Goal: Task Accomplishment & Management: Complete application form

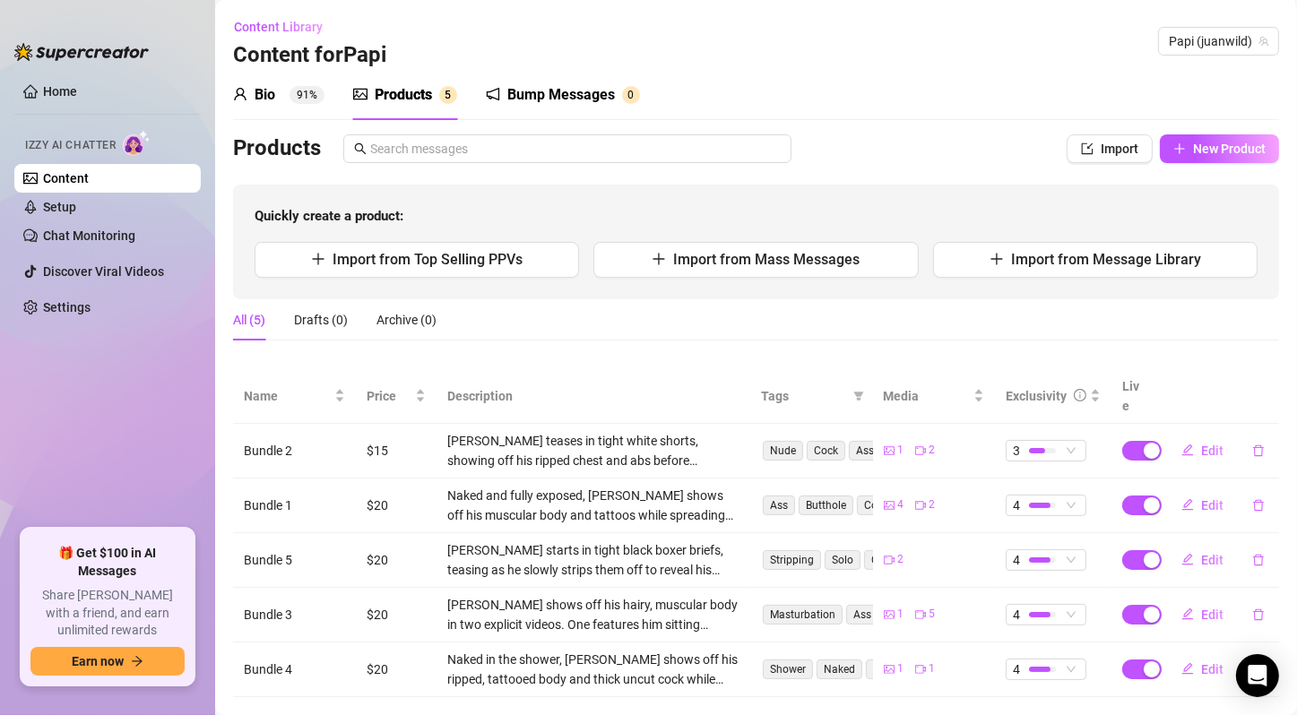
scroll to position [14, 0]
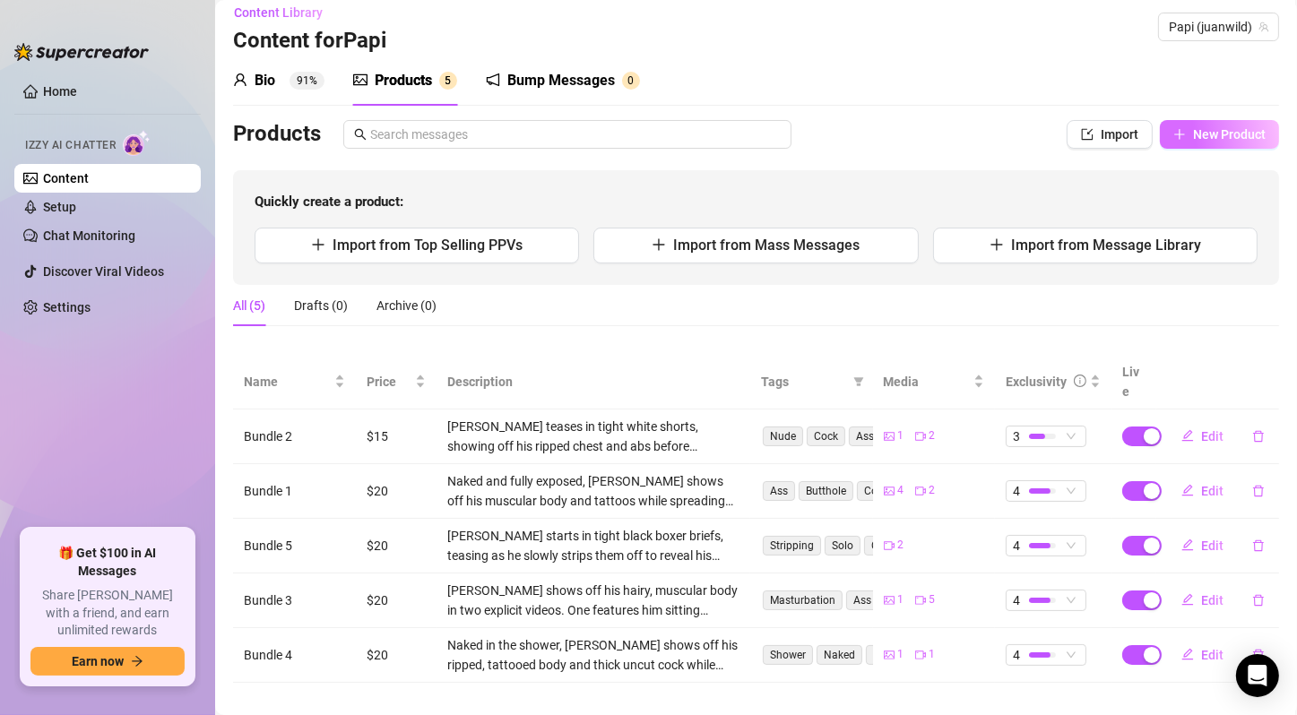
click at [1193, 129] on span "New Product" at bounding box center [1229, 134] width 73 height 14
type textarea "Type your message here..."
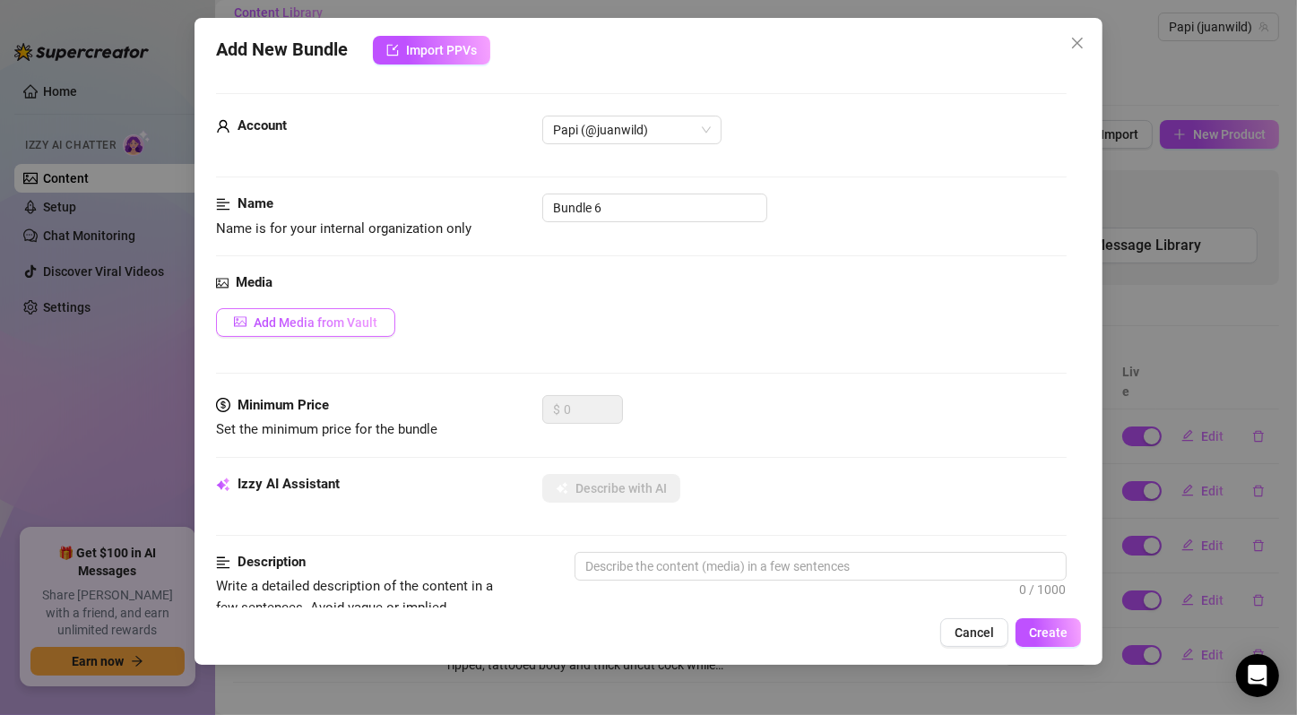
click at [347, 320] on span "Add Media from Vault" at bounding box center [316, 322] width 124 height 14
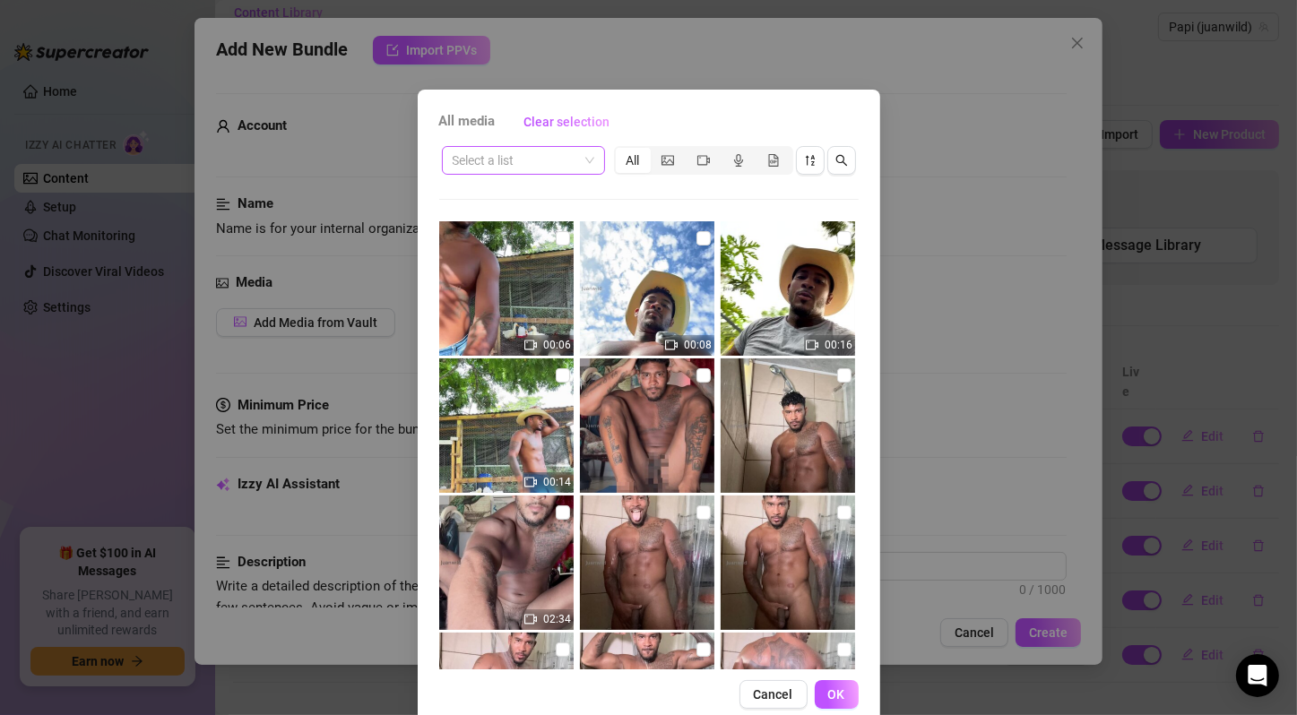
click at [555, 168] on input "search" at bounding box center [515, 160] width 125 height 27
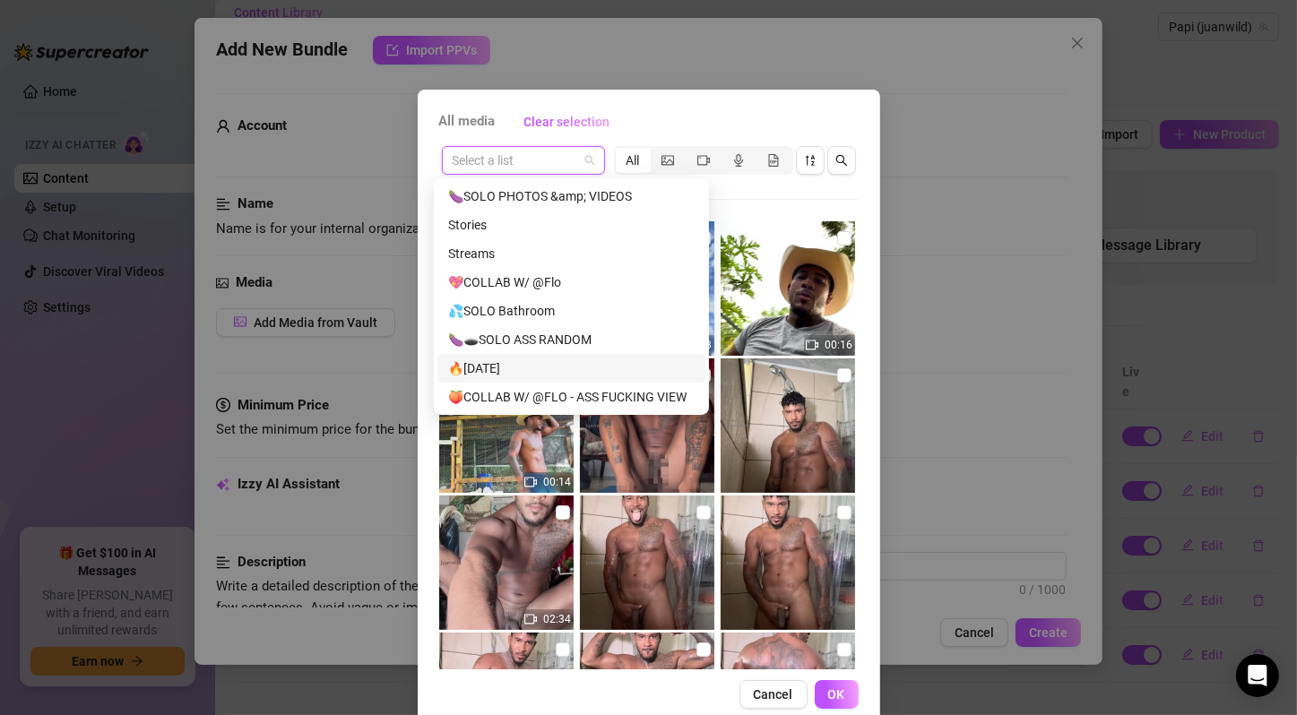
scroll to position [344, 0]
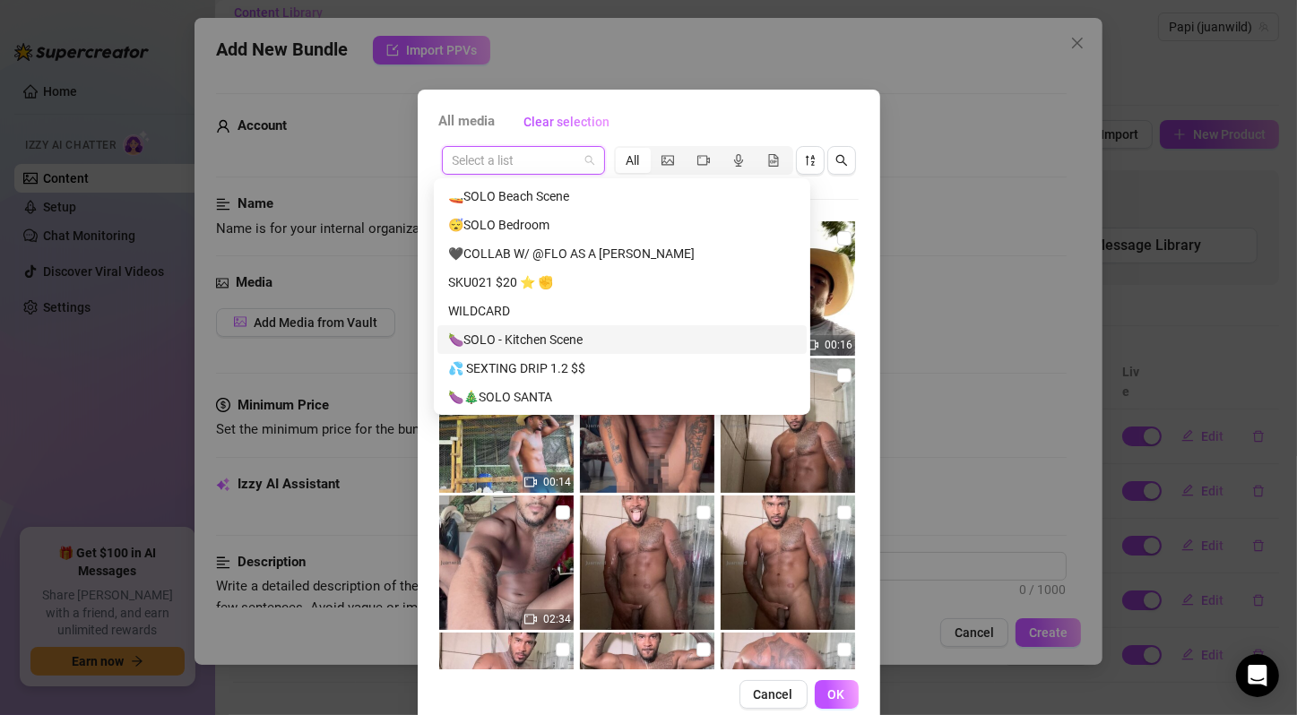
click at [540, 332] on div "🍆SOLO - Kitchen Scene" at bounding box center [622, 340] width 348 height 20
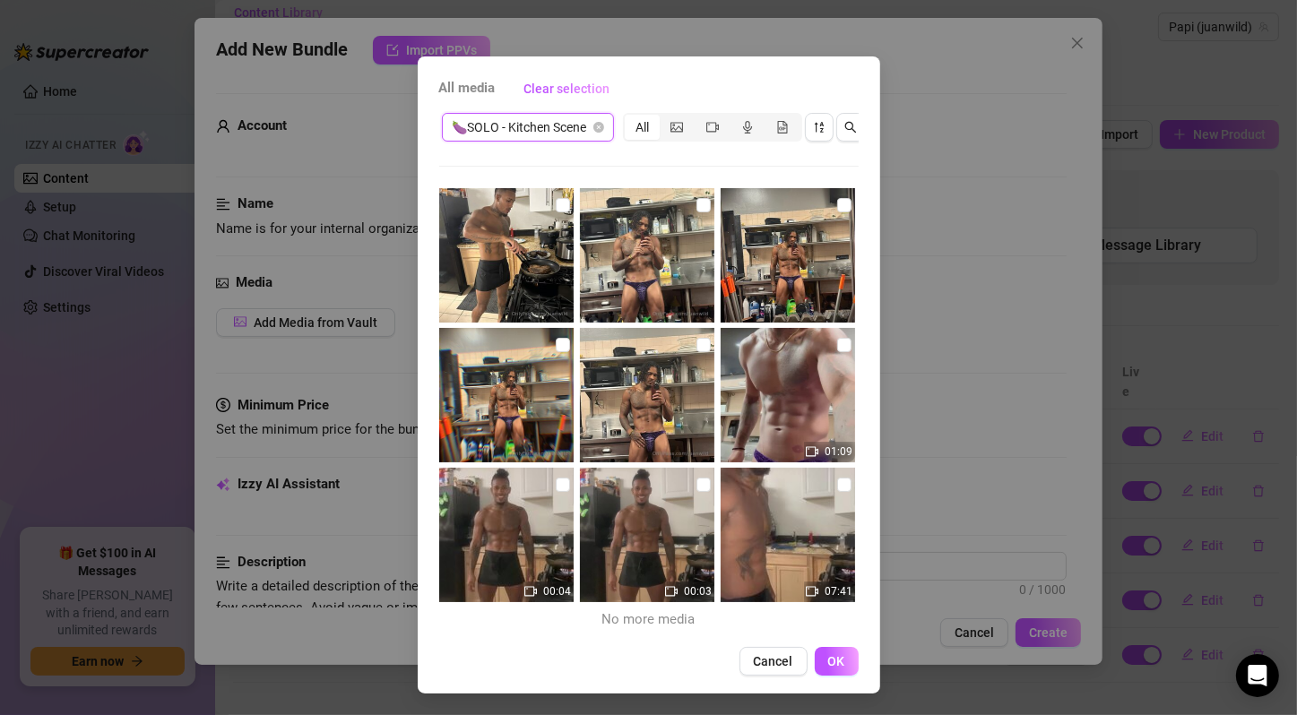
scroll to position [0, 0]
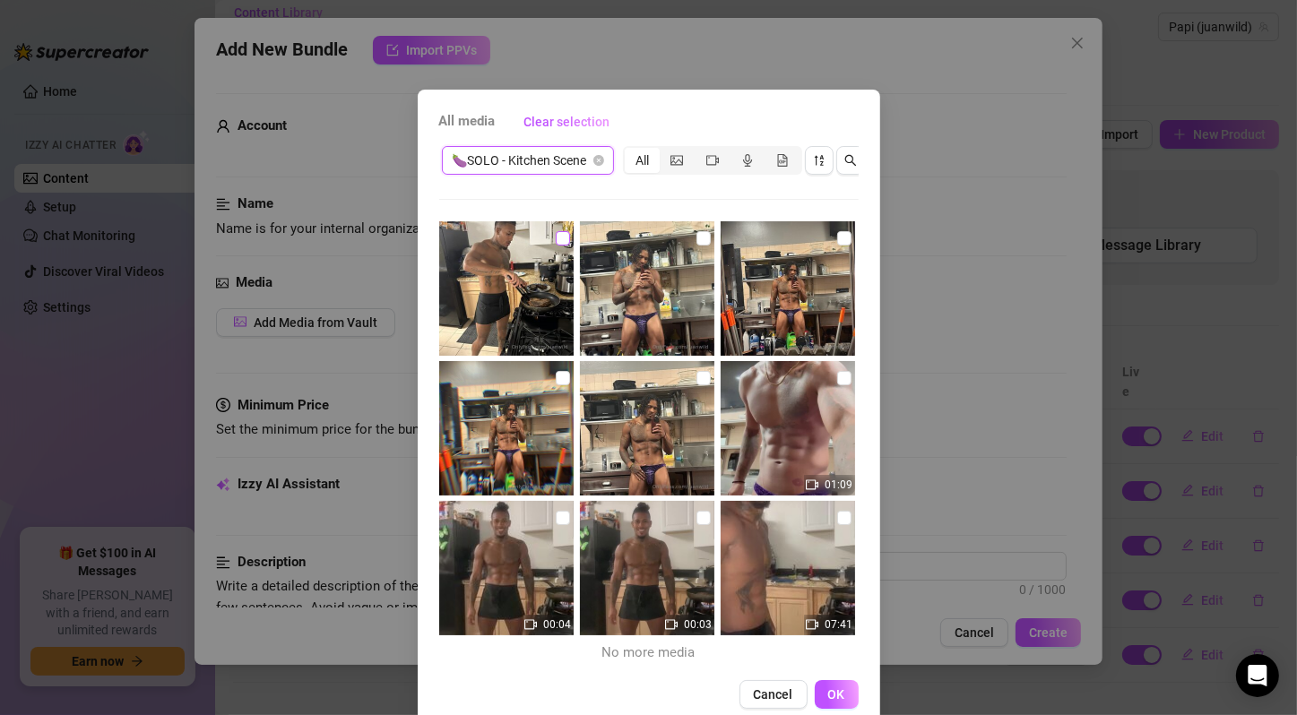
click at [556, 229] on label at bounding box center [563, 239] width 14 height 20
click at [556, 231] on input "checkbox" at bounding box center [563, 238] width 14 height 14
checkbox input "true"
click at [696, 233] on input "checkbox" at bounding box center [703, 238] width 14 height 14
checkbox input "true"
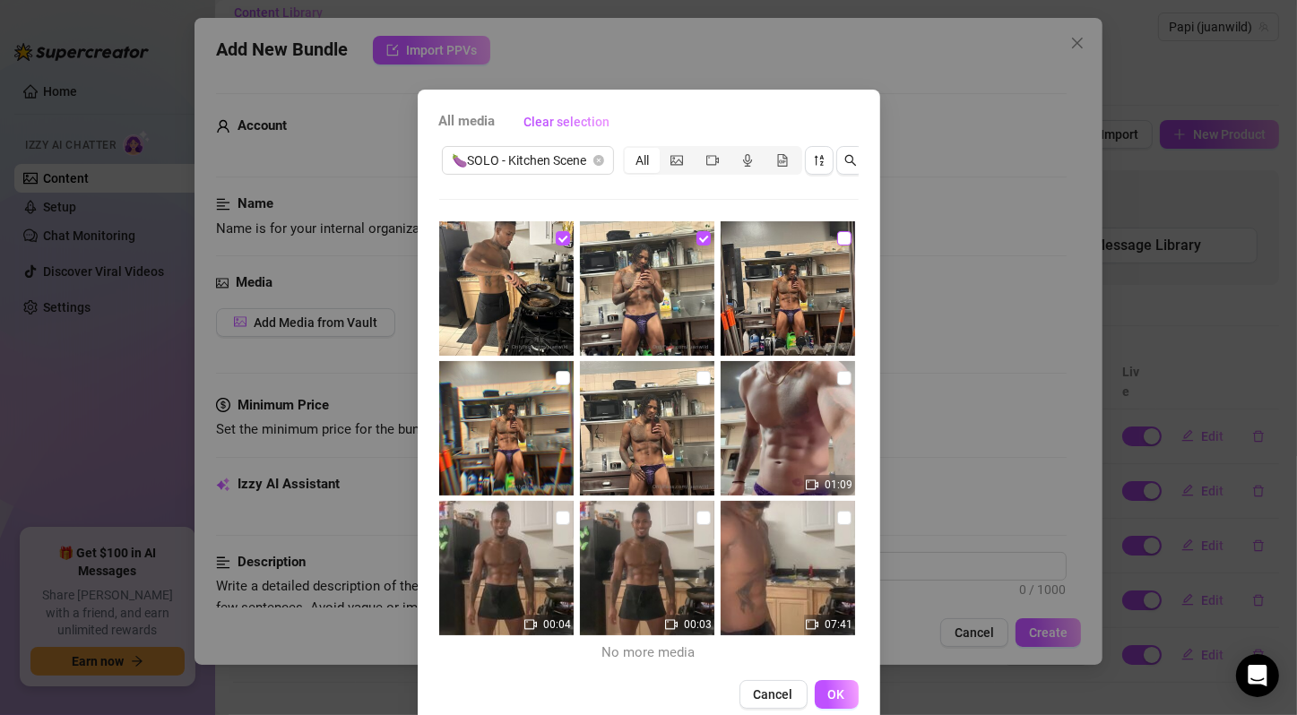
click at [837, 237] on input "checkbox" at bounding box center [844, 238] width 14 height 14
checkbox input "true"
click at [556, 372] on input "checkbox" at bounding box center [563, 378] width 14 height 14
checkbox input "true"
click at [696, 374] on input "checkbox" at bounding box center [703, 378] width 14 height 14
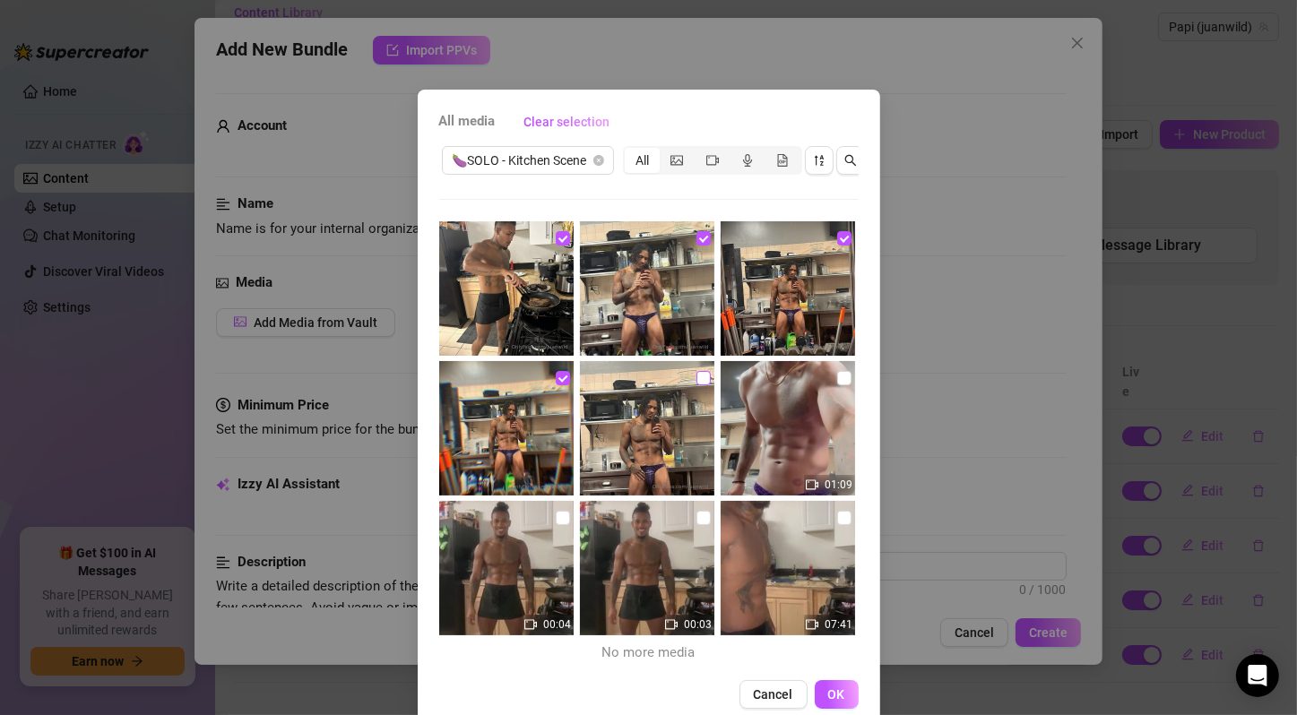
checkbox input "true"
click at [837, 373] on input "checkbox" at bounding box center [844, 378] width 14 height 14
checkbox input "true"
click at [556, 518] on input "checkbox" at bounding box center [563, 518] width 14 height 14
checkbox input "true"
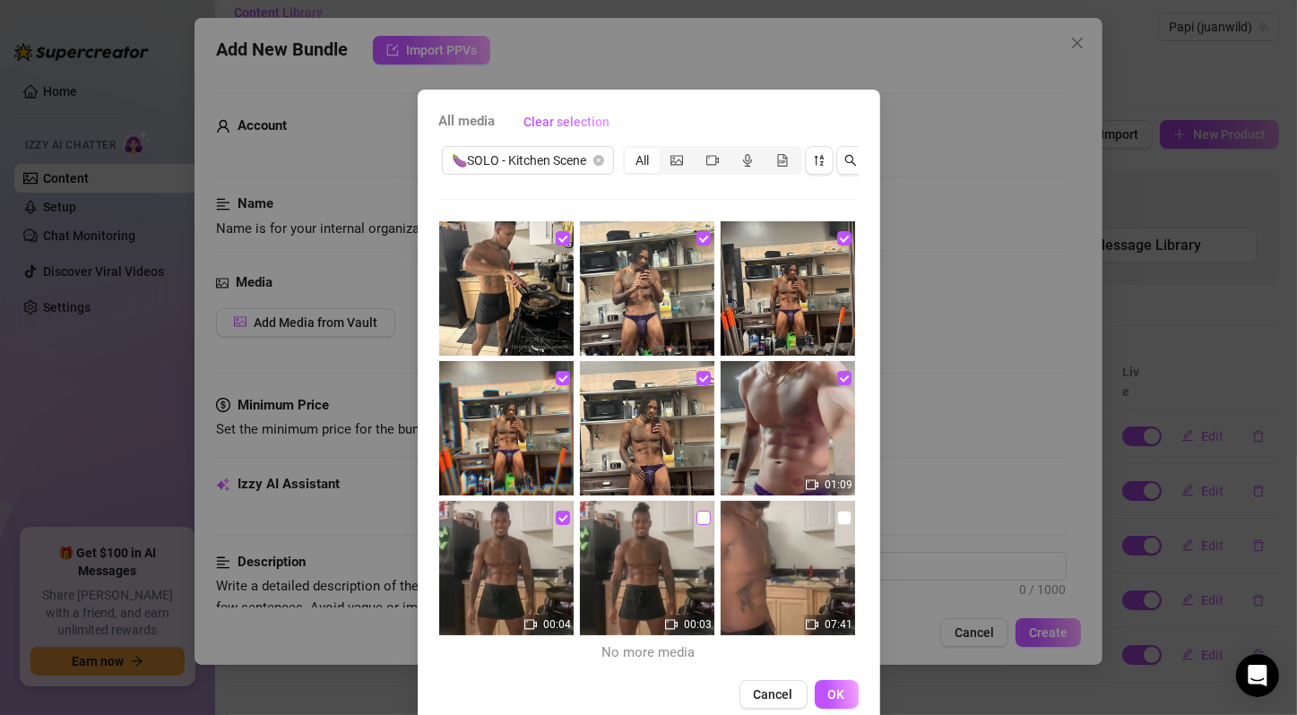
click at [696, 518] on input "checkbox" at bounding box center [703, 518] width 14 height 14
checkbox input "true"
click at [837, 519] on input "checkbox" at bounding box center [844, 518] width 14 height 14
checkbox input "true"
click at [828, 702] on span "OK" at bounding box center [836, 694] width 17 height 14
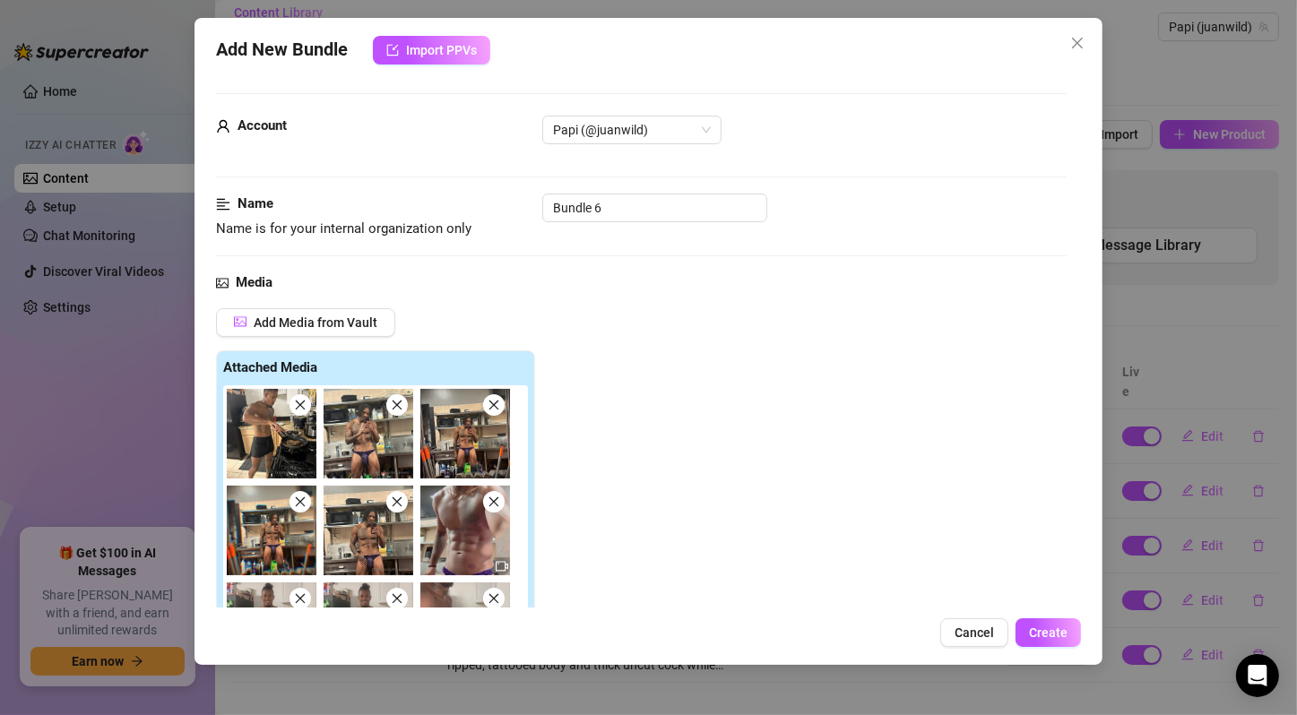
scroll to position [298, 0]
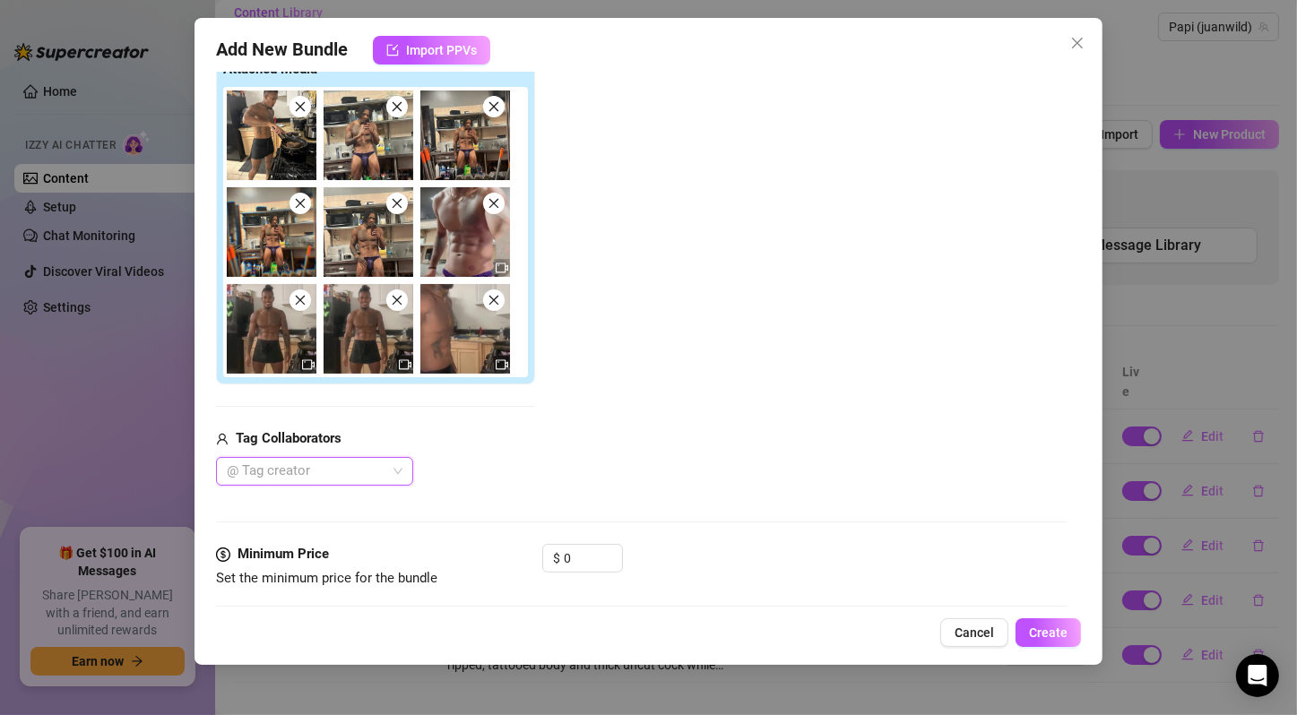
click at [395, 467] on div "@ Tag creator" at bounding box center [314, 471] width 197 height 29
click at [587, 434] on div "Add Media from Vault Attached Media Tag Collaborators @ Tag creator" at bounding box center [641, 248] width 850 height 476
click at [461, 342] on img at bounding box center [465, 329] width 90 height 90
click at [720, 436] on div "Add Media from Vault Attached Media Tag Collaborators @ Tag creator" at bounding box center [641, 248] width 850 height 476
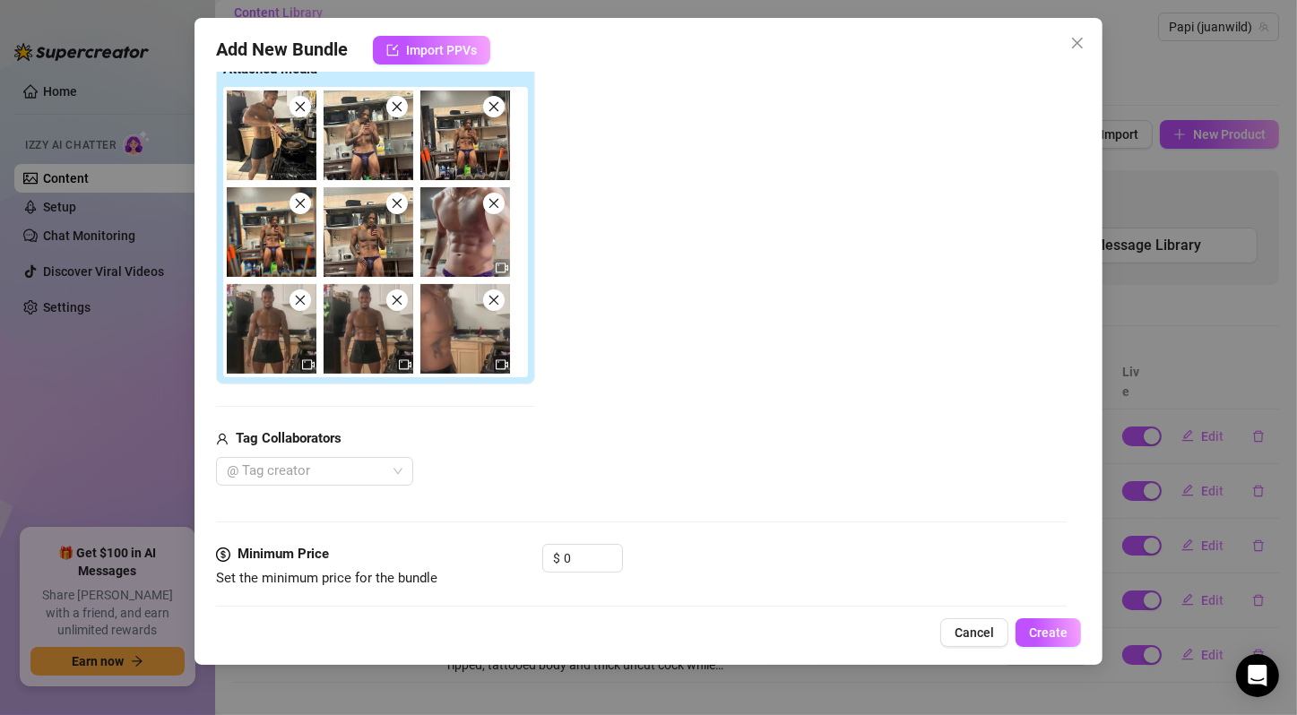
click at [915, 260] on div "Add Media from Vault Attached Media Tag Collaborators @ Tag creator" at bounding box center [641, 248] width 850 height 476
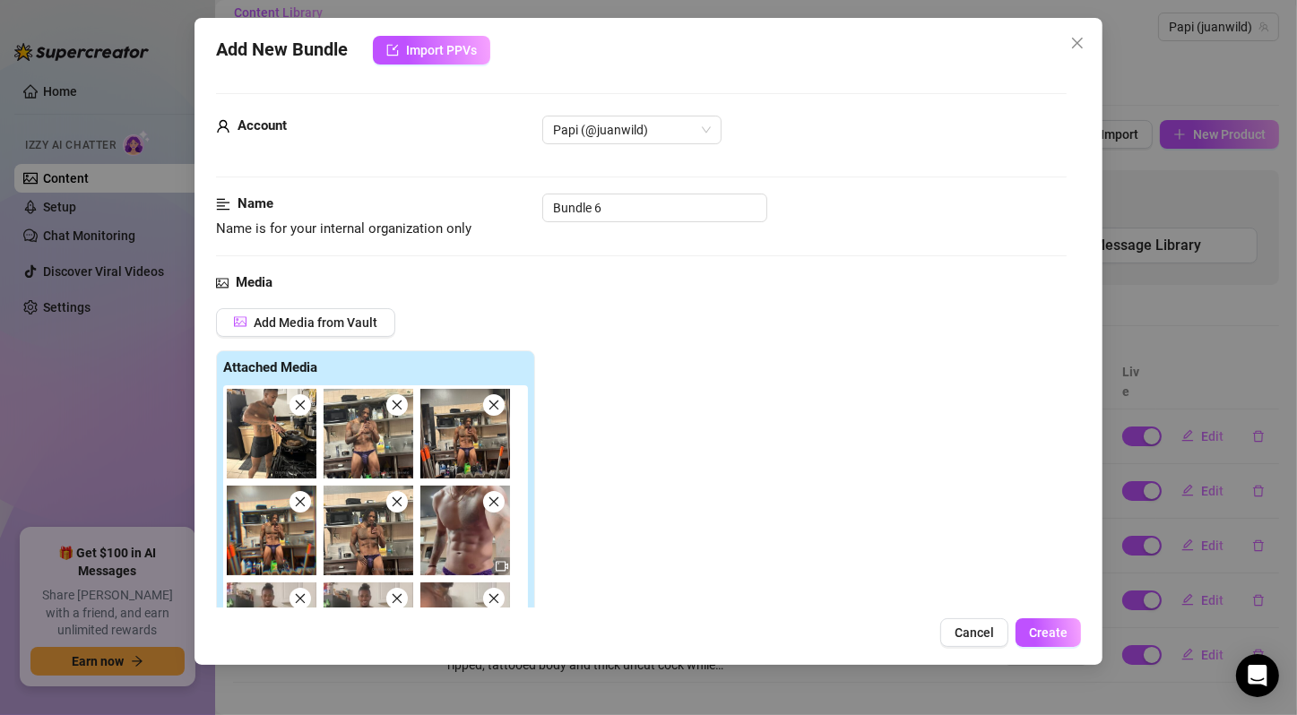
scroll to position [597, 0]
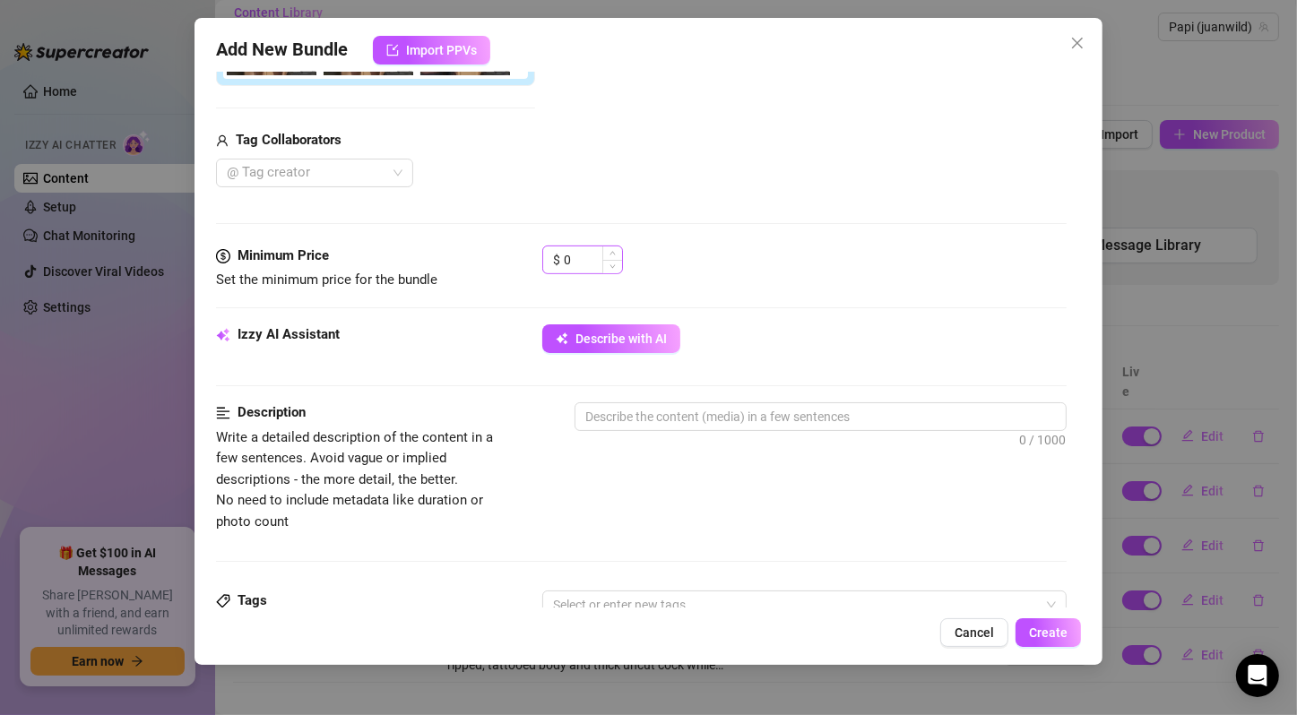
click at [562, 252] on div "$ 0" at bounding box center [582, 260] width 81 height 29
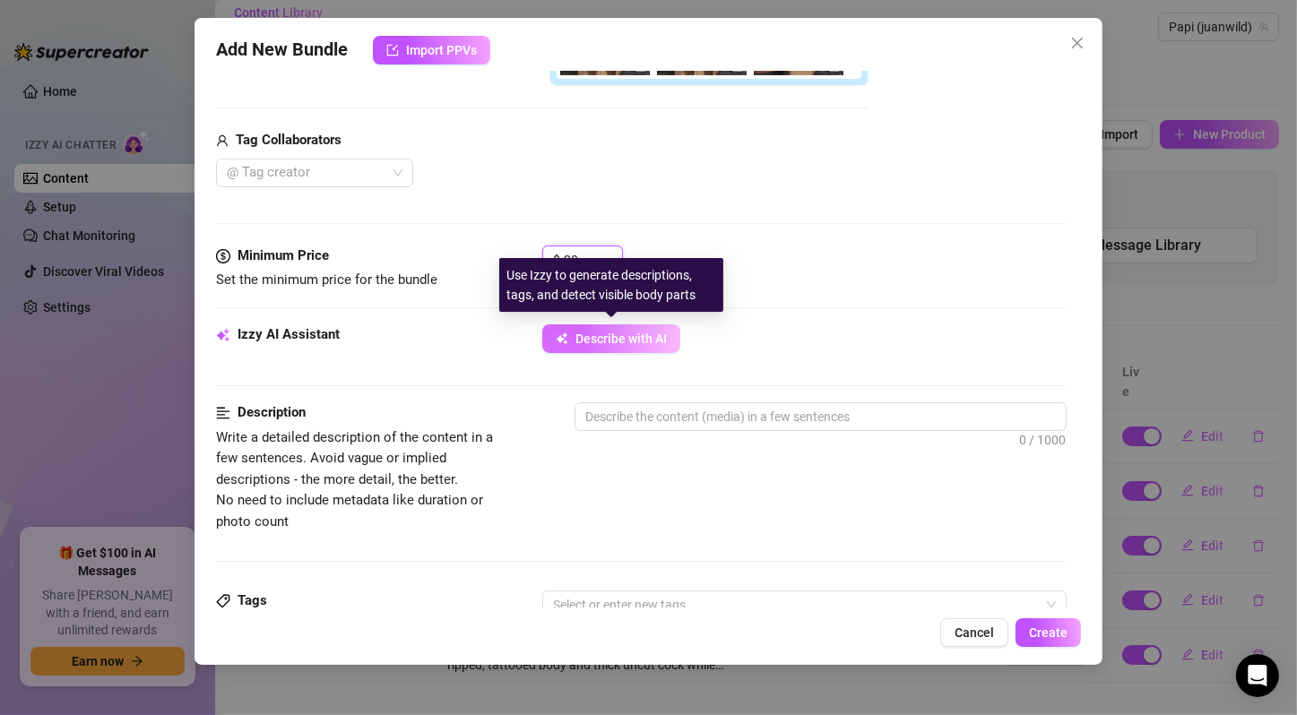
type input "20"
click at [593, 337] on span "Describe with AI" at bounding box center [620, 339] width 91 height 14
type textarea "[PERSON_NAME]"
type textarea "[PERSON_NAME] shows"
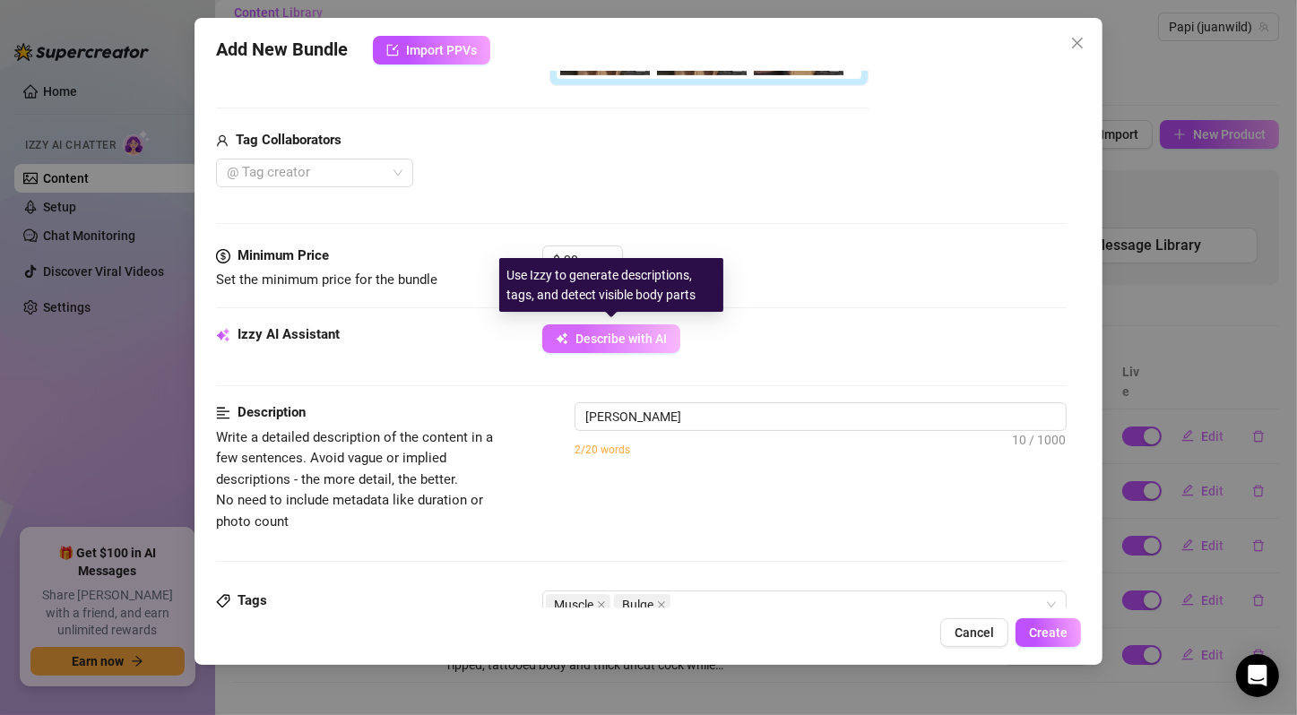
type textarea "[PERSON_NAME] shows"
type textarea "[PERSON_NAME] shows off"
type textarea "[PERSON_NAME] shows off his"
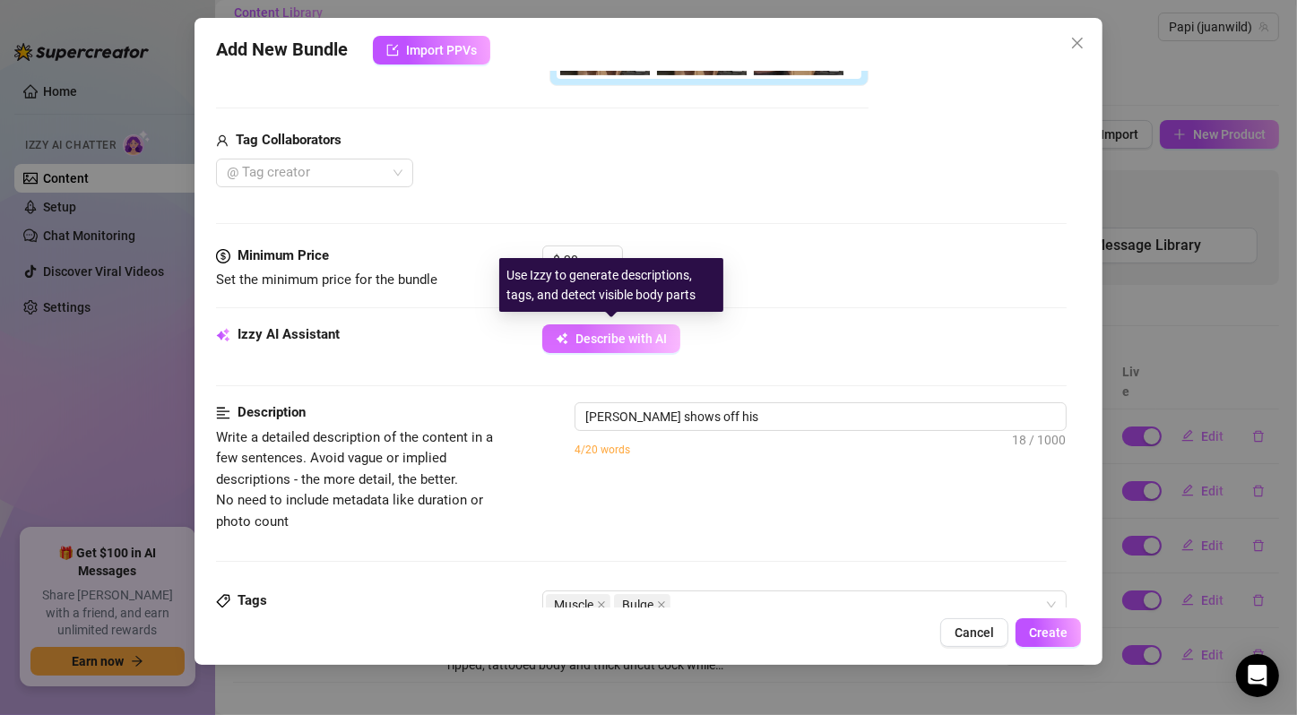
type textarea "[PERSON_NAME] shows off his ripped,"
type textarea "[PERSON_NAME] shows off his ripped, tattooed"
type textarea "[PERSON_NAME] shows off his ripped, tattooed body"
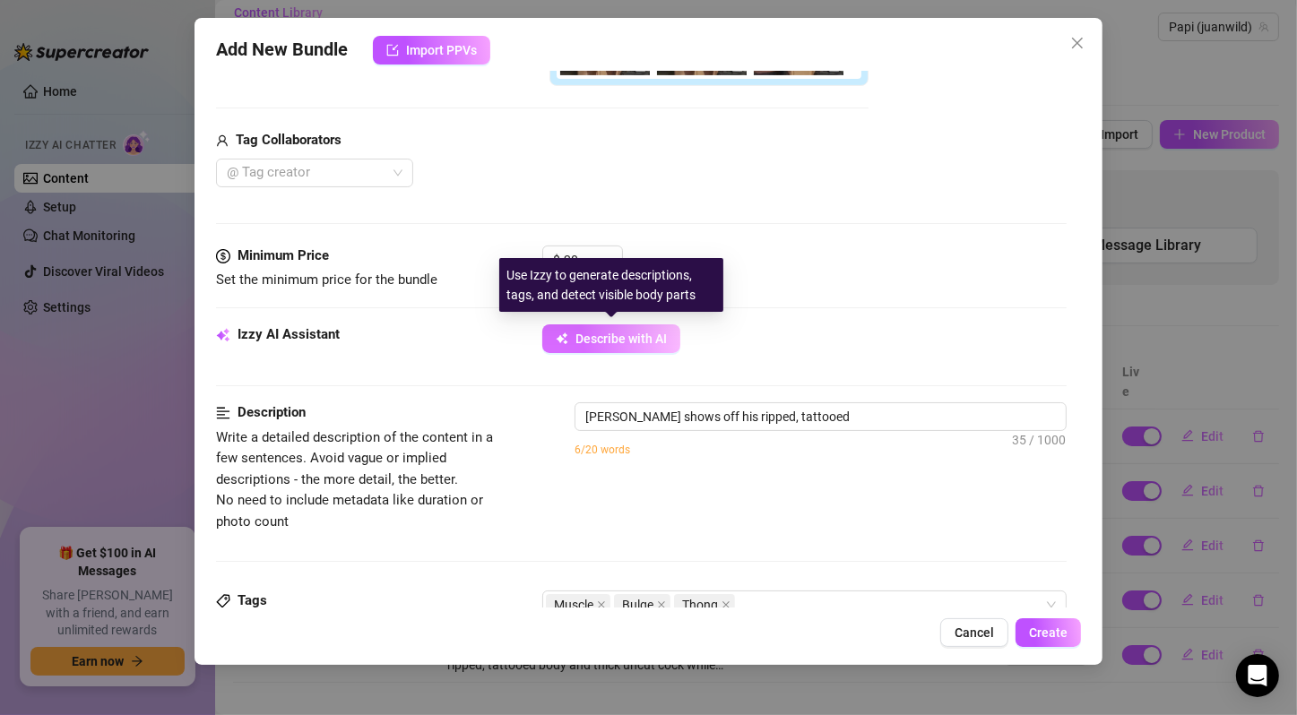
type textarea "[PERSON_NAME] shows off his ripped, tattooed body"
type textarea "[PERSON_NAME] shows off his ripped, tattooed body in"
type textarea "[PERSON_NAME] shows off his ripped, tattooed body in a"
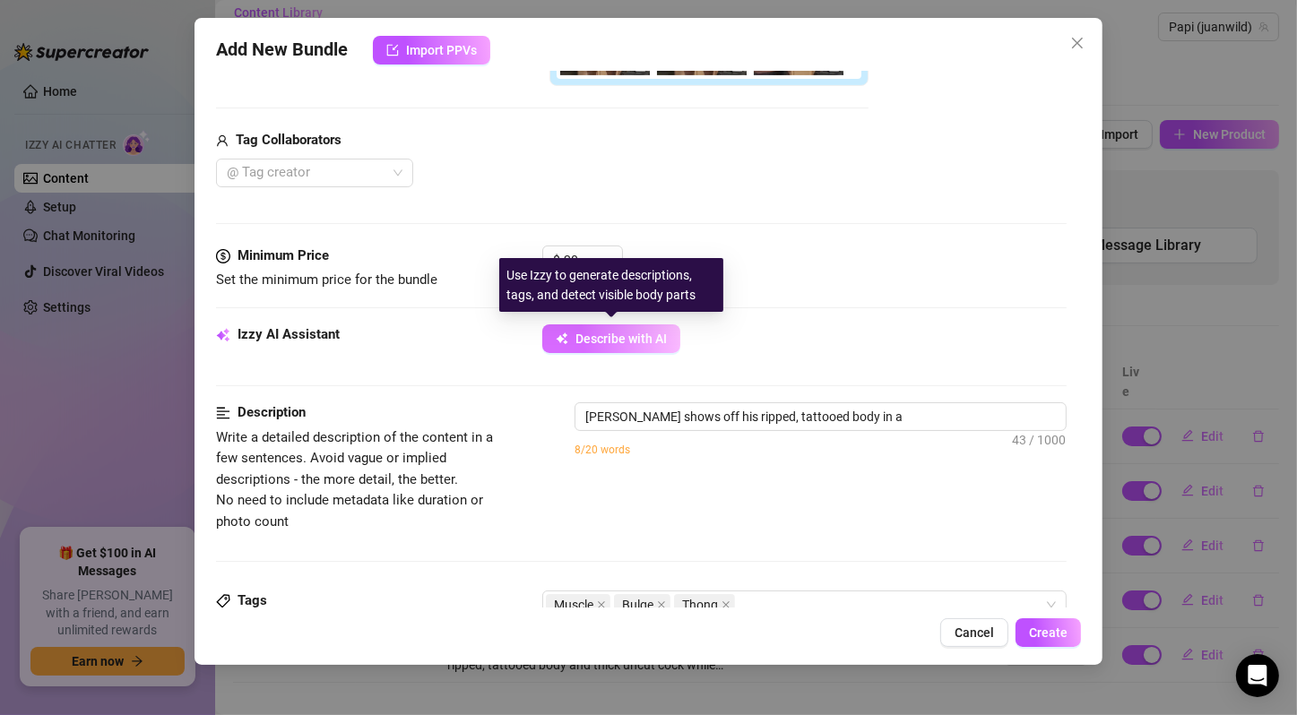
type textarea "[PERSON_NAME] shows off his ripped, tattooed body in a tight,"
type textarea "[PERSON_NAME] shows off his ripped, tattooed body in a tight, shiny"
type textarea "[PERSON_NAME] shows off his ripped, tattooed body in a tight, shiny purple"
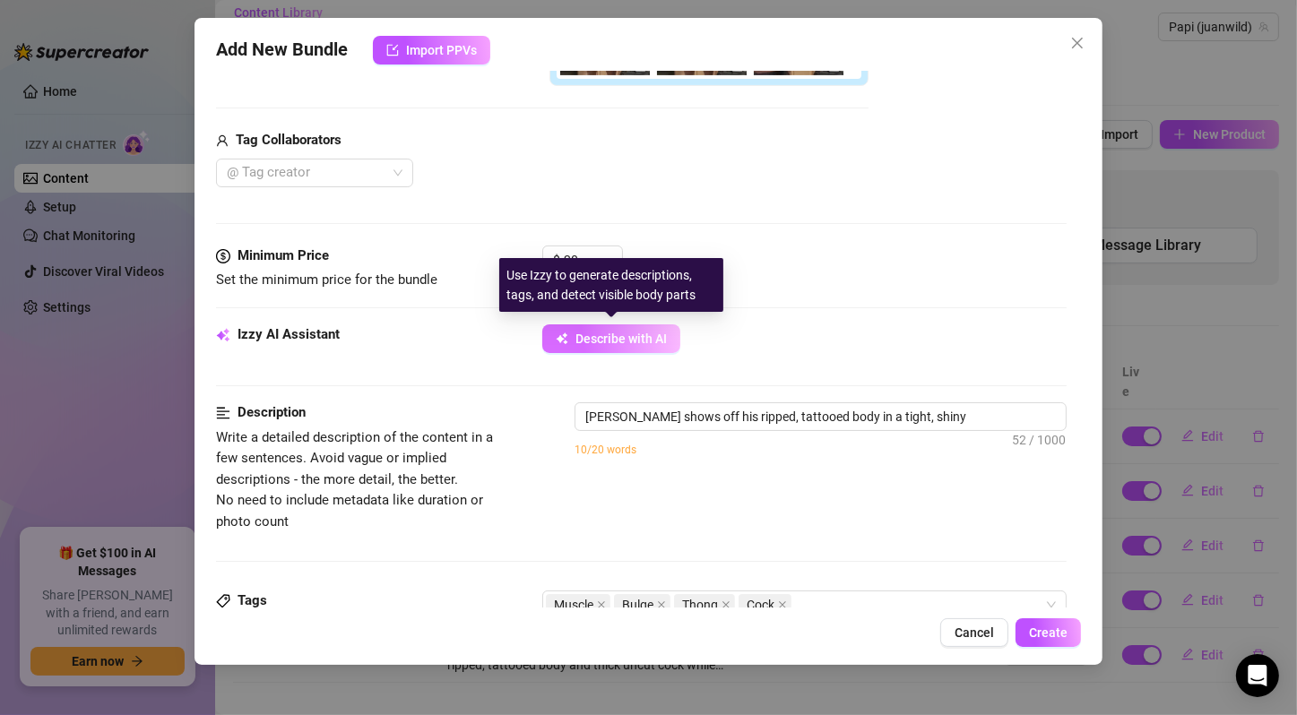
type textarea "[PERSON_NAME] shows off his ripped, tattooed body in a tight, shiny purple"
type textarea "[PERSON_NAME] shows off his ripped, tattooed body in a tight, shiny purple thong"
type textarea "[PERSON_NAME] shows off his ripped, tattooed body in a tight, shiny purple thon…"
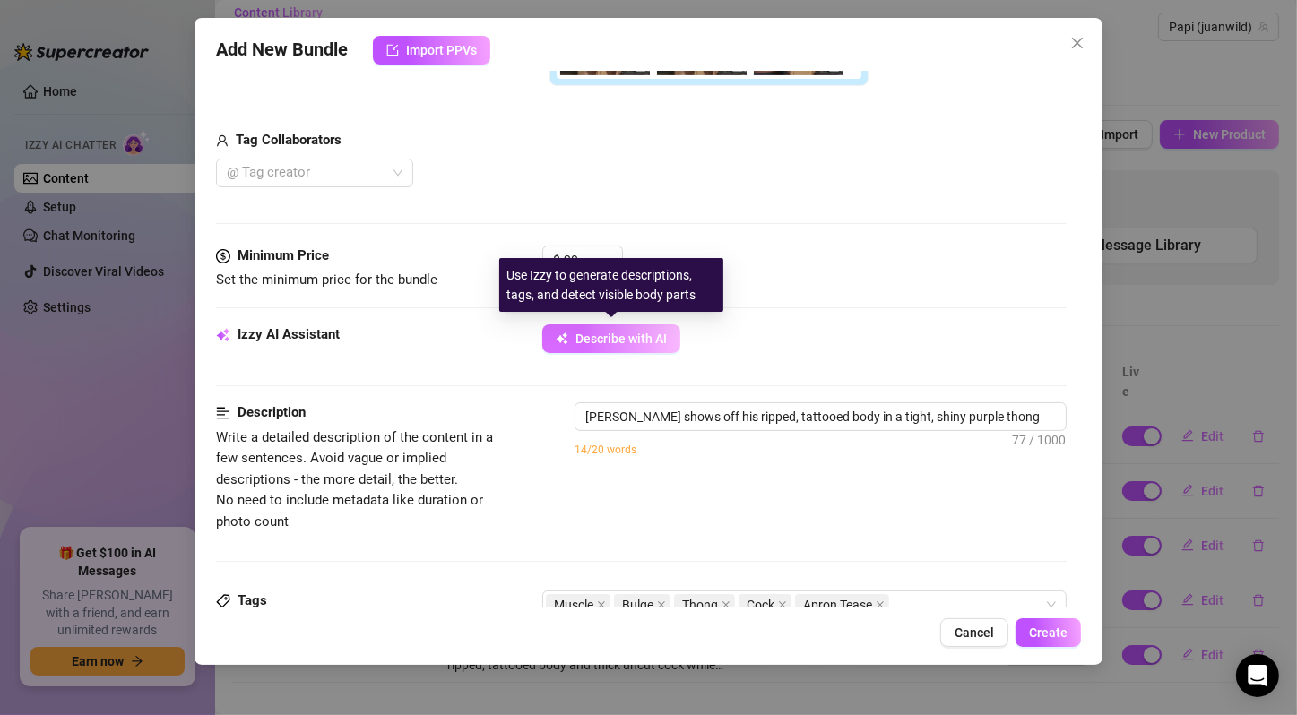
type textarea "[PERSON_NAME] shows off his ripped, tattooed body in a tight, shiny purple thon…"
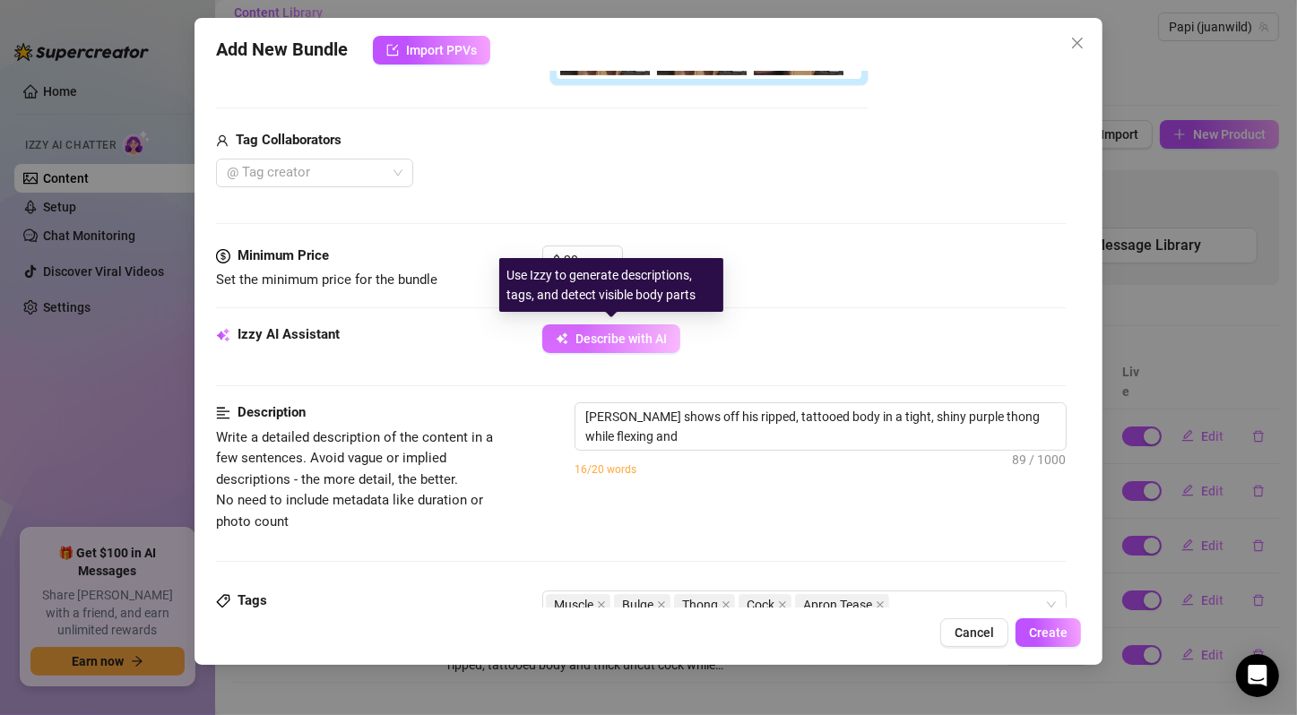
type textarea "[PERSON_NAME] shows off his ripped, tattooed body in a tight, shiny purple thon…"
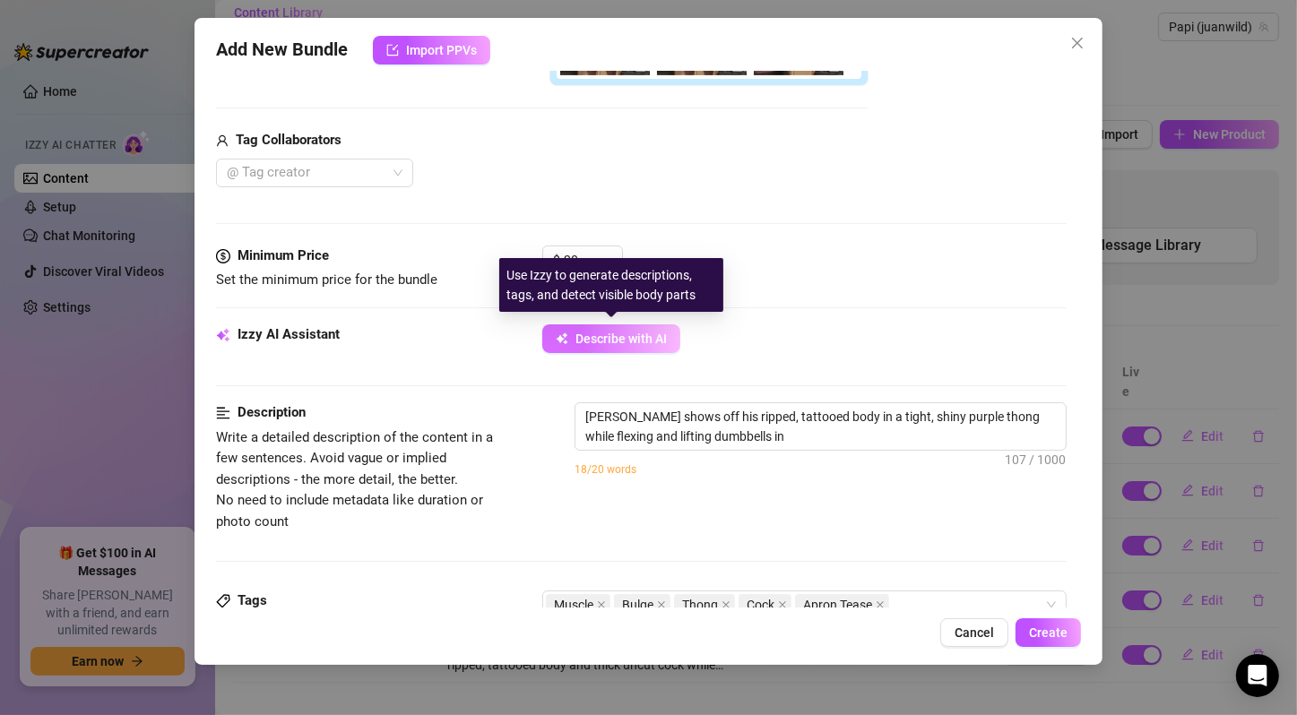
type textarea "[PERSON_NAME] shows off his ripped, tattooed body in a tight, shiny purple thon…"
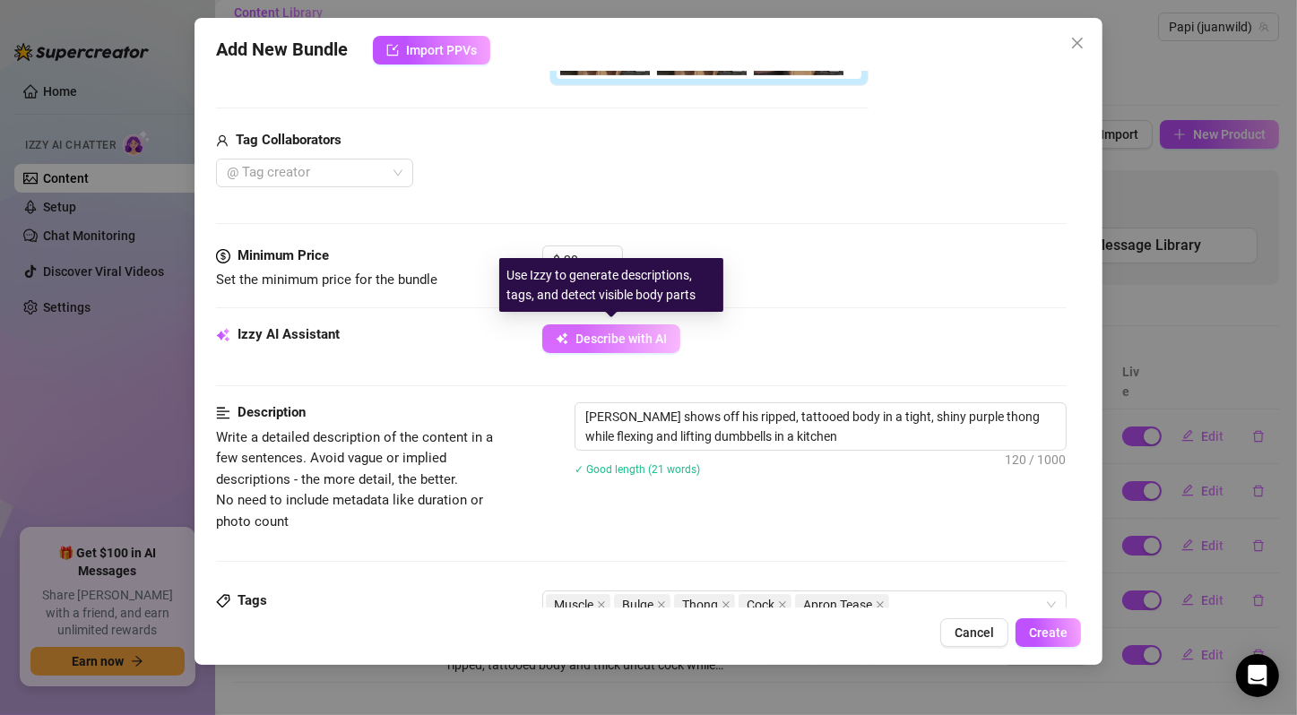
type textarea "[PERSON_NAME] shows off his ripped, tattooed body in a tight, shiny purple thon…"
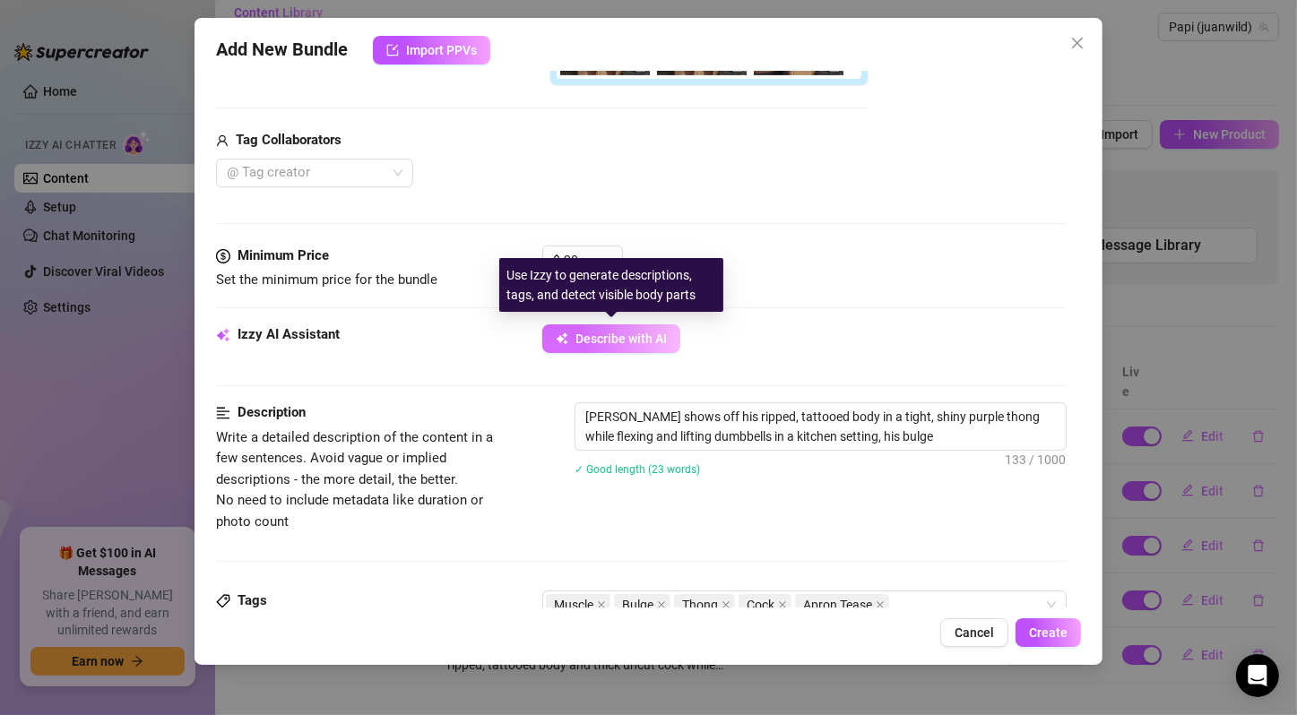
type textarea "[PERSON_NAME] shows off his ripped, tattooed body in a tight, shiny purple thon…"
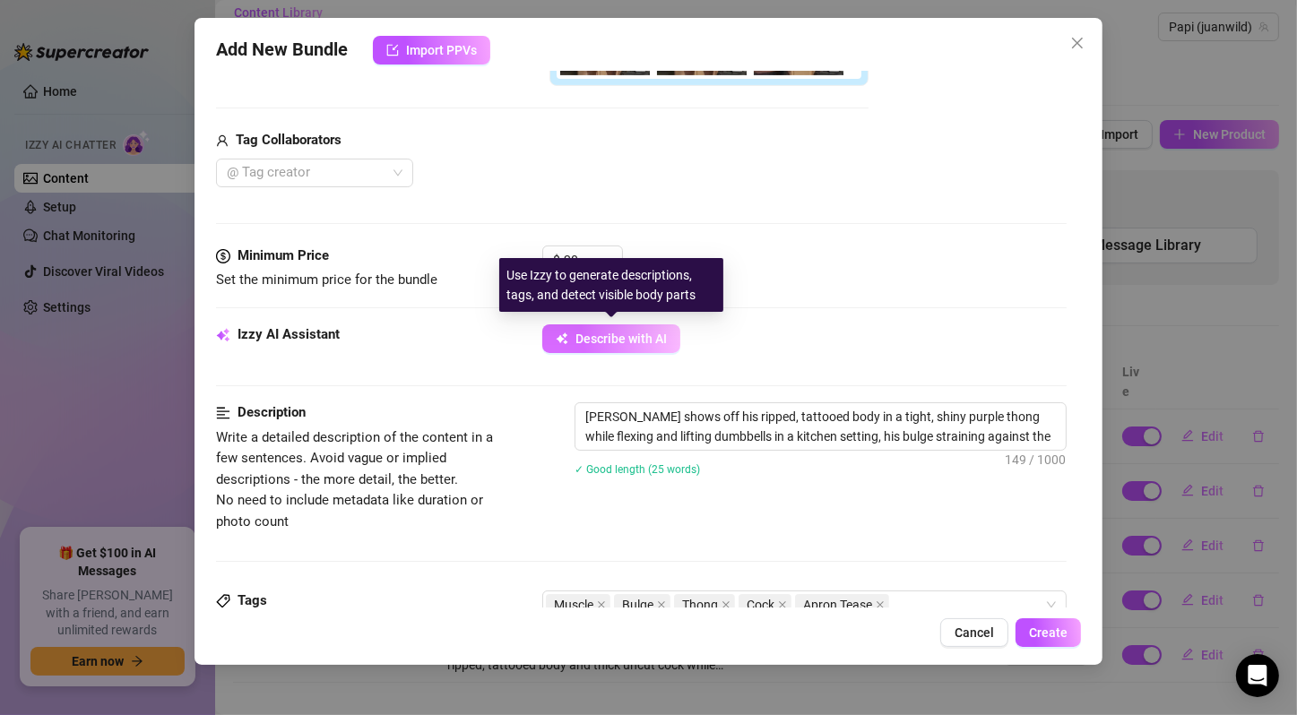
type textarea "[PERSON_NAME] shows off his ripped, tattooed body in a tight, shiny purple thon…"
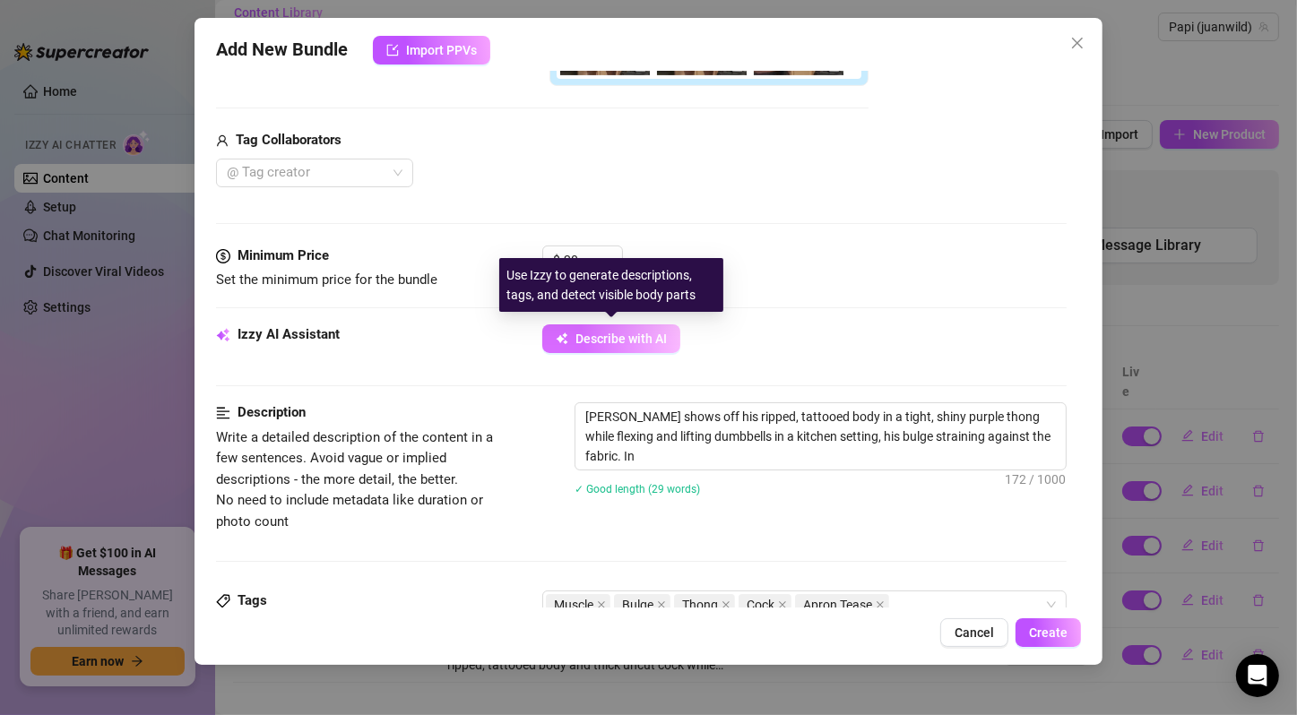
type textarea "[PERSON_NAME] shows off his ripped, tattooed body in a tight, shiny purple thon…"
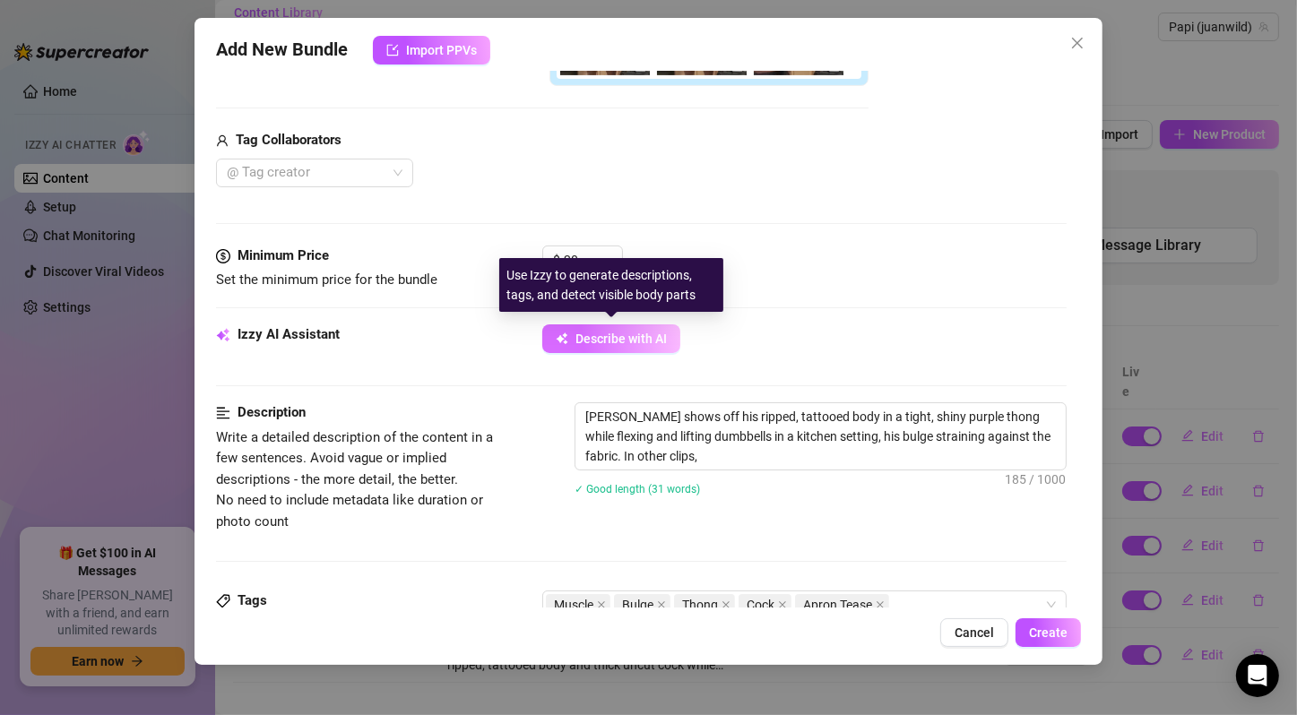
type textarea "[PERSON_NAME] shows off his ripped, tattooed body in a tight, shiny purple thon…"
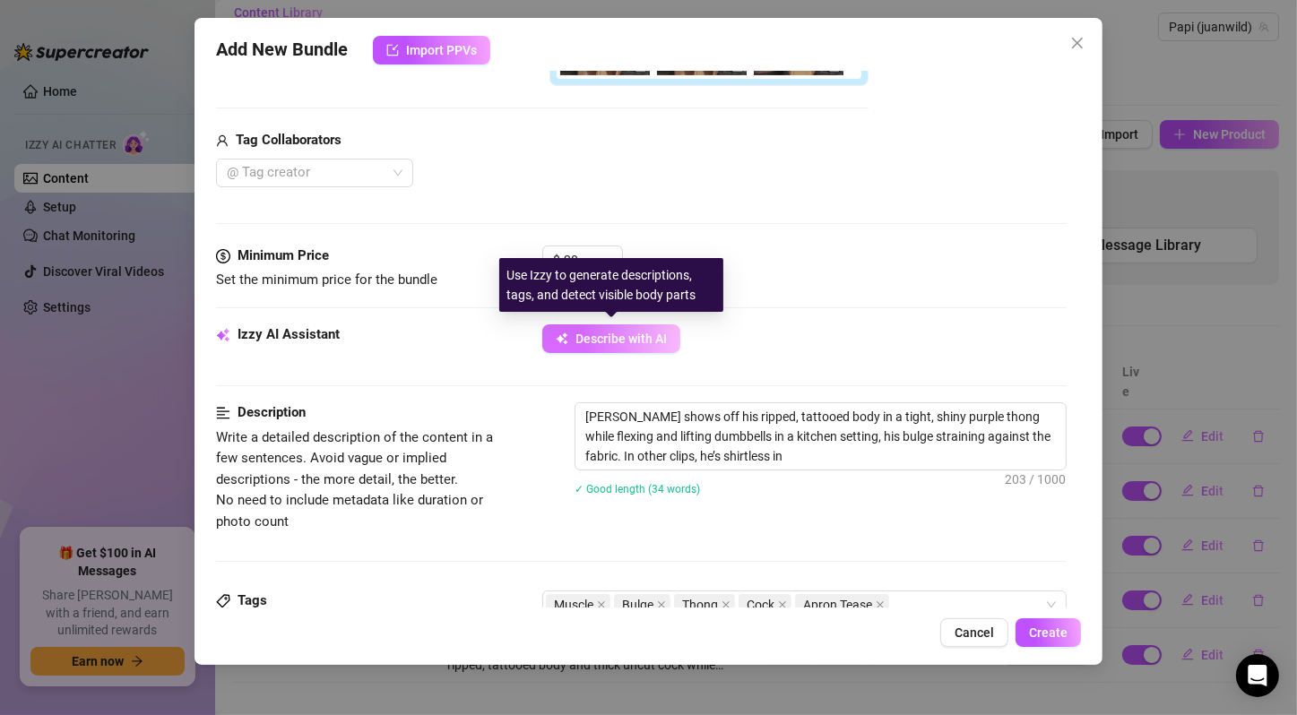
type textarea "[PERSON_NAME] shows off his ripped, tattooed body in a tight, shiny purple thon…"
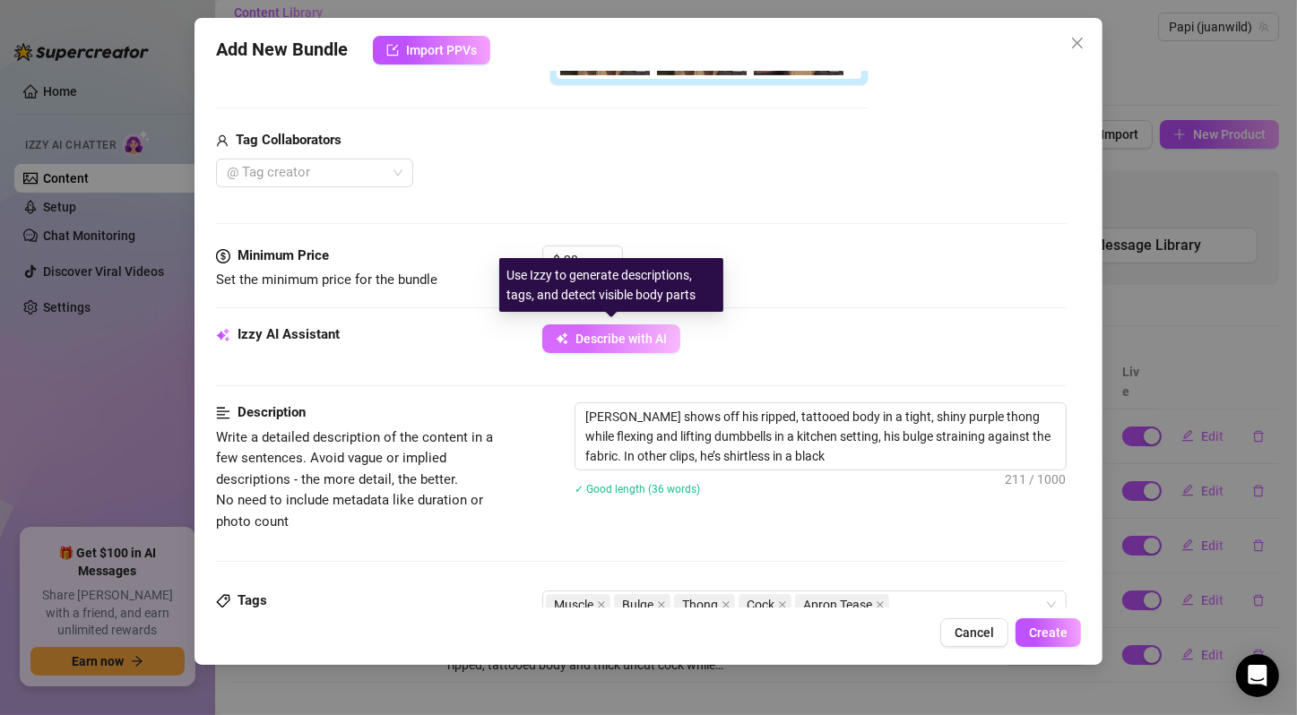
type textarea "[PERSON_NAME] shows off his ripped, tattooed body in a tight, shiny purple thon…"
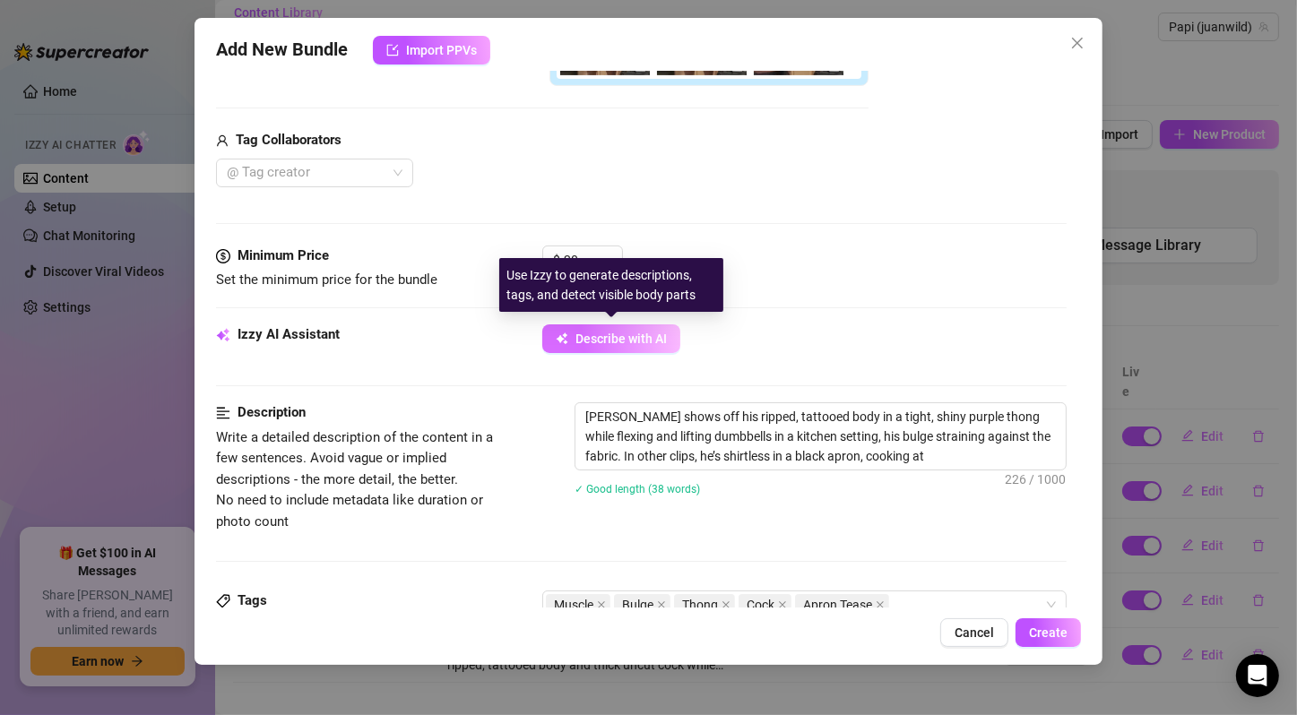
type textarea "[PERSON_NAME] shows off his ripped, tattooed body in a tight, shiny purple thon…"
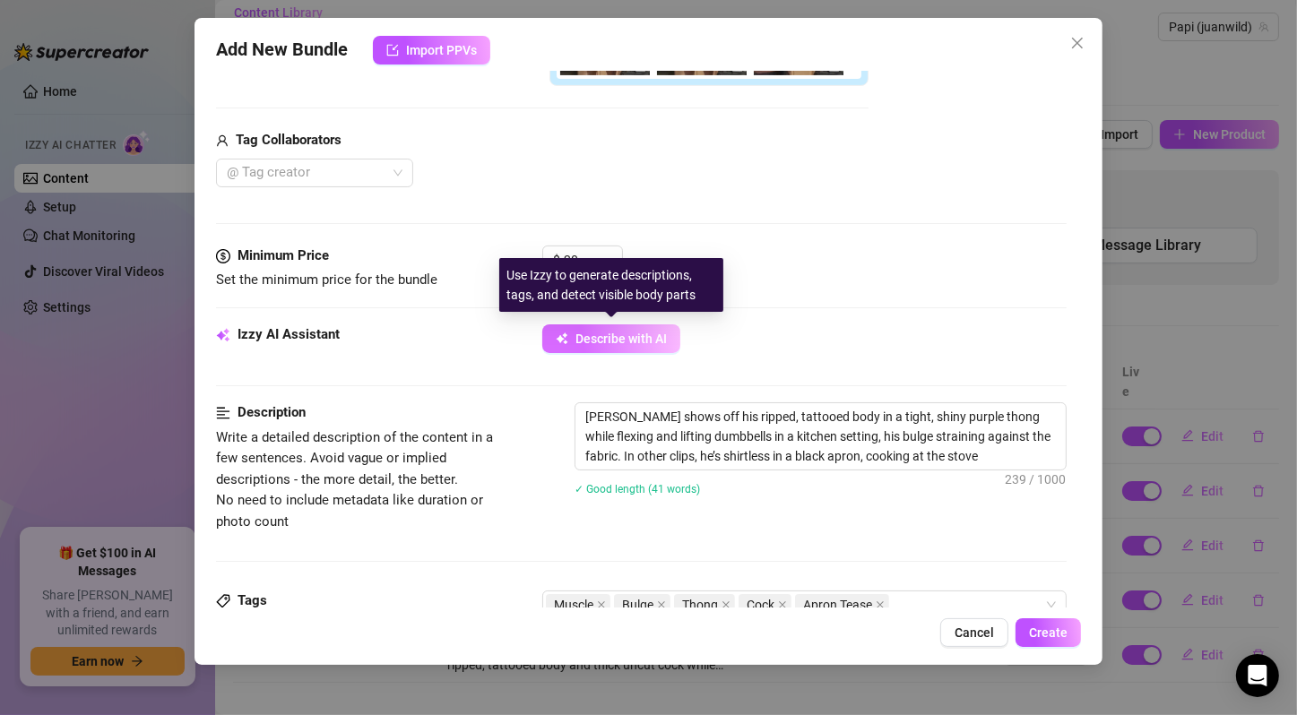
type textarea "[PERSON_NAME] shows off his ripped, tattooed body in a tight, shiny purple thon…"
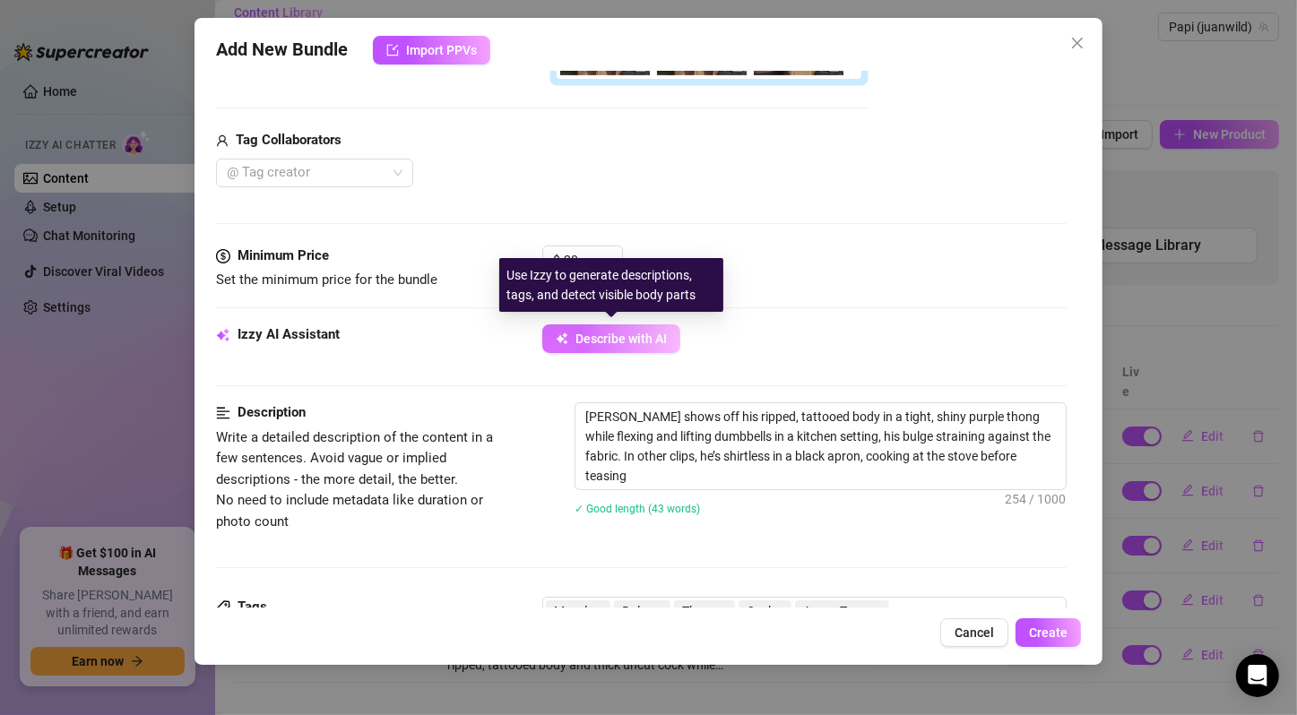
type textarea "[PERSON_NAME] shows off his ripped, tattooed body in a tight, shiny purple thon…"
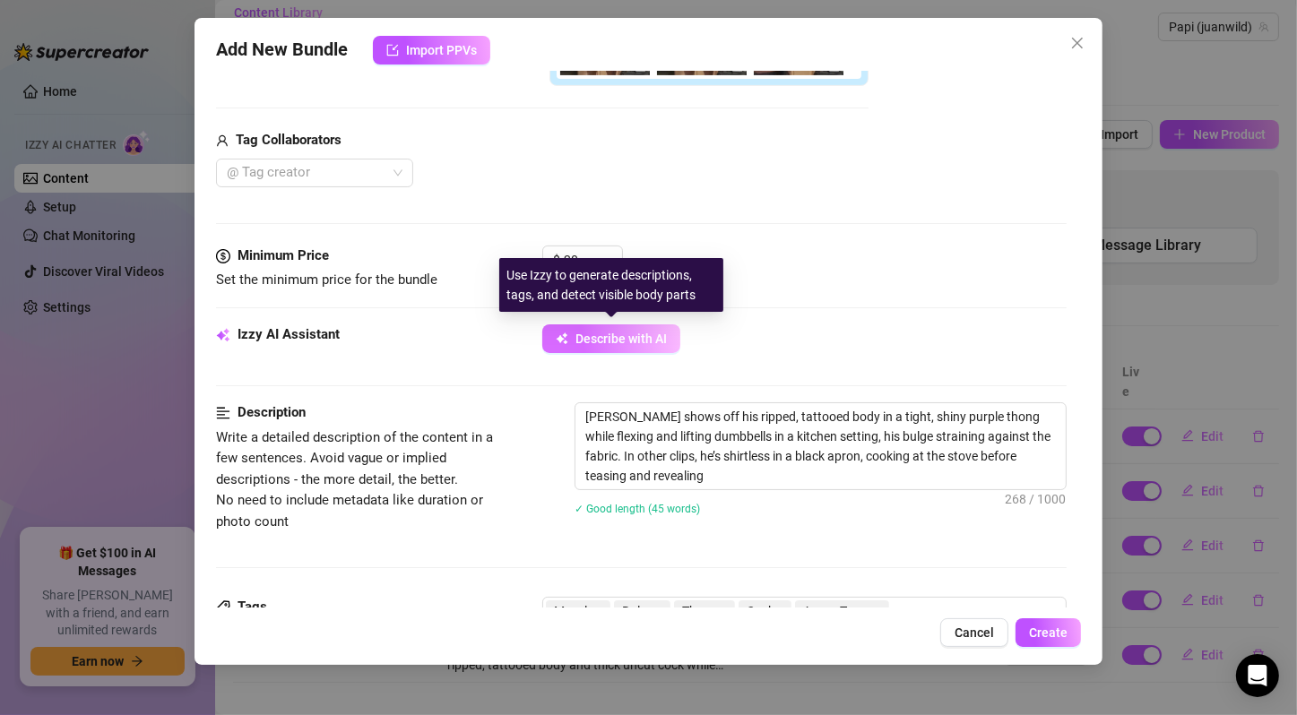
type textarea "[PERSON_NAME] shows off his ripped, tattooed body in a tight, shiny purple thon…"
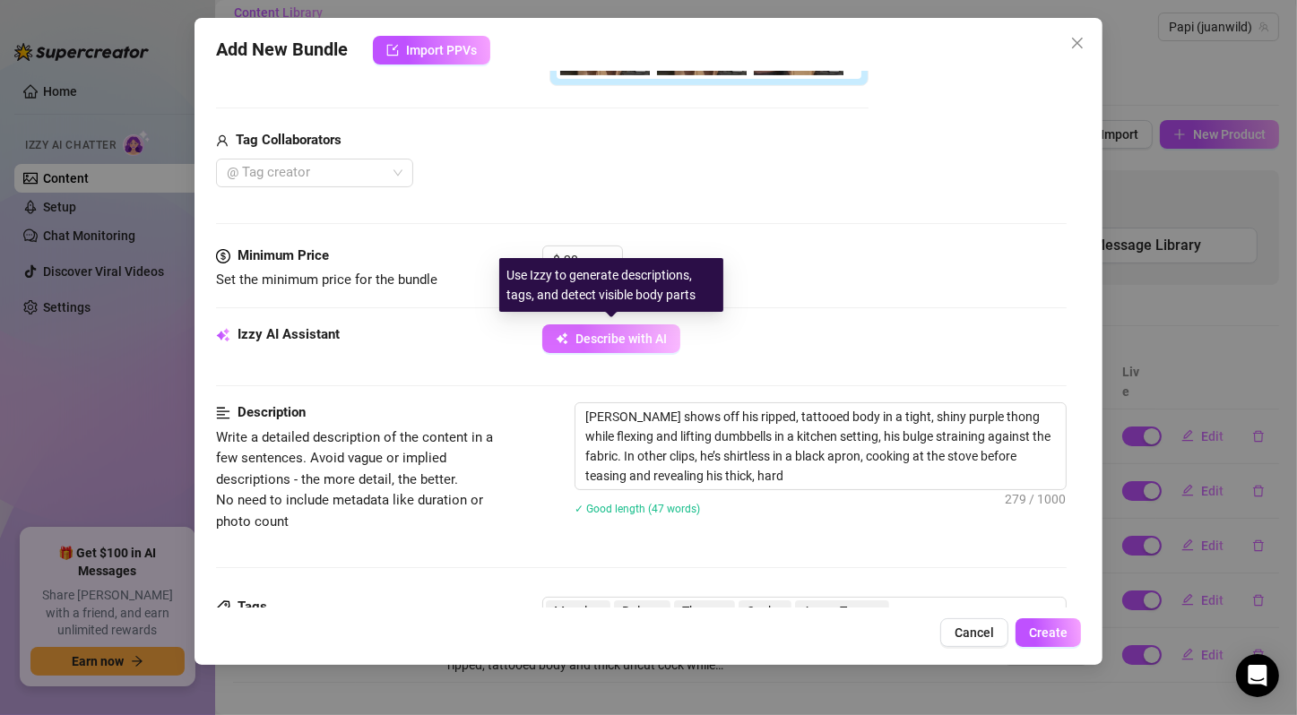
type textarea "[PERSON_NAME] shows off his ripped, tattooed body in a tight, shiny purple thon…"
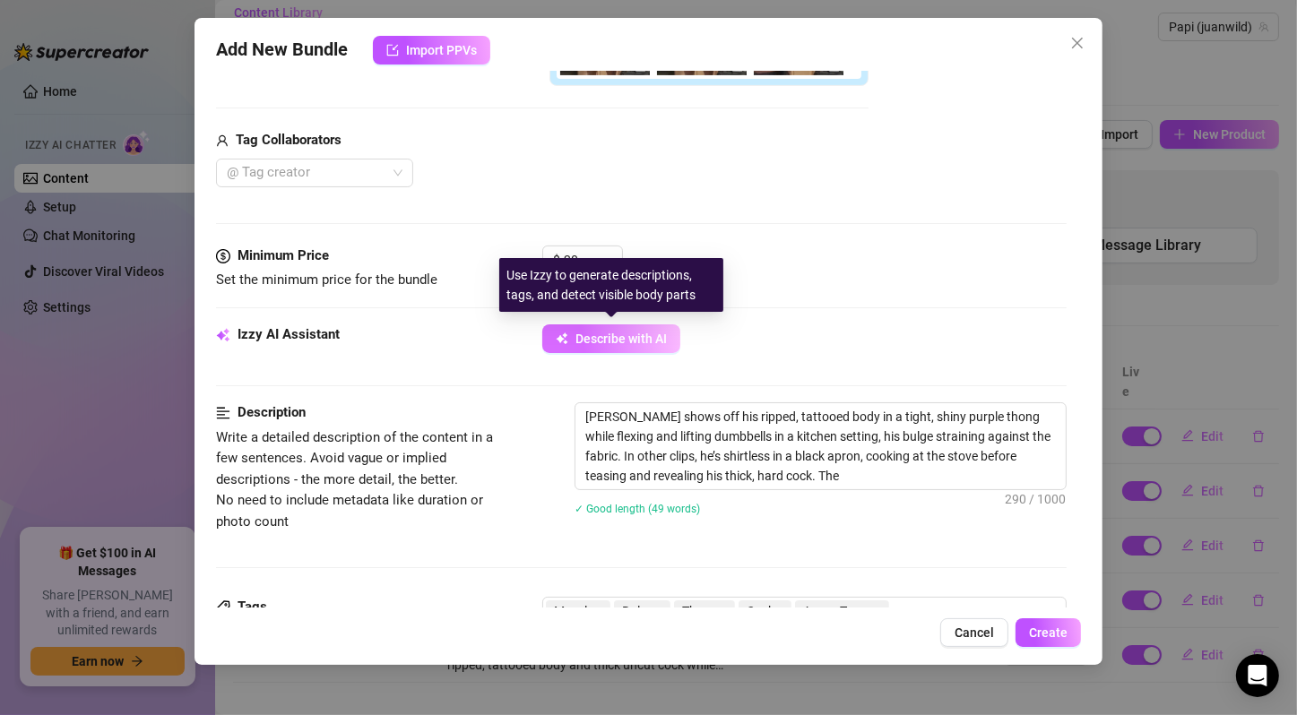
type textarea "[PERSON_NAME] shows off his ripped, tattooed body in a tight, shiny purple thon…"
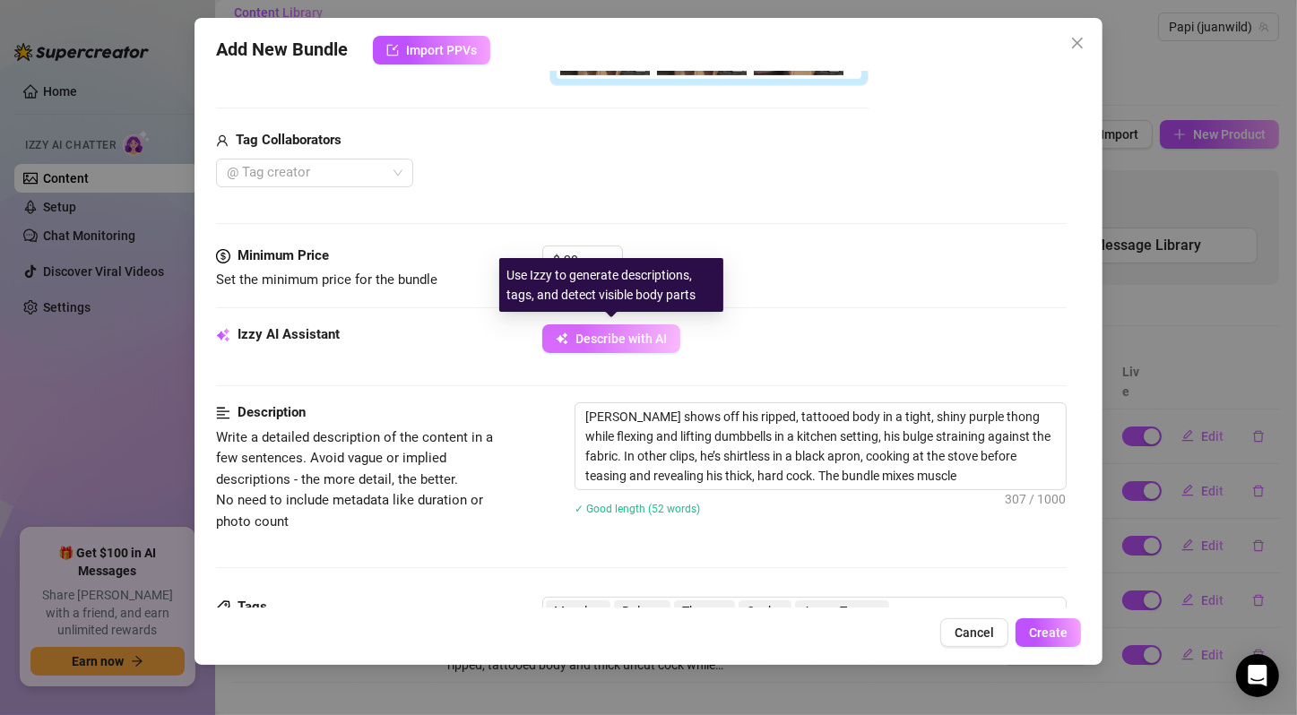
type textarea "[PERSON_NAME] shows off his ripped, tattooed body in a tight, shiny purple thon…"
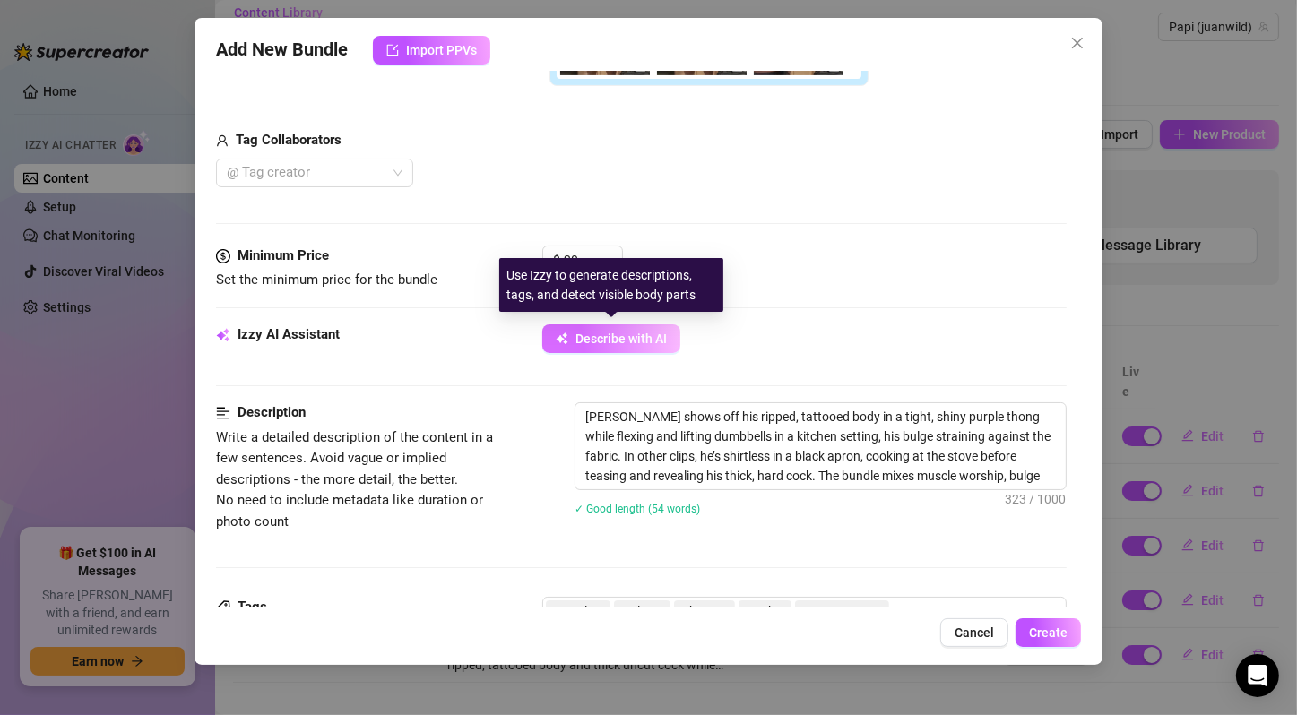
type textarea "[PERSON_NAME] shows off his ripped, tattooed body in a tight, shiny purple thon…"
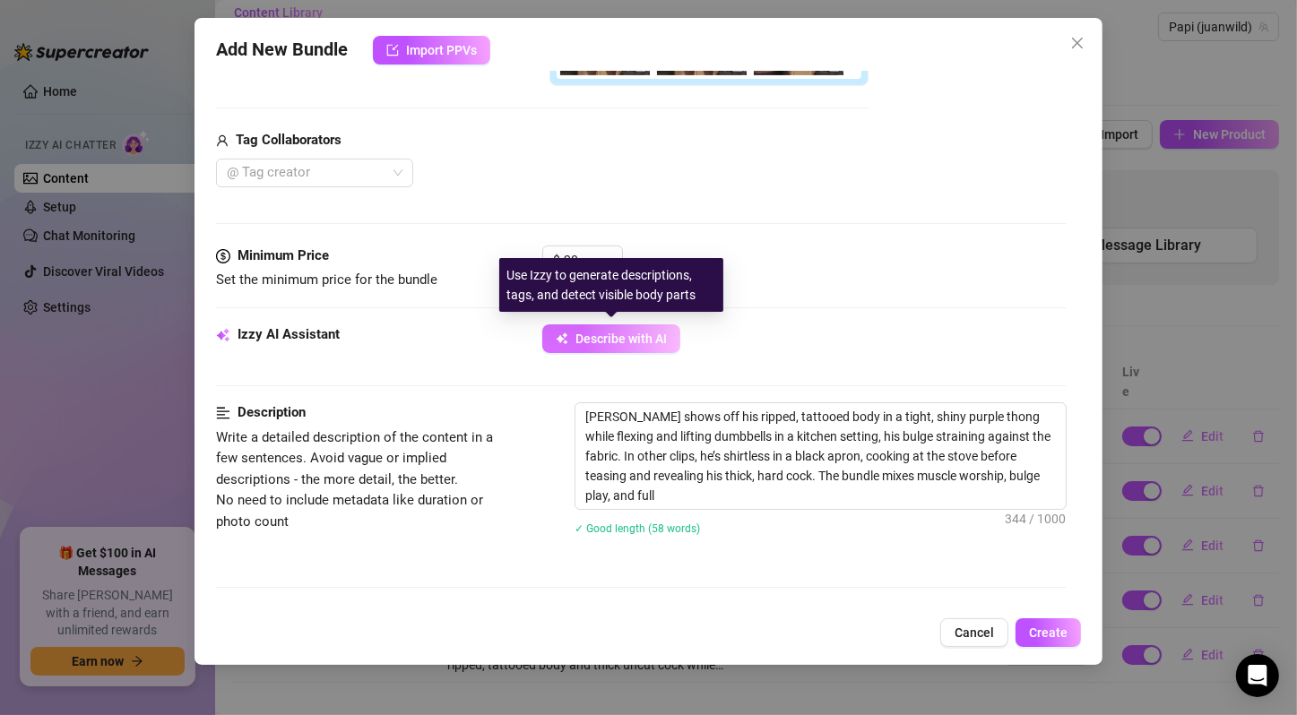
type textarea "[PERSON_NAME] shows off his ripped, tattooed body in a tight, shiny purple thon…"
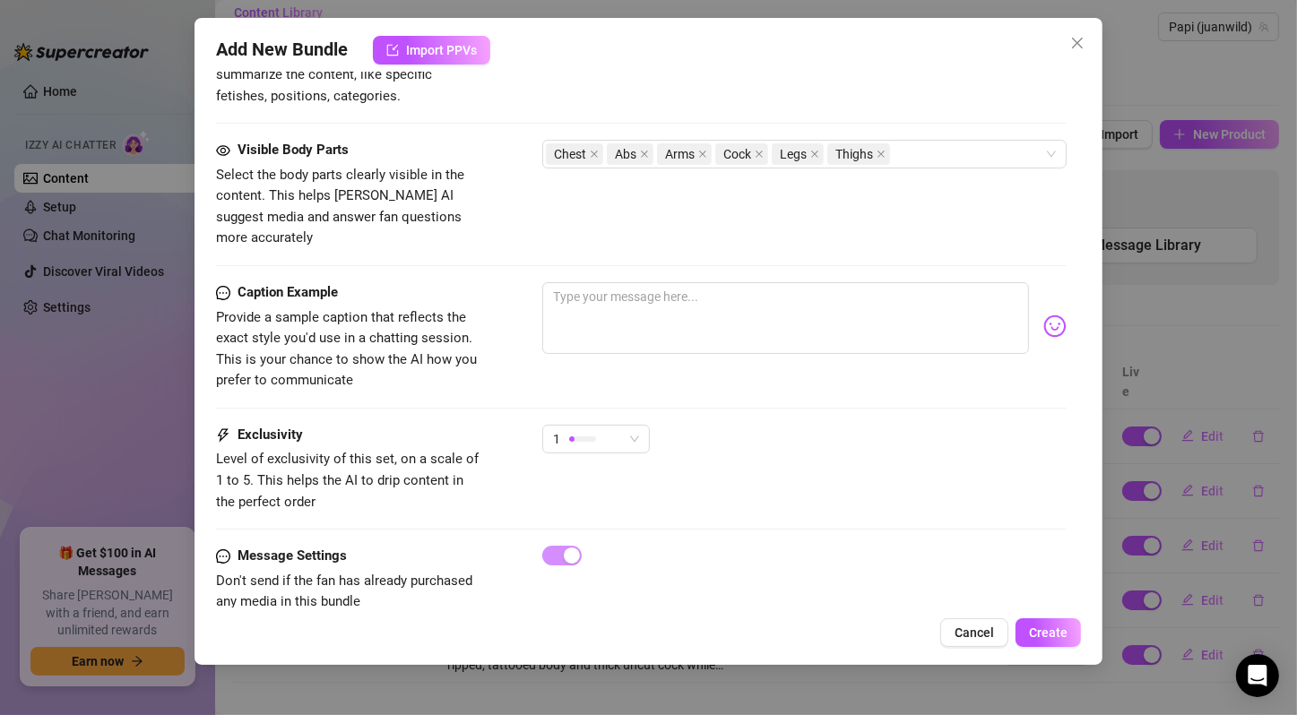
scroll to position [896, 0]
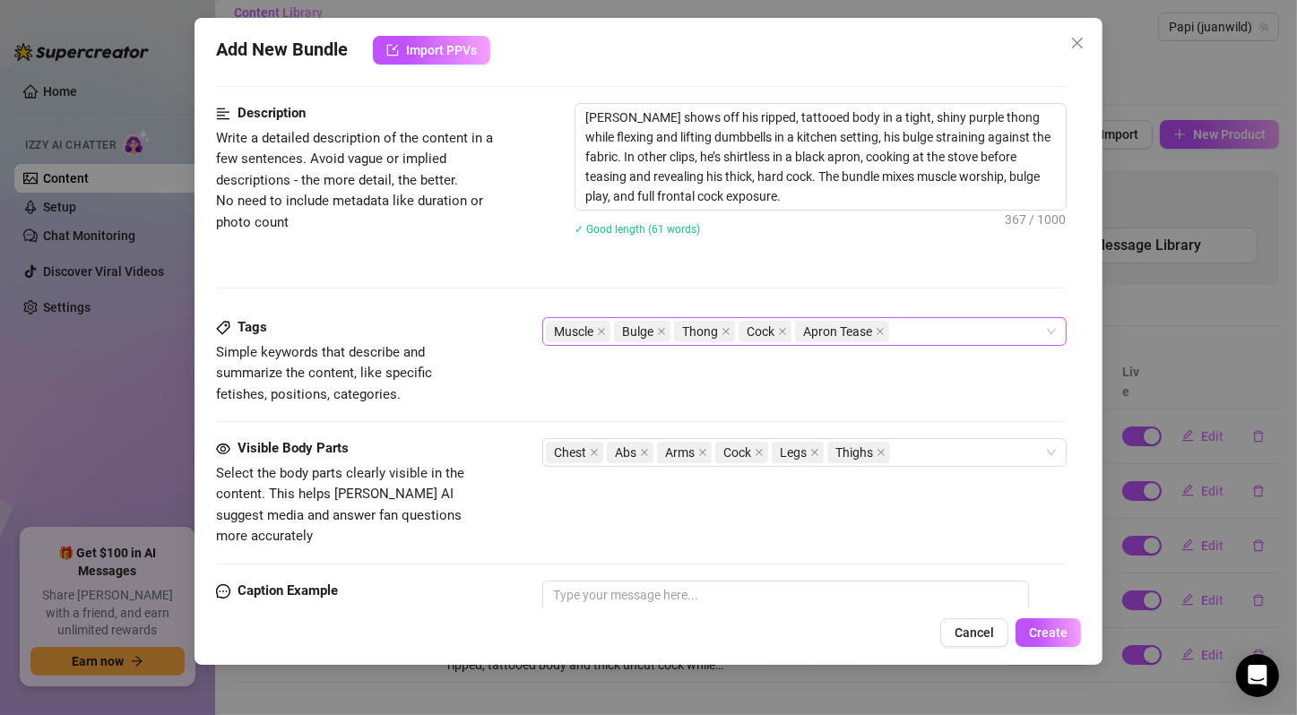
click at [931, 326] on div "Muscle Bulge Thong Cock Apron Tease" at bounding box center [795, 331] width 498 height 25
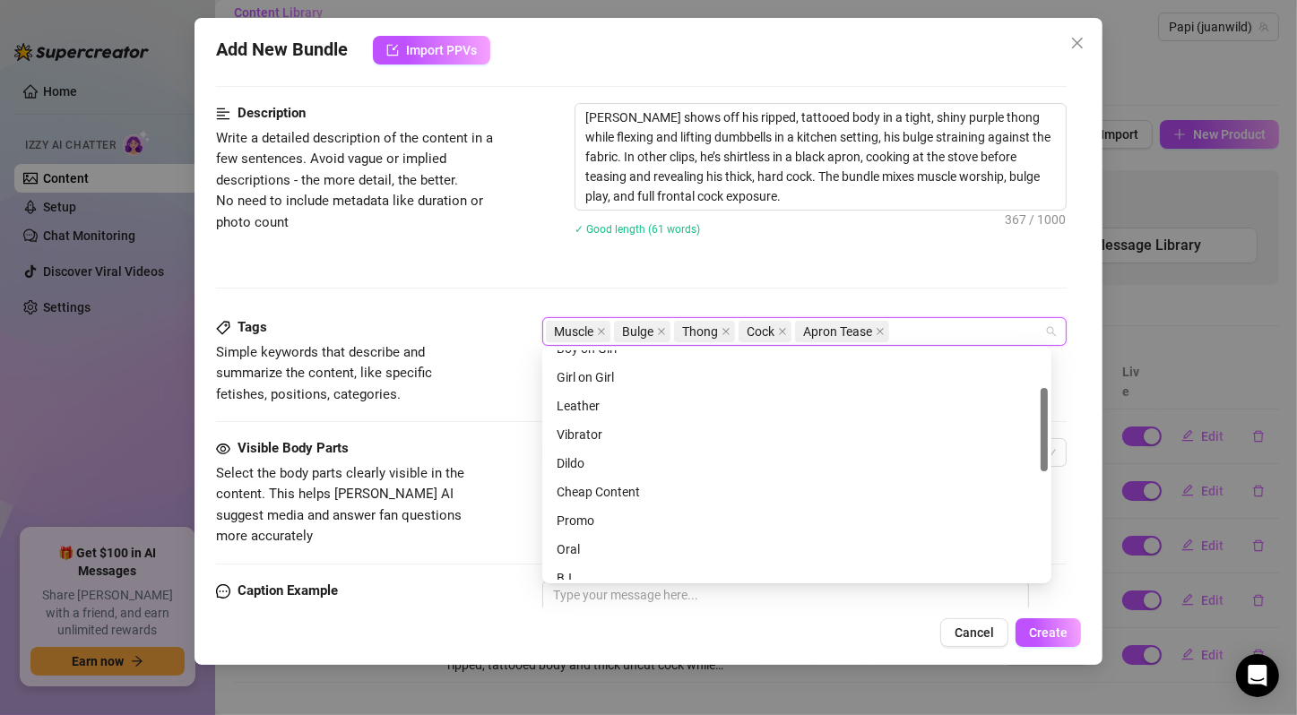
scroll to position [0, 0]
click at [871, 262] on div "Description Write a detailed description of the content in a few sentences. Avo…" at bounding box center [641, 210] width 850 height 214
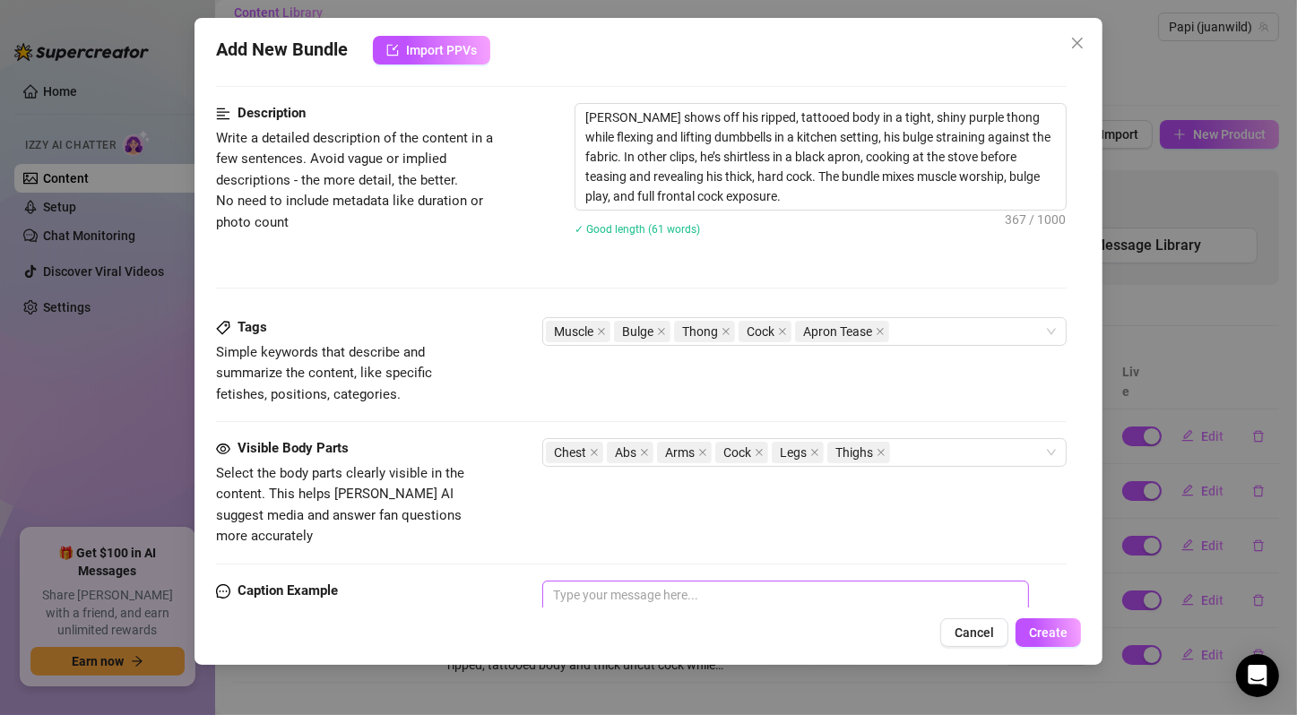
scroll to position [1195, 0]
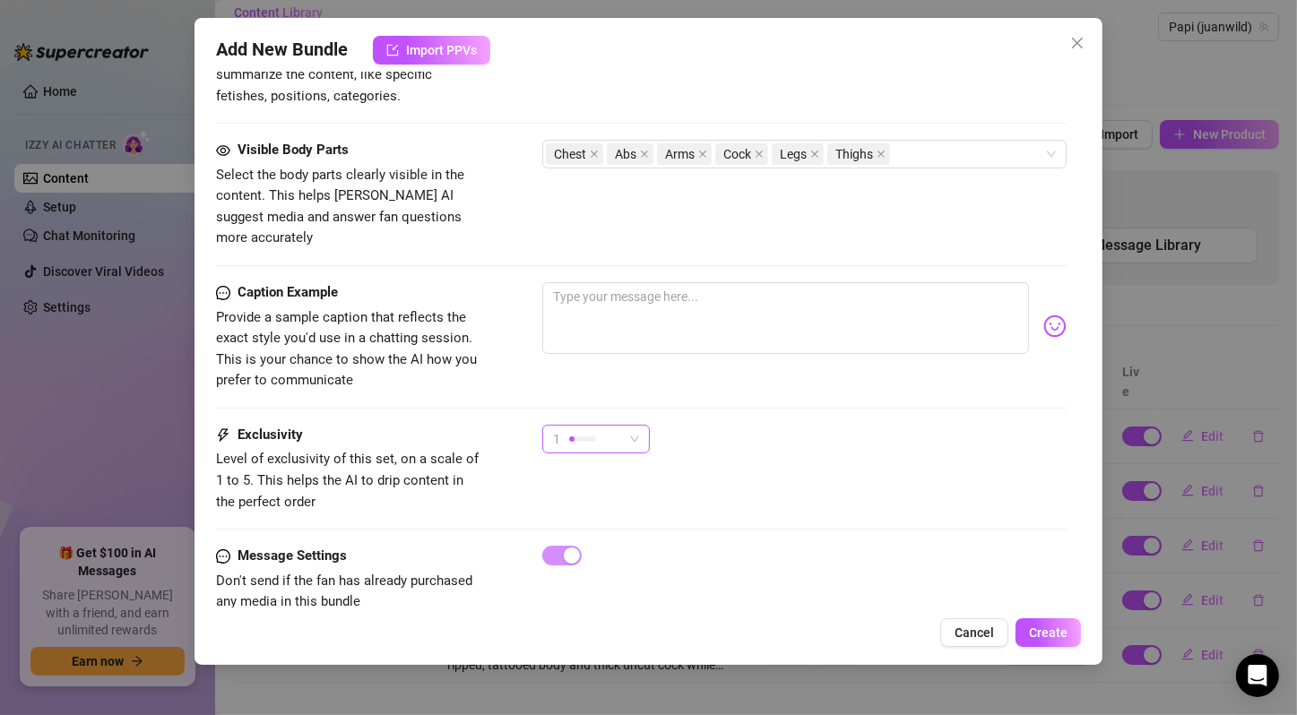
click at [598, 426] on div "1" at bounding box center [588, 439] width 70 height 27
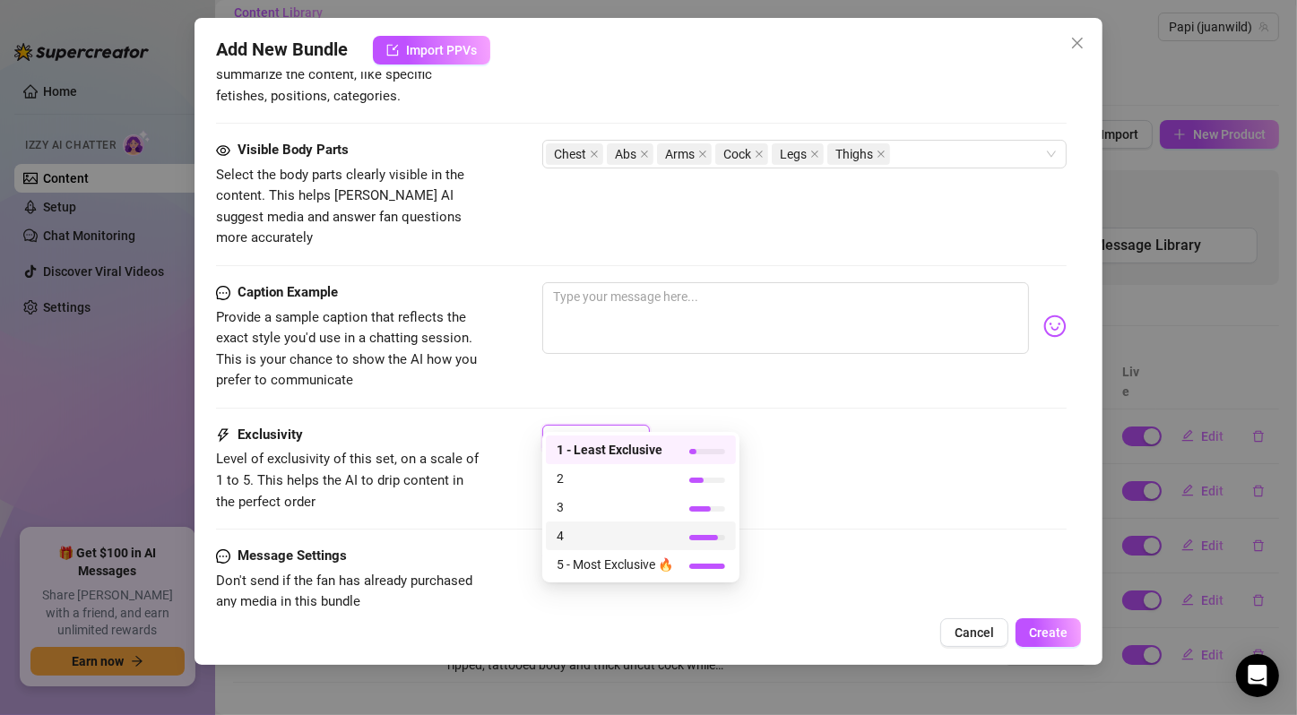
click at [641, 532] on span "4" at bounding box center [614, 536] width 116 height 20
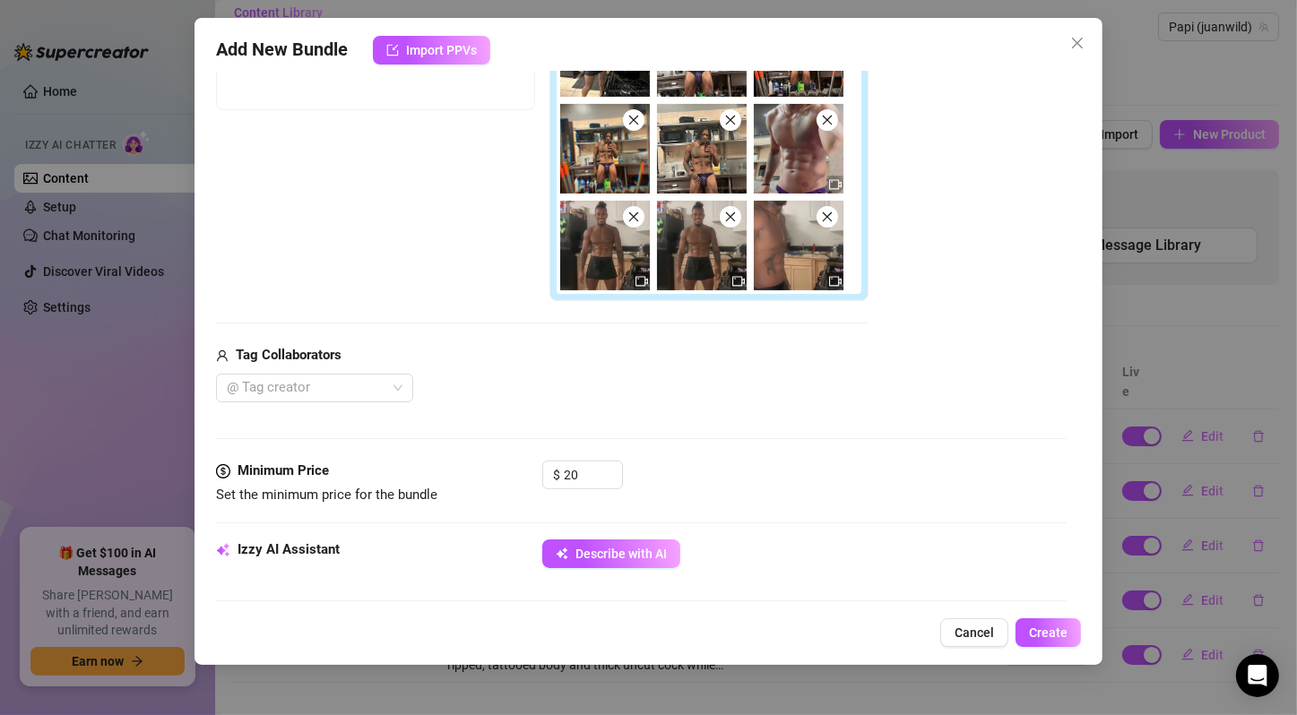
scroll to position [0, 0]
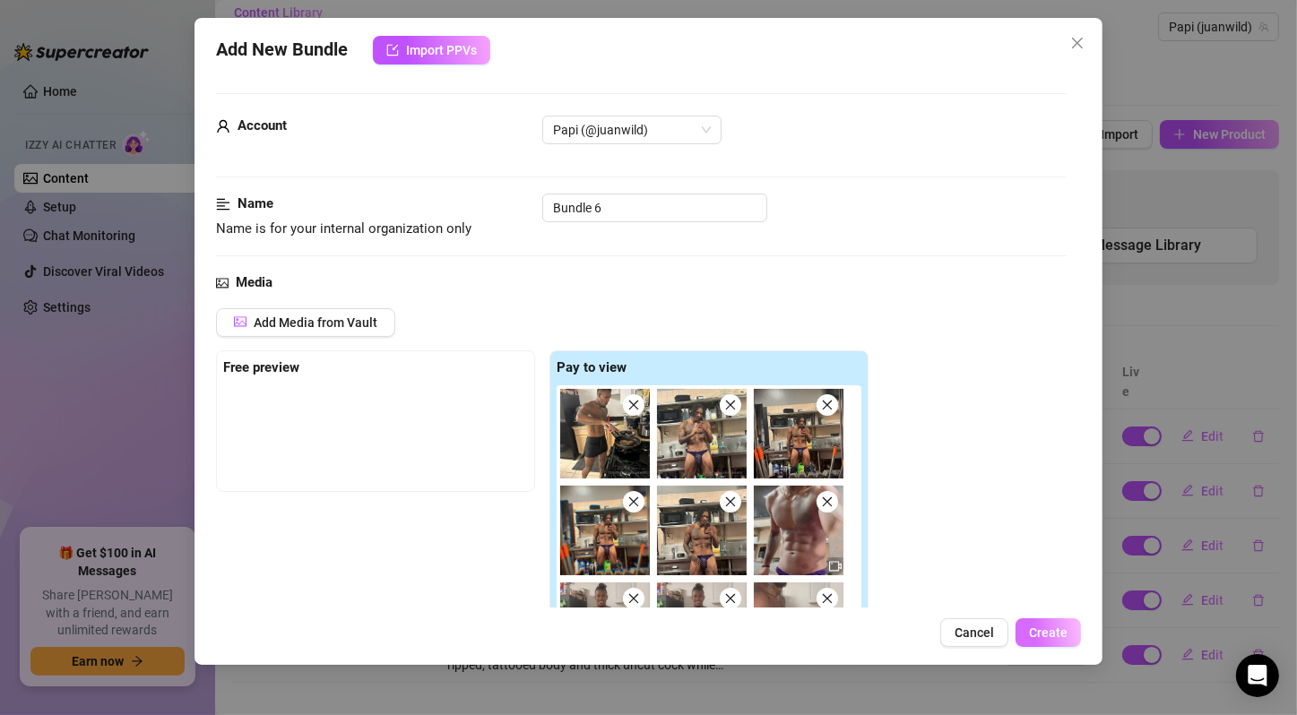
click at [1057, 627] on span "Create" at bounding box center [1048, 632] width 39 height 14
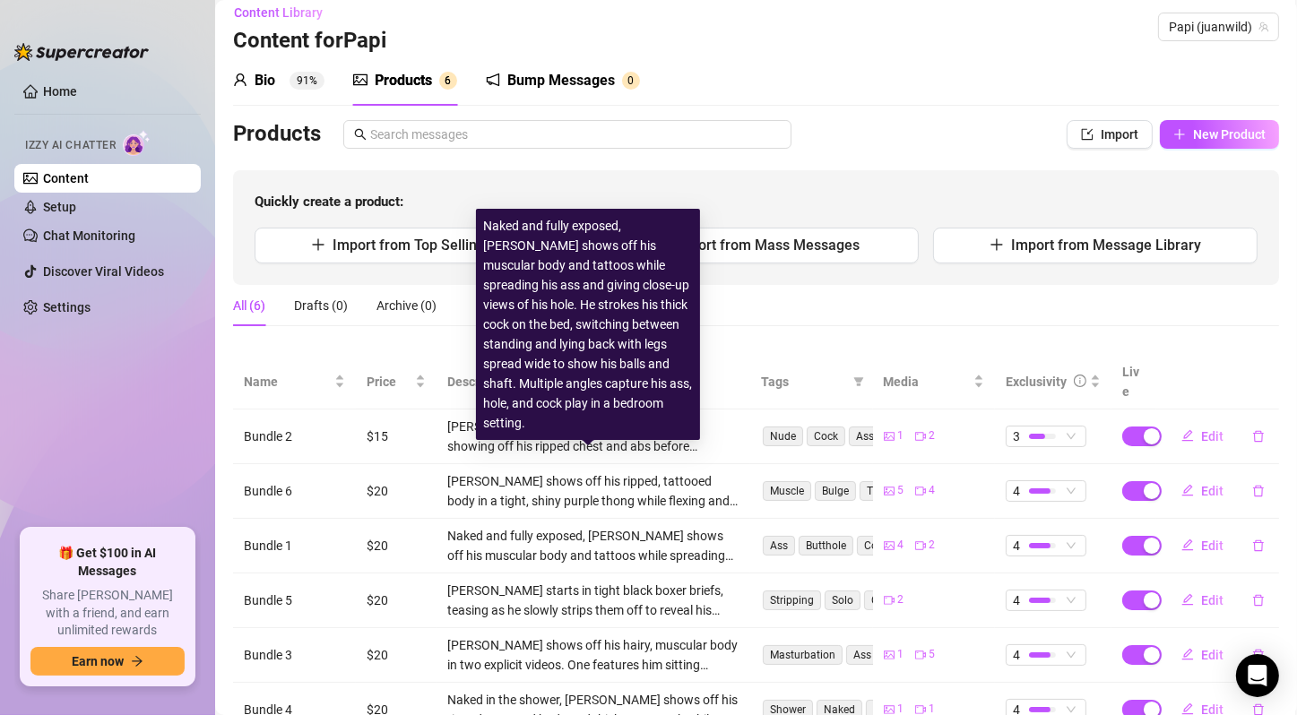
scroll to position [69, 0]
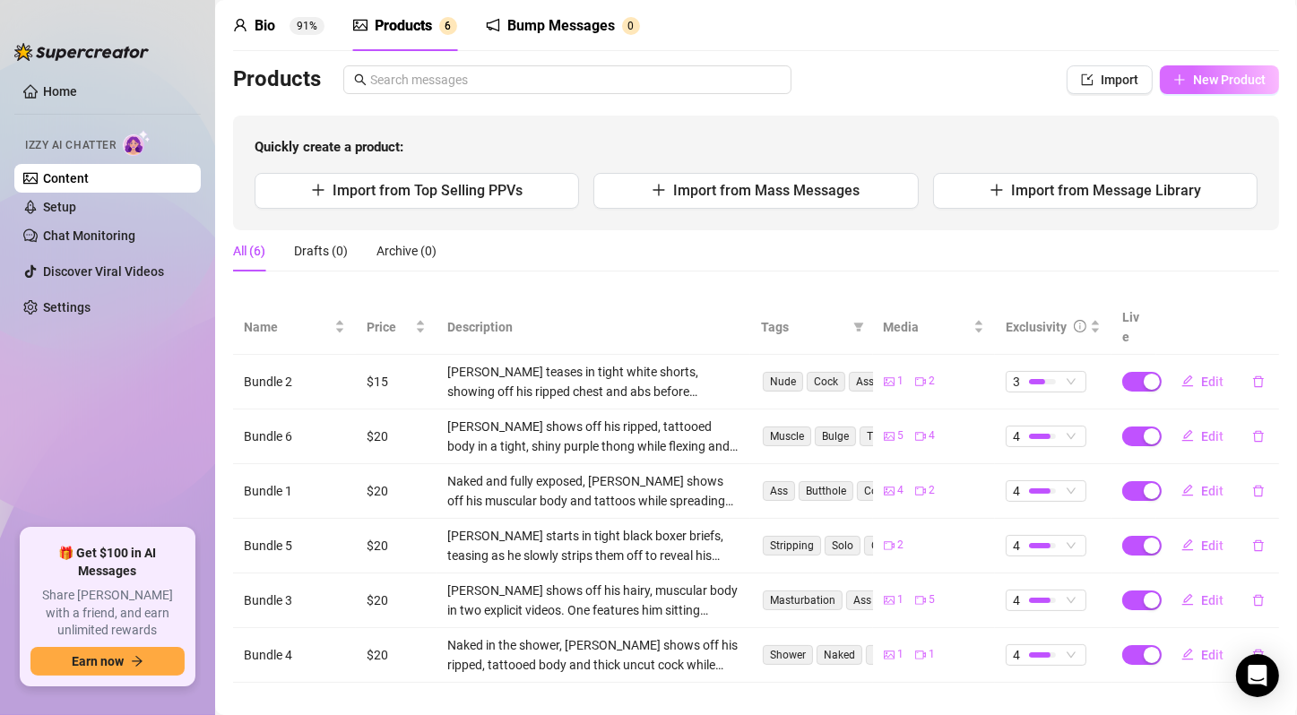
click at [1256, 72] on button "New Product" at bounding box center [1219, 79] width 119 height 29
type textarea "Type your message here..."
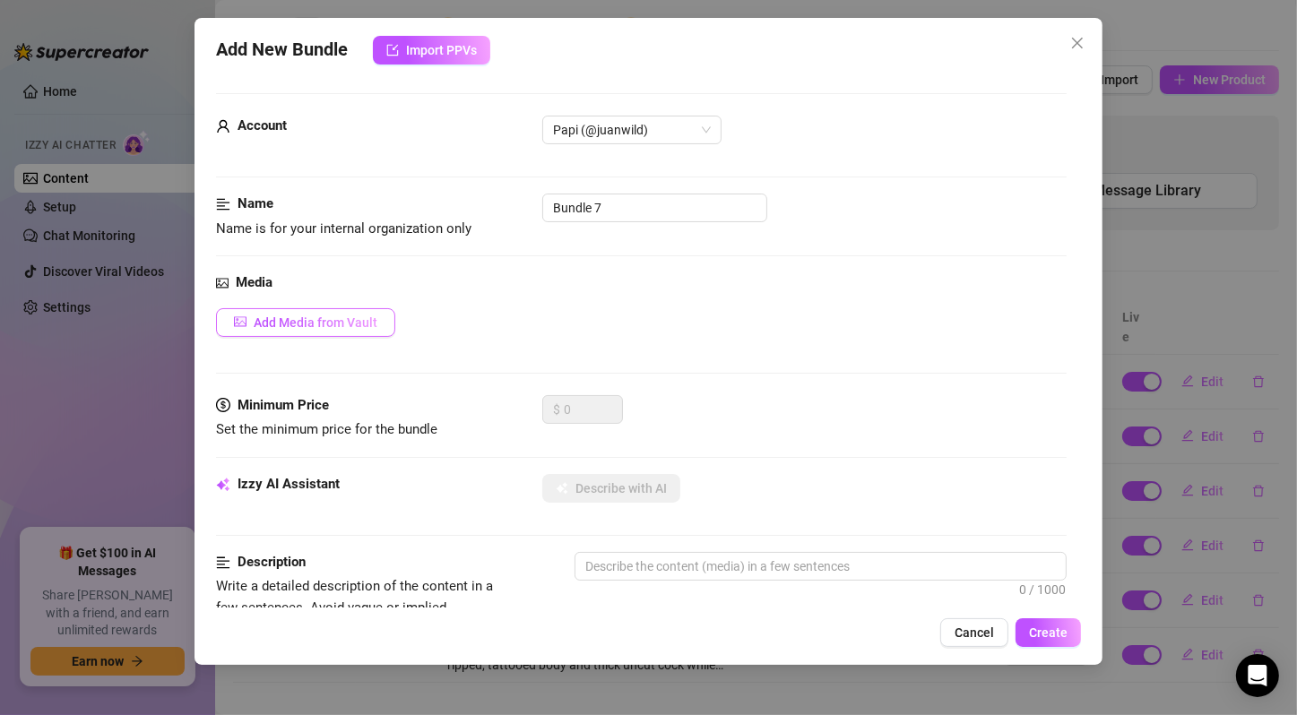
click at [308, 315] on span "Add Media from Vault" at bounding box center [316, 322] width 124 height 14
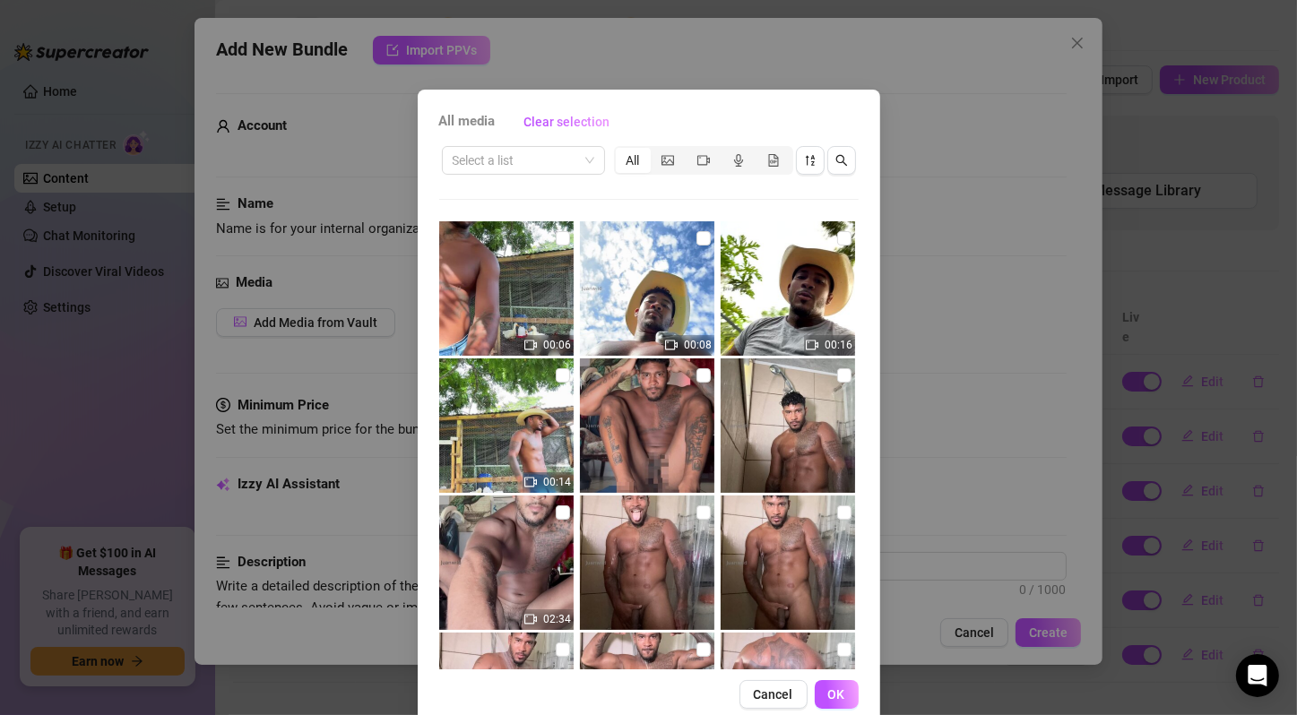
click at [579, 166] on span at bounding box center [524, 160] width 142 height 27
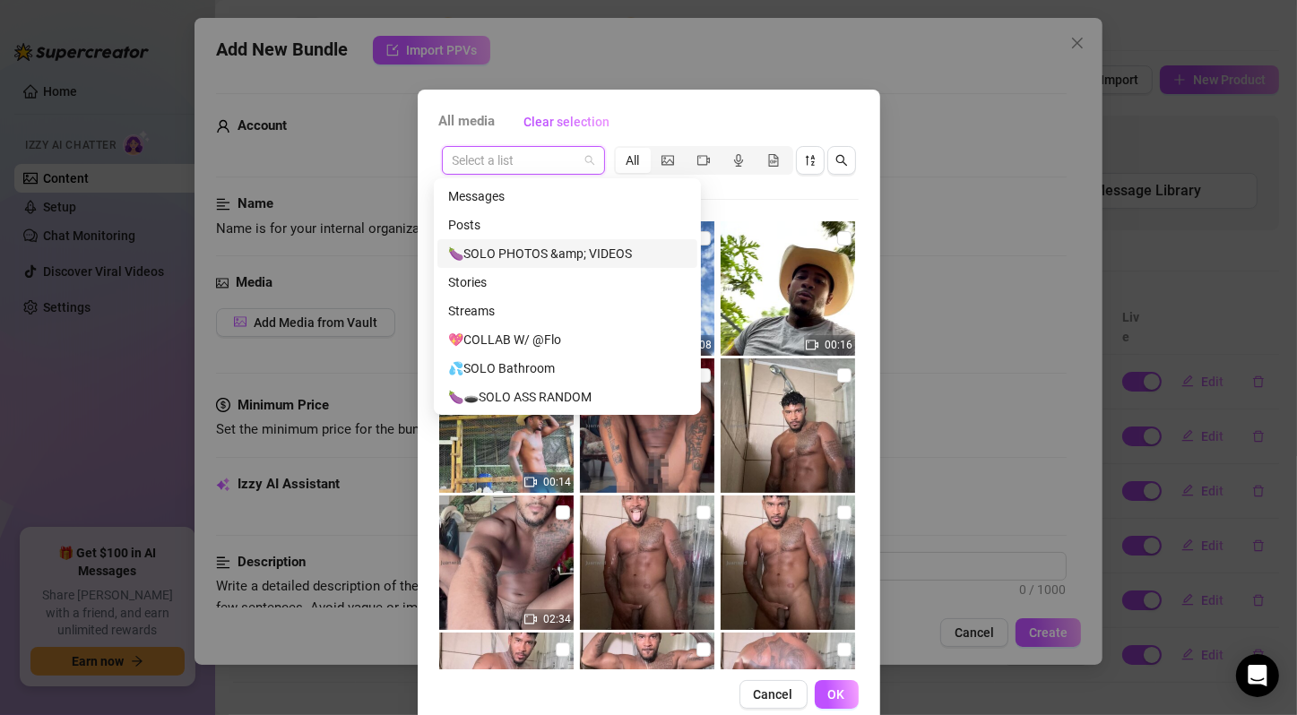
scroll to position [57, 0]
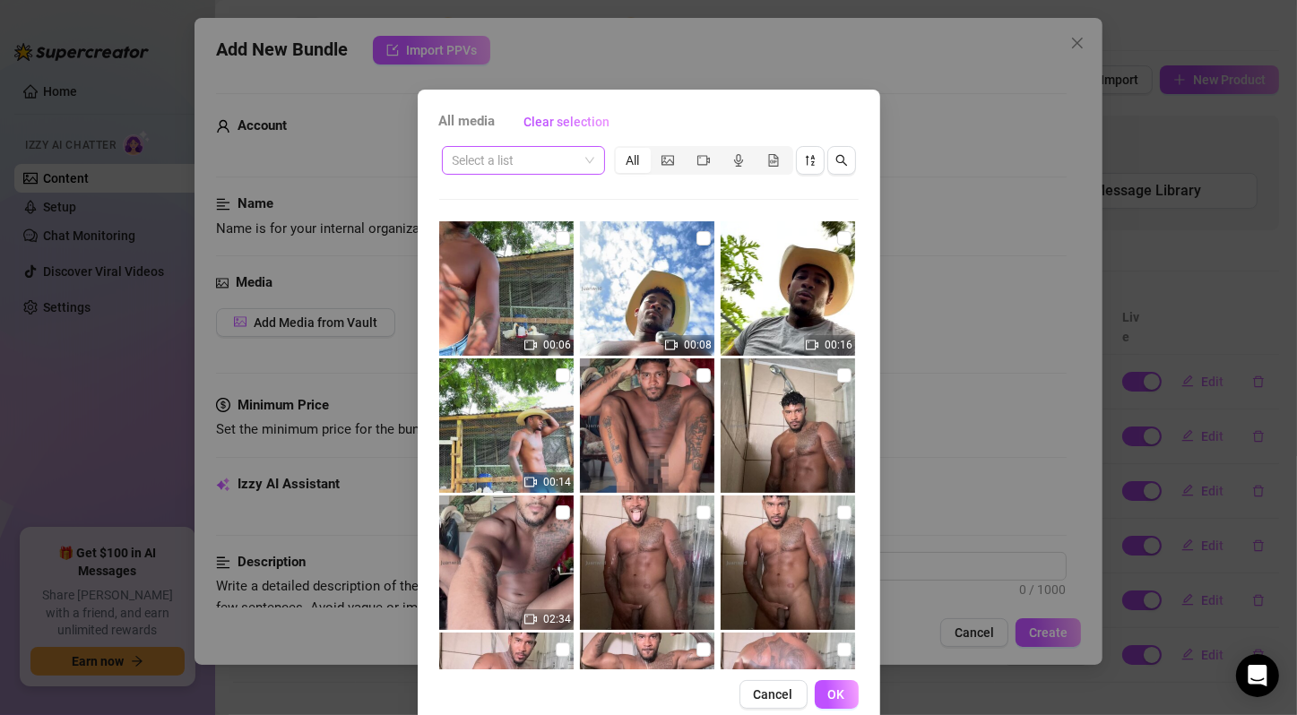
click at [526, 161] on input "search" at bounding box center [515, 160] width 125 height 27
type input "STAR"
click at [544, 192] on div "STARTER BUNDLE" at bounding box center [515, 196] width 134 height 20
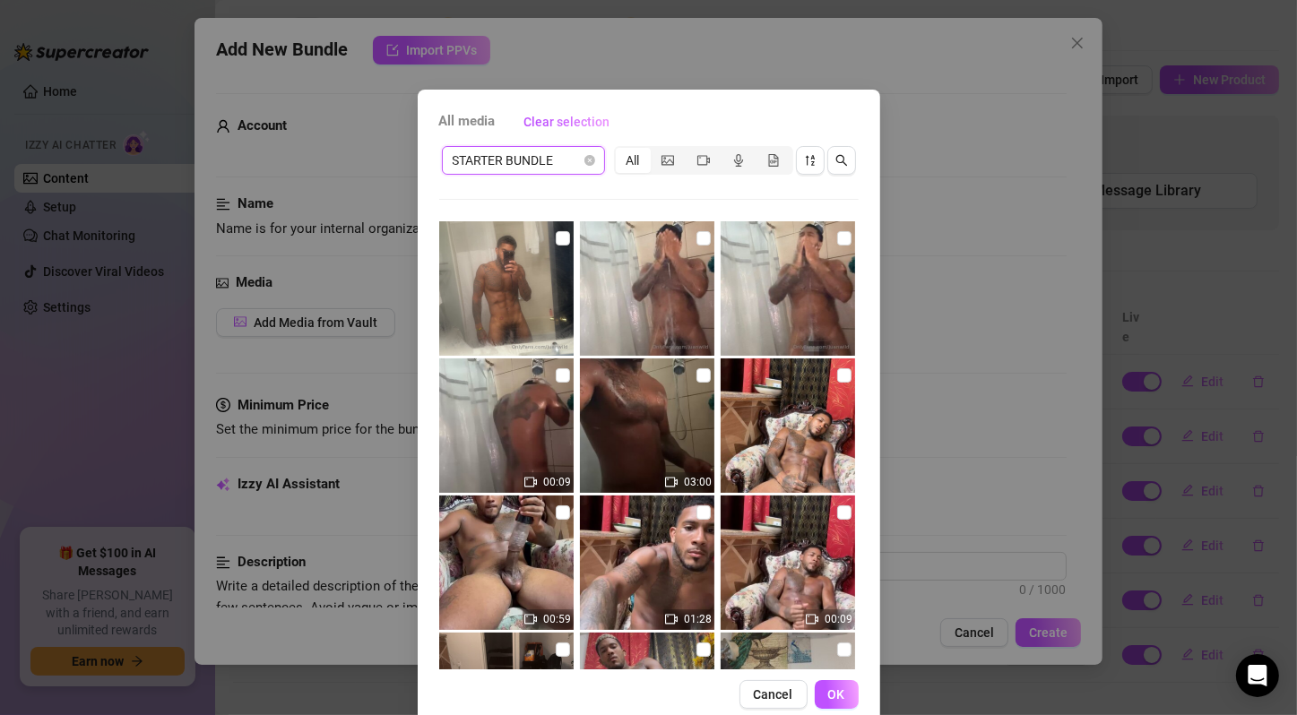
click at [556, 240] on input "checkbox" at bounding box center [563, 238] width 14 height 14
checkbox input "true"
click at [696, 243] on input "checkbox" at bounding box center [703, 238] width 14 height 14
checkbox input "true"
click at [837, 238] on input "checkbox" at bounding box center [844, 238] width 14 height 14
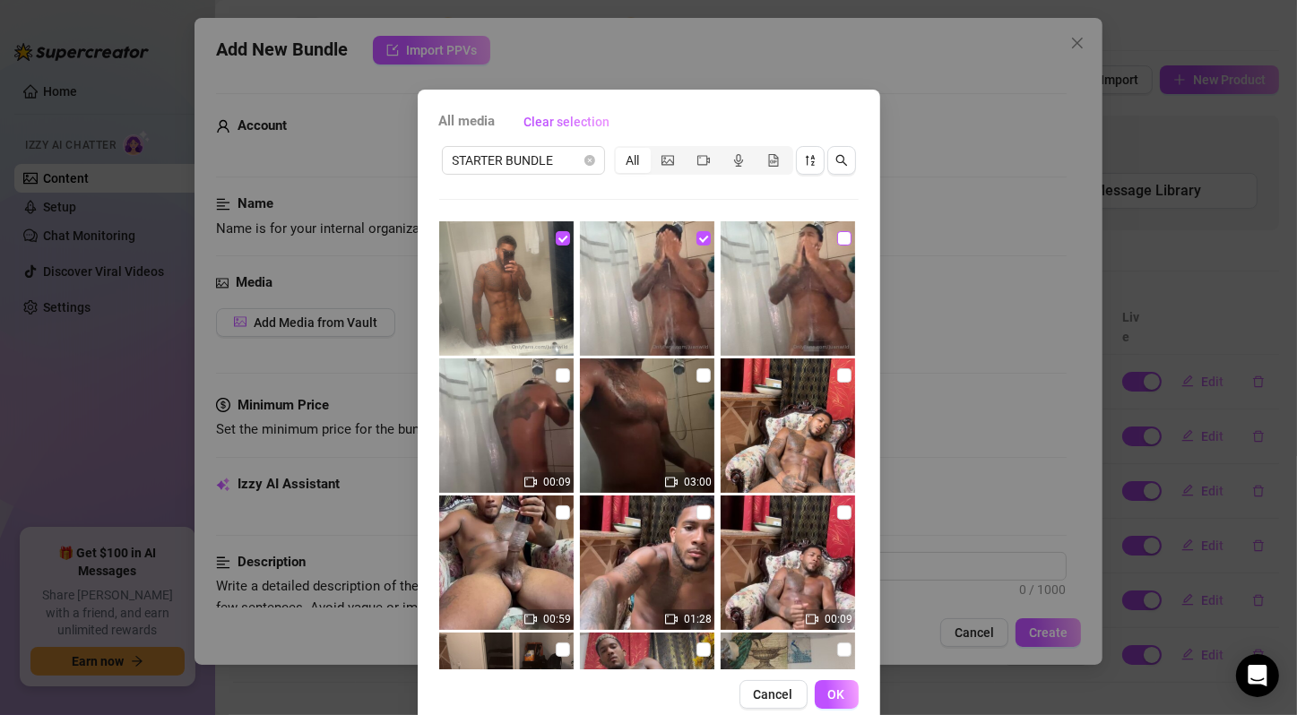
checkbox input "true"
click at [556, 374] on input "checkbox" at bounding box center [563, 375] width 14 height 14
checkbox input "true"
click at [696, 372] on input "checkbox" at bounding box center [703, 375] width 14 height 14
checkbox input "true"
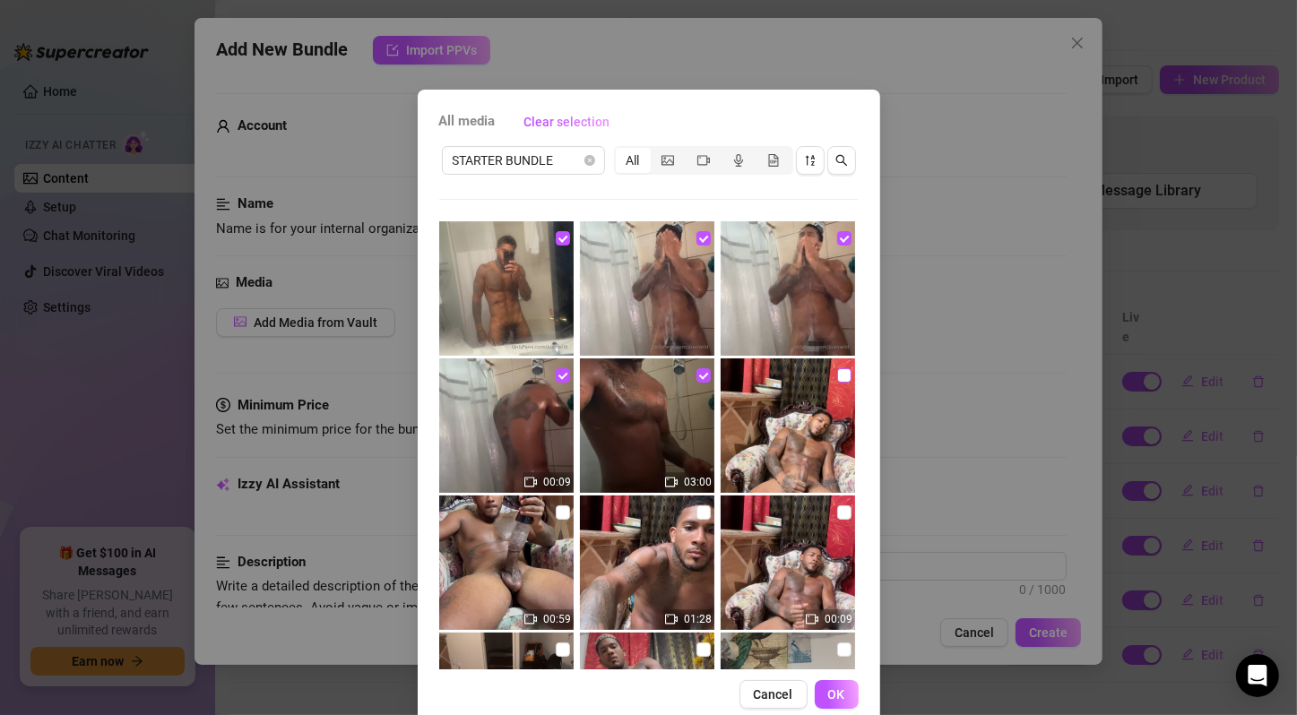
click at [837, 376] on input "checkbox" at bounding box center [844, 375] width 14 height 14
checkbox input "true"
click at [557, 515] on input "checkbox" at bounding box center [563, 512] width 14 height 14
checkbox input "true"
click at [696, 510] on input "checkbox" at bounding box center [703, 512] width 14 height 14
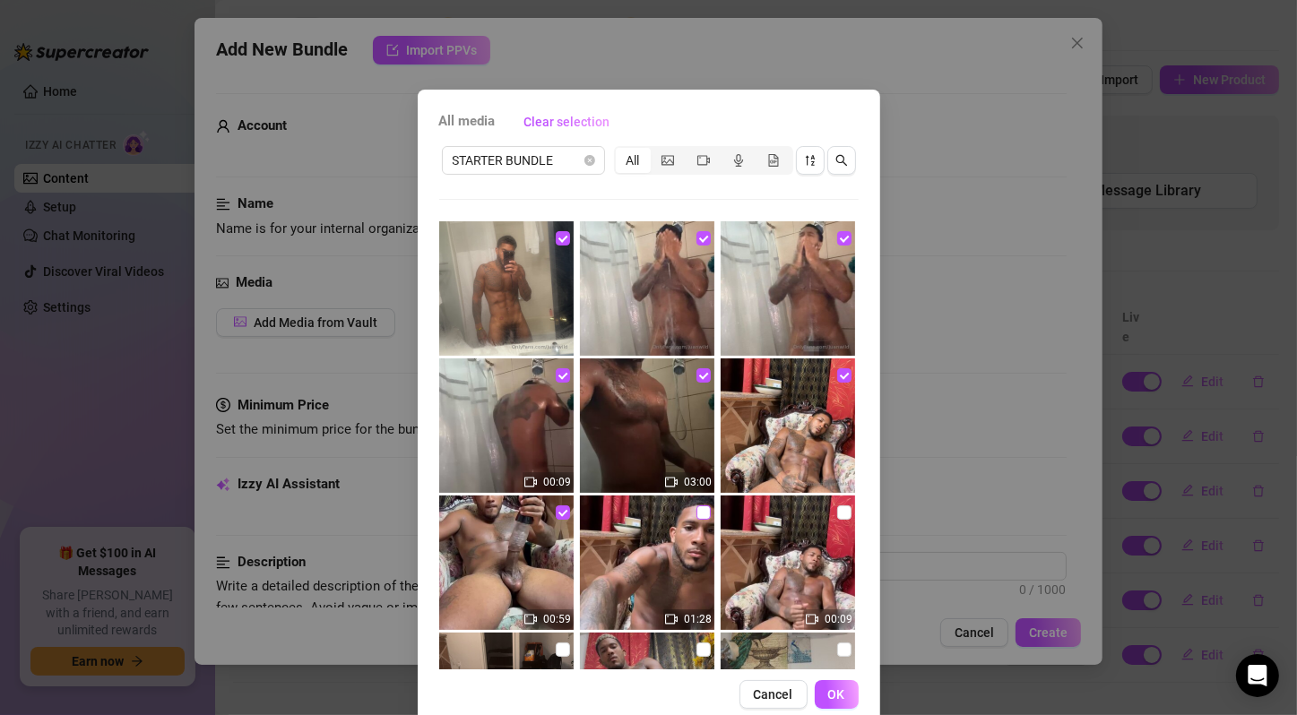
checkbox input "true"
click at [837, 513] on input "checkbox" at bounding box center [844, 512] width 14 height 14
checkbox input "true"
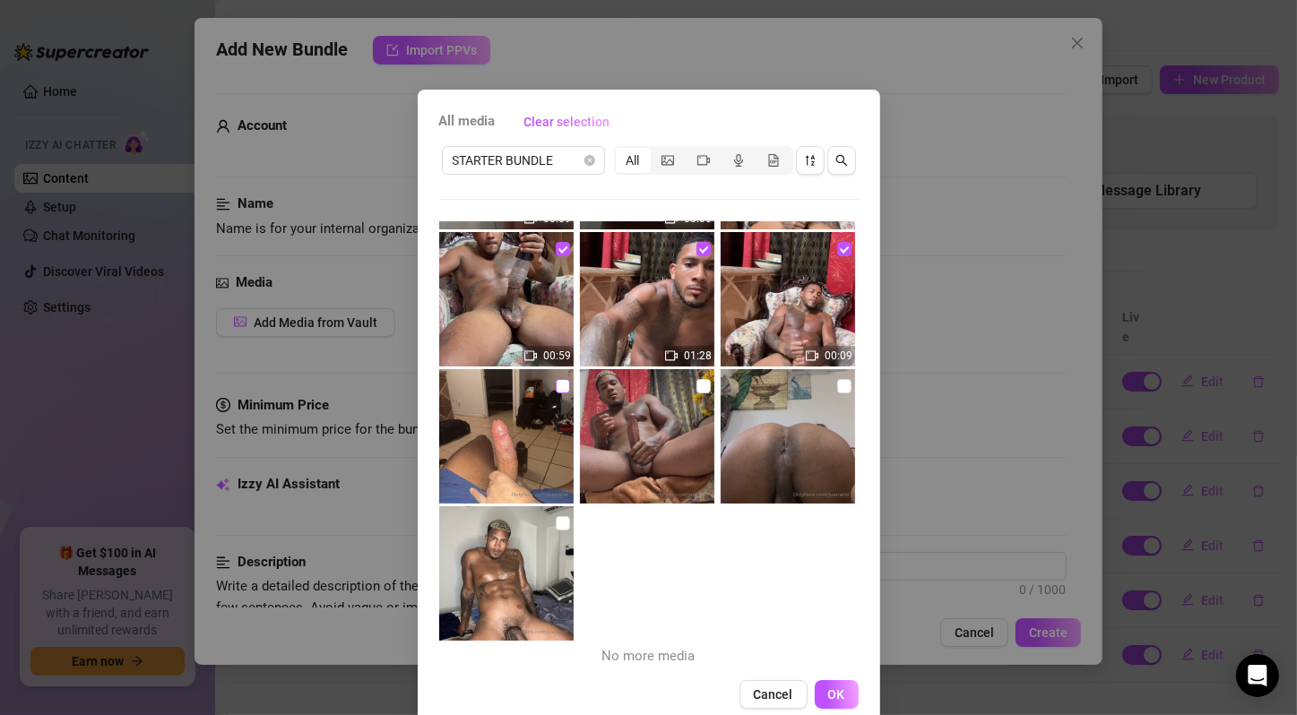
click at [556, 383] on input "checkbox" at bounding box center [563, 386] width 14 height 14
checkbox input "true"
click at [696, 387] on input "checkbox" at bounding box center [703, 386] width 14 height 14
checkbox input "true"
click at [837, 391] on input "checkbox" at bounding box center [844, 386] width 14 height 14
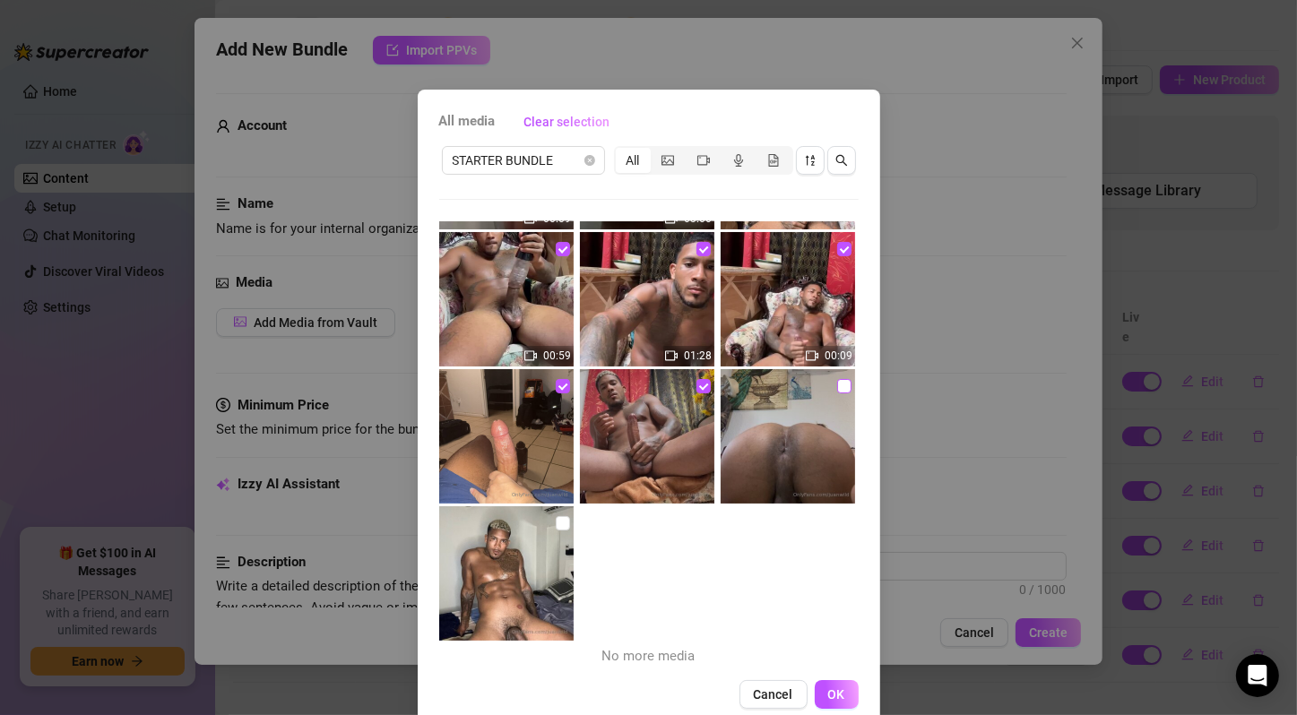
checkbox input "true"
click at [556, 521] on input "checkbox" at bounding box center [563, 523] width 14 height 14
checkbox input "true"
click at [839, 691] on button "OK" at bounding box center [837, 694] width 44 height 29
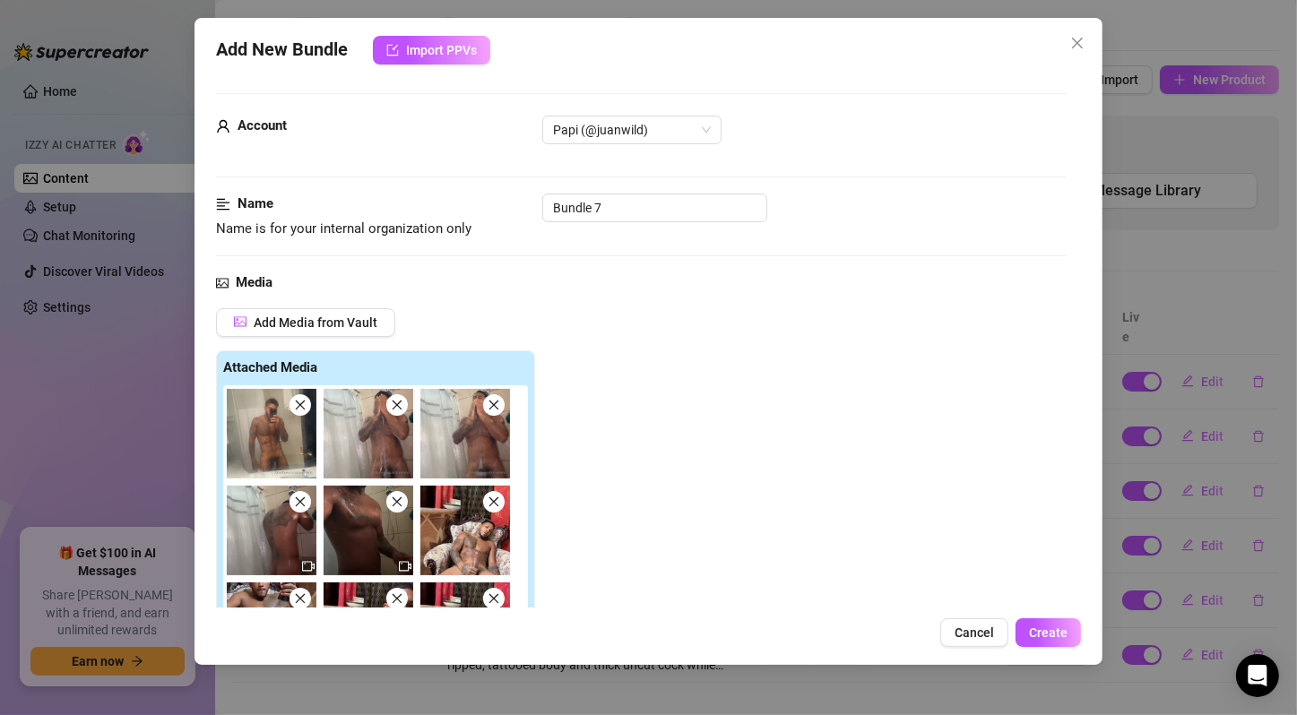
scroll to position [597, 0]
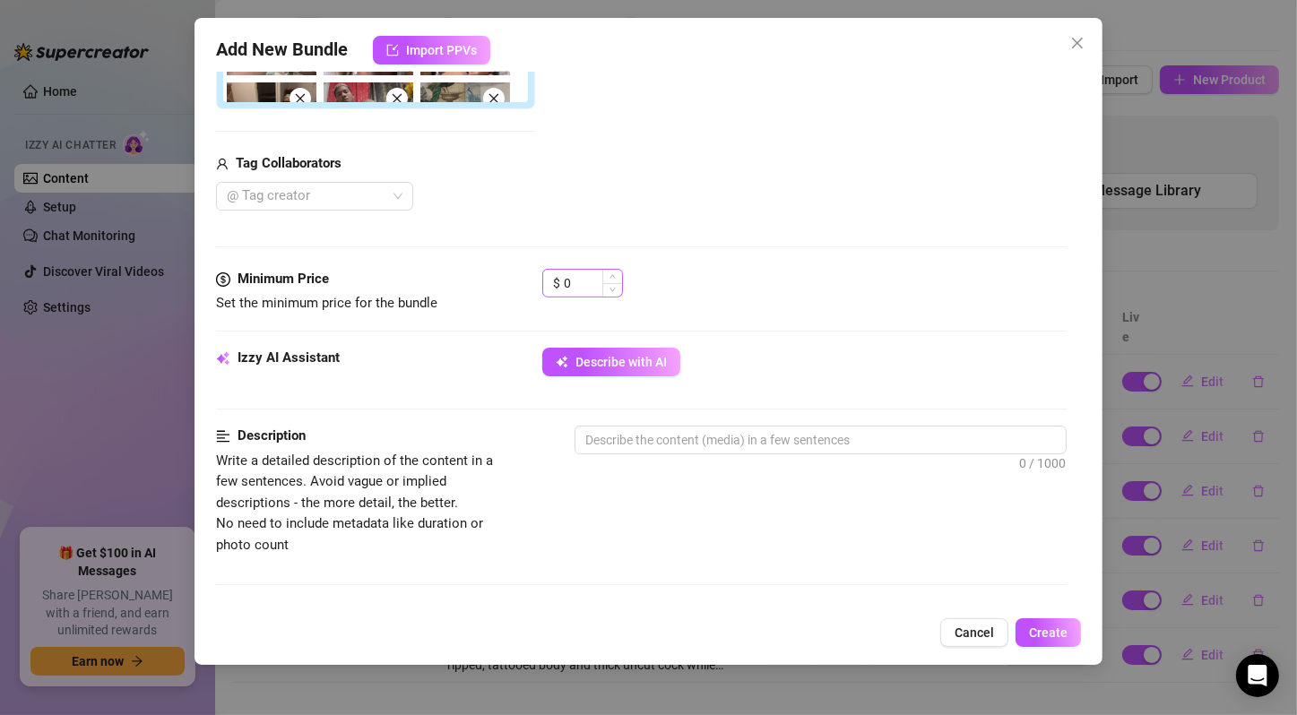
click at [658, 53] on div "Add New Bundle Import PPVs" at bounding box center [648, 50] width 865 height 29
click at [608, 274] on span "Increase Value" at bounding box center [612, 276] width 20 height 13
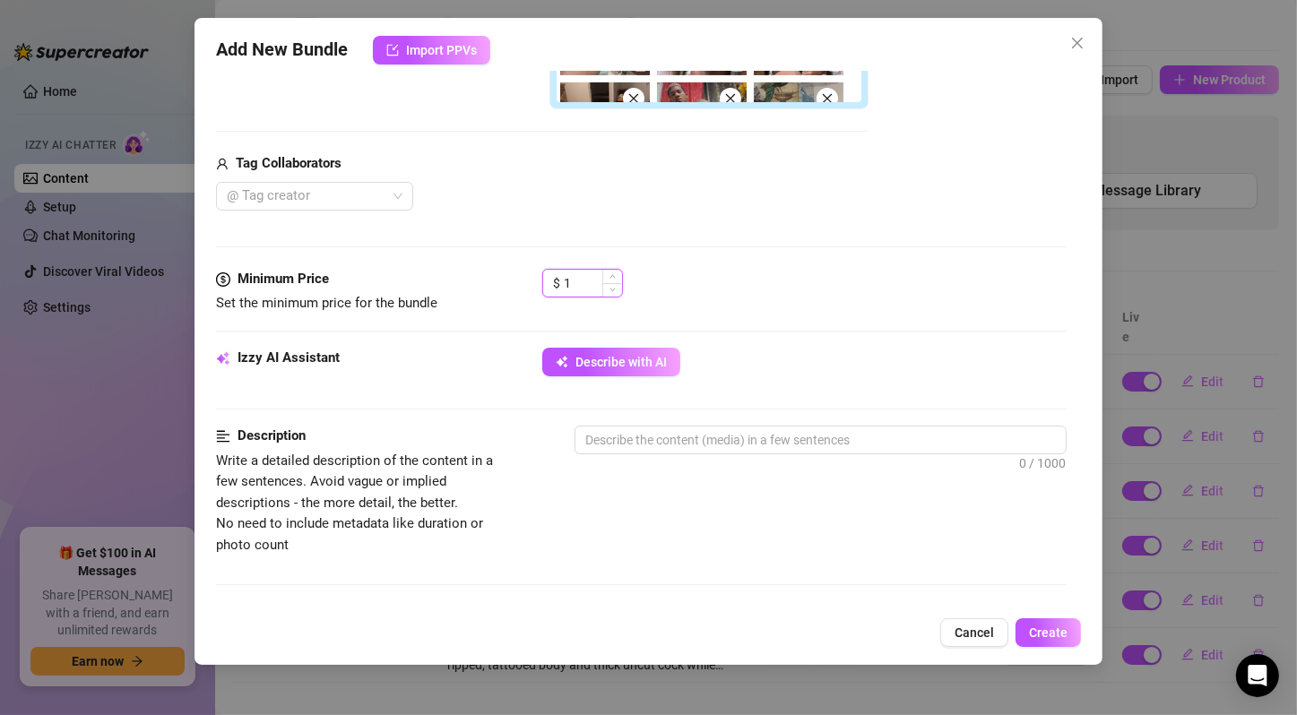
click at [588, 279] on input "1" at bounding box center [593, 283] width 58 height 27
type input "25"
click at [754, 289] on div "$ 25" at bounding box center [804, 291] width 524 height 45
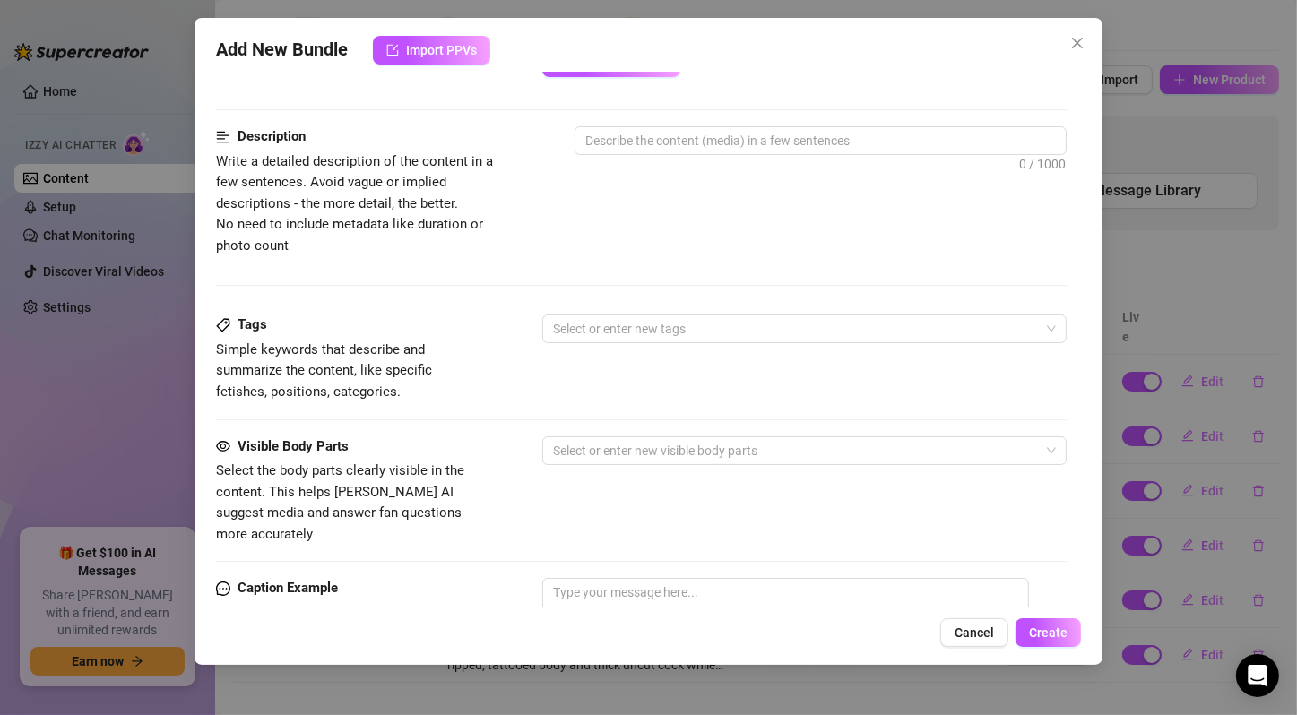
scroll to position [1206, 0]
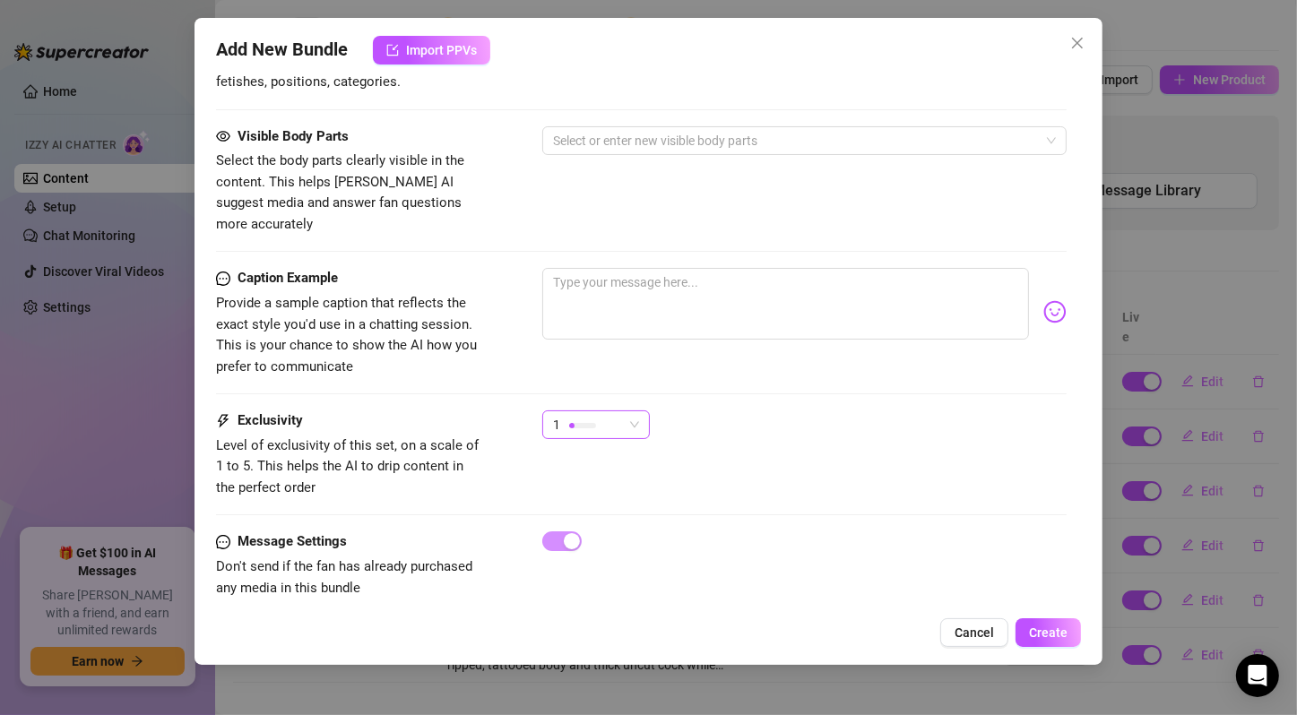
click at [641, 410] on div "1" at bounding box center [596, 424] width 108 height 29
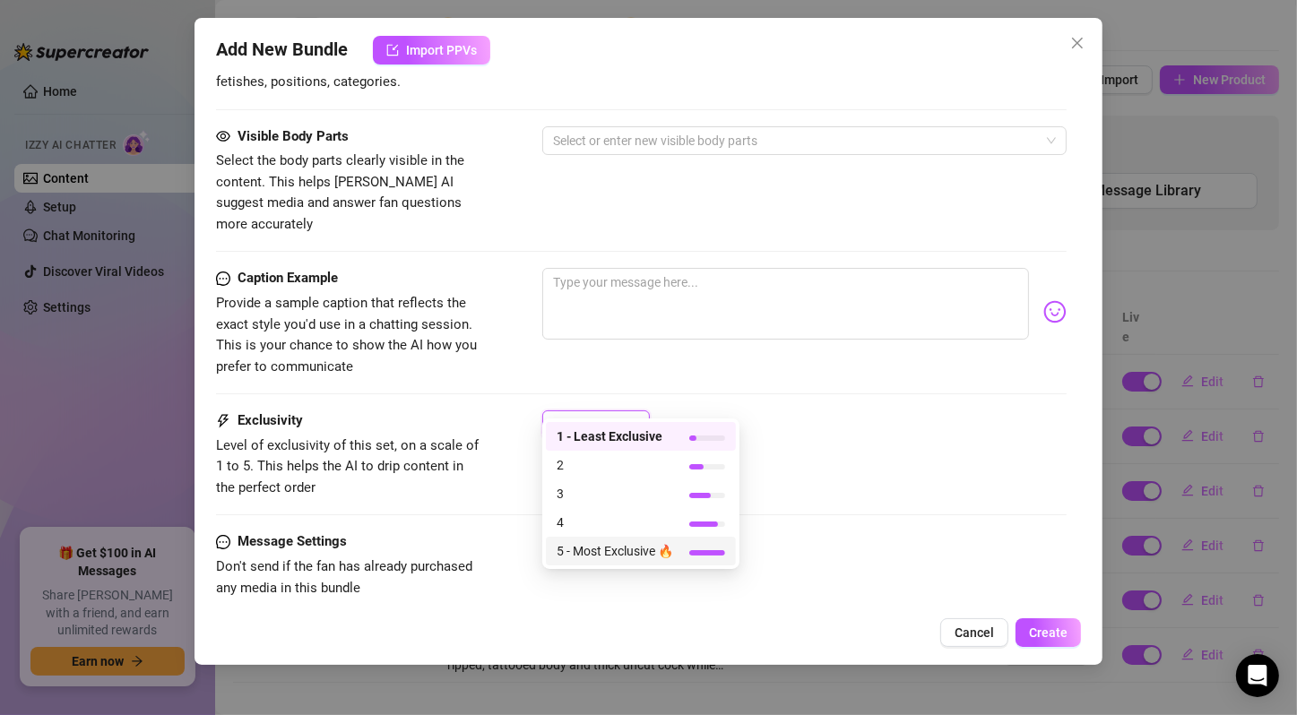
click at [625, 545] on span "5 - Most Exclusive 🔥" at bounding box center [614, 551] width 116 height 20
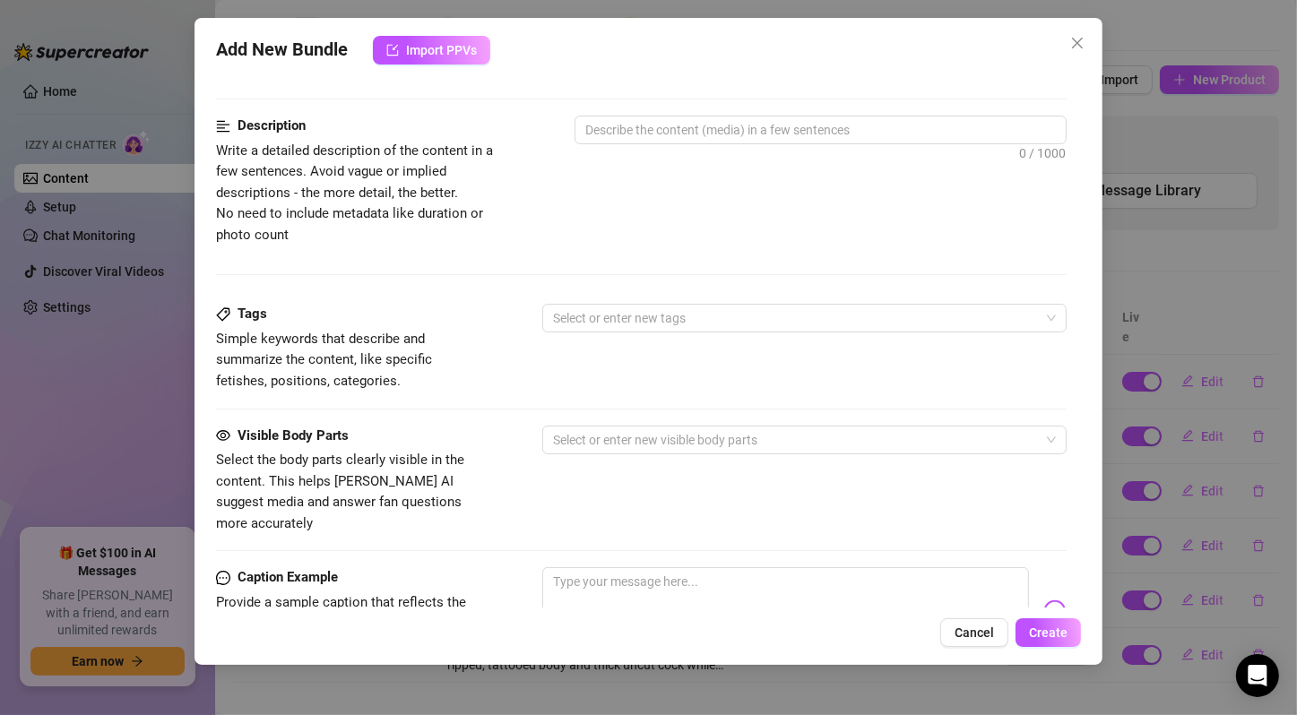
scroll to position [609, 0]
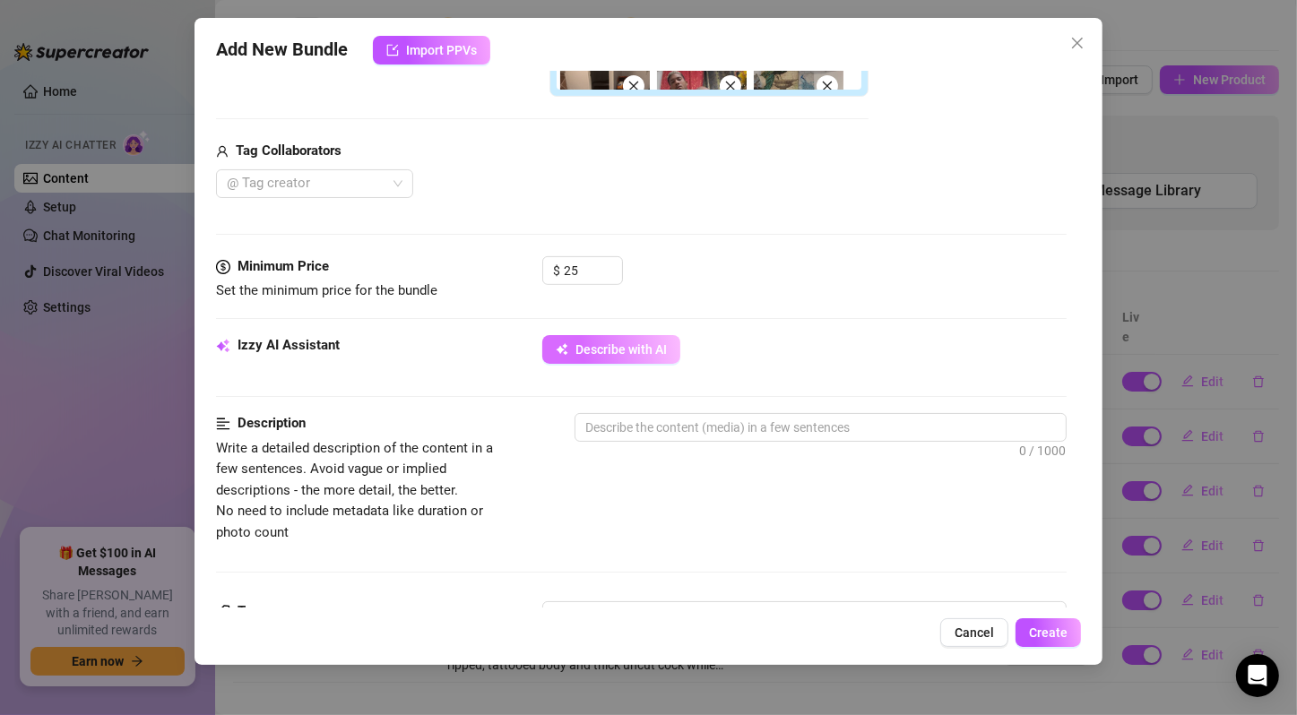
click at [648, 358] on button "Describe with AI" at bounding box center [611, 349] width 138 height 29
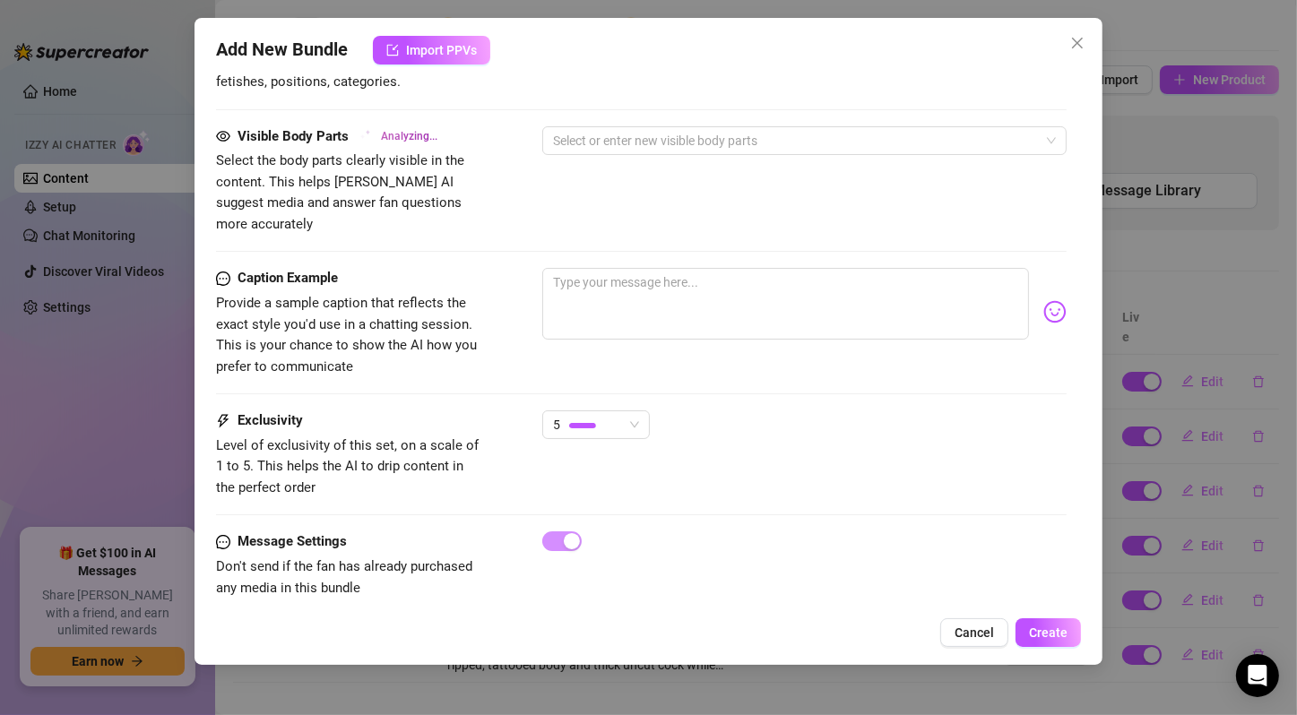
scroll to position [310, 0]
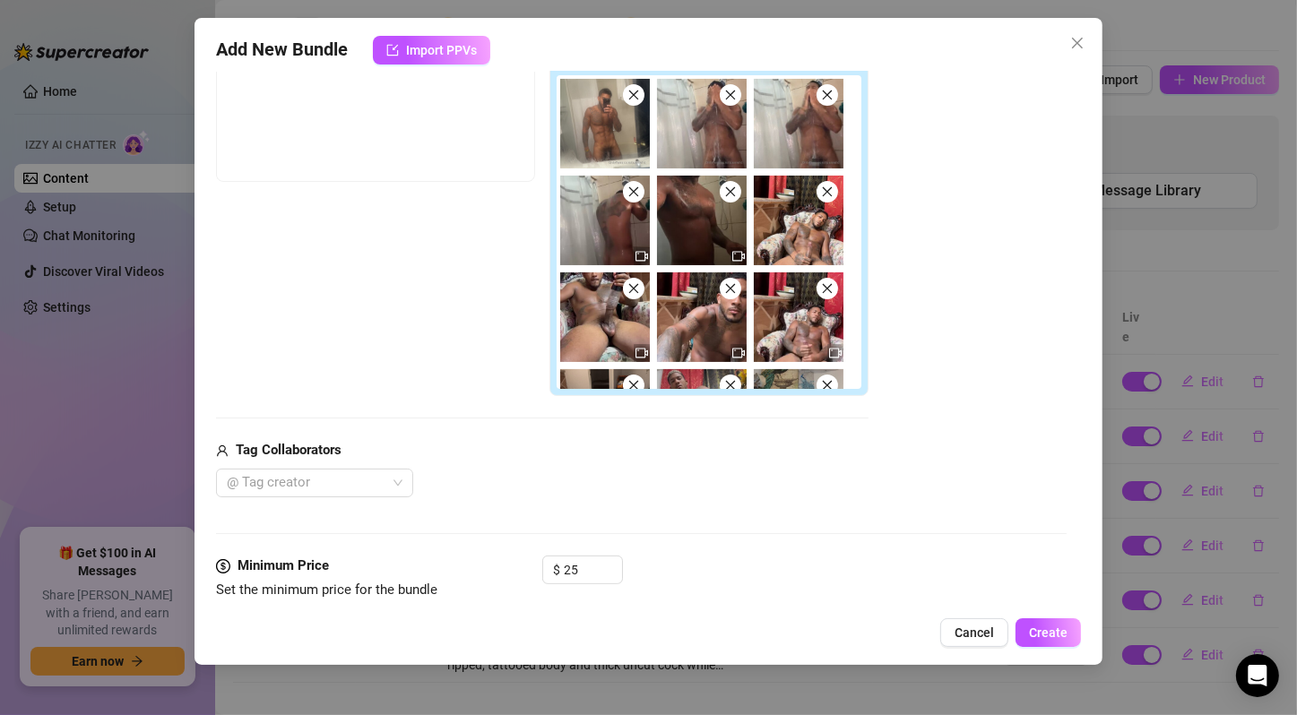
type textarea "[PERSON_NAME]"
type textarea "[PERSON_NAME] shows"
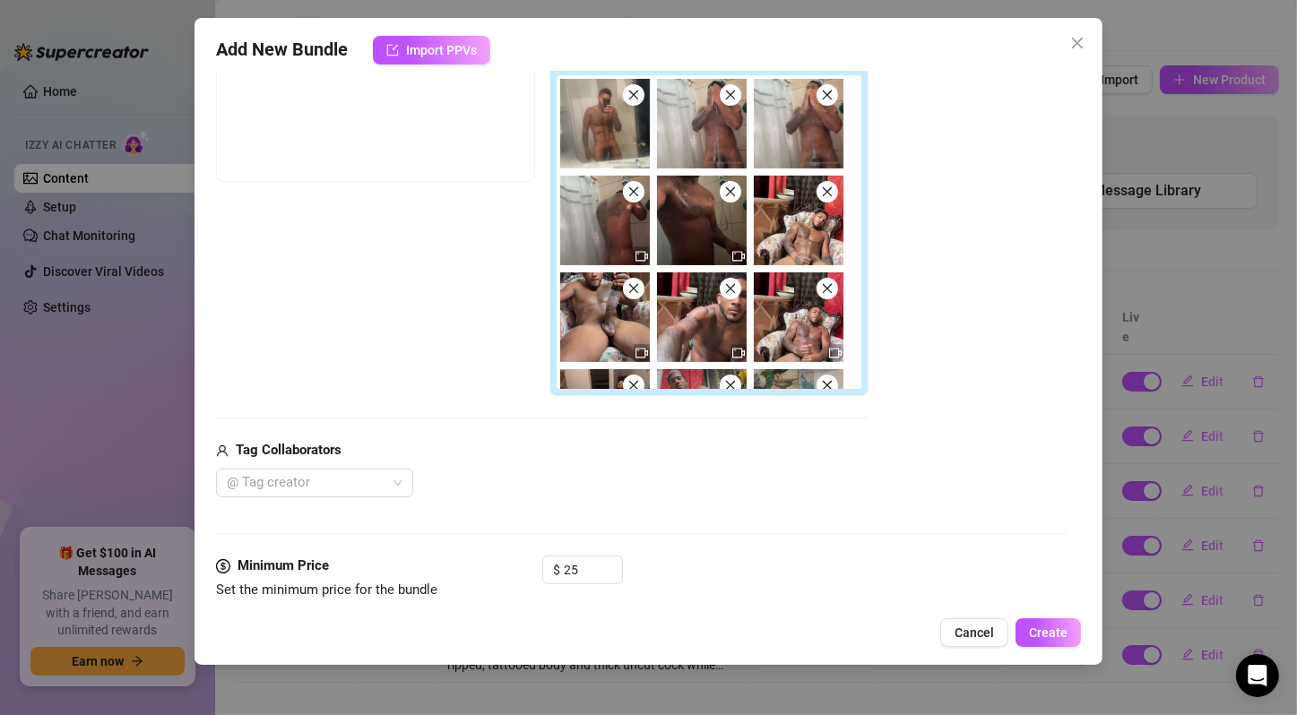
type textarea "[PERSON_NAME] shows"
type textarea "[PERSON_NAME] shows off"
type textarea "[PERSON_NAME] shows off his"
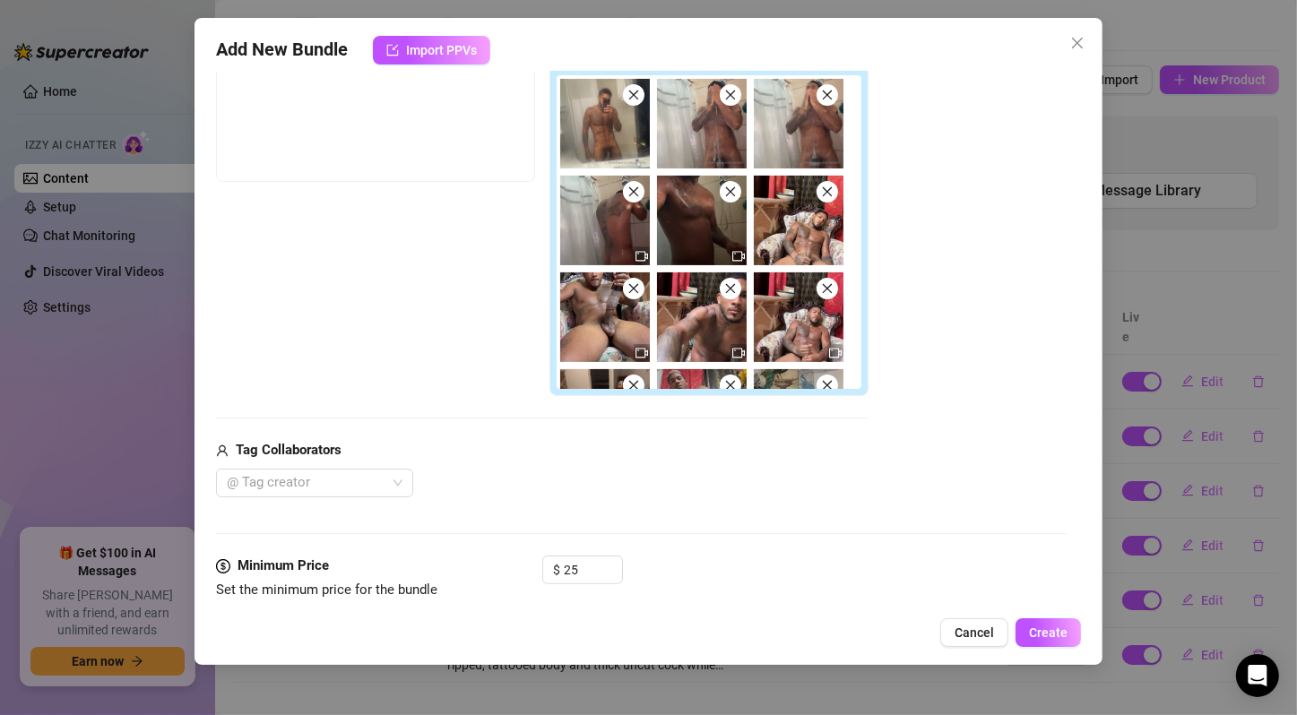
type textarea "[PERSON_NAME] shows off his ripped,"
type textarea "[PERSON_NAME] shows off his ripped, tattooed"
type textarea "[PERSON_NAME] shows off his ripped, tattooed body"
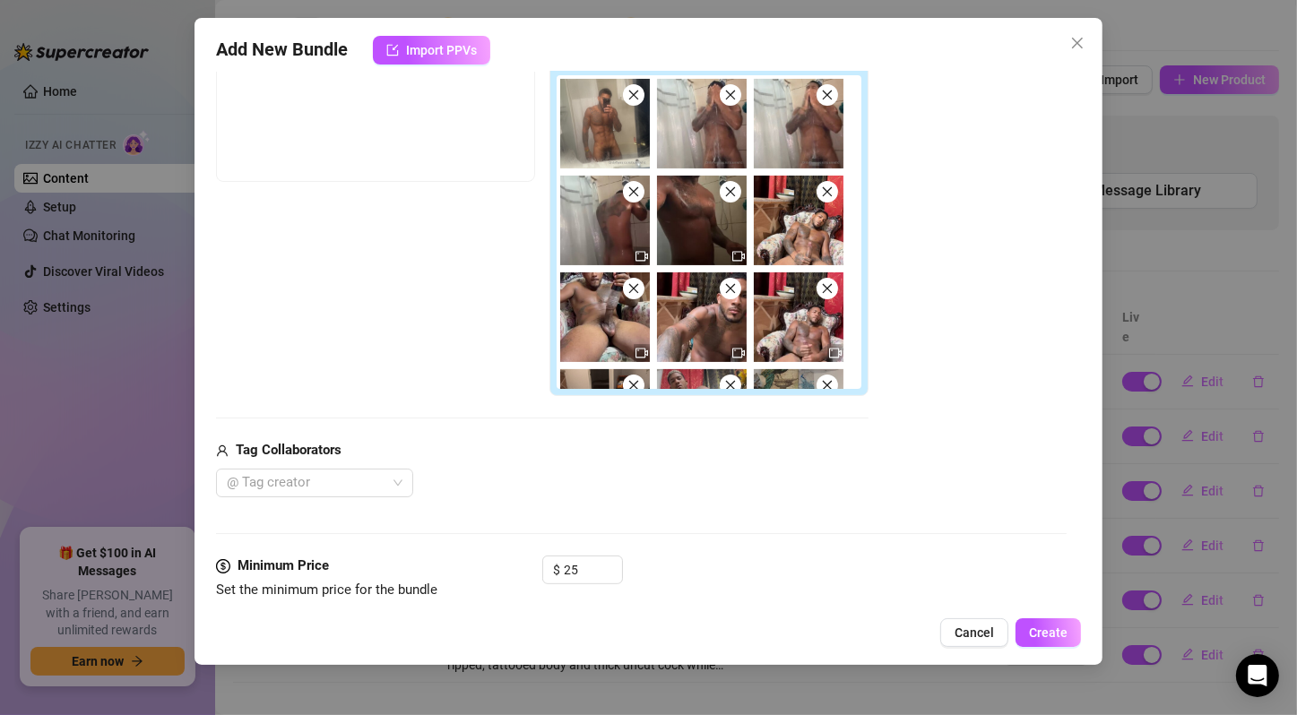
type textarea "[PERSON_NAME] shows off his ripped, tattooed body"
type textarea "[PERSON_NAME] shows off his ripped, tattooed body fully"
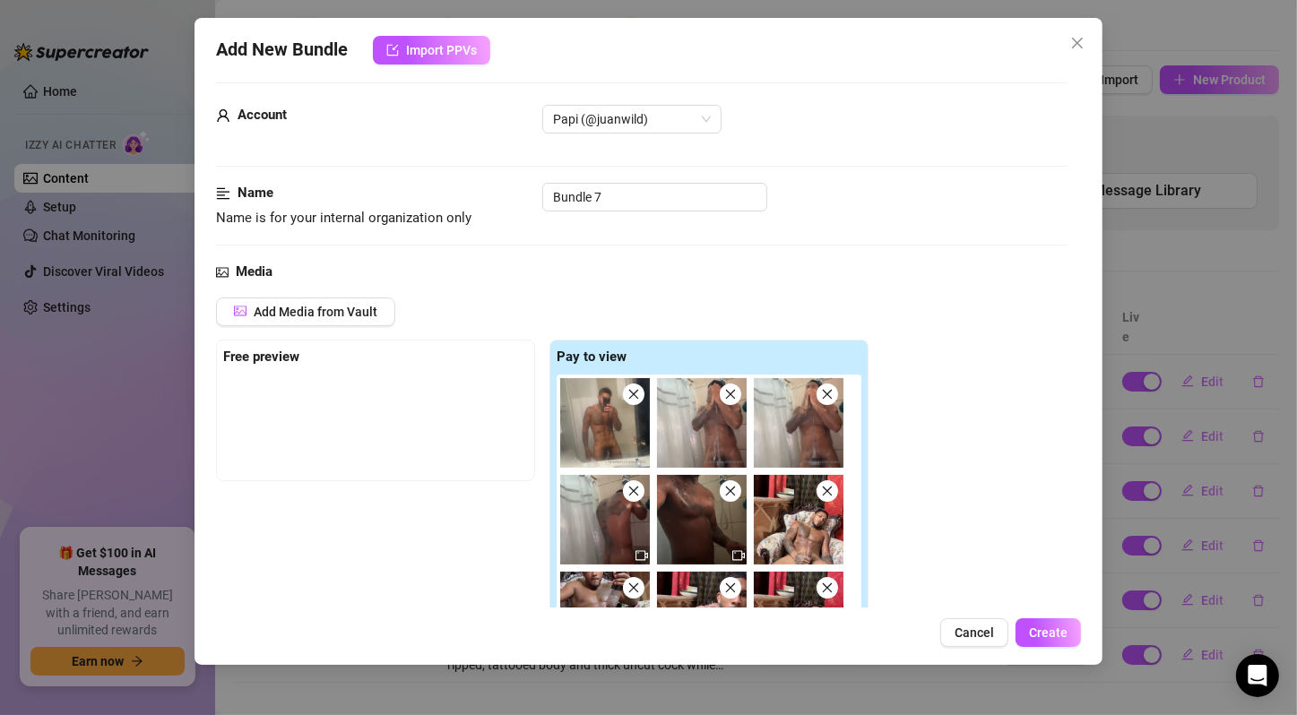
type textarea "[PERSON_NAME] shows off his ripped, tattooed body fully naked"
type textarea "[PERSON_NAME] shows off his ripped, tattooed body fully naked in"
type textarea "[PERSON_NAME] shows off his ripped, tattooed body fully naked in multiple"
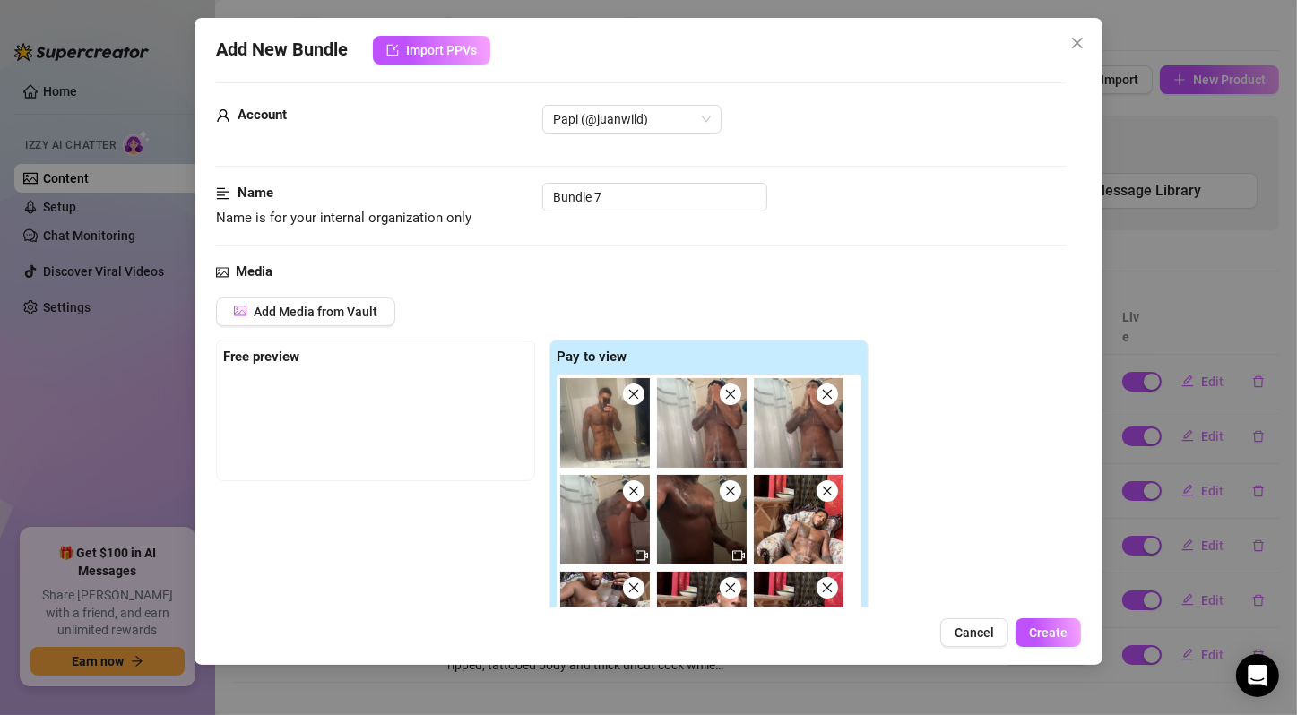
type textarea "[PERSON_NAME] shows off his ripped, tattooed body fully naked in multiple"
type textarea "[PERSON_NAME] shows off his ripped, tattooed body fully naked in multiple setti…"
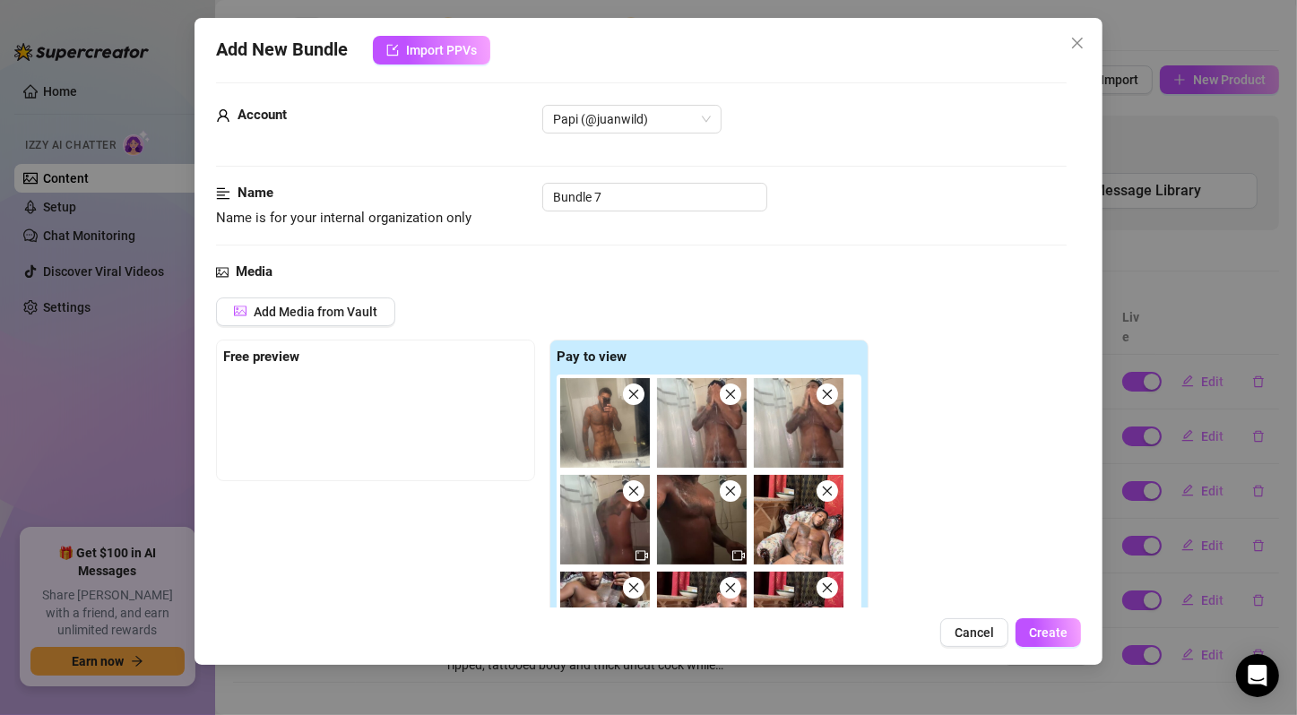
type textarea "[PERSON_NAME] shows off his ripped, tattooed body fully naked in multiple setti…"
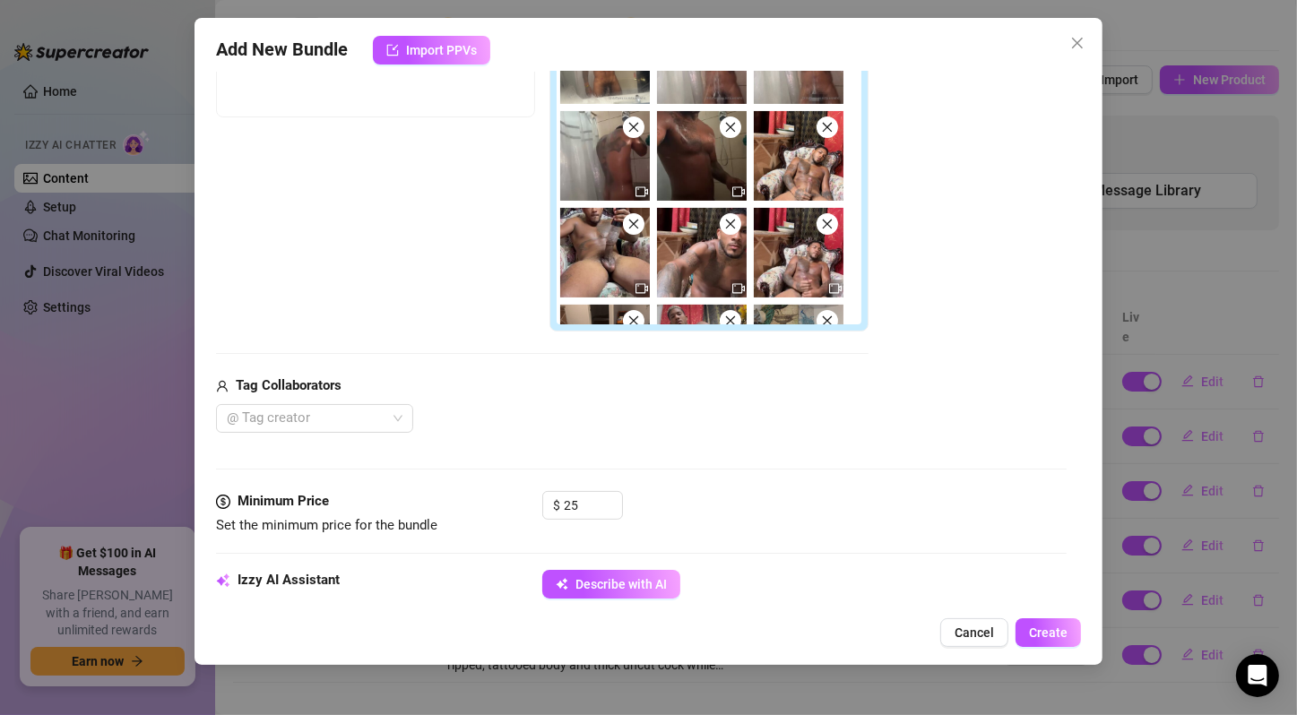
type textarea "[PERSON_NAME] shows off his ripped, tattooed body fully naked in multiple setti…"
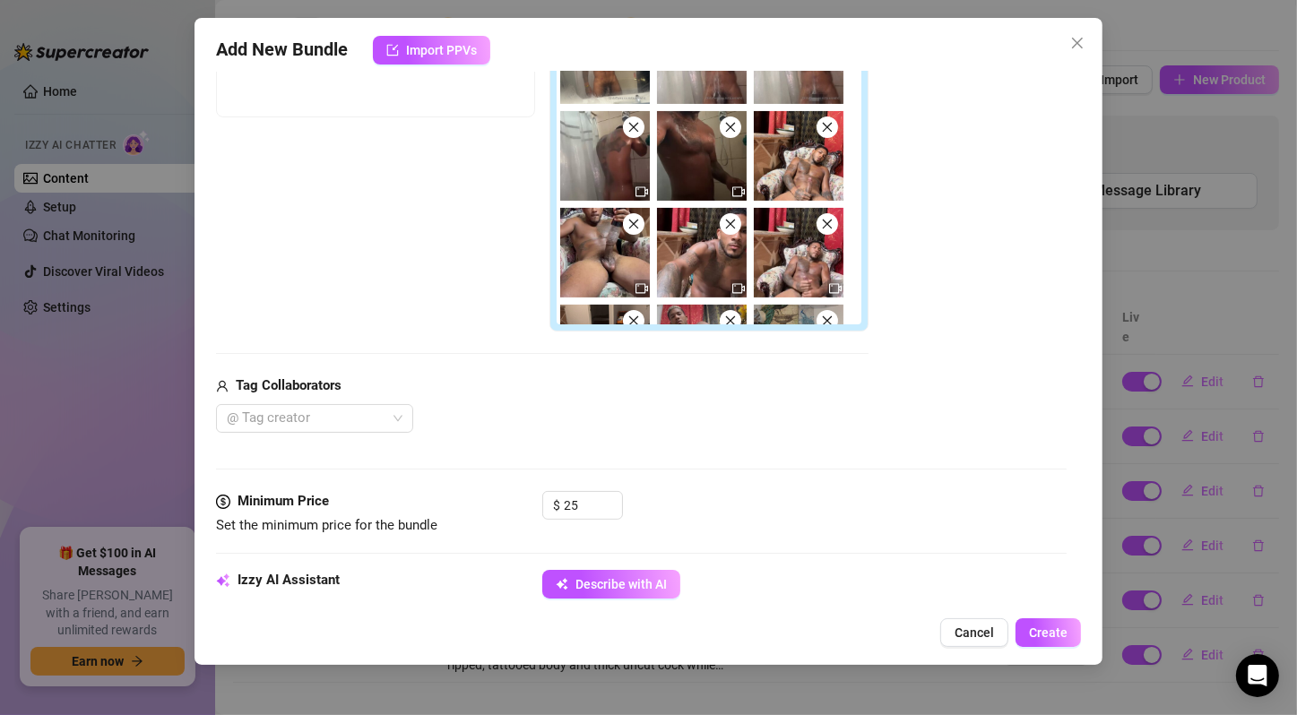
type textarea "[PERSON_NAME] shows off his ripped, tattooed body fully naked in multiple setti…"
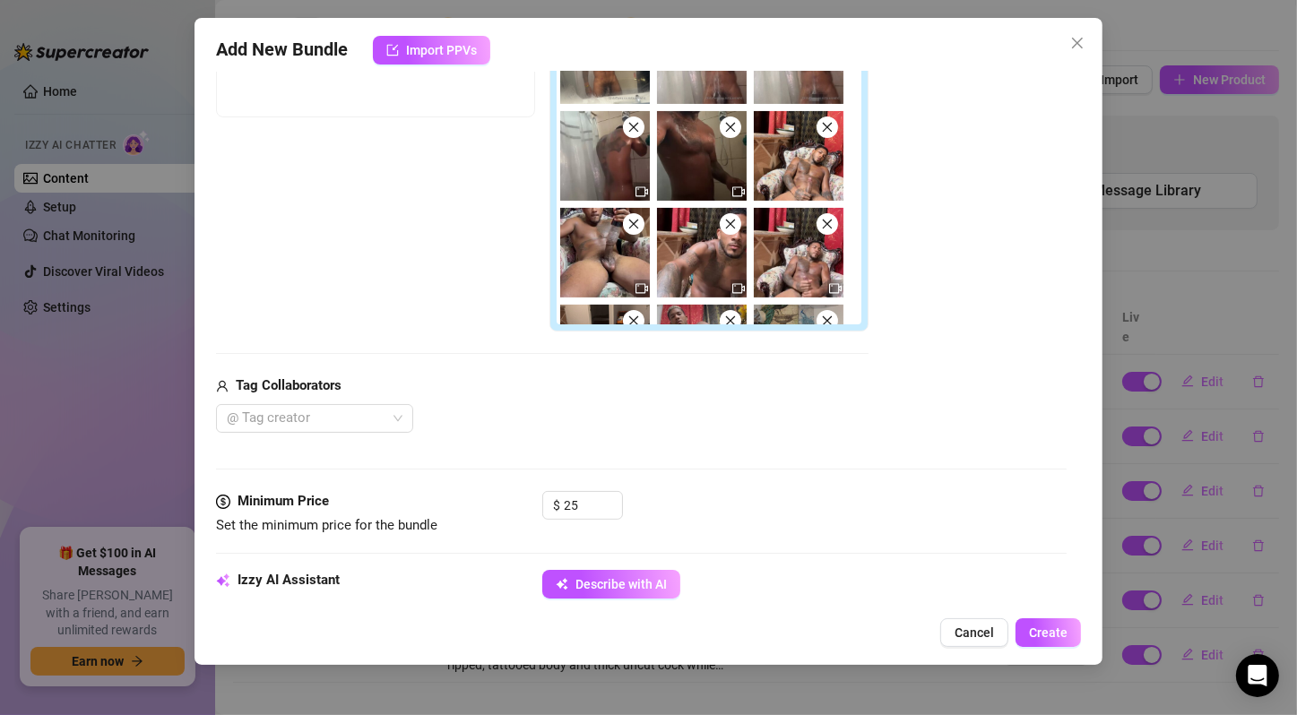
type textarea "[PERSON_NAME] shows off his ripped, tattooed body fully naked in multiple setti…"
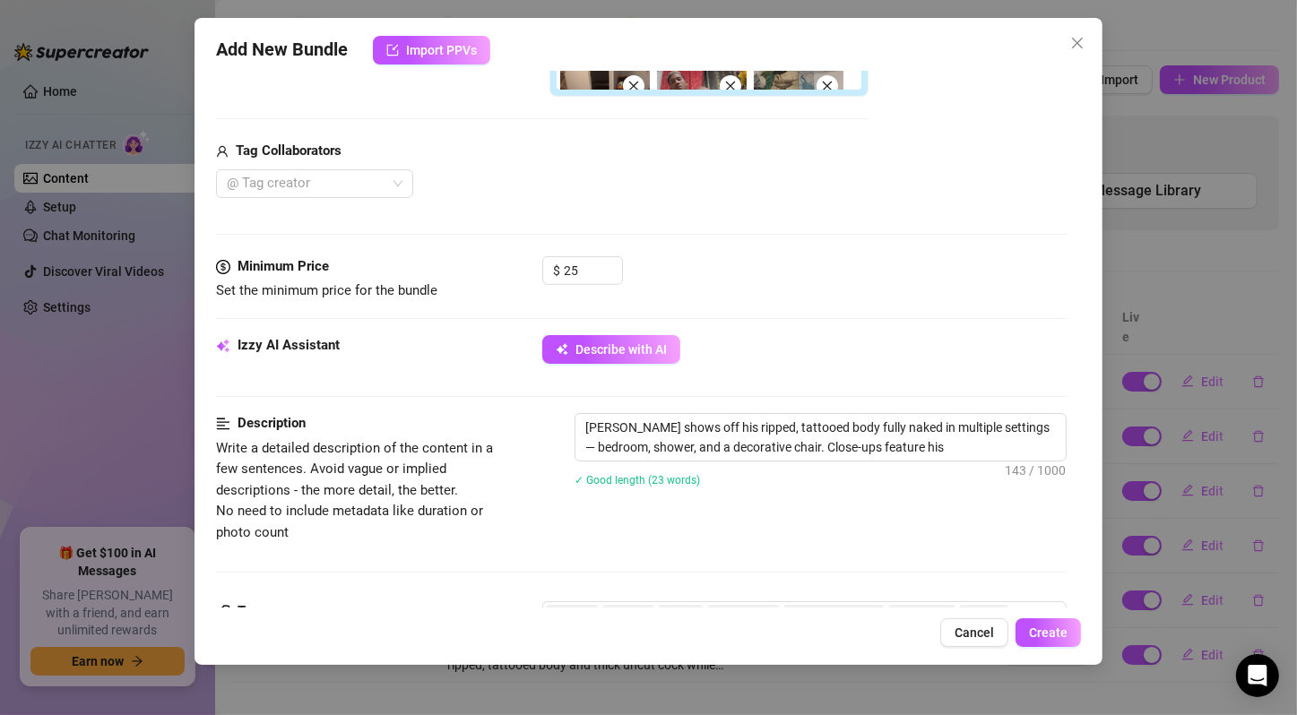
type textarea "[PERSON_NAME] shows off his ripped, tattooed body fully naked in multiple setti…"
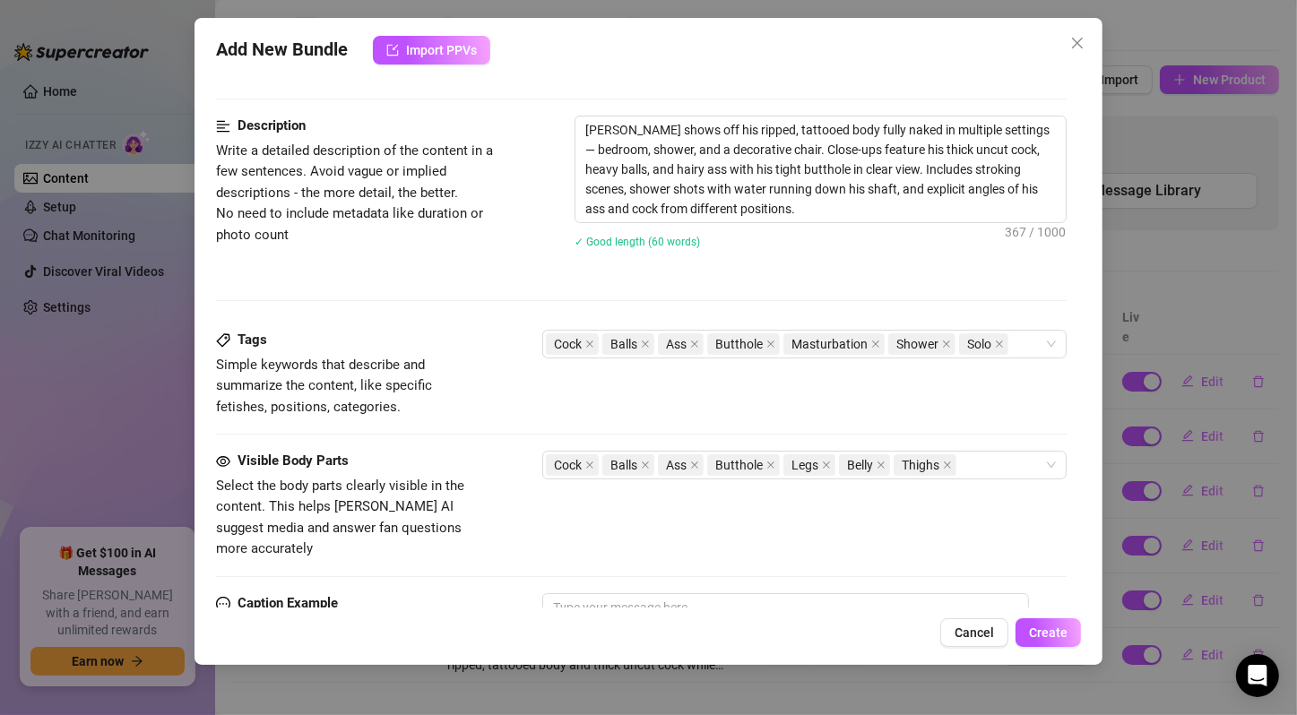
scroll to position [1206, 0]
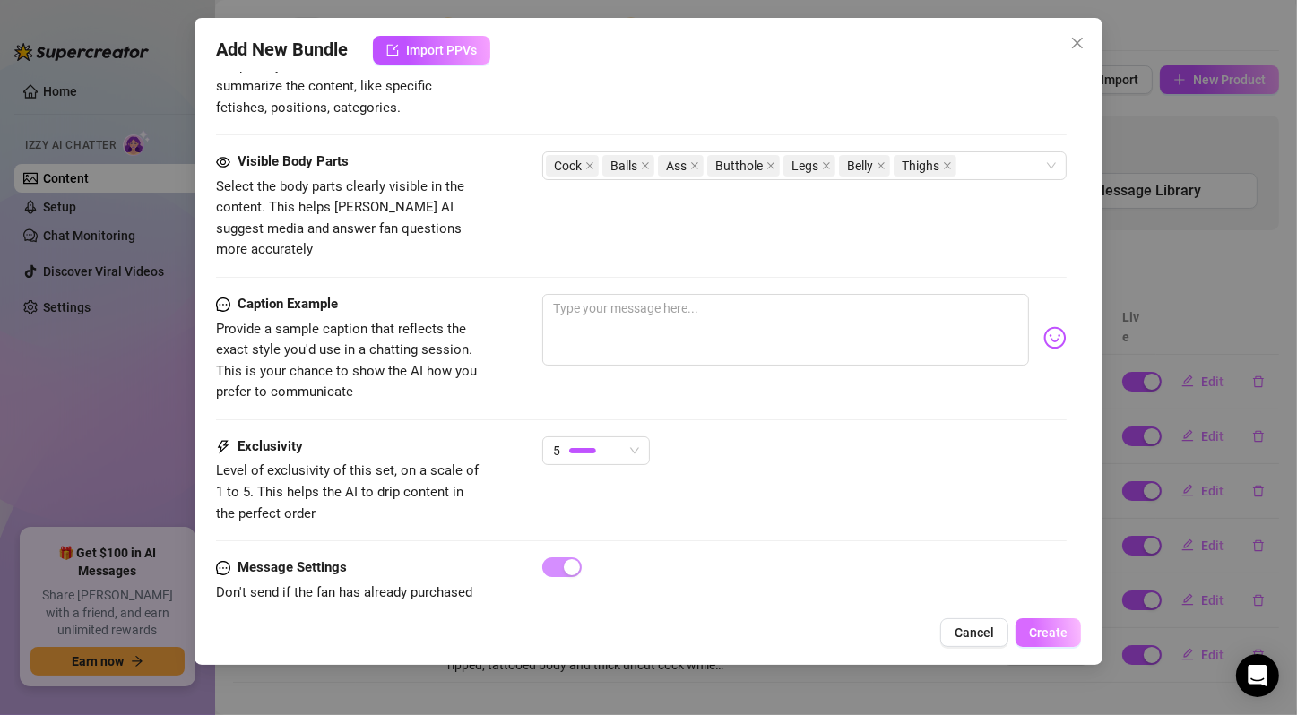
click at [1046, 626] on span "Create" at bounding box center [1048, 632] width 39 height 14
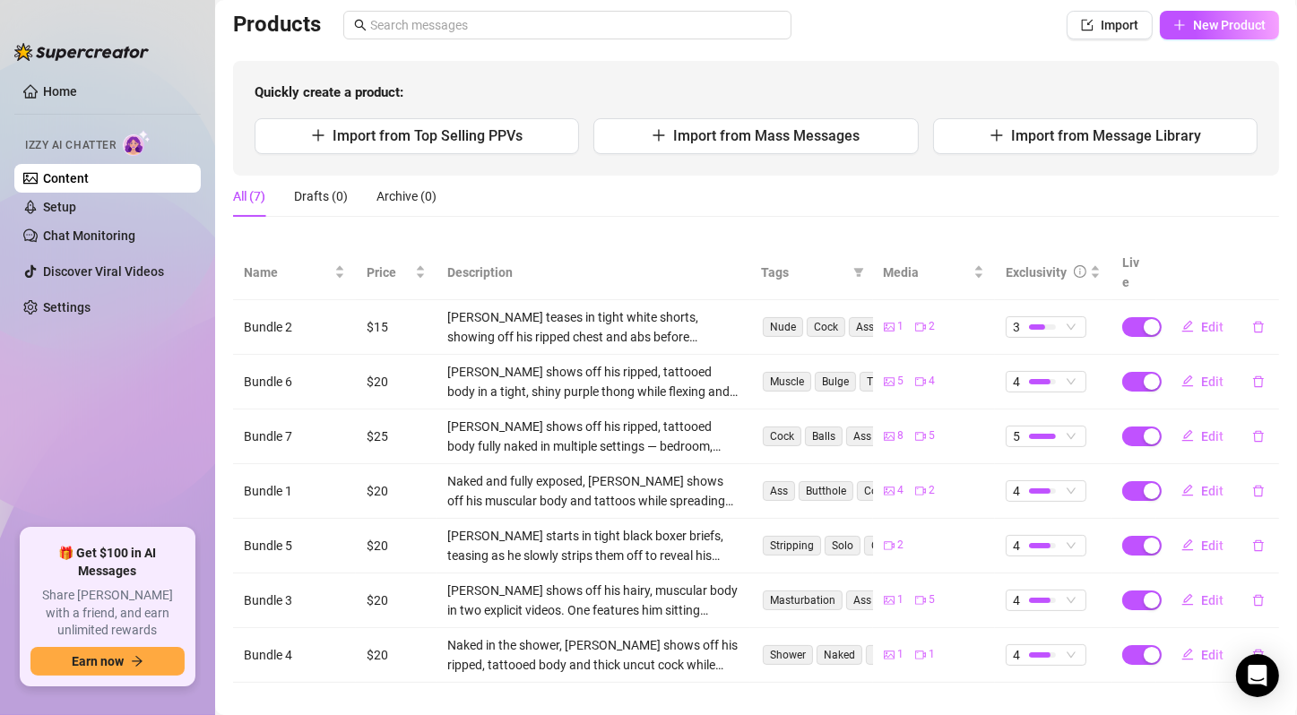
scroll to position [0, 0]
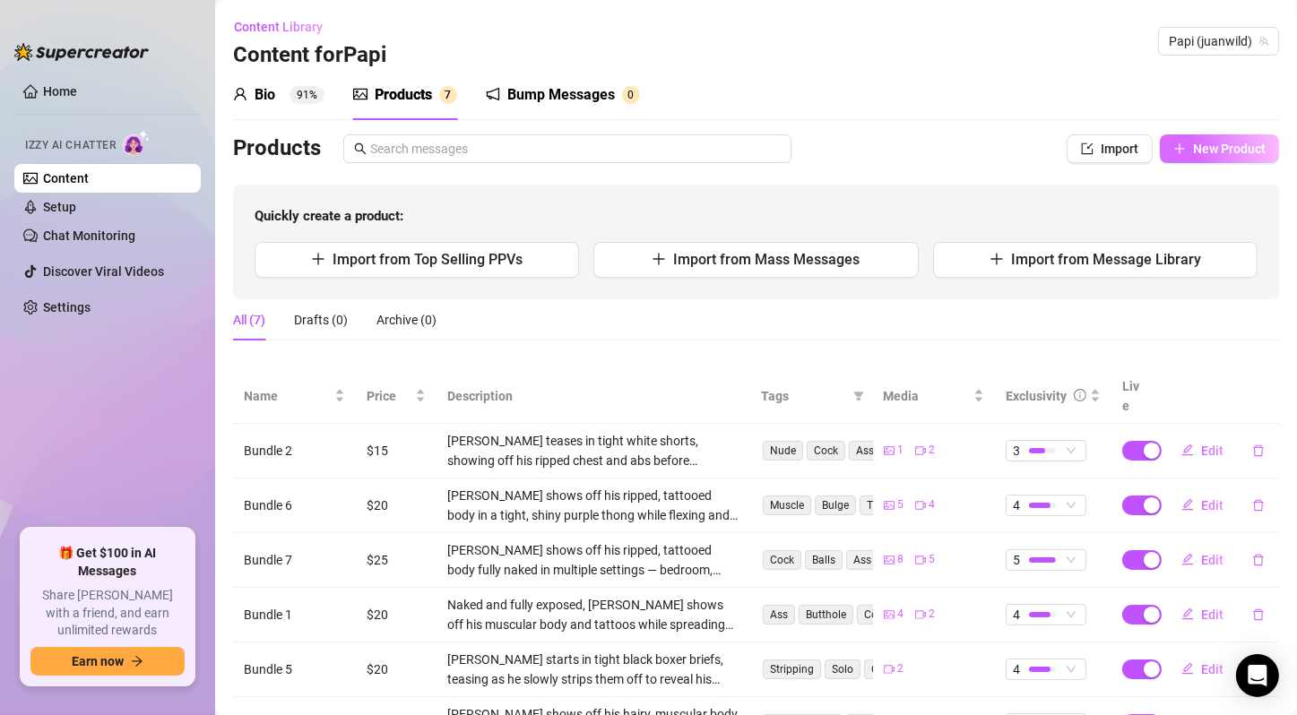
click at [1207, 142] on span "New Product" at bounding box center [1229, 149] width 73 height 14
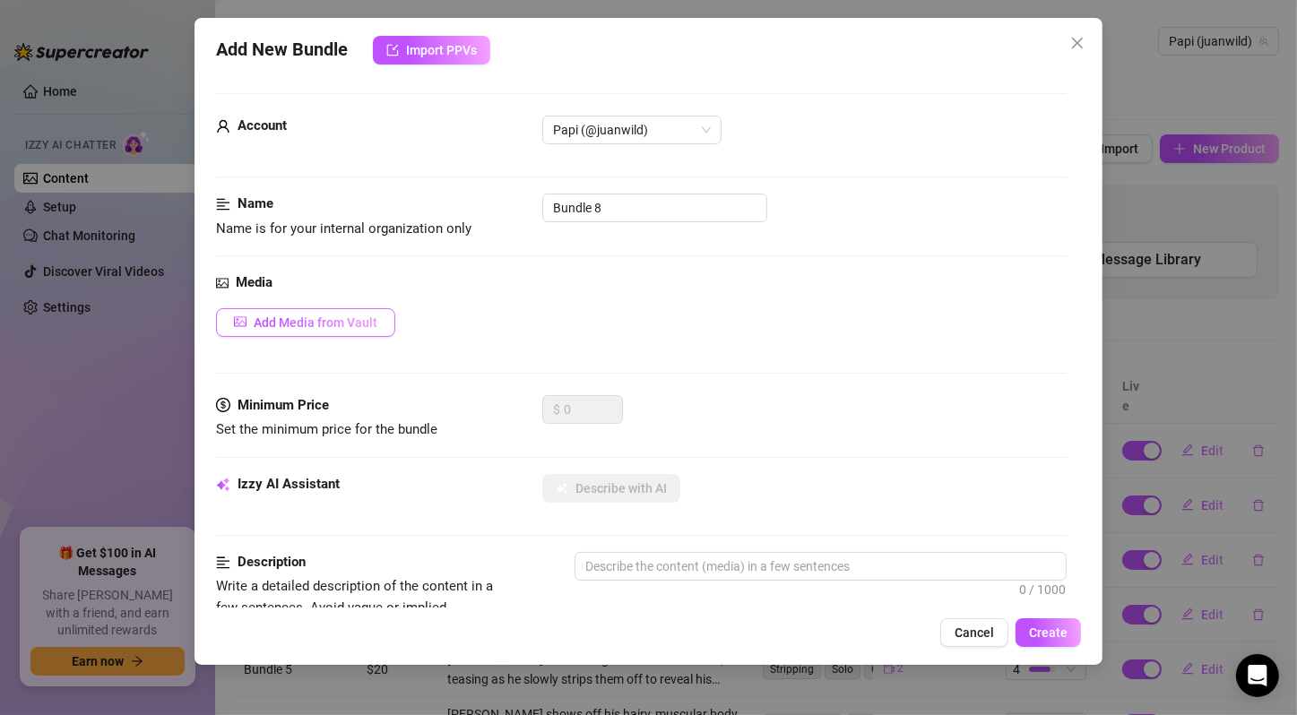
click at [361, 313] on button "Add Media from Vault" at bounding box center [305, 322] width 179 height 29
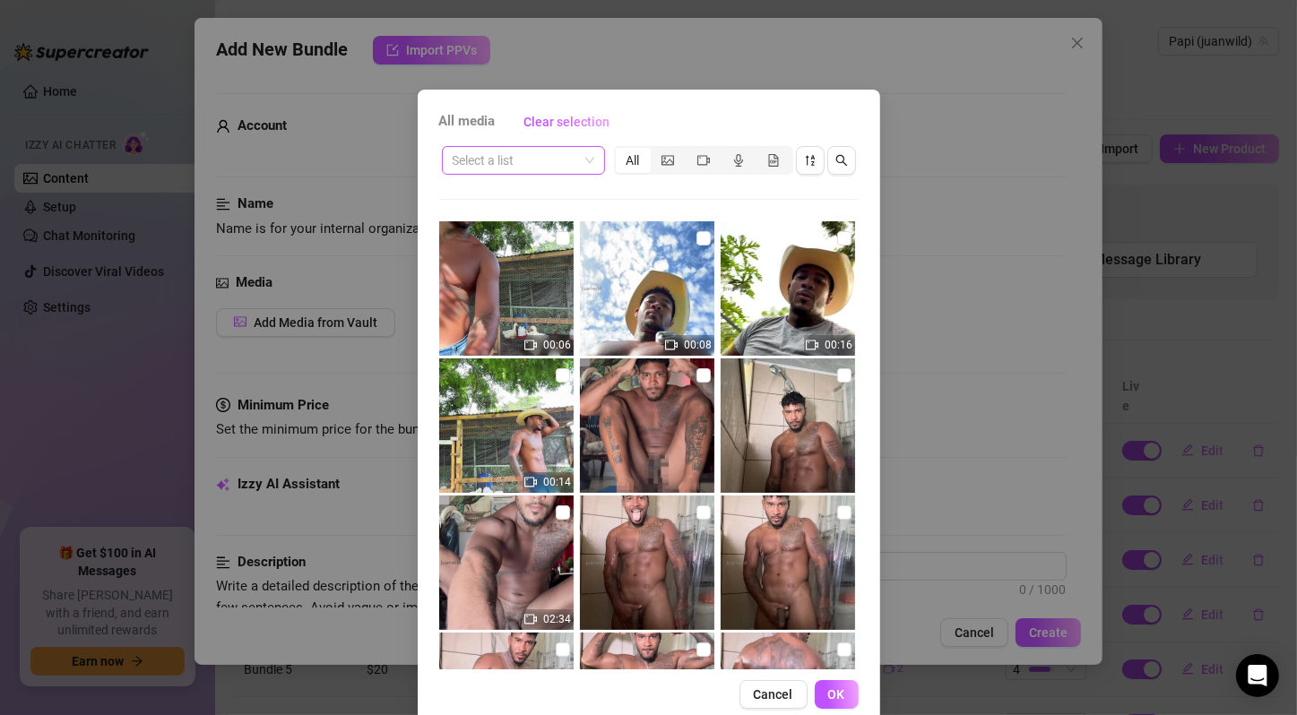
click at [536, 161] on input "search" at bounding box center [515, 160] width 125 height 27
paste input "✅ FEET FOOT"
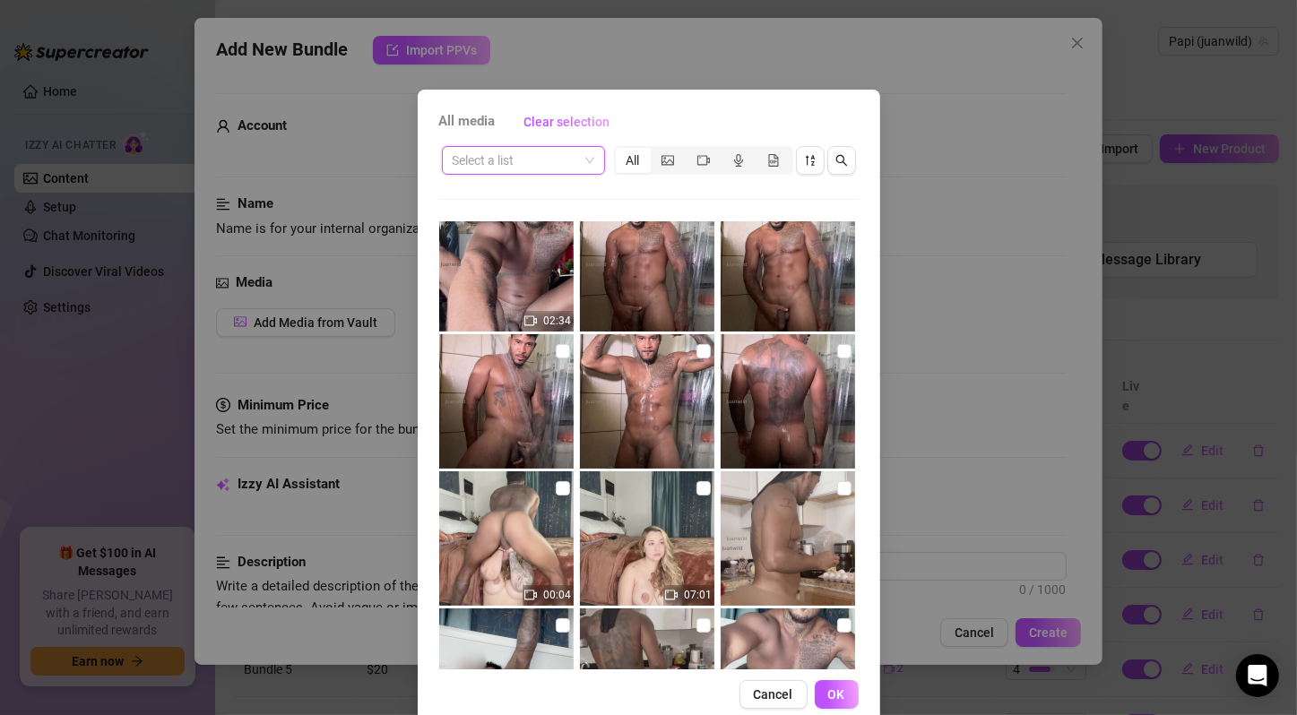
click at [544, 167] on input "search" at bounding box center [515, 160] width 125 height 27
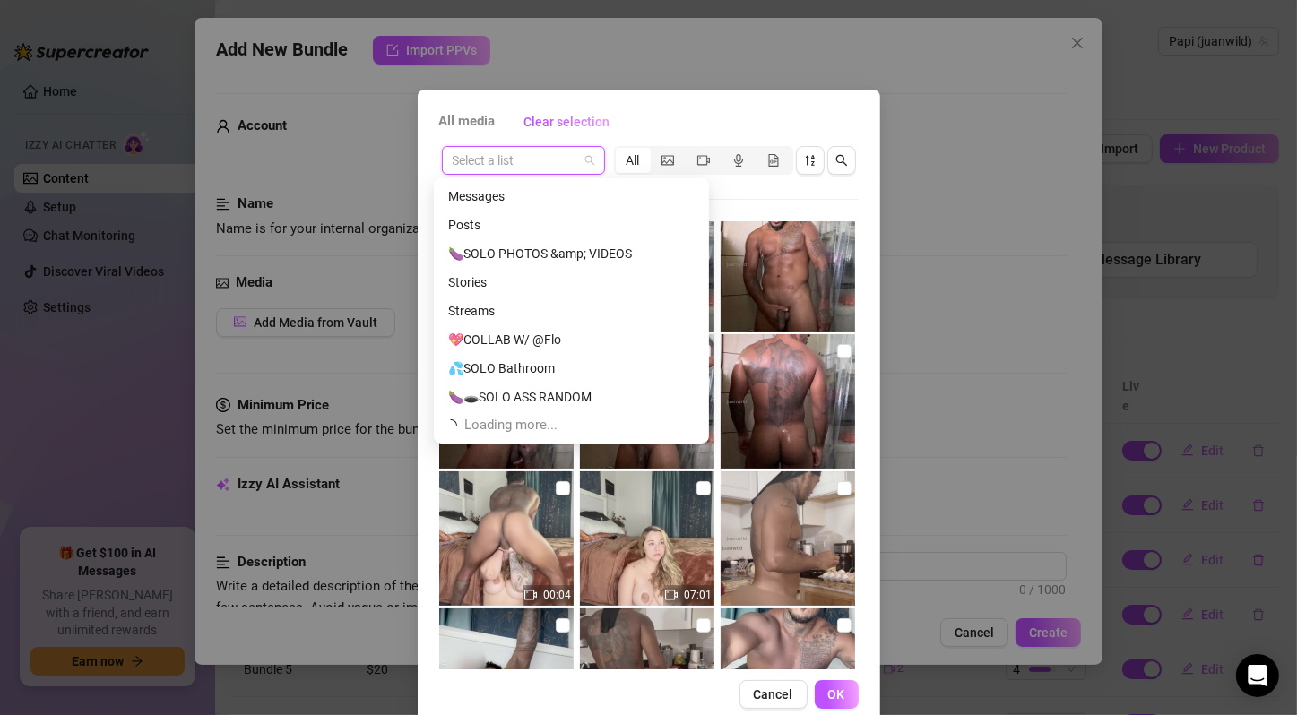
scroll to position [597, 0]
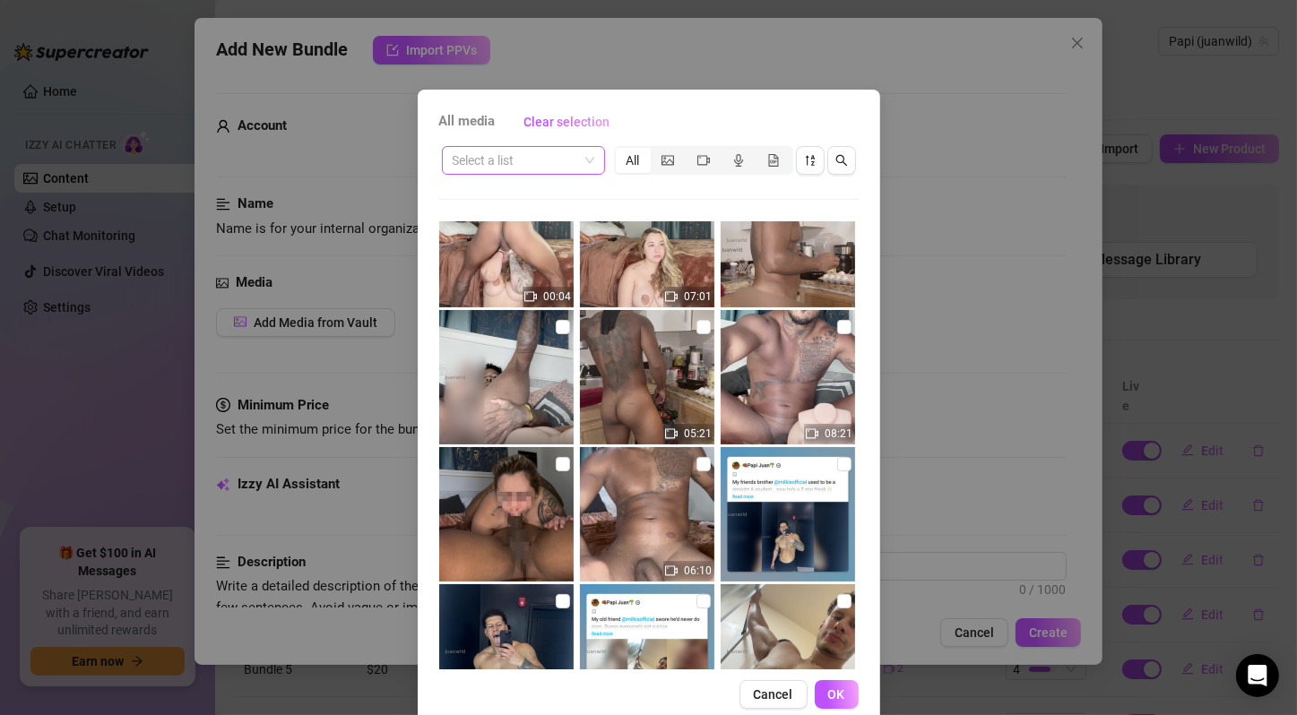
click at [578, 154] on span at bounding box center [524, 160] width 142 height 27
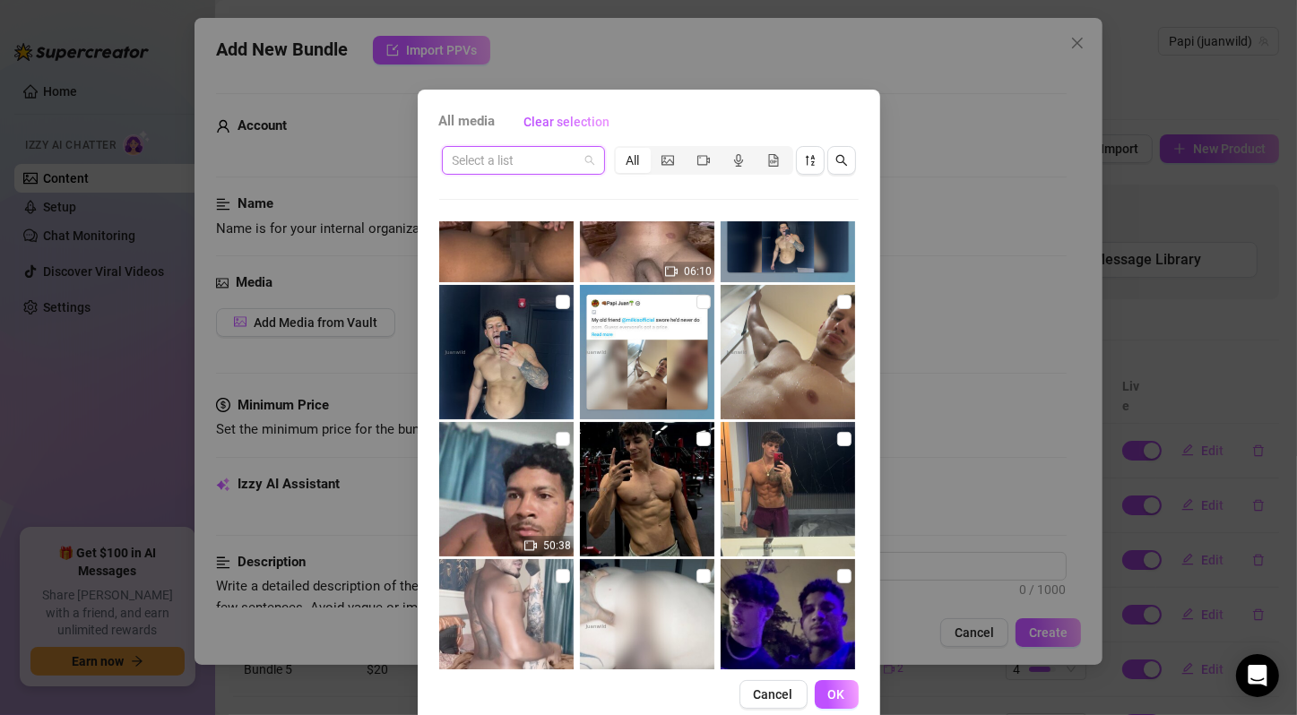
click at [548, 151] on input "search" at bounding box center [515, 160] width 125 height 27
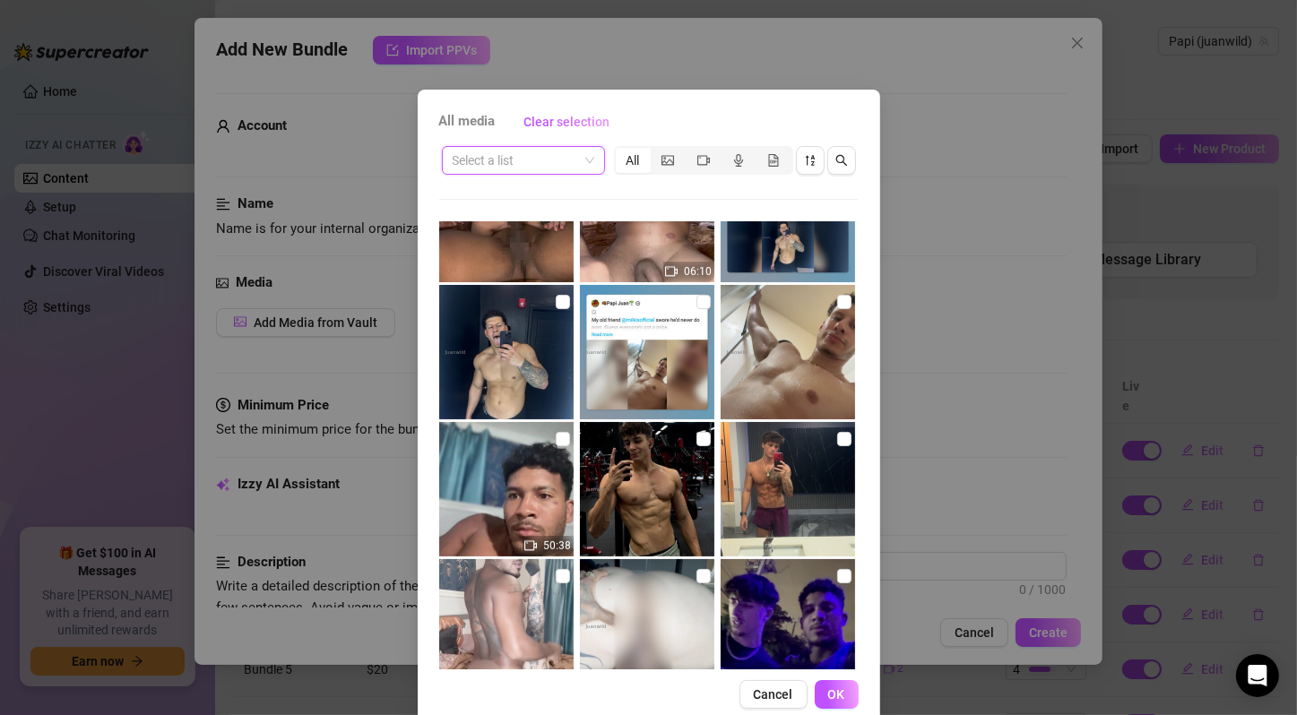
scroll to position [0, 0]
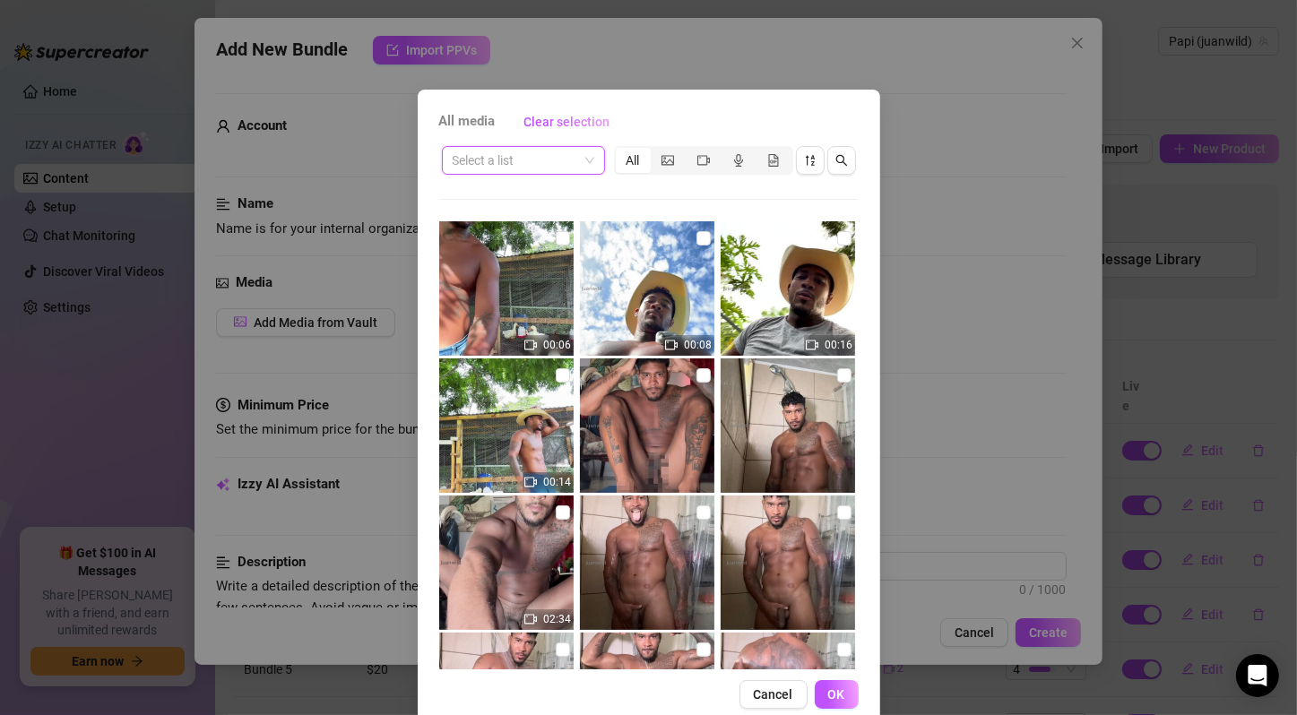
click at [581, 163] on span at bounding box center [524, 160] width 142 height 27
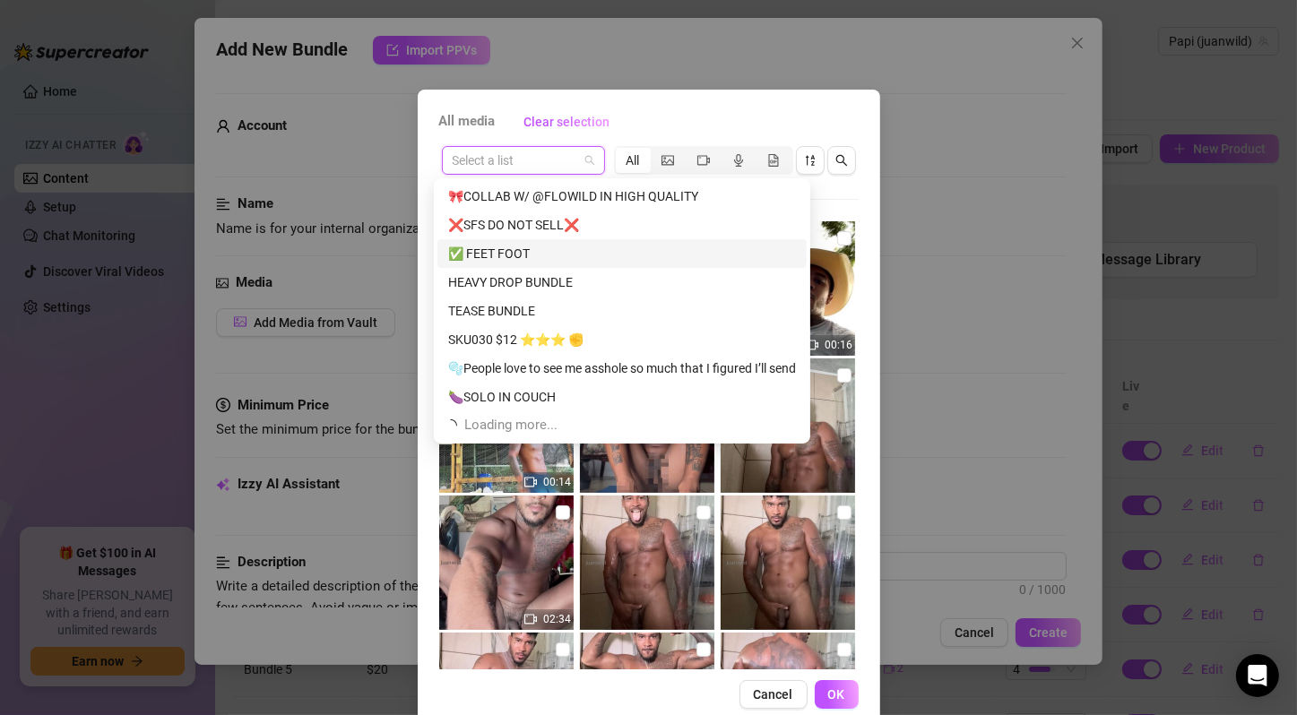
click at [515, 253] on div "✅ FEET FOOT" at bounding box center [622, 254] width 348 height 20
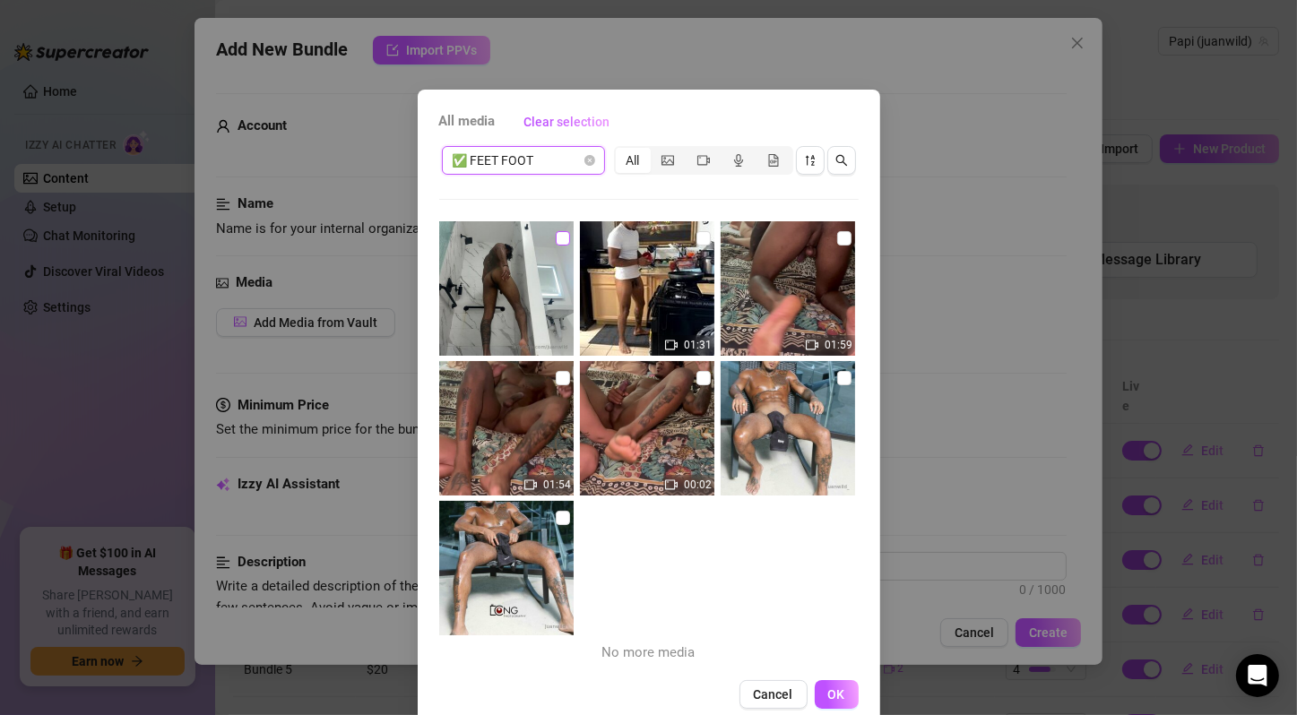
click at [556, 229] on label at bounding box center [563, 239] width 14 height 20
click at [556, 231] on input "checkbox" at bounding box center [563, 238] width 14 height 14
click at [696, 238] on input "checkbox" at bounding box center [703, 238] width 14 height 14
click at [837, 239] on input "checkbox" at bounding box center [844, 238] width 14 height 14
click at [556, 379] on input "checkbox" at bounding box center [563, 378] width 14 height 14
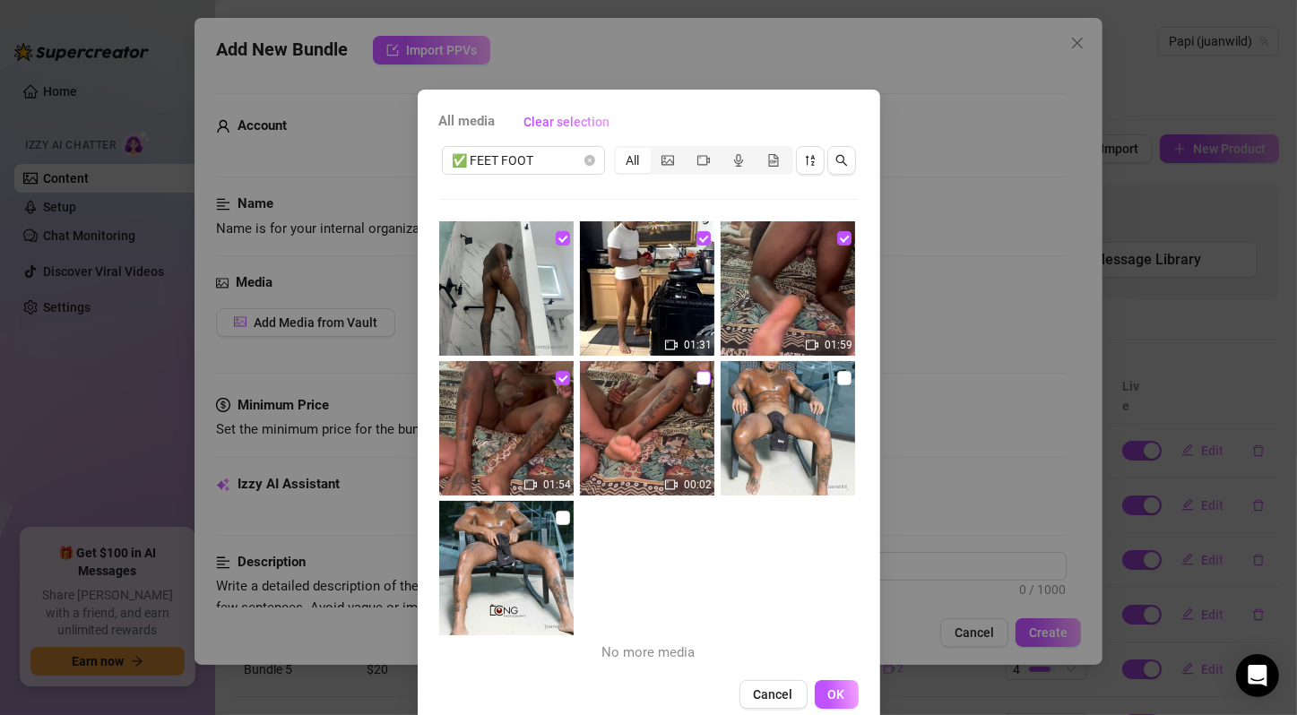
click at [696, 377] on input "checkbox" at bounding box center [703, 378] width 14 height 14
click at [837, 377] on input "checkbox" at bounding box center [844, 378] width 14 height 14
click at [556, 515] on input "checkbox" at bounding box center [563, 518] width 14 height 14
click at [828, 694] on span "OK" at bounding box center [836, 694] width 17 height 14
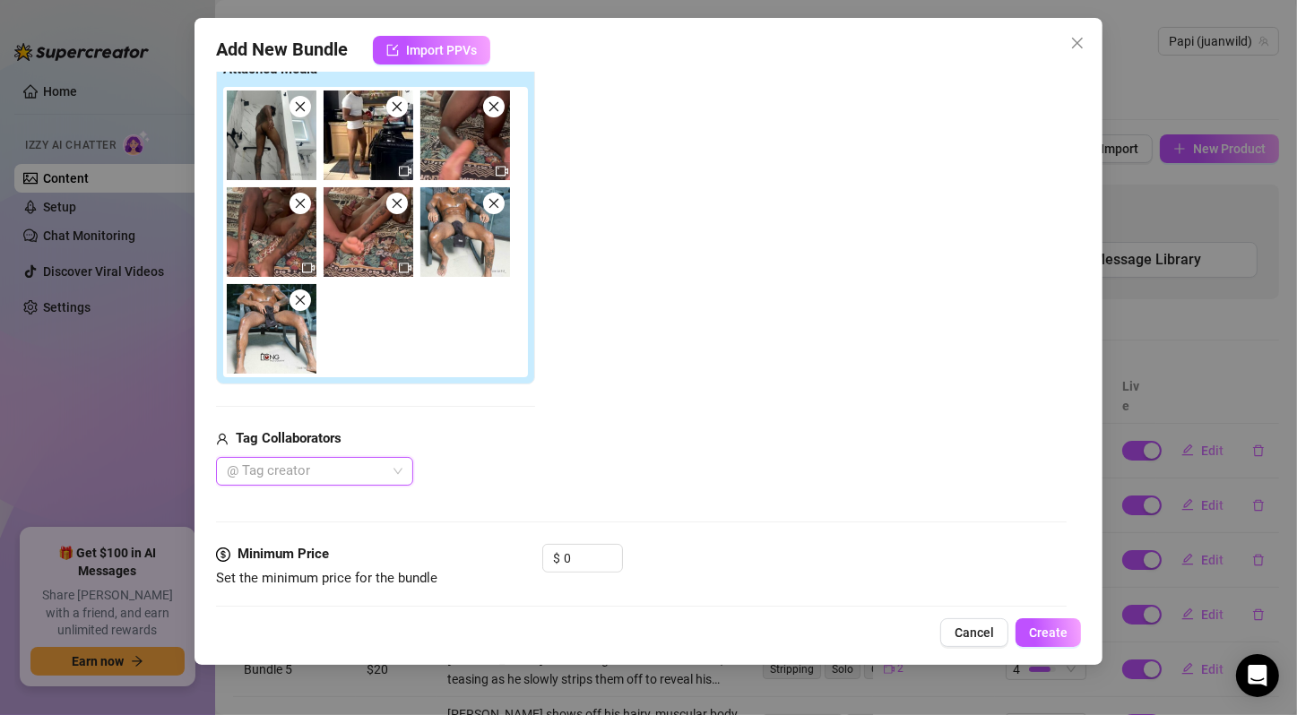
scroll to position [597, 0]
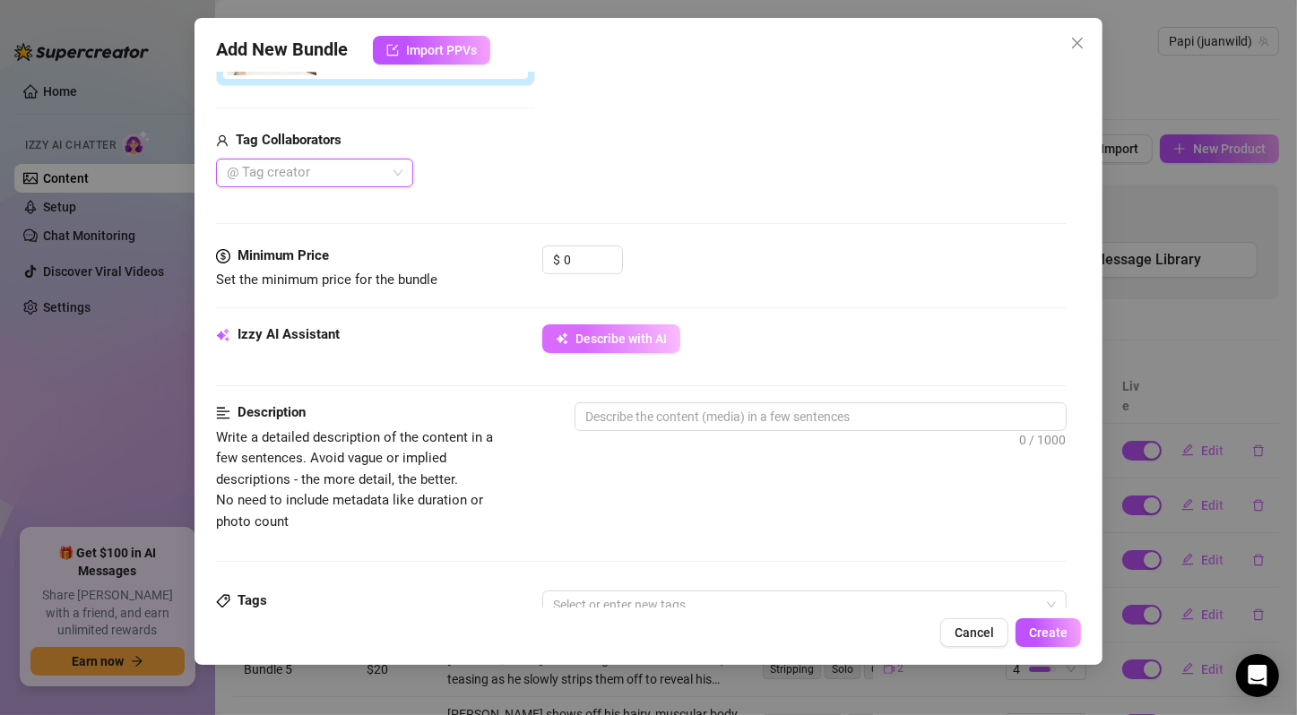
click at [633, 337] on span "Describe with AI" at bounding box center [620, 339] width 91 height 14
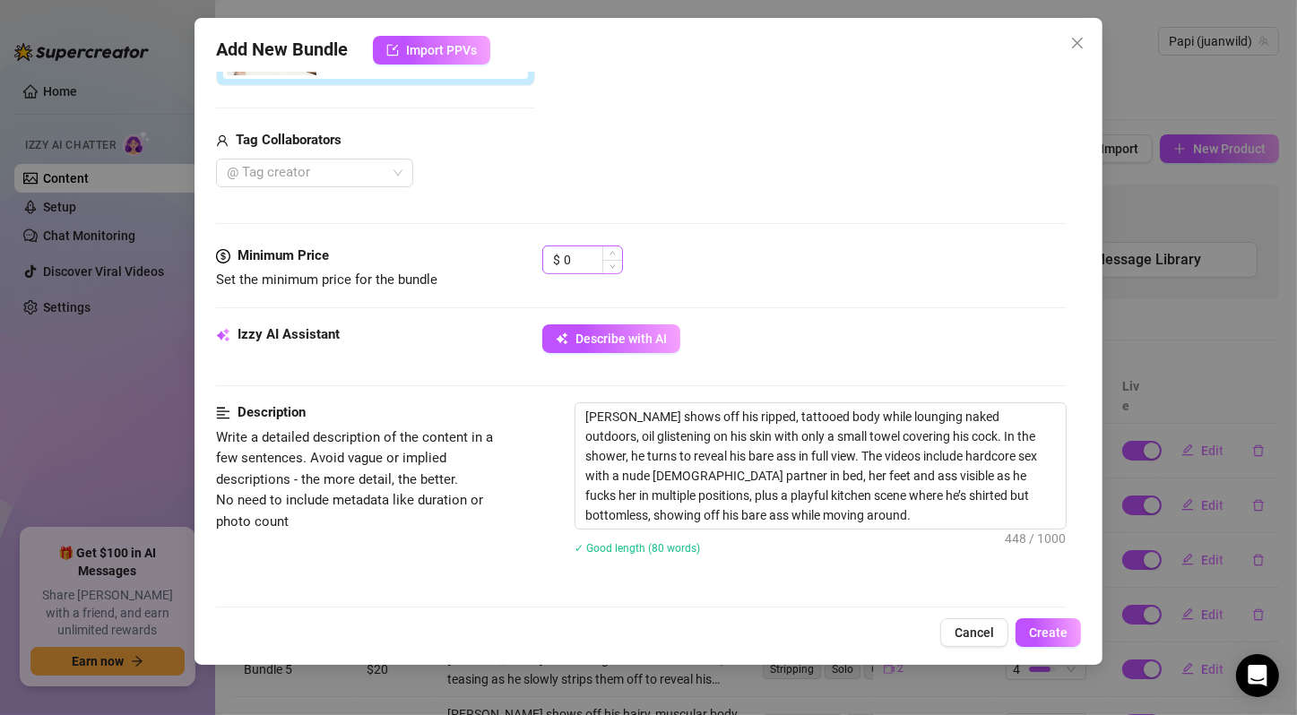
click at [560, 255] on div "$ 0" at bounding box center [582, 260] width 81 height 29
click at [570, 265] on input "0" at bounding box center [593, 259] width 58 height 27
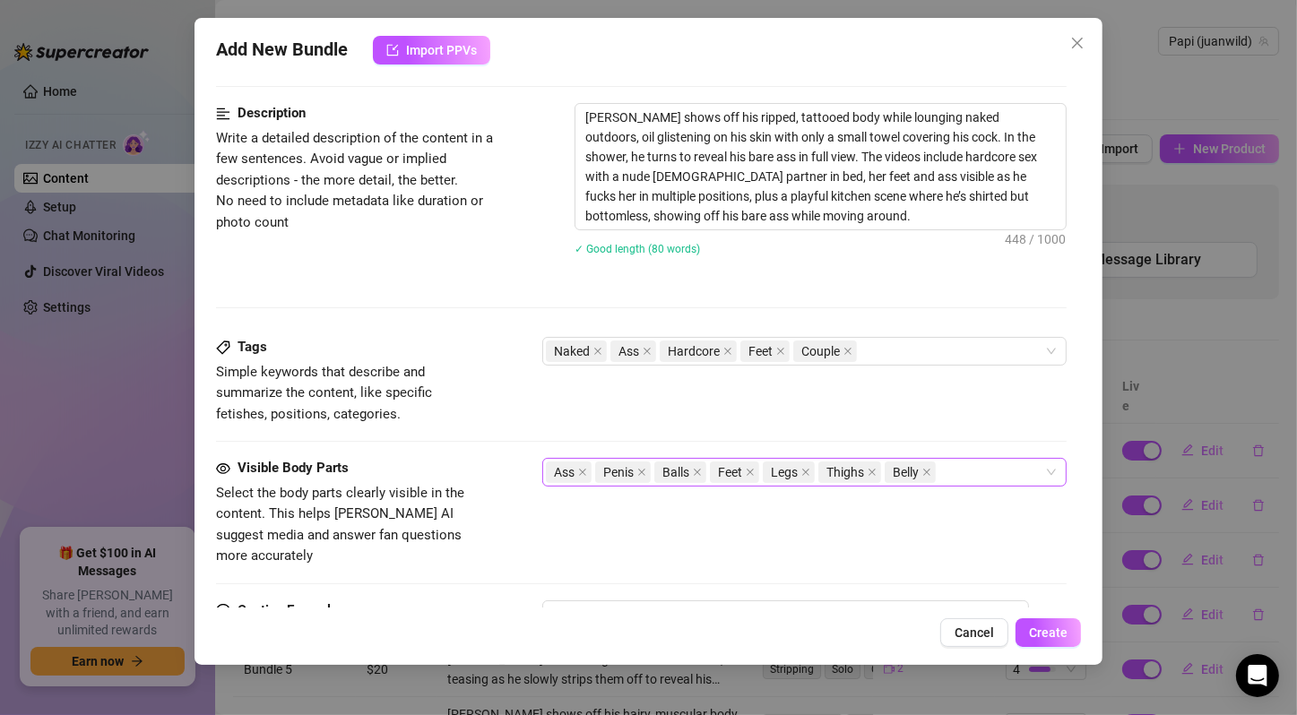
scroll to position [1195, 0]
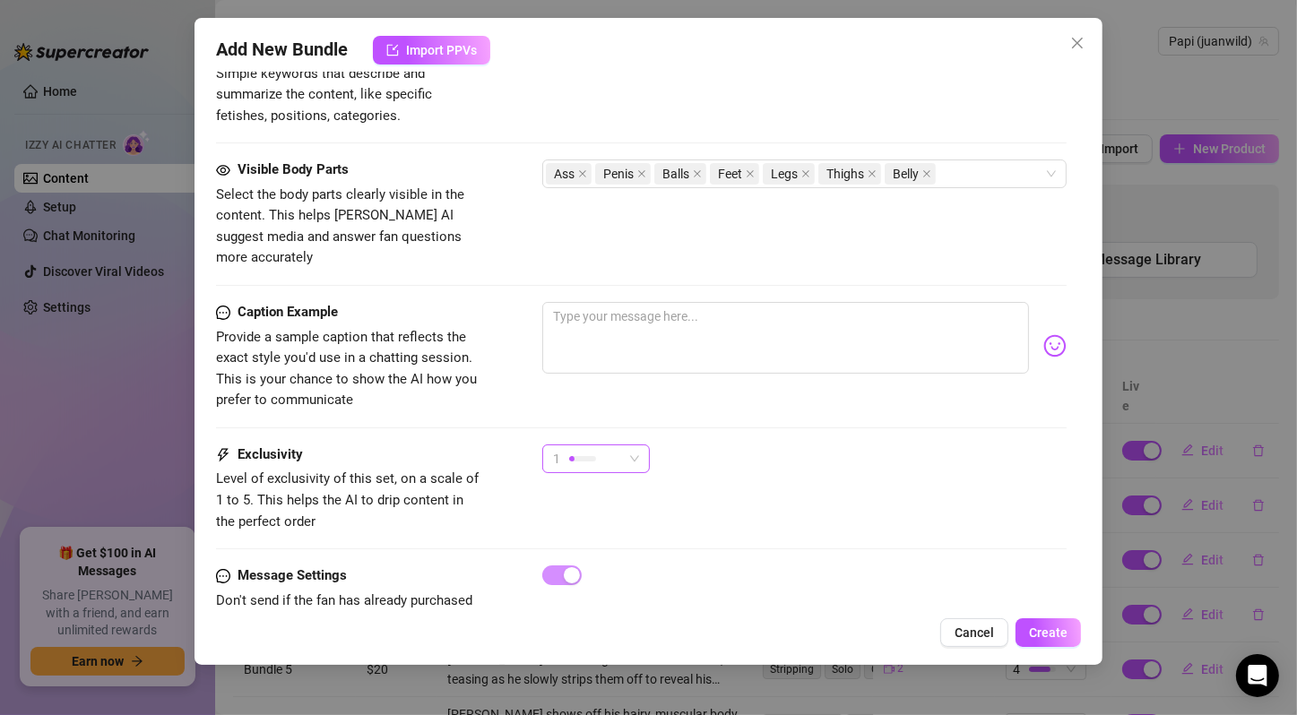
click at [606, 445] on div "1" at bounding box center [588, 458] width 70 height 27
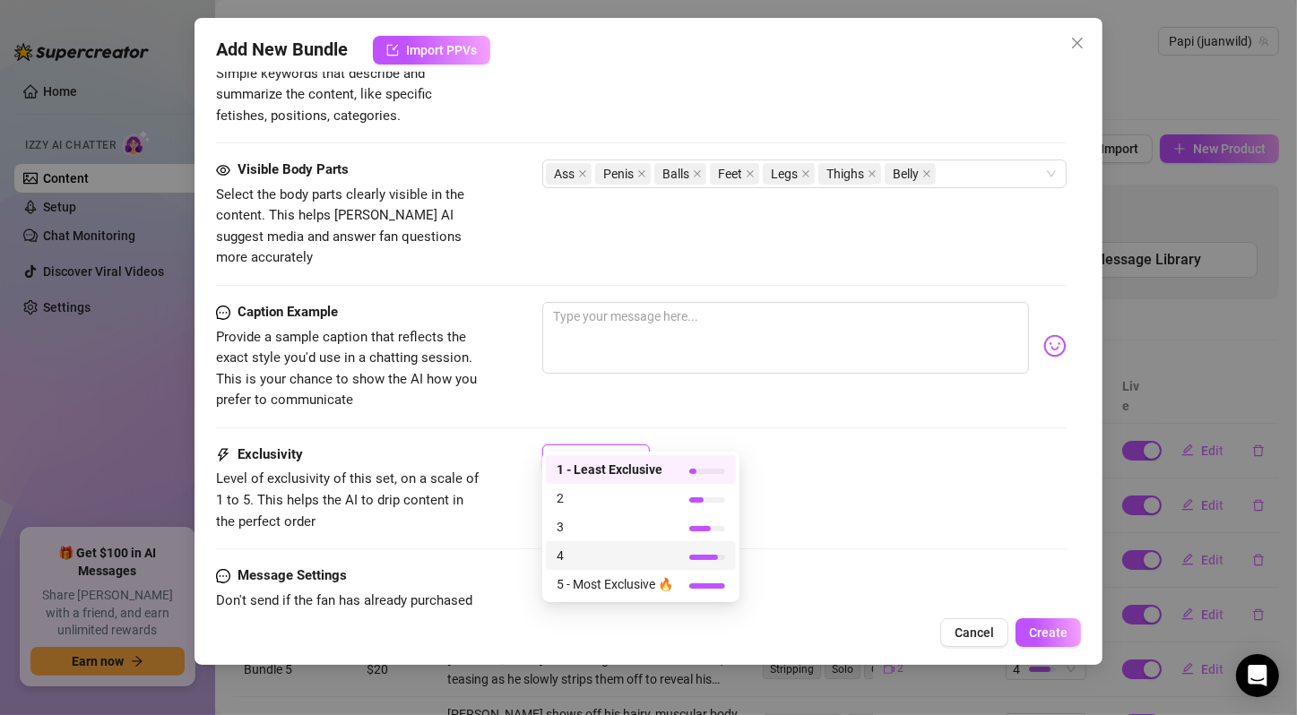
click at [619, 555] on span "4" at bounding box center [614, 556] width 116 height 20
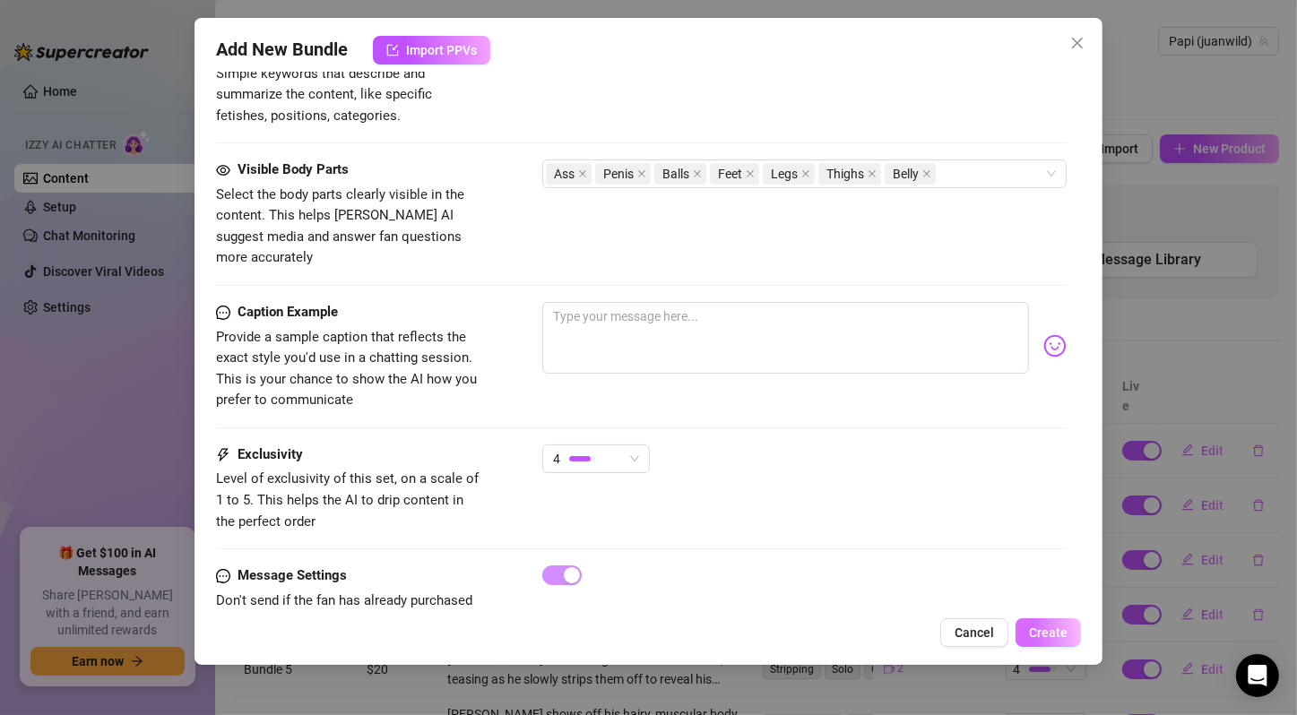
click at [1060, 620] on button "Create" at bounding box center [1047, 632] width 65 height 29
click at [918, 467] on div "Exclusivity Level of exclusivity of this set, on a scale of 1 to 5. This helps …" at bounding box center [641, 488] width 850 height 88
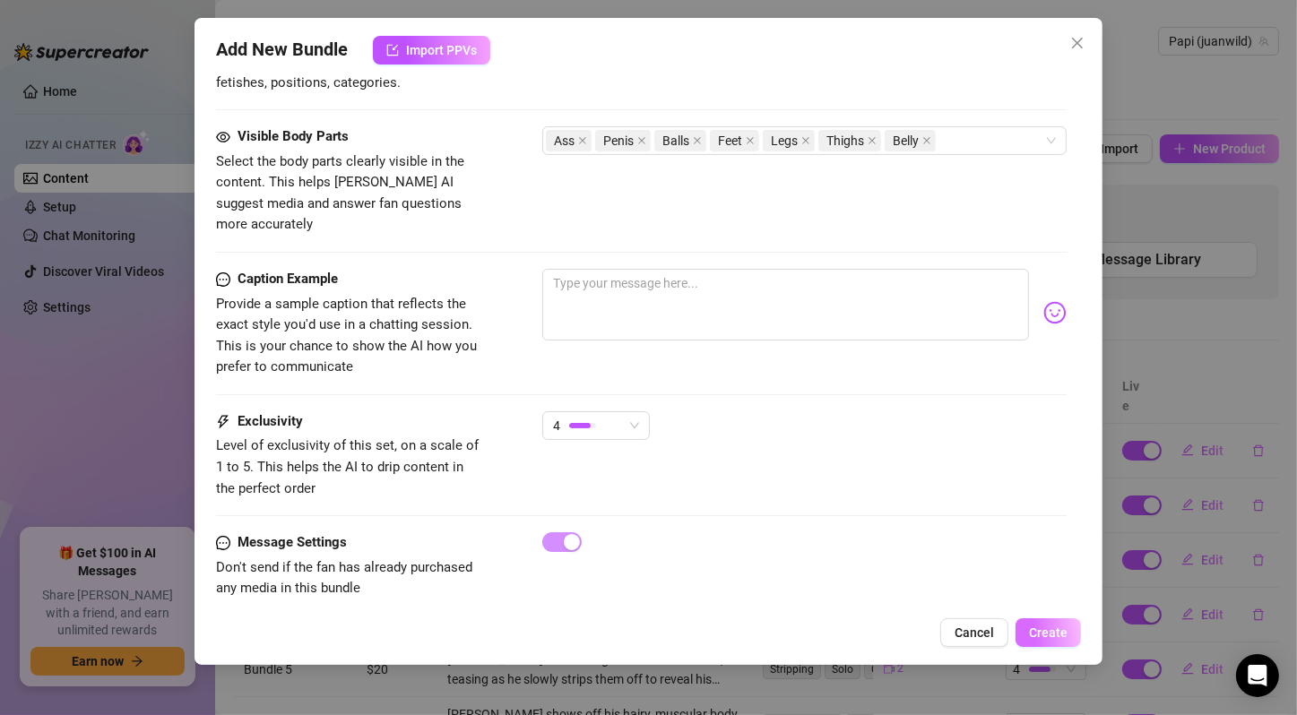
click at [1062, 637] on span "Create" at bounding box center [1048, 632] width 39 height 14
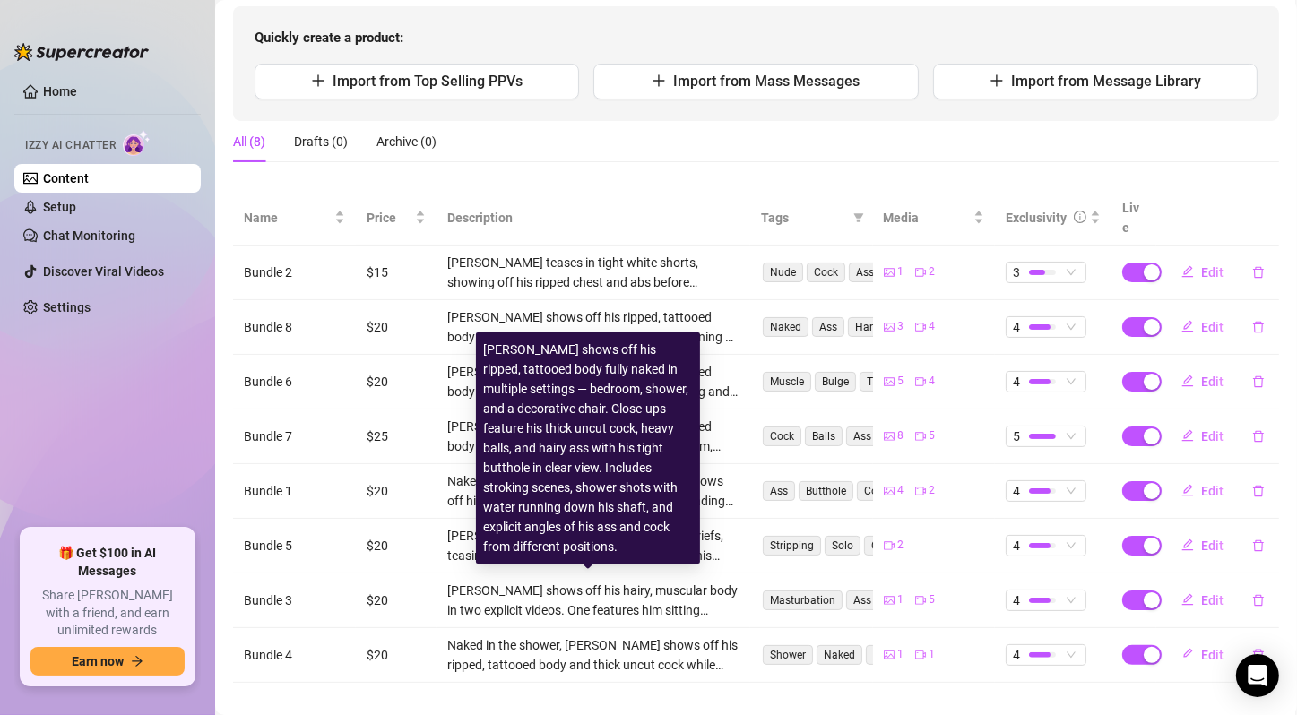
scroll to position [0, 0]
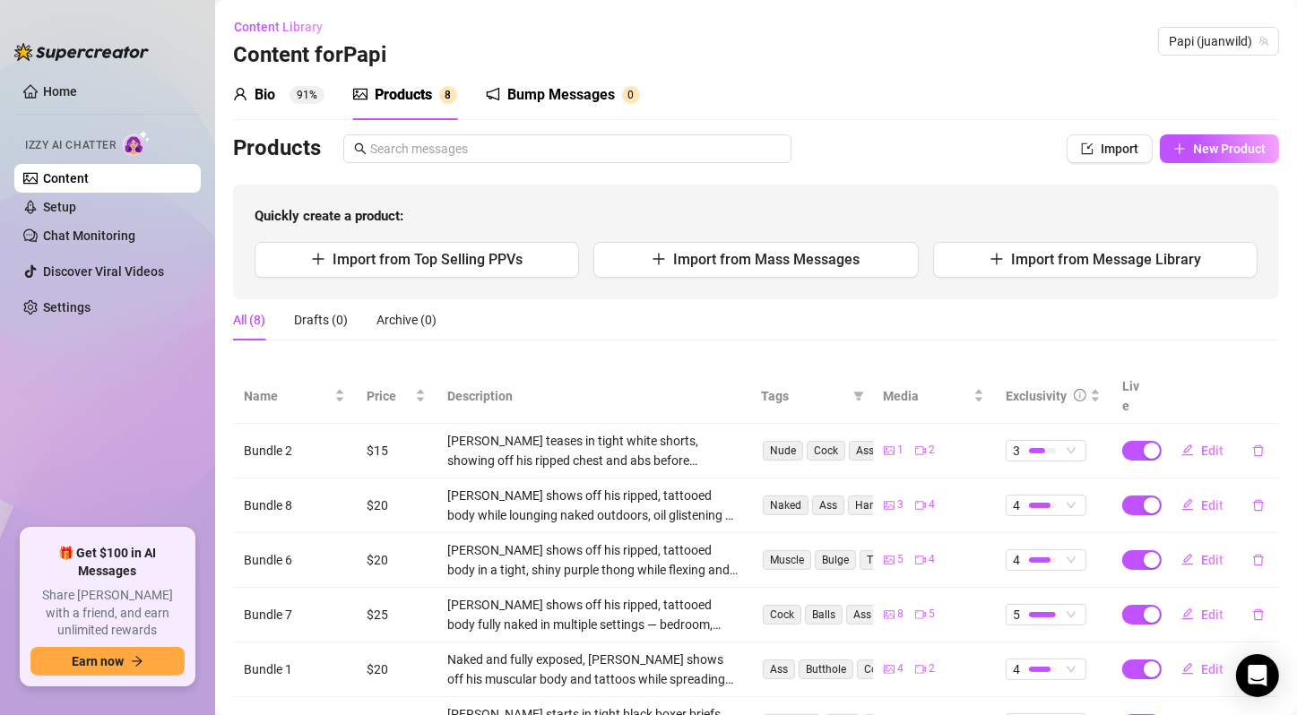
click at [1201, 128] on div "Bio 91% Products 8 Bump Messages 0 Products Import New Product Quickly create a…" at bounding box center [756, 465] width 1046 height 791
click at [1212, 142] on span "New Product" at bounding box center [1229, 149] width 73 height 14
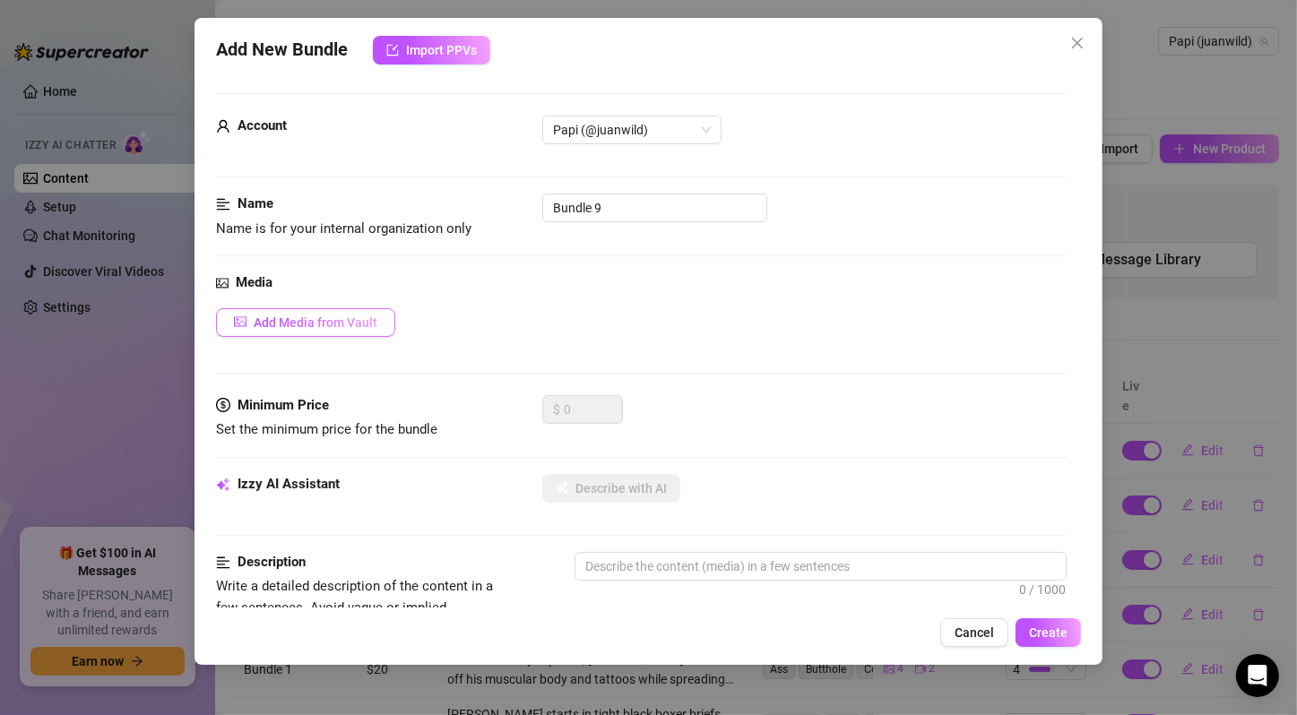
click at [355, 318] on span "Add Media from Vault" at bounding box center [316, 322] width 124 height 14
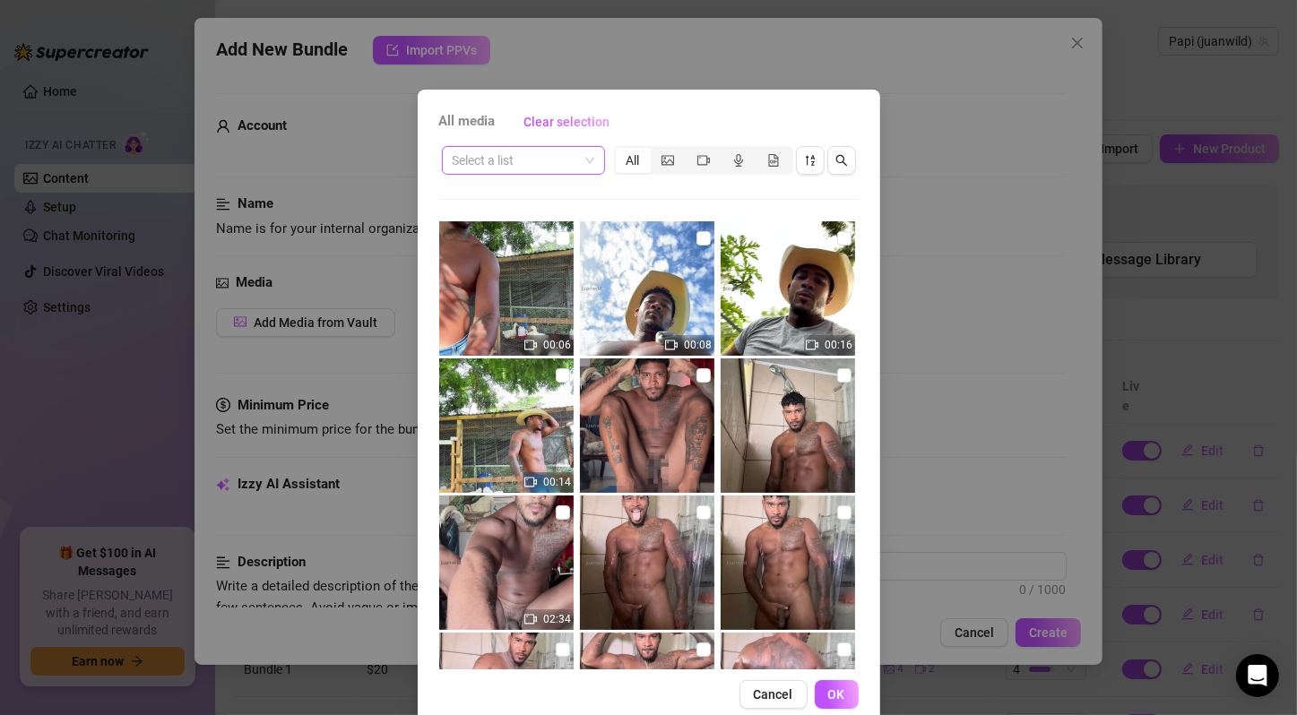
click at [588, 165] on div "Select a list" at bounding box center [523, 160] width 163 height 29
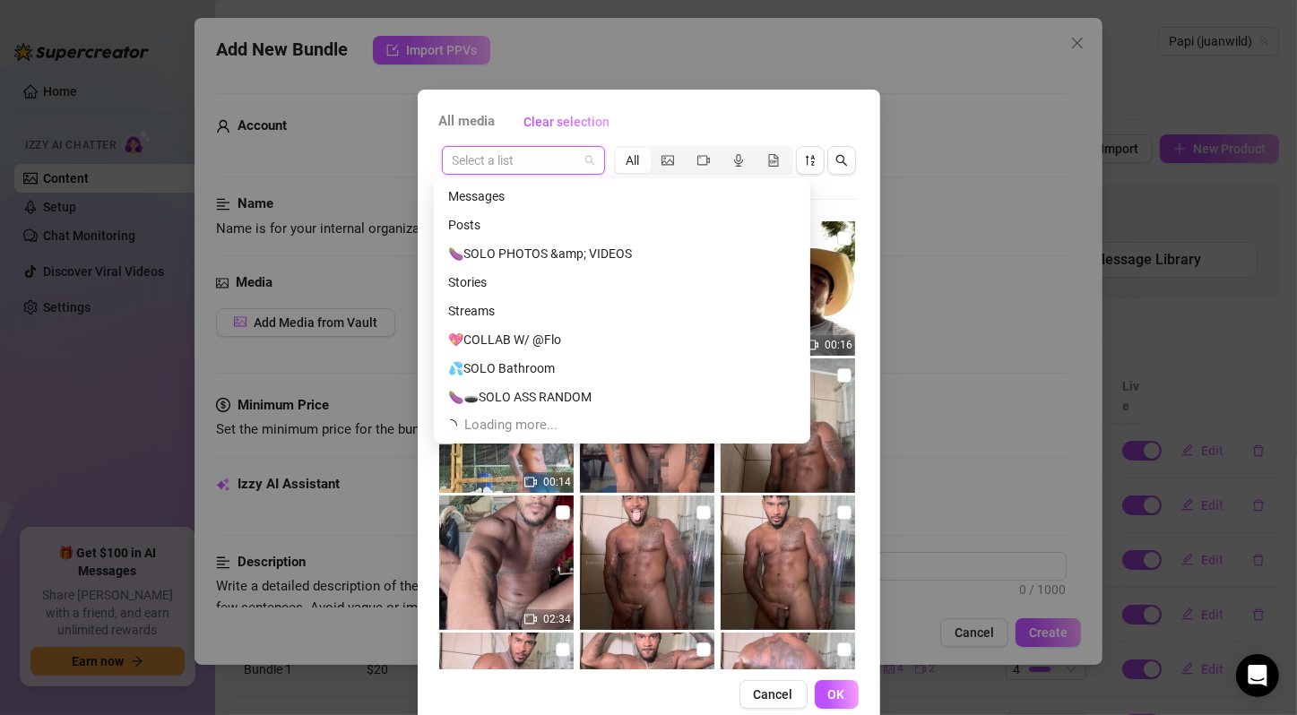
scroll to position [918, 0]
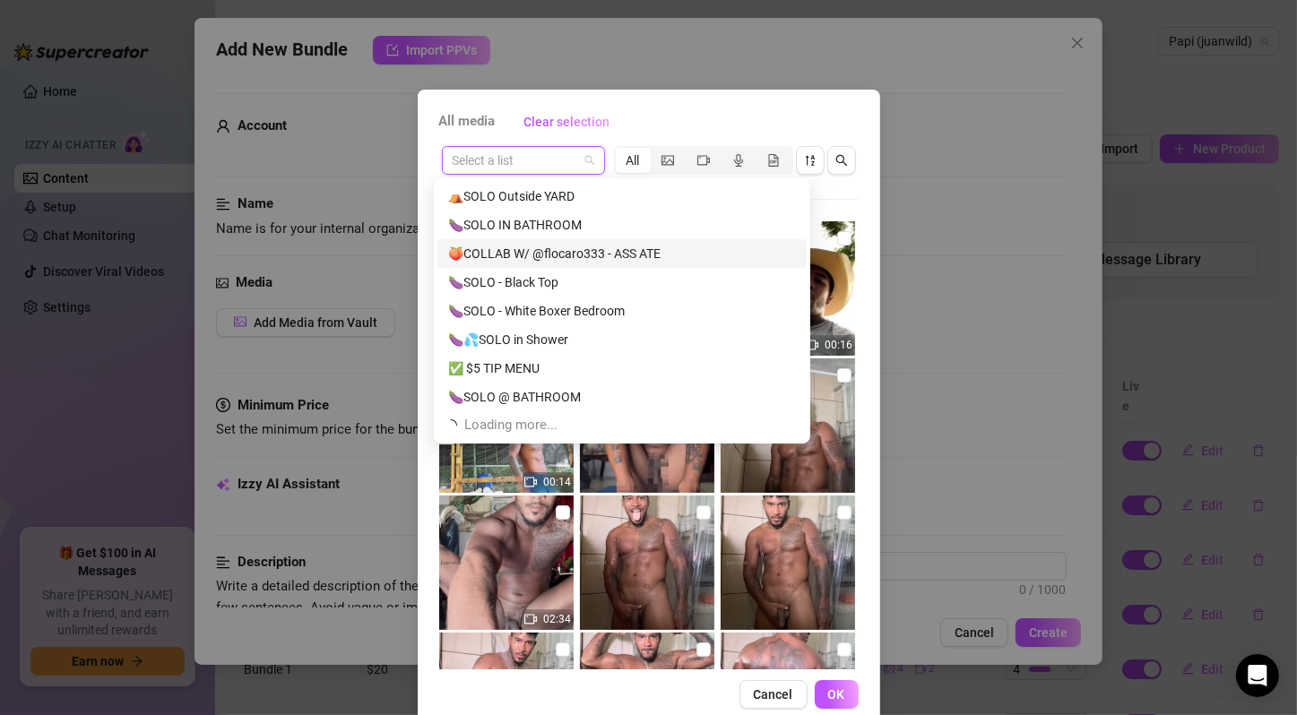
click at [664, 200] on div "⛺SOLO Outside YARD" at bounding box center [622, 196] width 348 height 20
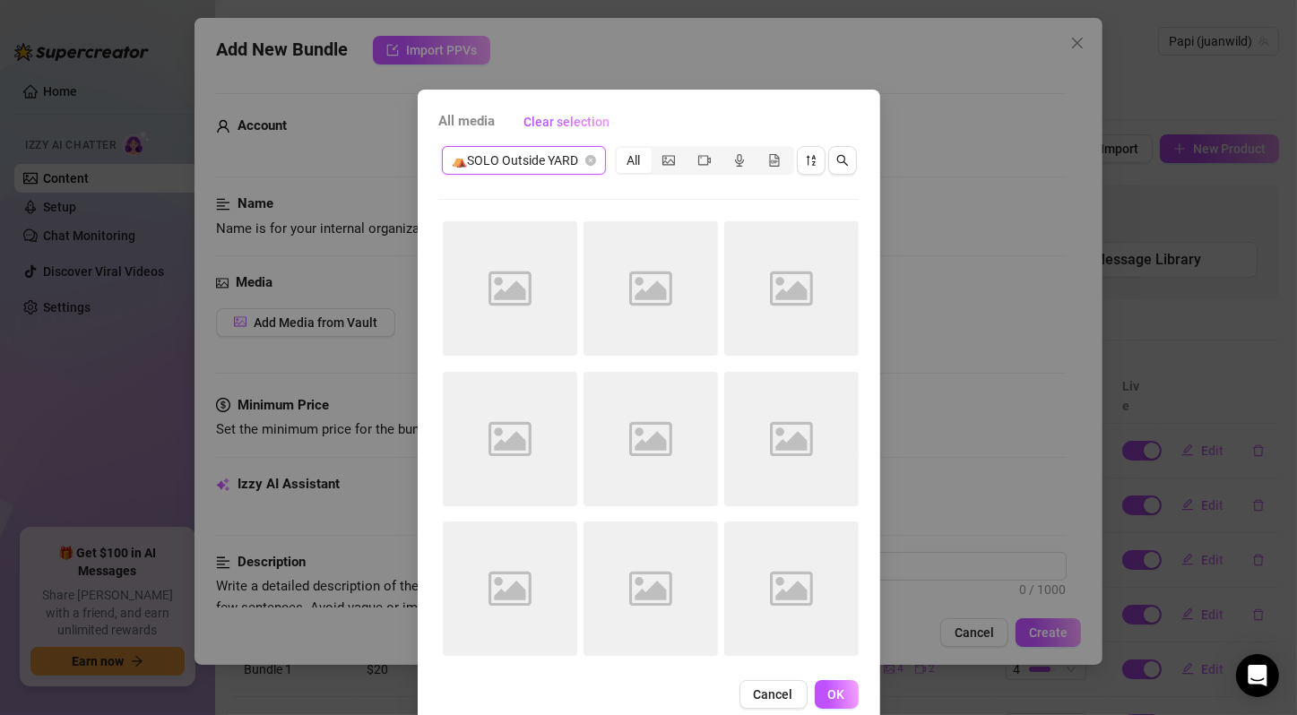
scroll to position [33, 0]
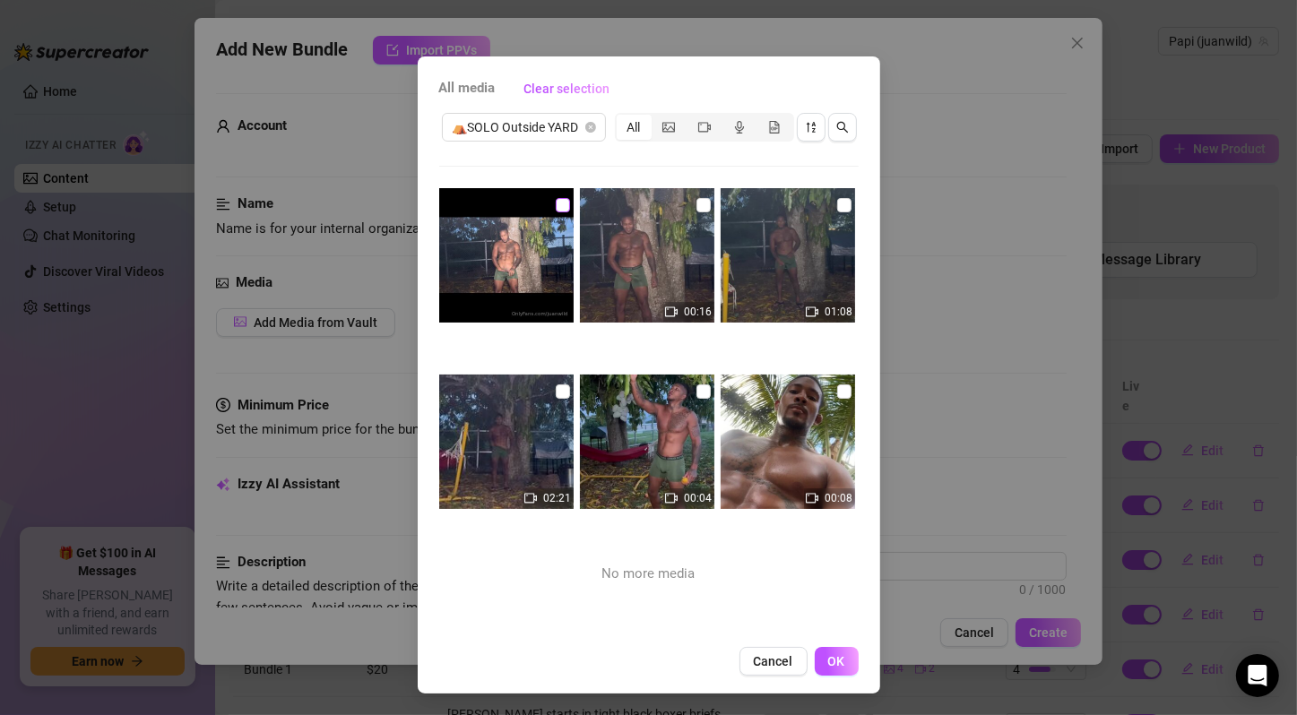
click at [556, 201] on input "checkbox" at bounding box center [563, 205] width 14 height 14
click at [696, 204] on input "checkbox" at bounding box center [703, 205] width 14 height 14
click at [837, 206] on input "checkbox" at bounding box center [844, 205] width 14 height 14
click at [556, 384] on input "checkbox" at bounding box center [563, 391] width 14 height 14
click at [696, 391] on input "checkbox" at bounding box center [703, 391] width 14 height 14
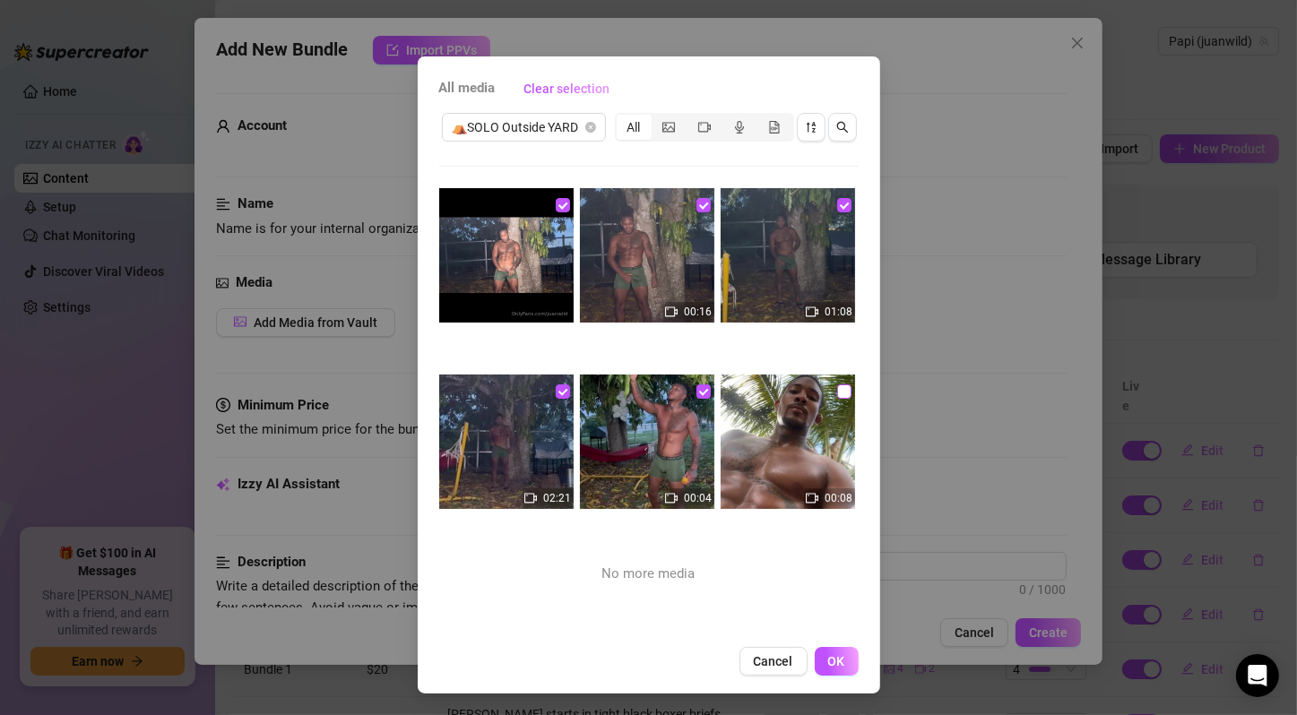
click at [837, 392] on input "checkbox" at bounding box center [844, 391] width 14 height 14
click at [828, 654] on span "OK" at bounding box center [836, 661] width 17 height 14
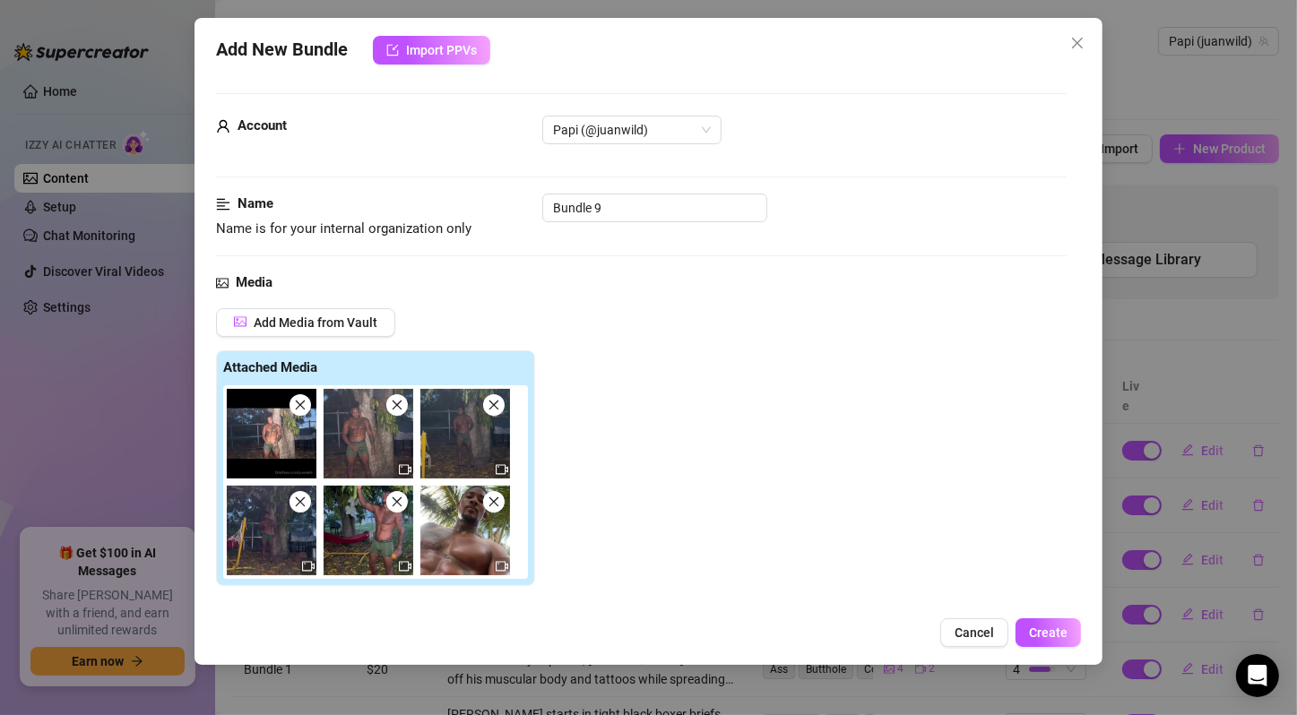
scroll to position [597, 0]
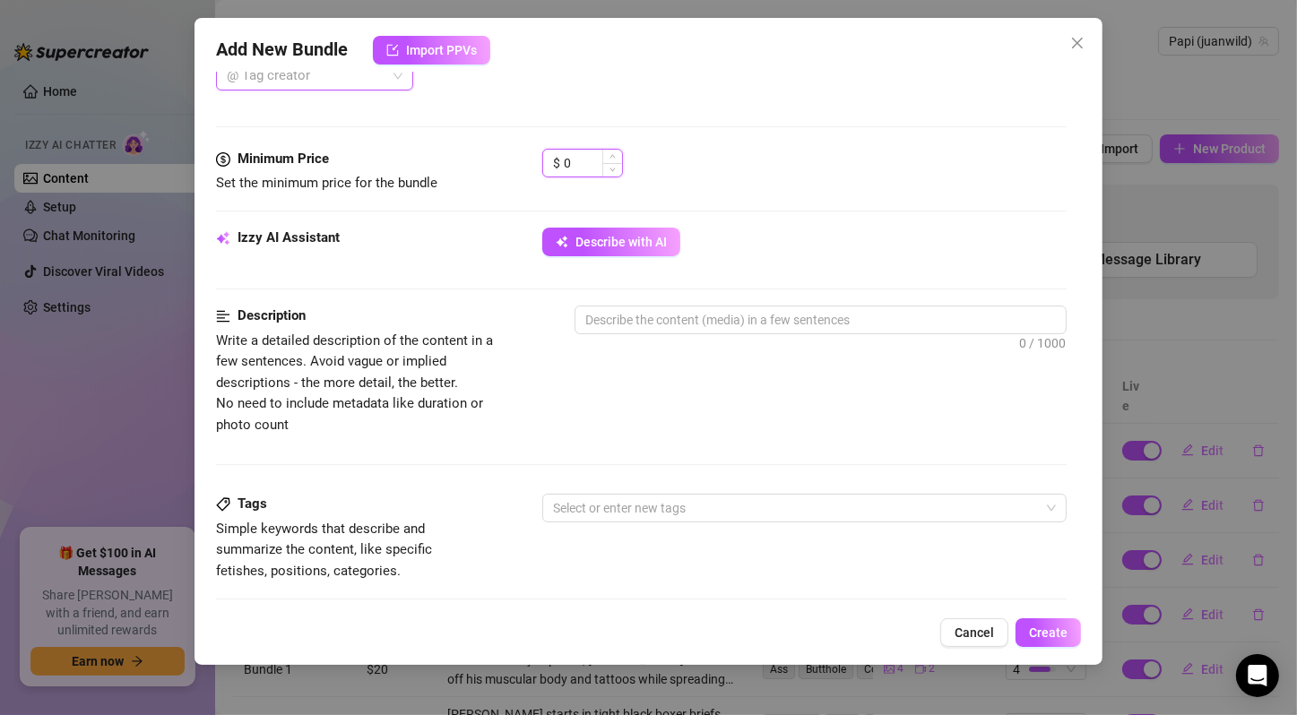
click at [565, 157] on input "0" at bounding box center [593, 163] width 58 height 27
click at [639, 247] on button "Describe with AI" at bounding box center [611, 242] width 138 height 29
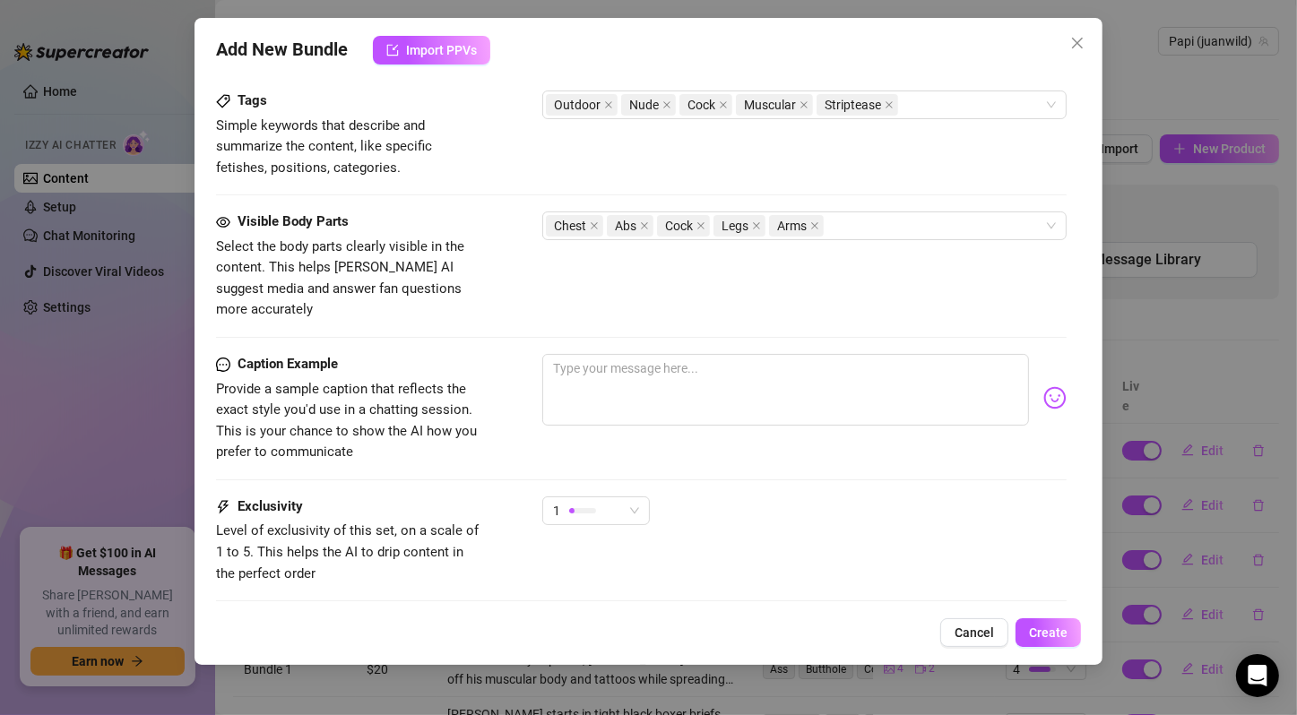
scroll to position [1091, 0]
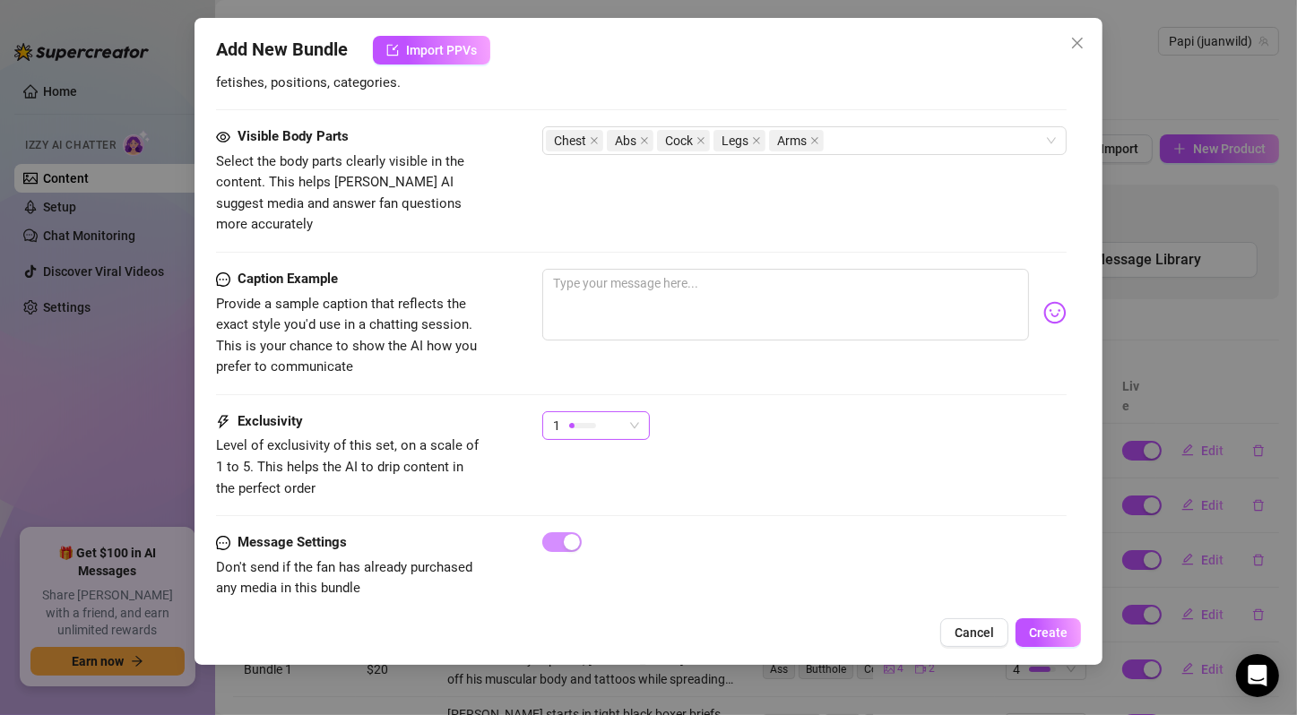
click at [629, 412] on span "1" at bounding box center [596, 425] width 86 height 27
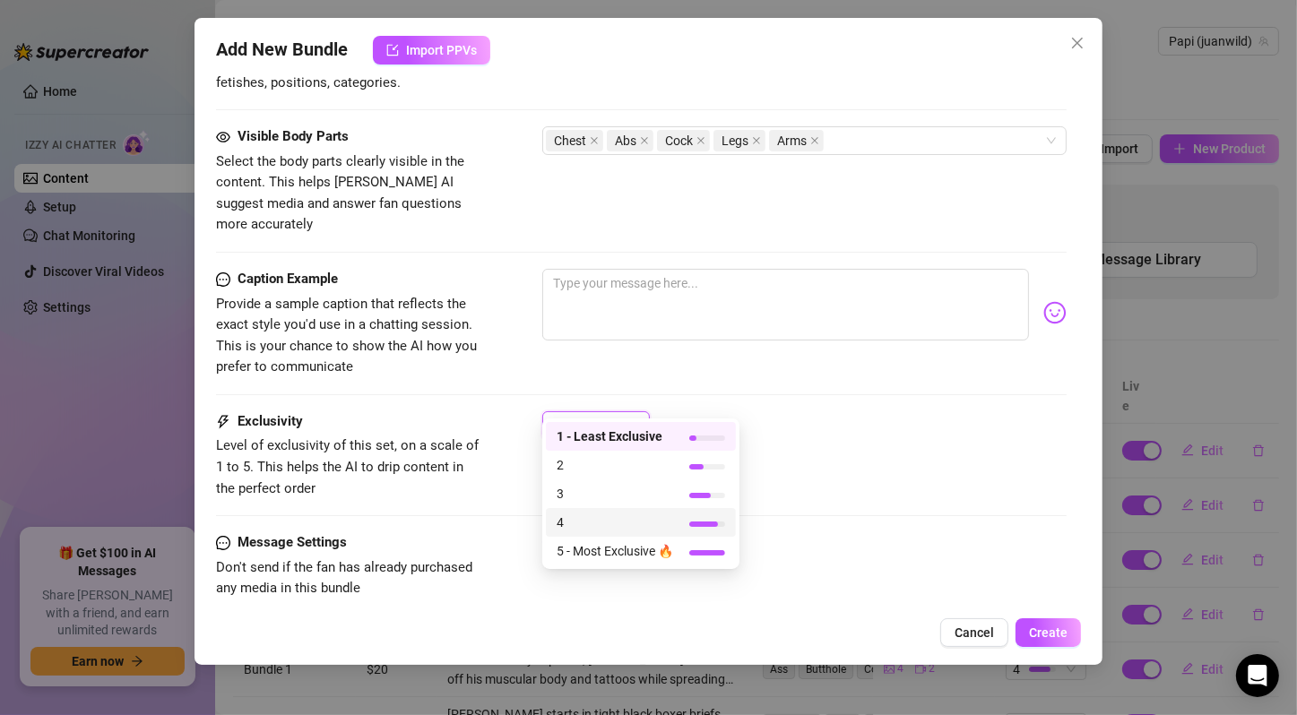
click at [631, 516] on span "4" at bounding box center [614, 523] width 116 height 20
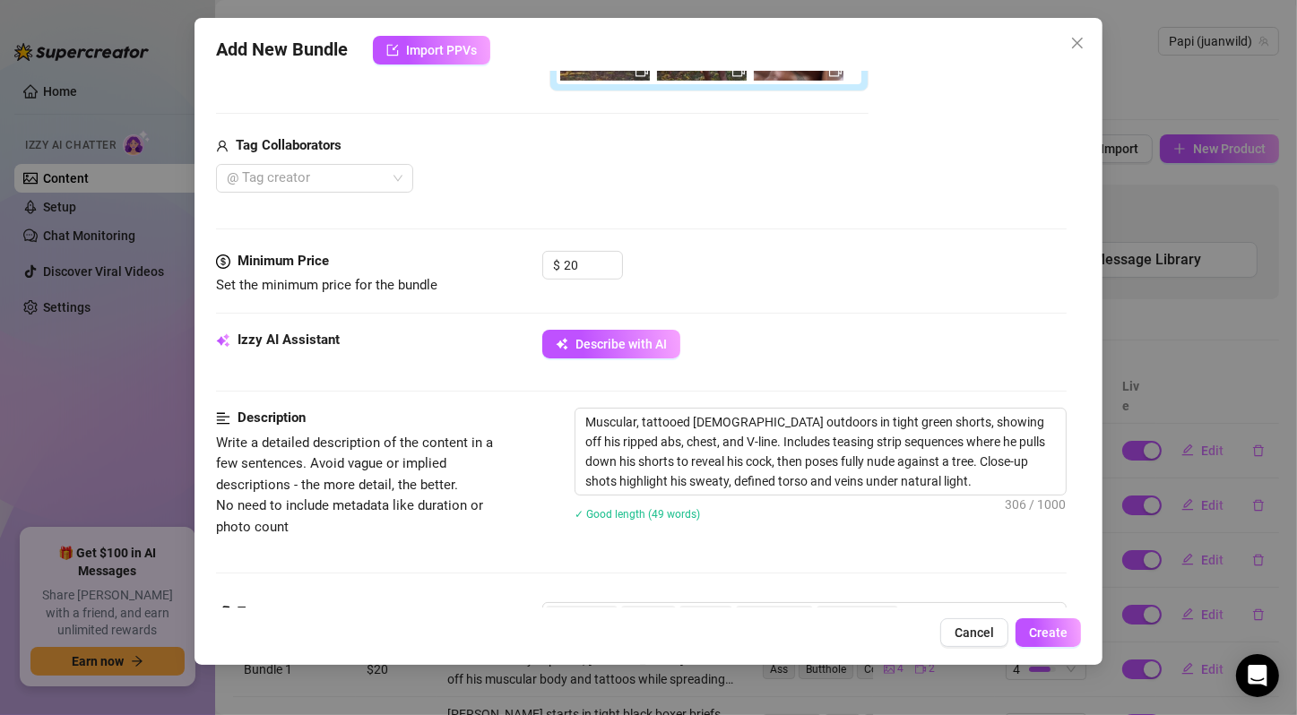
scroll to position [0, 0]
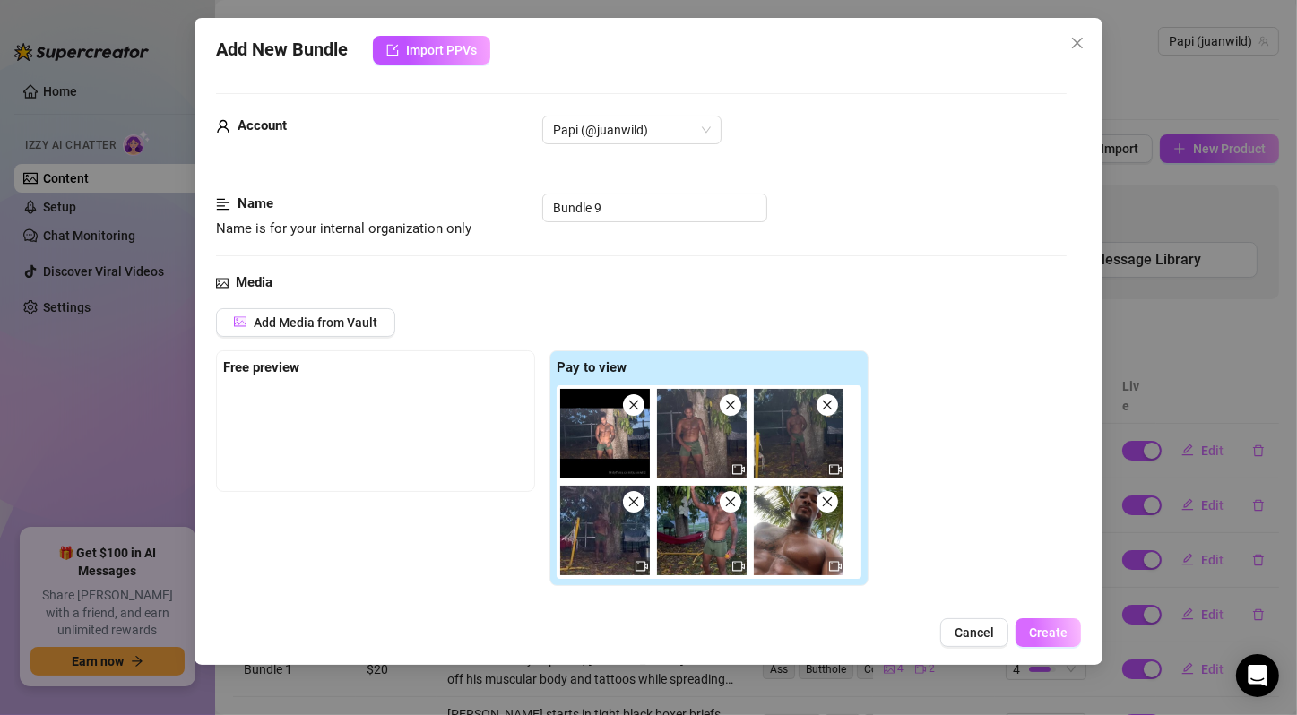
click at [1046, 635] on span "Create" at bounding box center [1048, 632] width 39 height 14
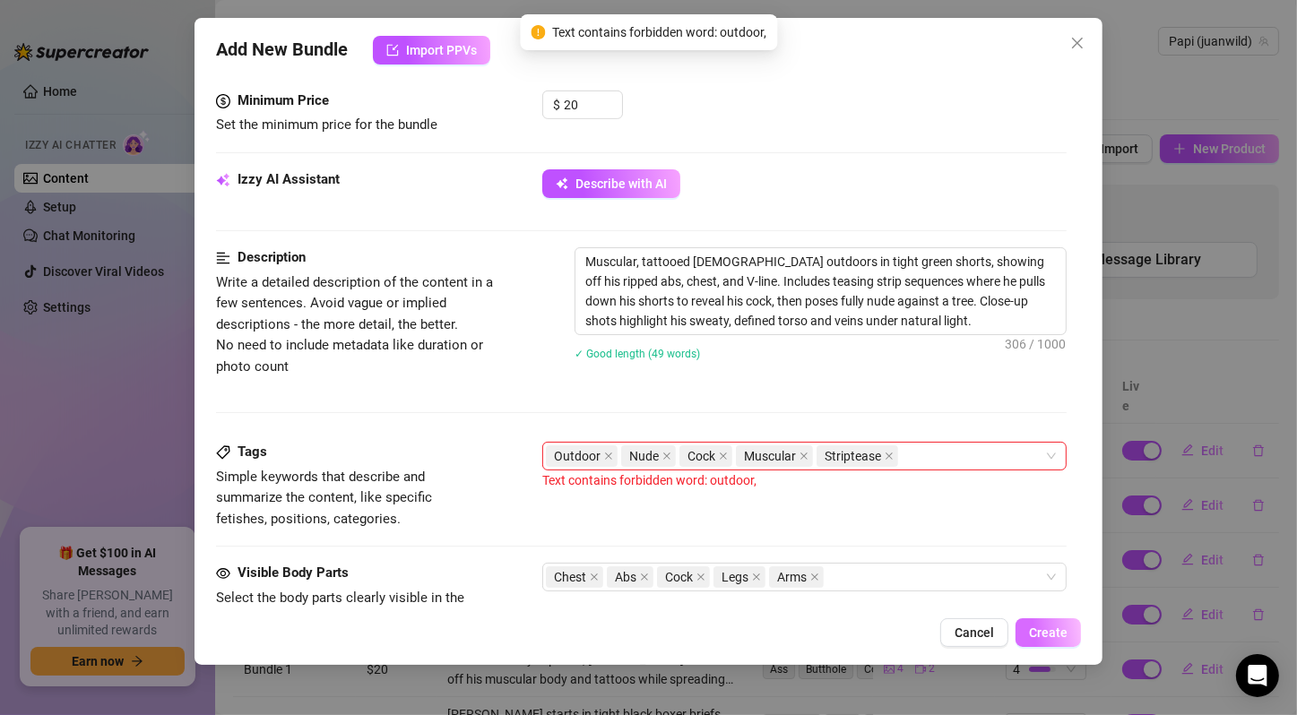
scroll to position [769, 0]
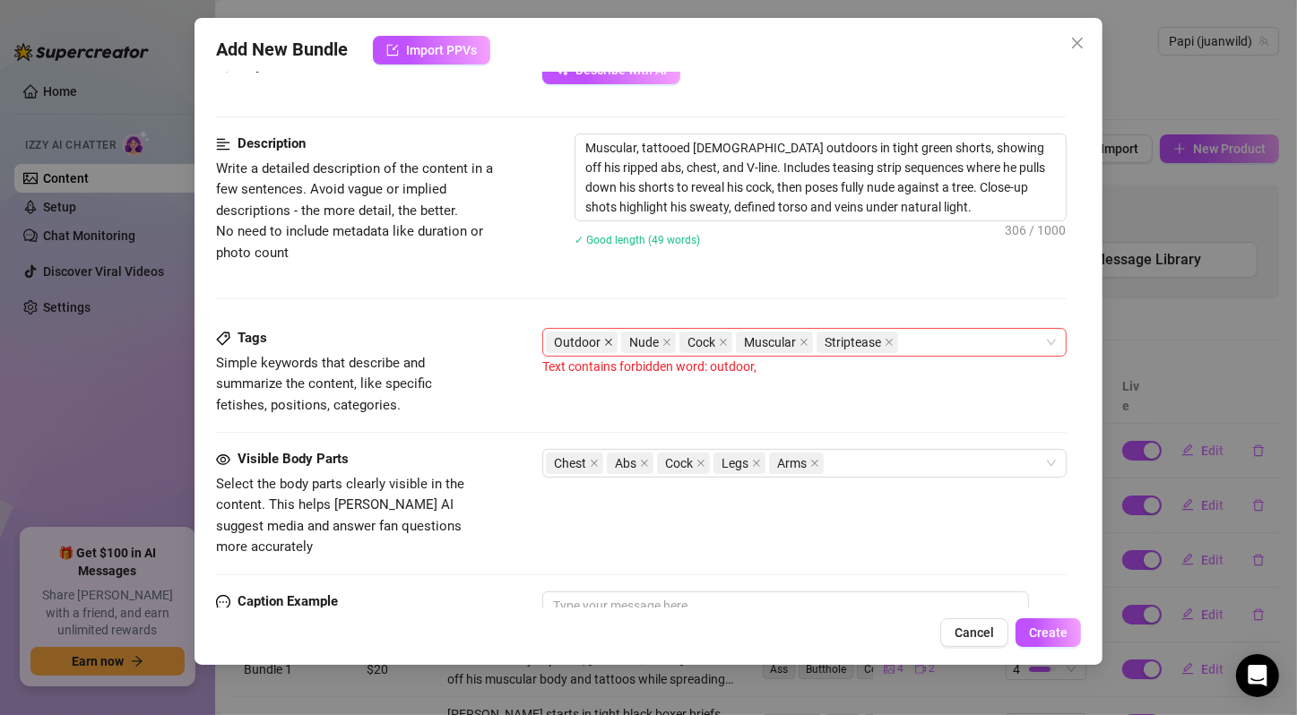
click at [605, 341] on icon "close" at bounding box center [608, 342] width 7 height 7
click at [853, 333] on div "Nude Cock Muscular Striptease" at bounding box center [795, 342] width 498 height 25
click at [758, 254] on div "Muscular, tattooed [DEMOGRAPHIC_DATA] outdoors in tight green shorts, showing o…" at bounding box center [820, 202] width 492 height 136
click at [1057, 634] on span "Create" at bounding box center [1048, 632] width 39 height 14
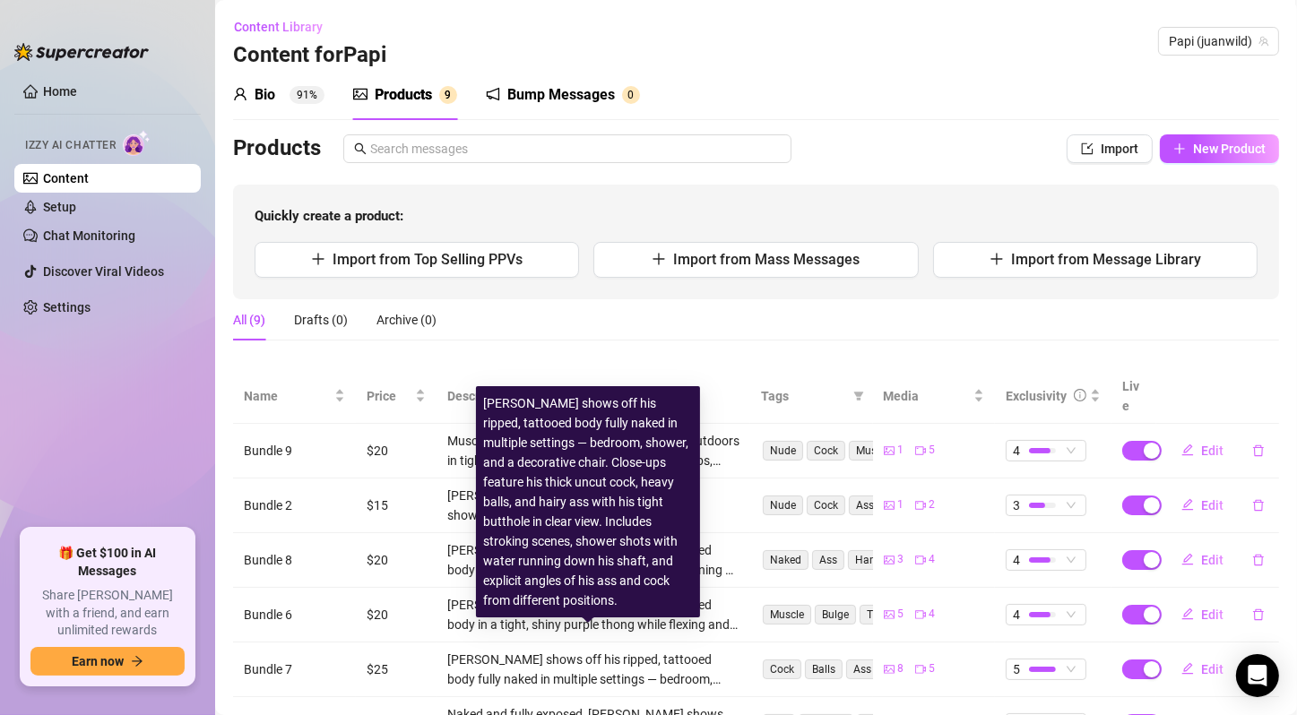
scroll to position [0, 0]
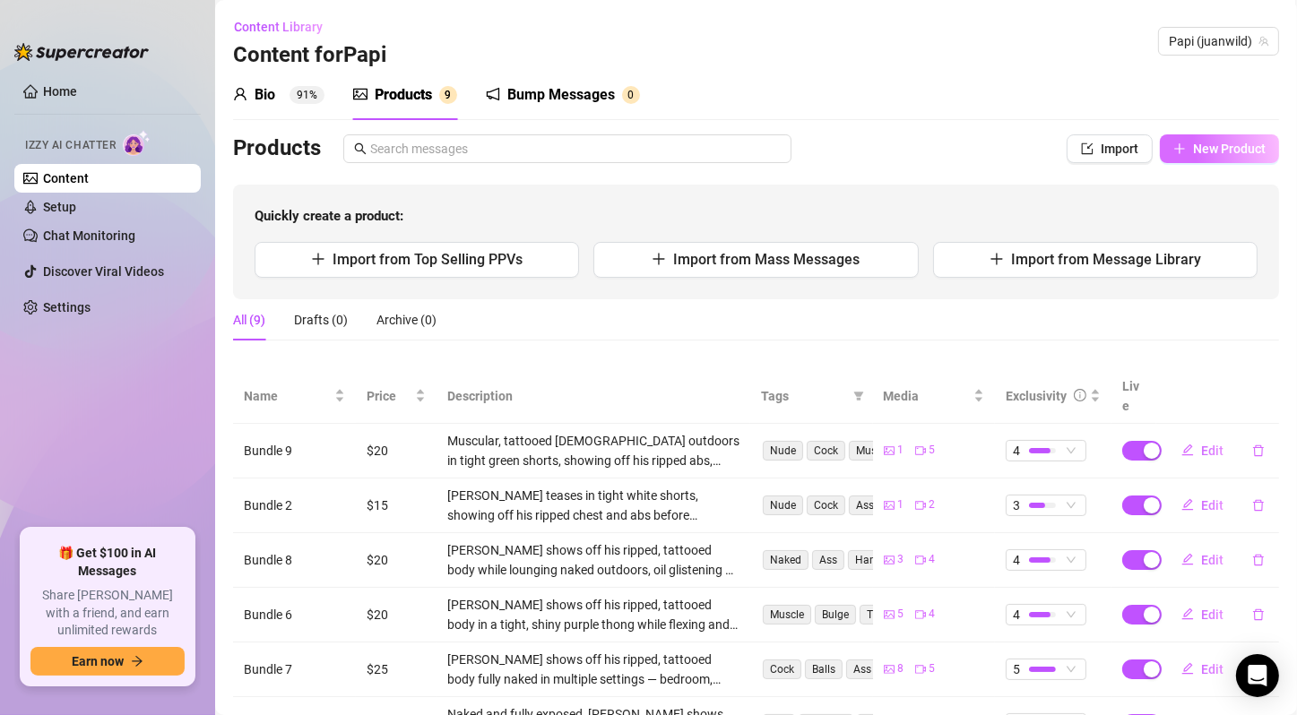
click at [1160, 136] on button "New Product" at bounding box center [1219, 148] width 119 height 29
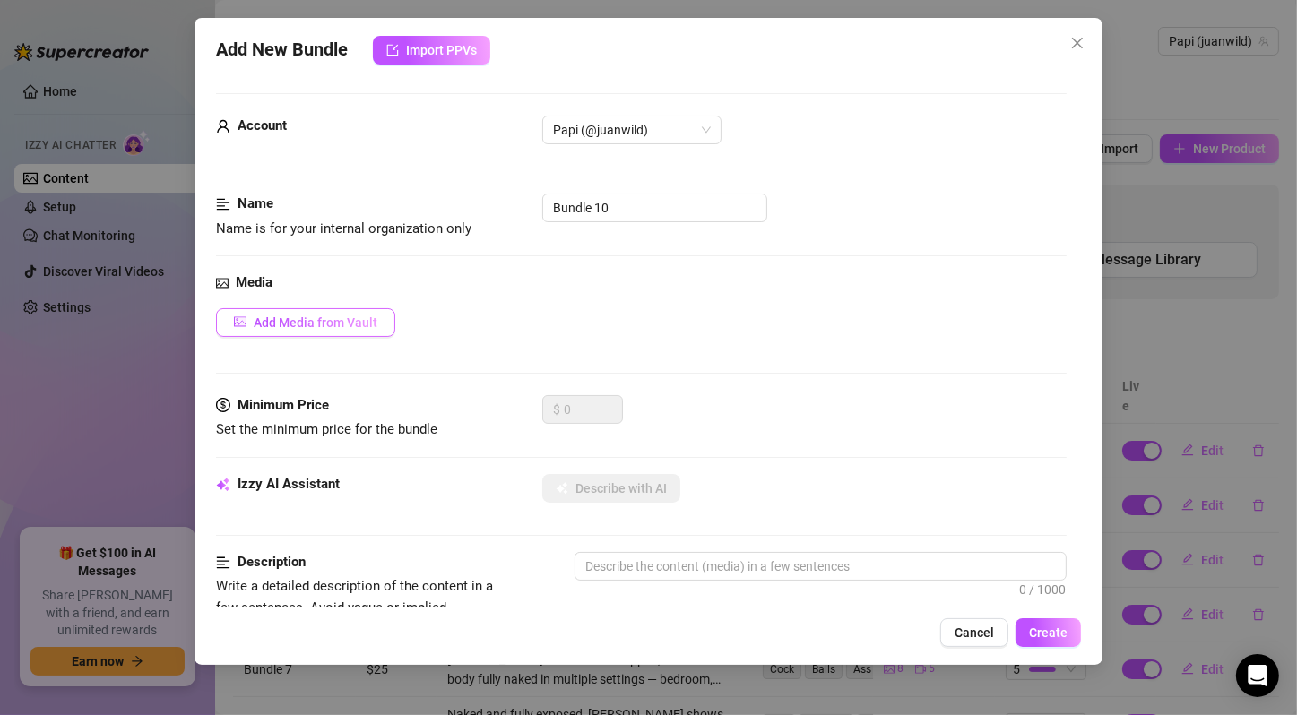
click at [361, 323] on span "Add Media from Vault" at bounding box center [316, 322] width 124 height 14
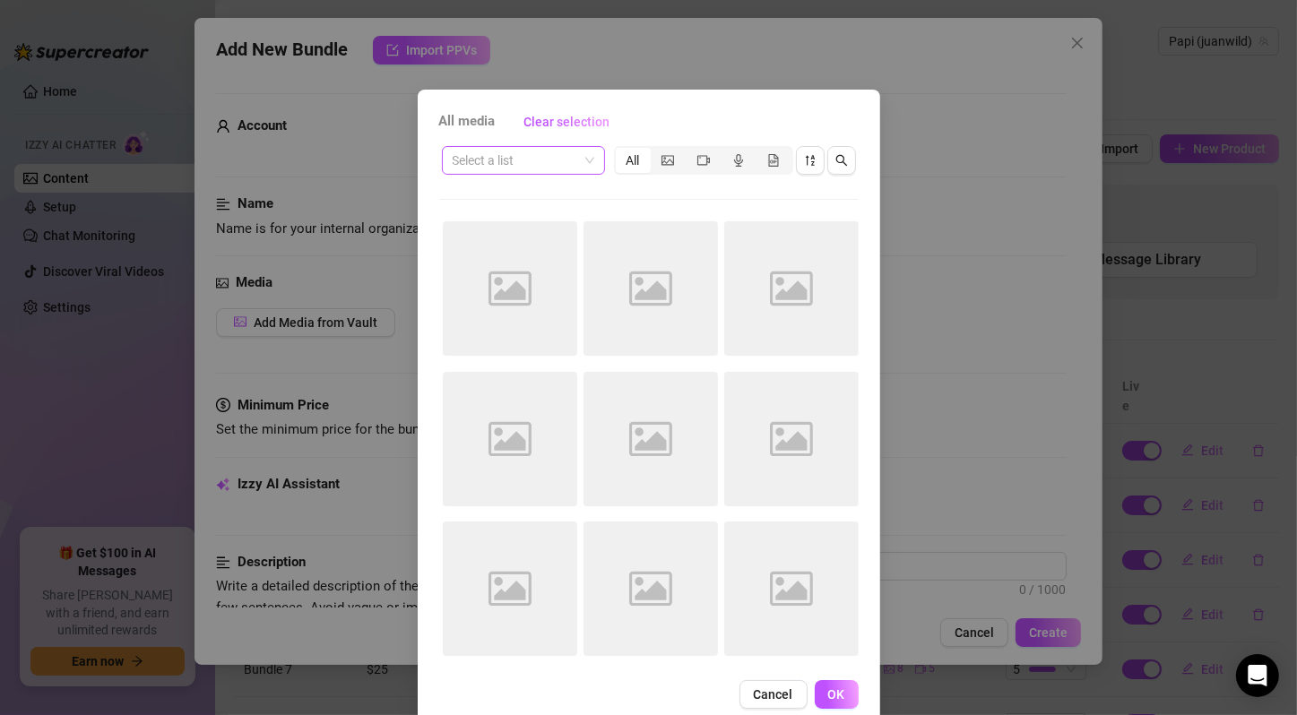
click at [581, 159] on span at bounding box center [524, 160] width 142 height 27
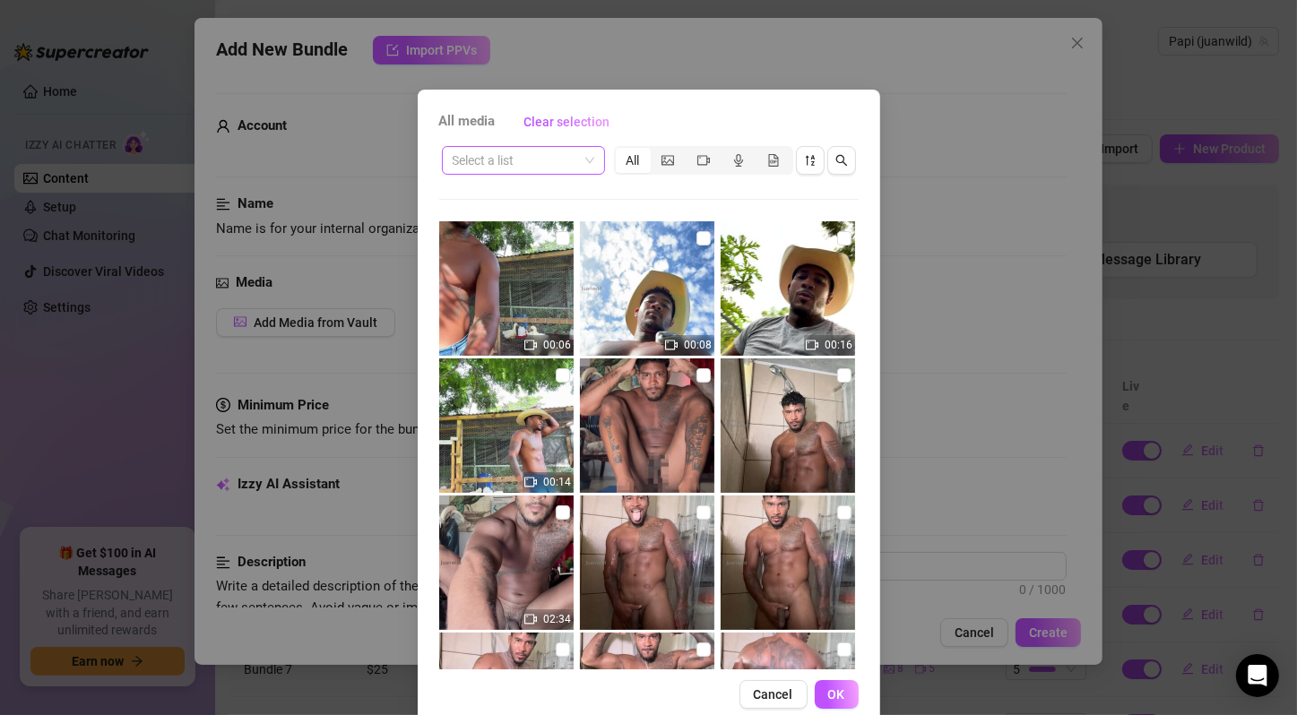
click at [535, 161] on input "search" at bounding box center [515, 160] width 125 height 27
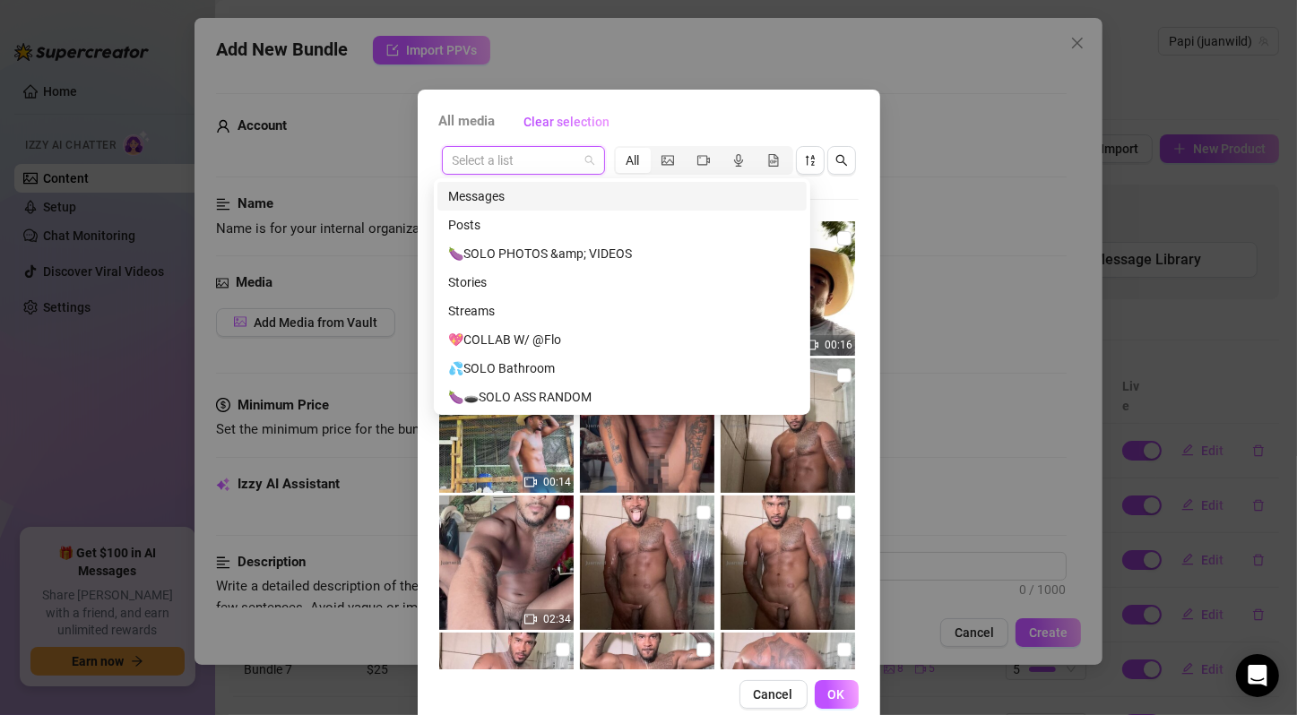
paste input "🍆SOLO IN BATHROOM"
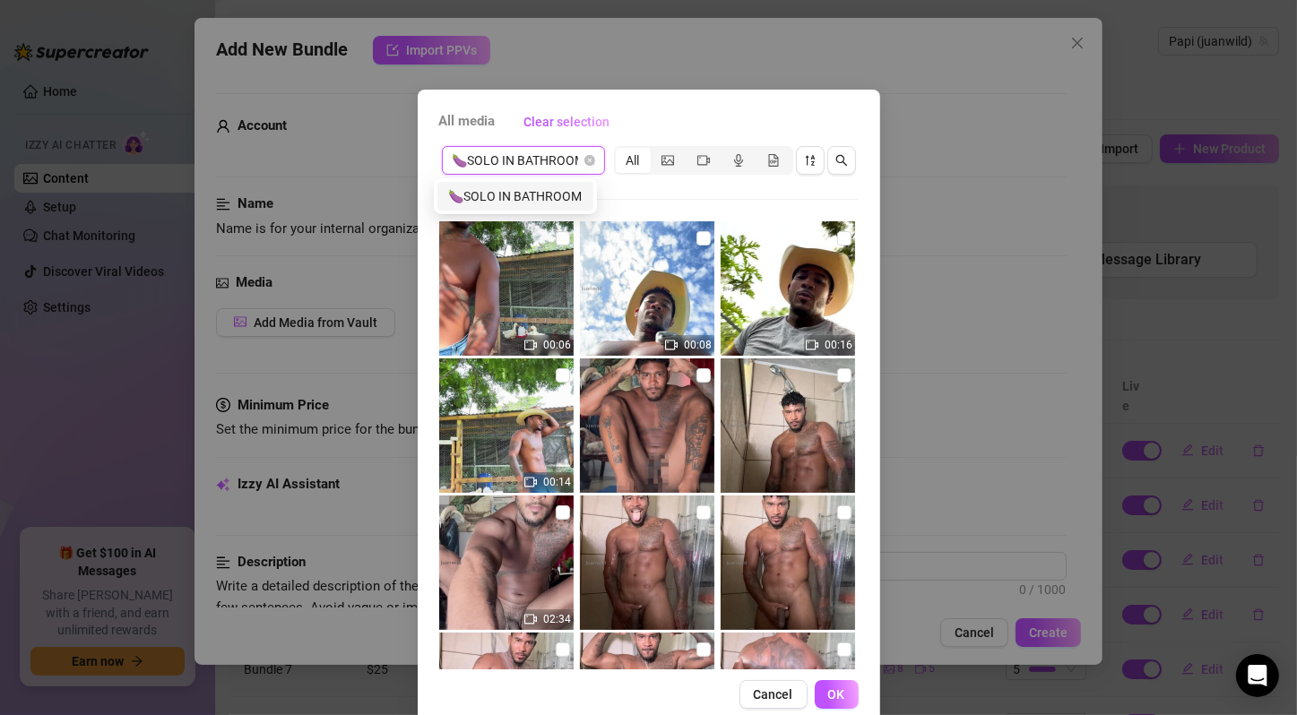
scroll to position [0, 7]
click at [539, 194] on div "🍆SOLO IN BATHROOM" at bounding box center [515, 196] width 134 height 20
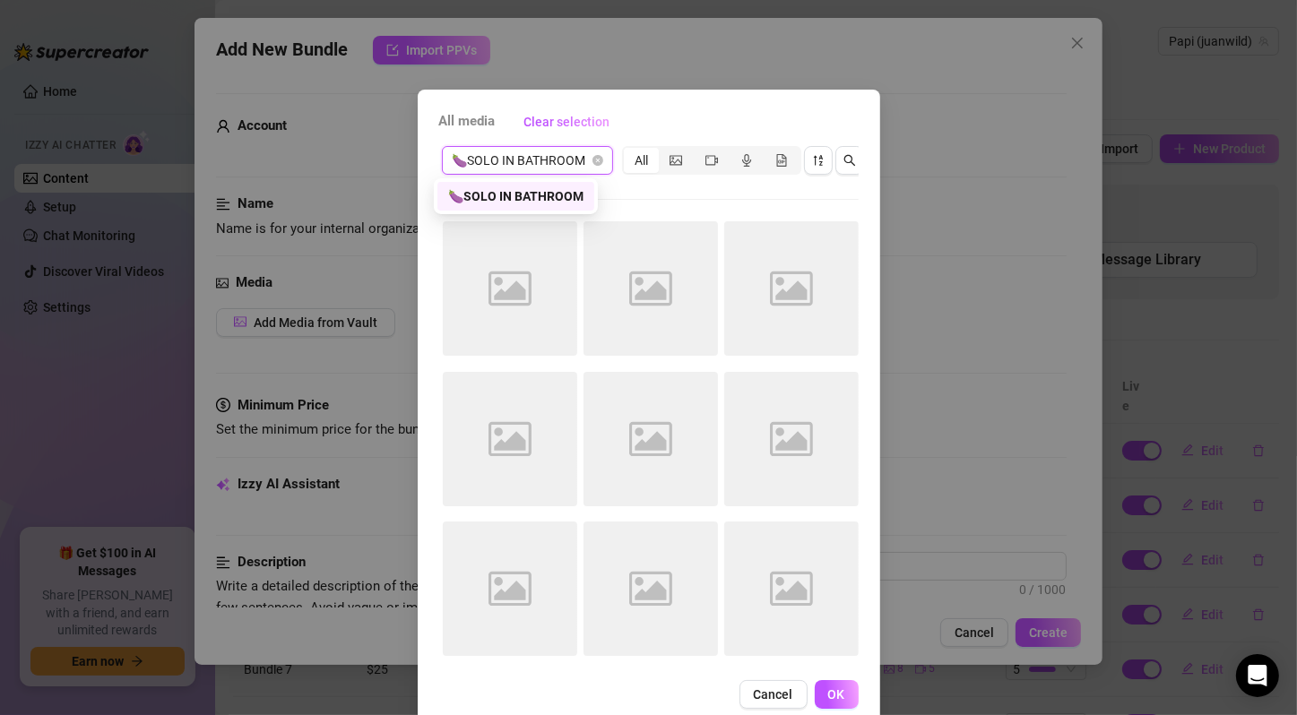
scroll to position [0, 0]
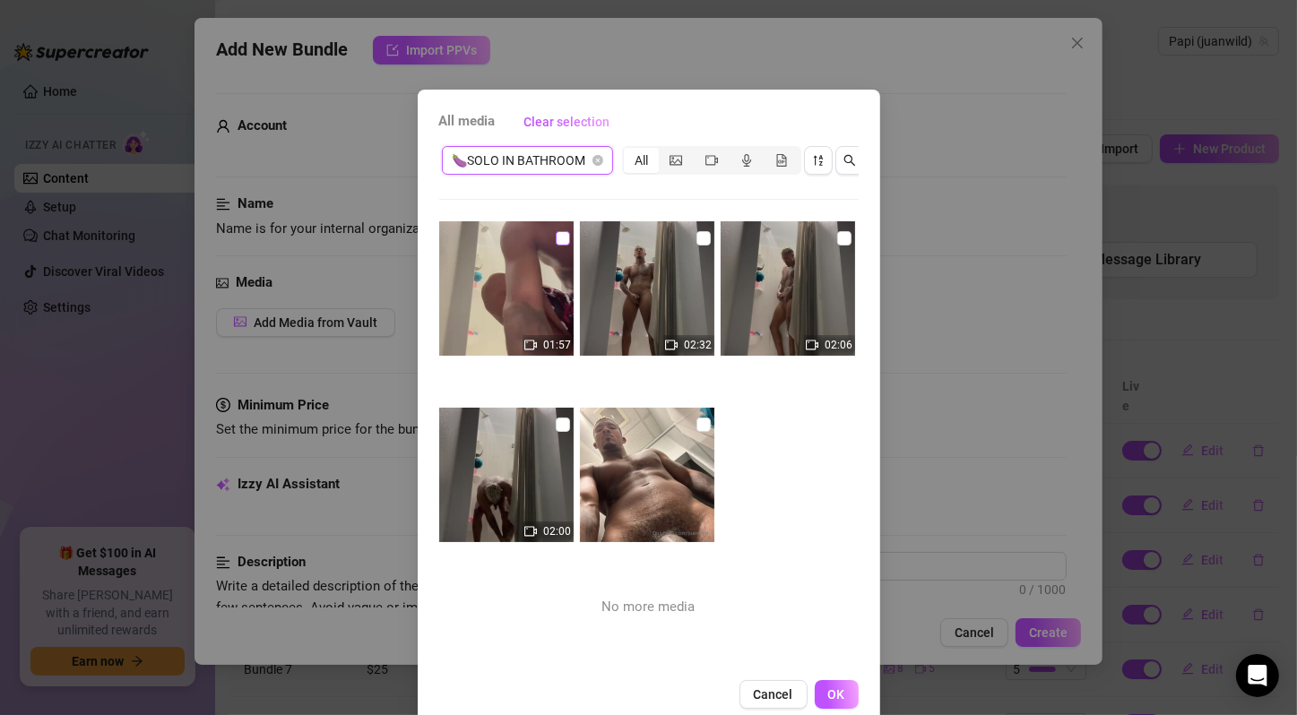
click at [556, 241] on input "checkbox" at bounding box center [563, 238] width 14 height 14
click at [696, 240] on input "checkbox" at bounding box center [703, 238] width 14 height 14
click at [837, 238] on input "checkbox" at bounding box center [844, 238] width 14 height 14
click at [556, 427] on input "checkbox" at bounding box center [563, 425] width 14 height 14
click at [696, 427] on input "checkbox" at bounding box center [703, 425] width 14 height 14
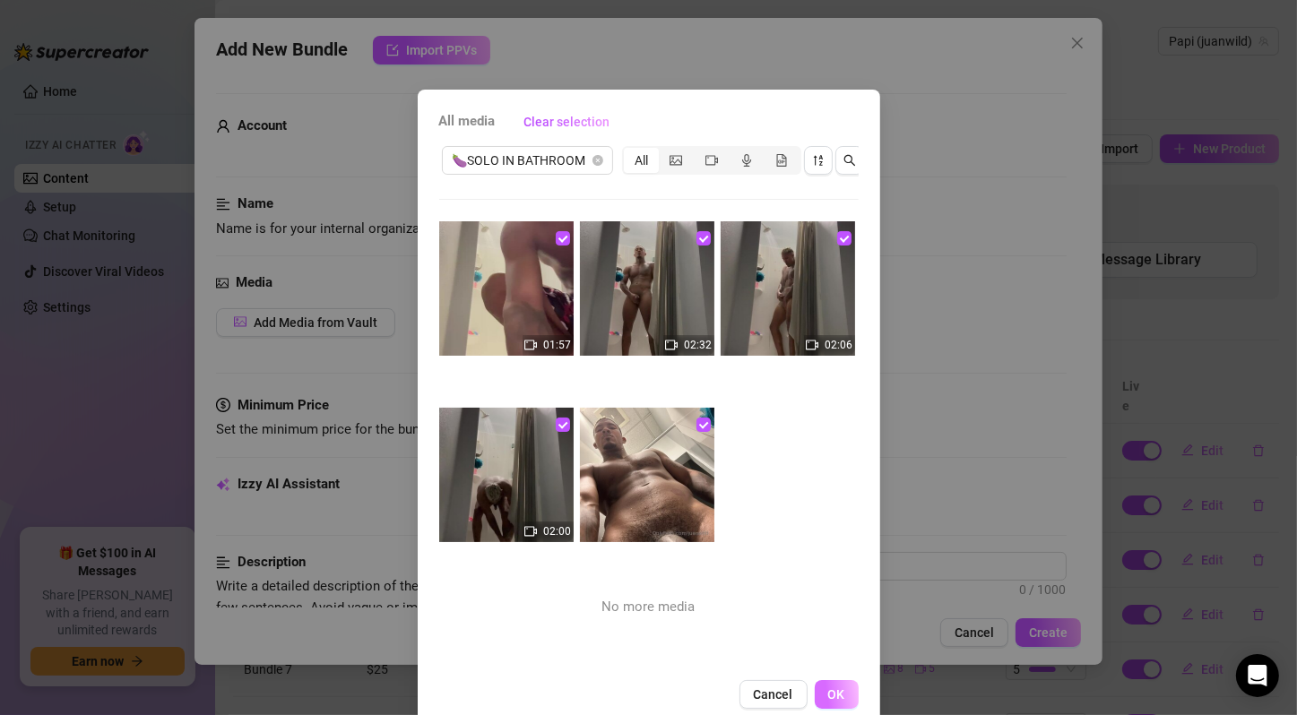
click at [828, 702] on span "OK" at bounding box center [836, 694] width 17 height 14
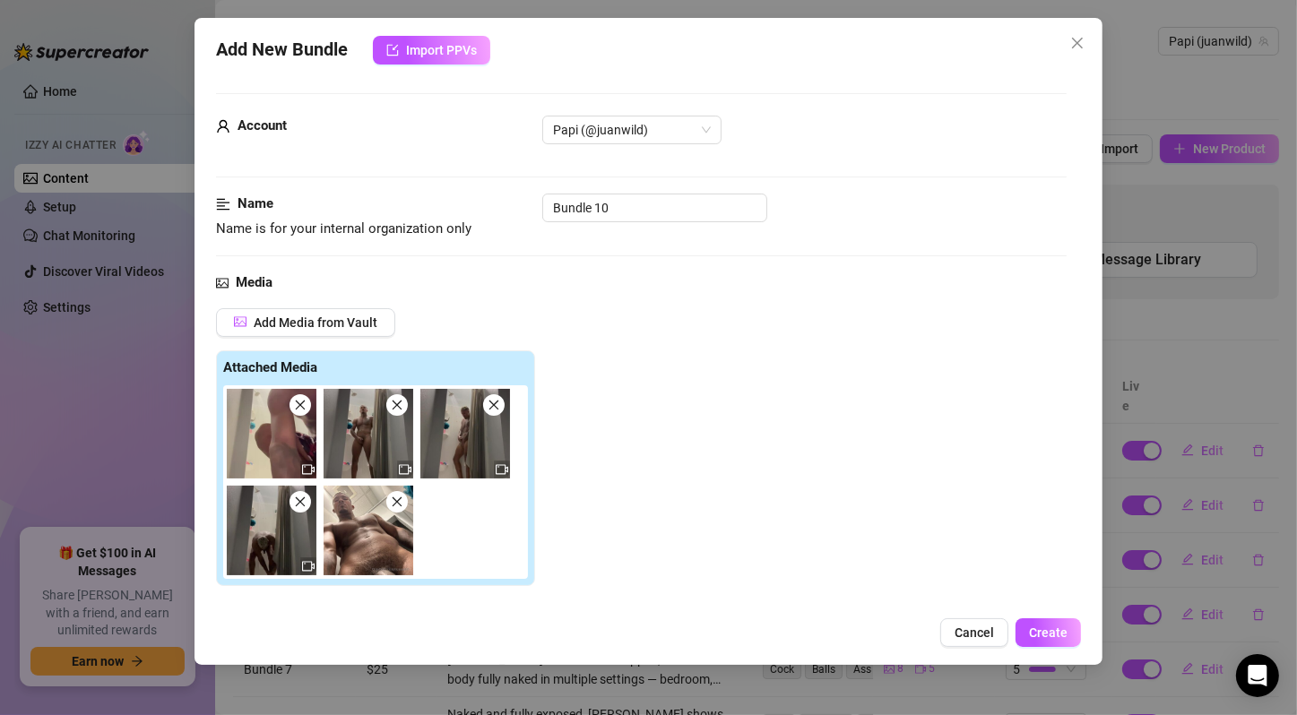
scroll to position [298, 0]
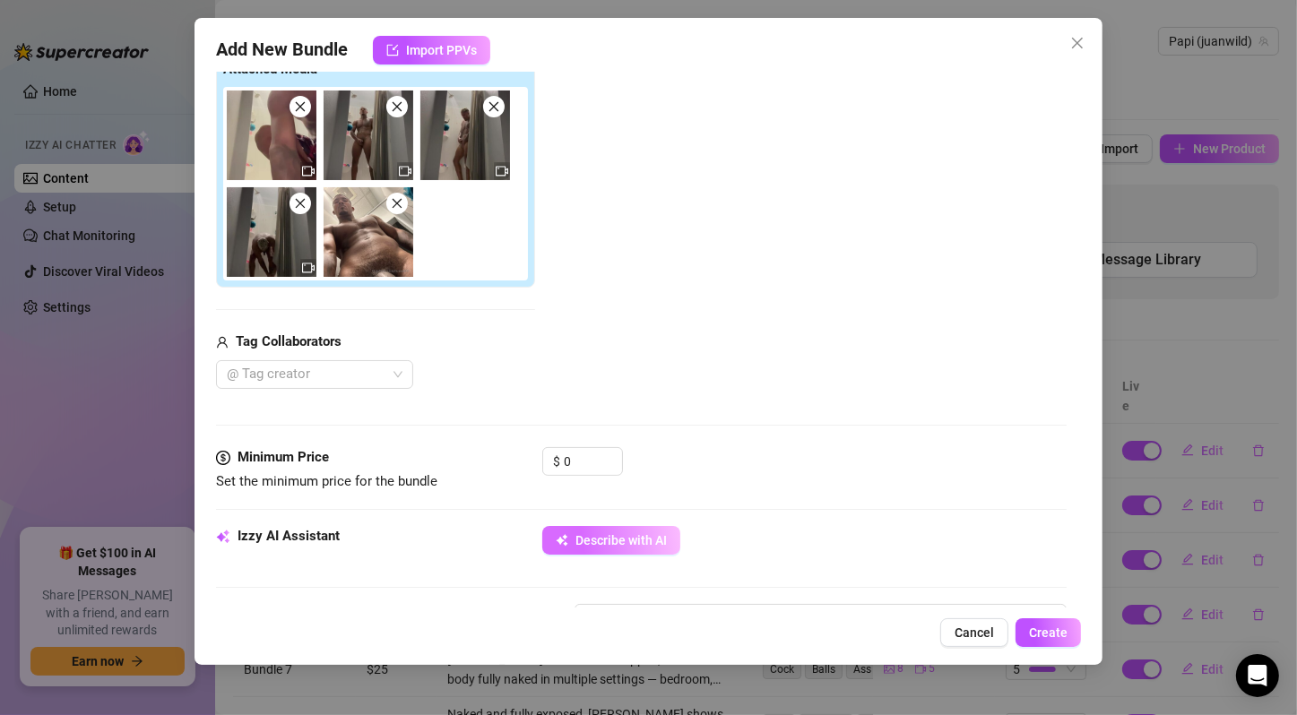
click at [634, 527] on button "Describe with AI" at bounding box center [611, 540] width 138 height 29
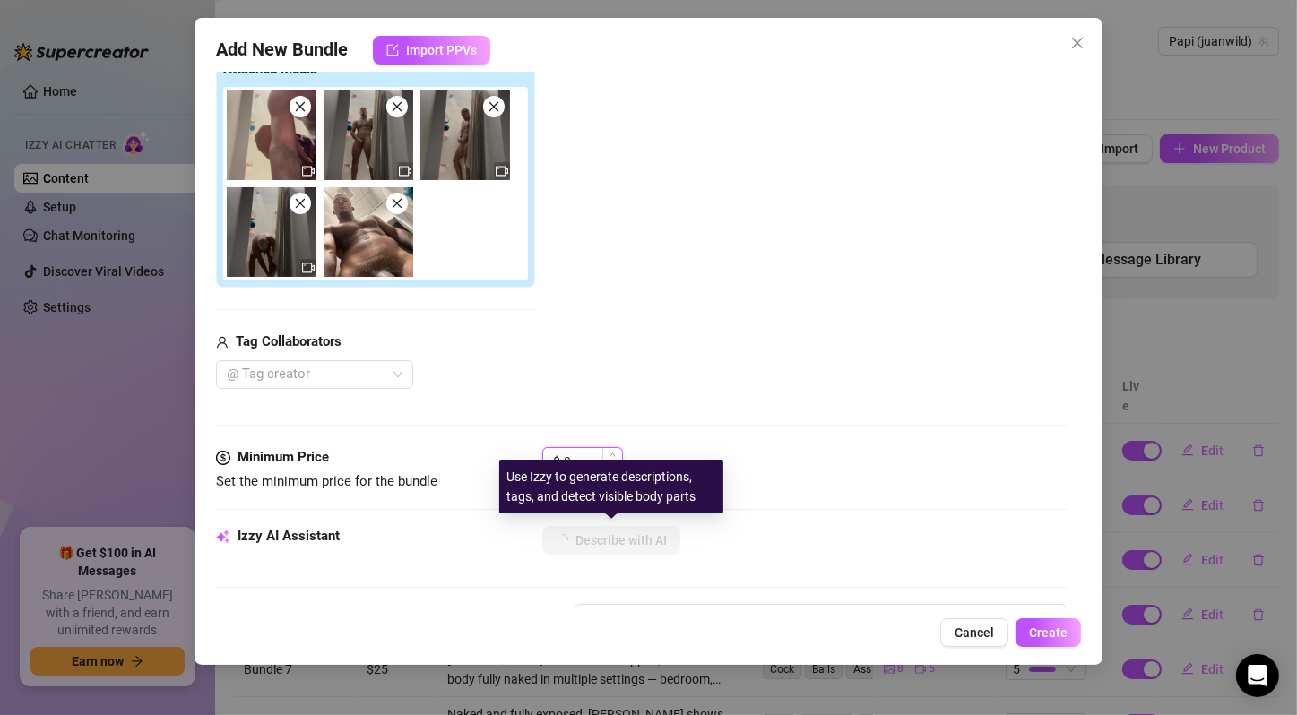
click at [587, 448] on input "0" at bounding box center [593, 461] width 58 height 27
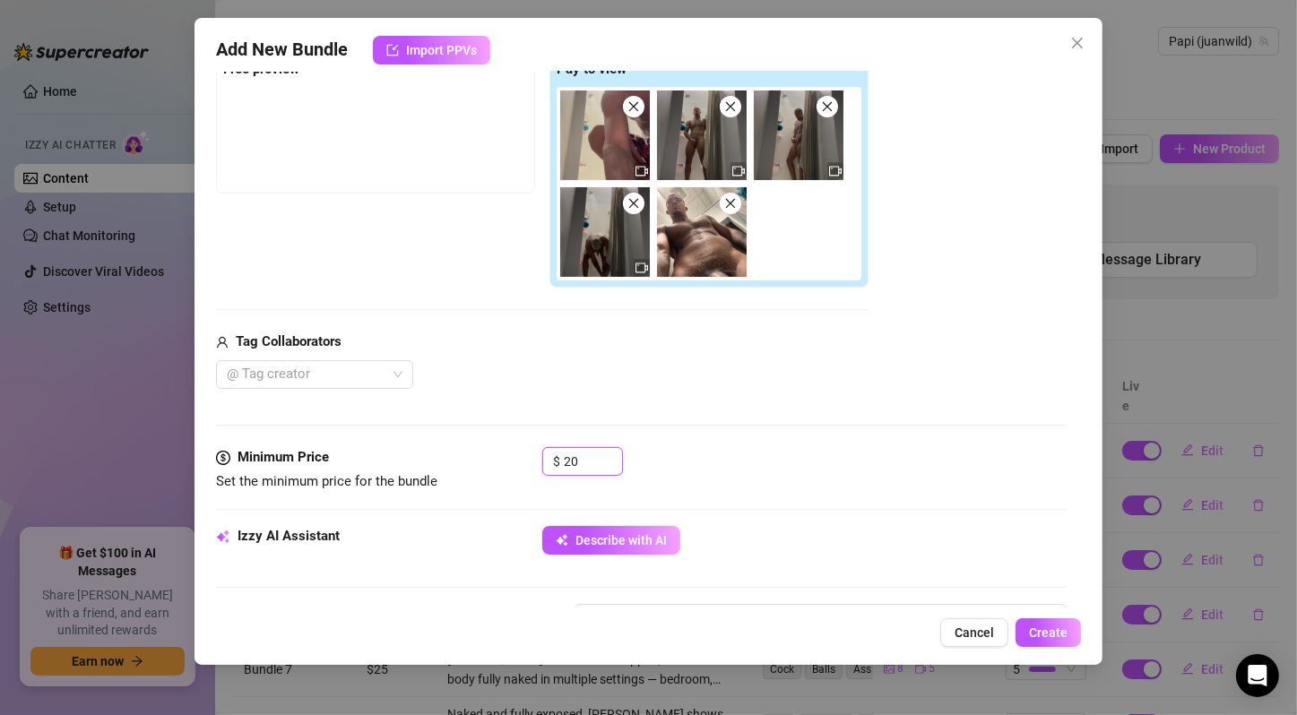
scroll to position [597, 0]
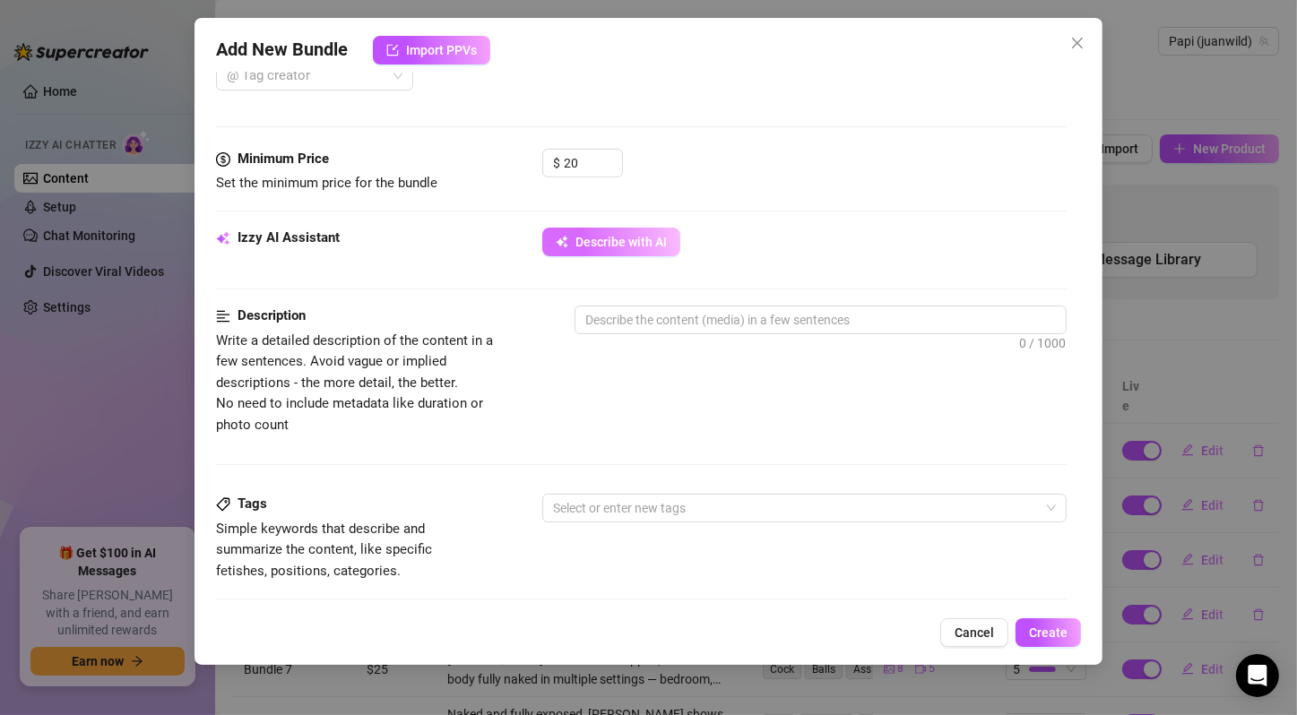
click at [617, 237] on span "Describe with AI" at bounding box center [620, 242] width 91 height 14
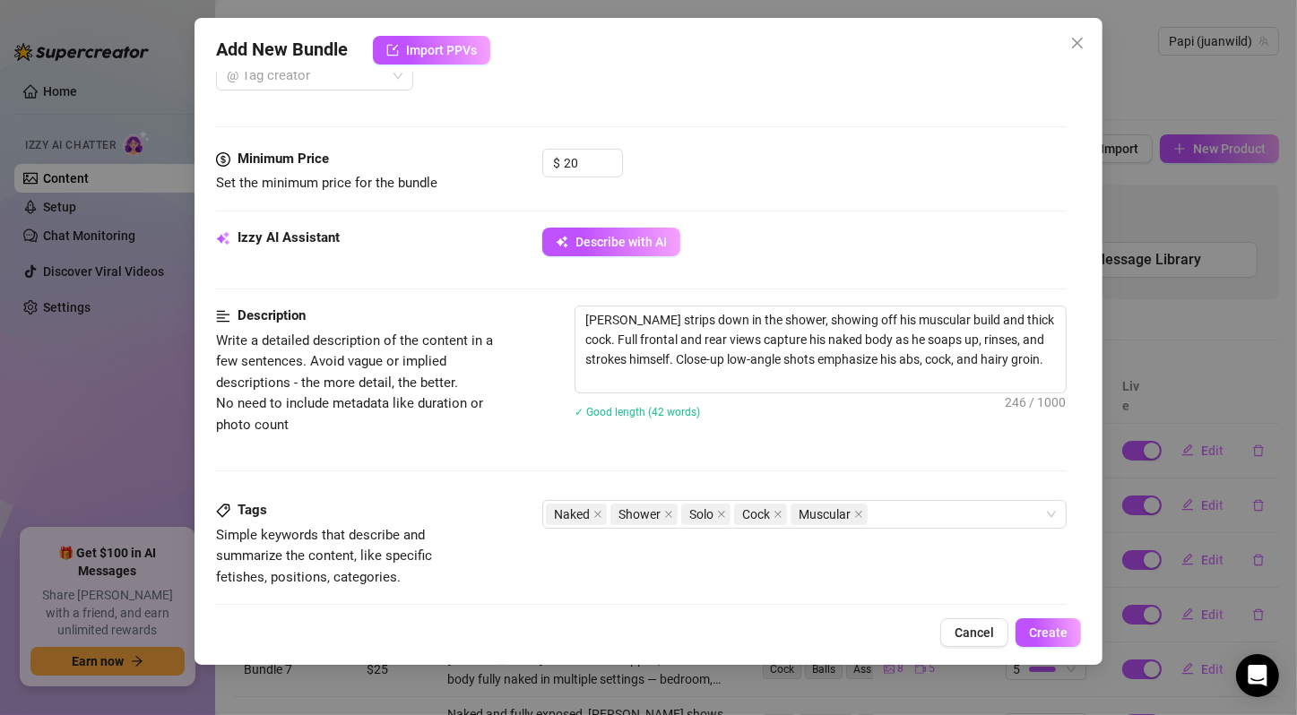
click at [808, 429] on div "[PERSON_NAME] strips down in the shower, showing off his muscular build and thi…" at bounding box center [820, 374] width 492 height 136
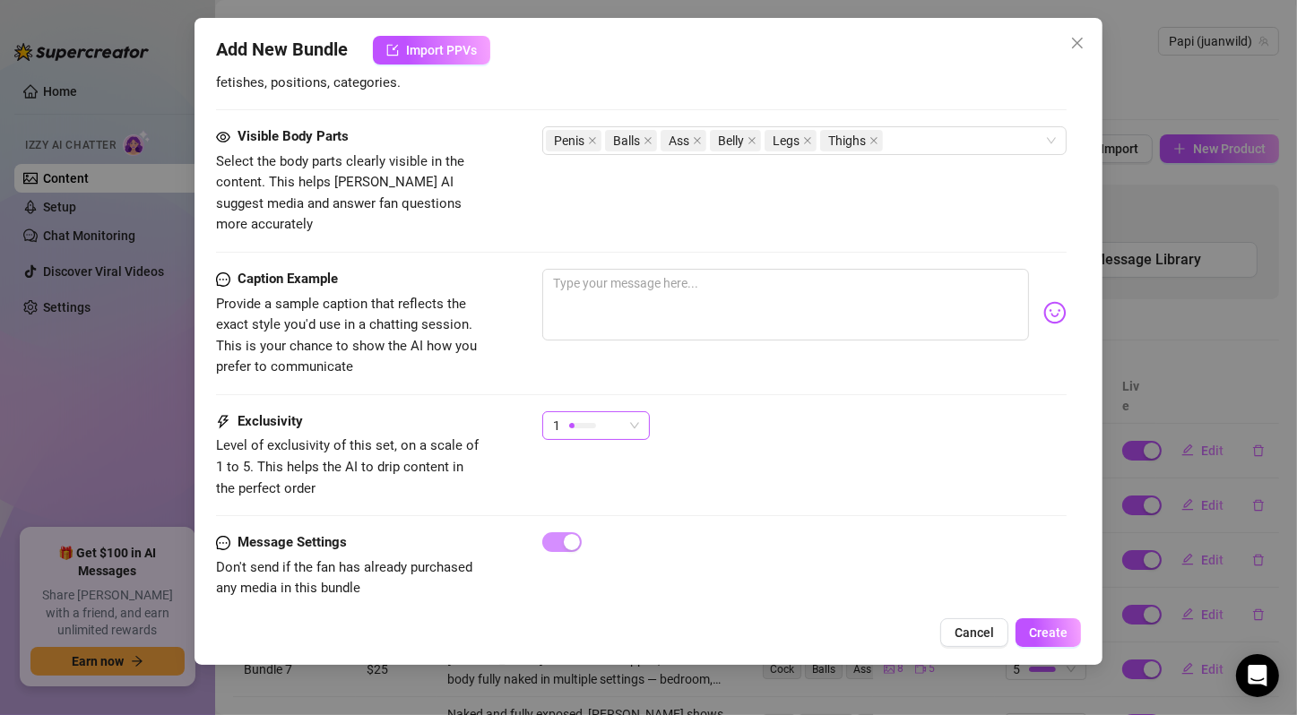
click at [643, 411] on div "1" at bounding box center [596, 425] width 108 height 29
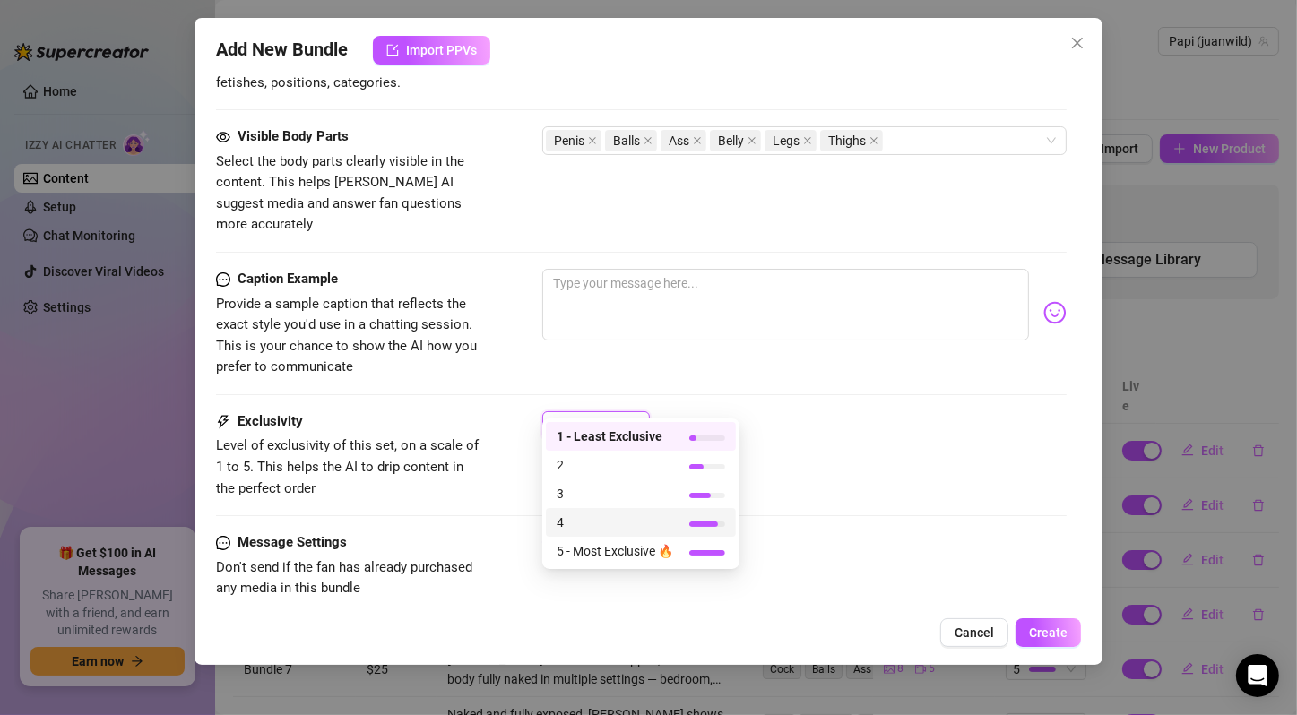
click at [630, 520] on span "4" at bounding box center [614, 523] width 116 height 20
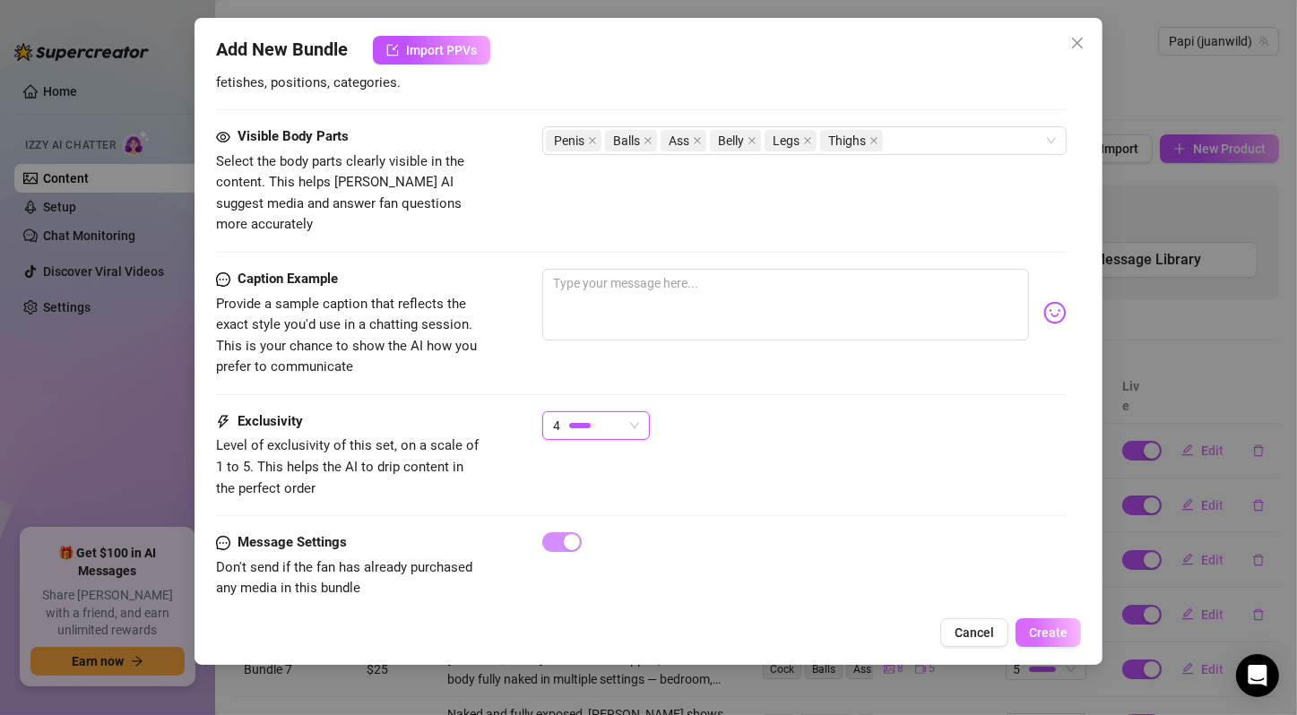
click at [1054, 634] on span "Create" at bounding box center [1048, 632] width 39 height 14
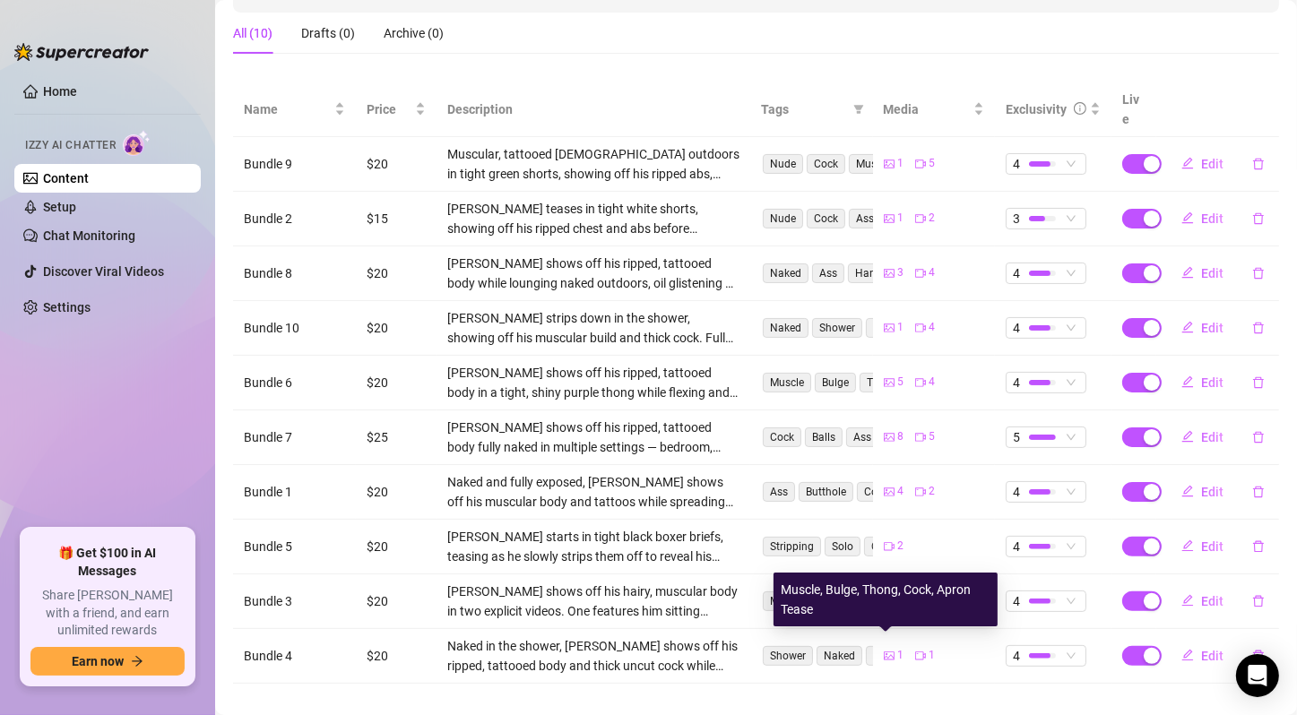
scroll to position [0, 0]
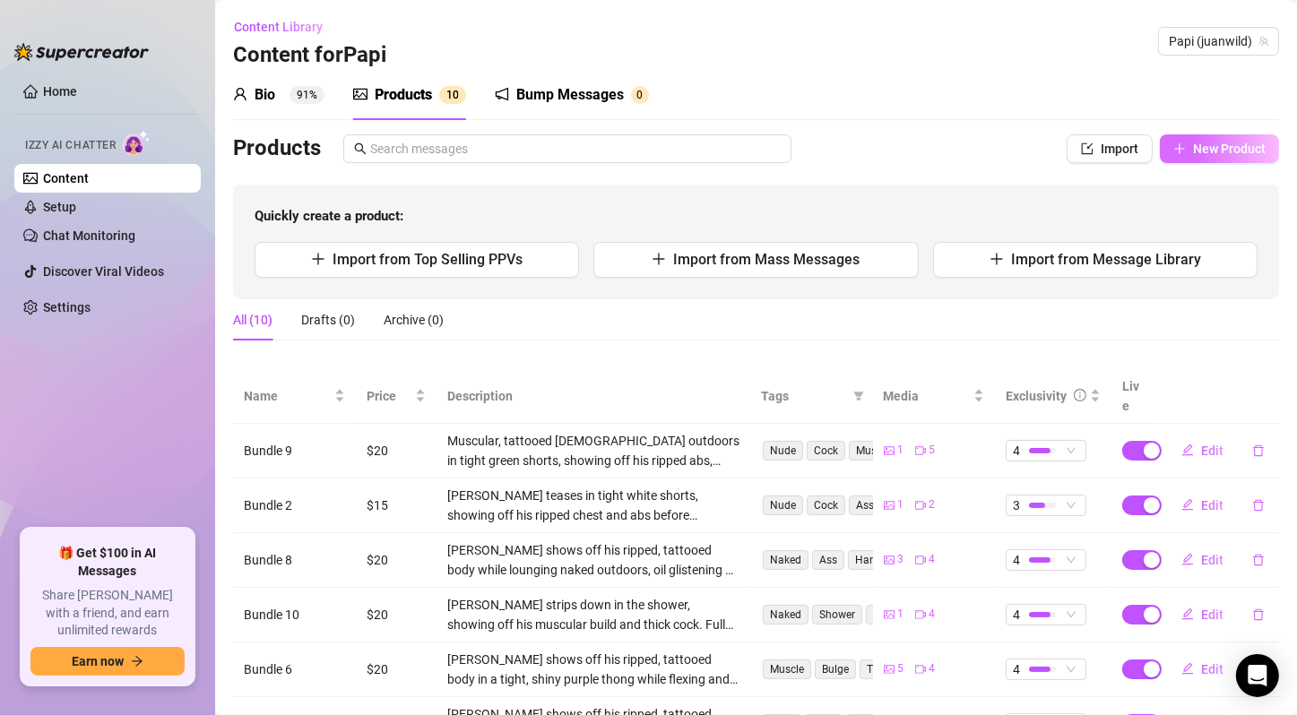
click at [1222, 146] on span "New Product" at bounding box center [1229, 149] width 73 height 14
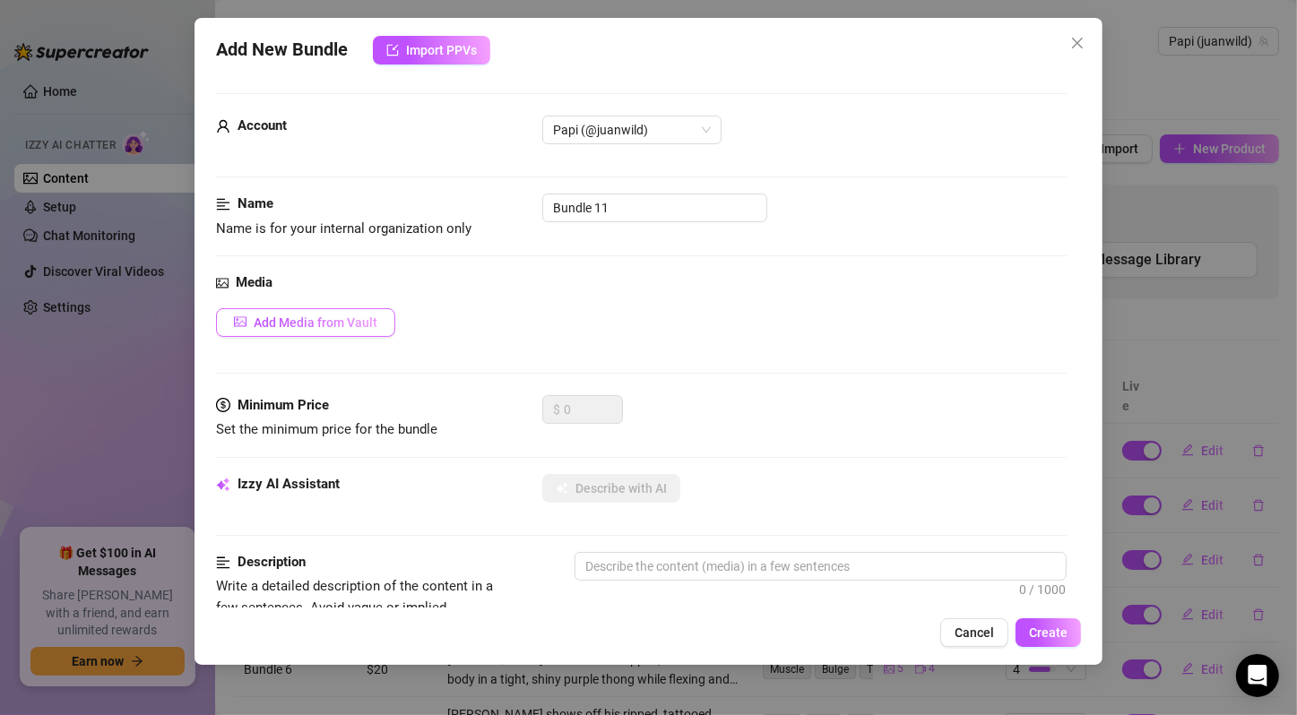
click at [352, 323] on span "Add Media from Vault" at bounding box center [316, 322] width 124 height 14
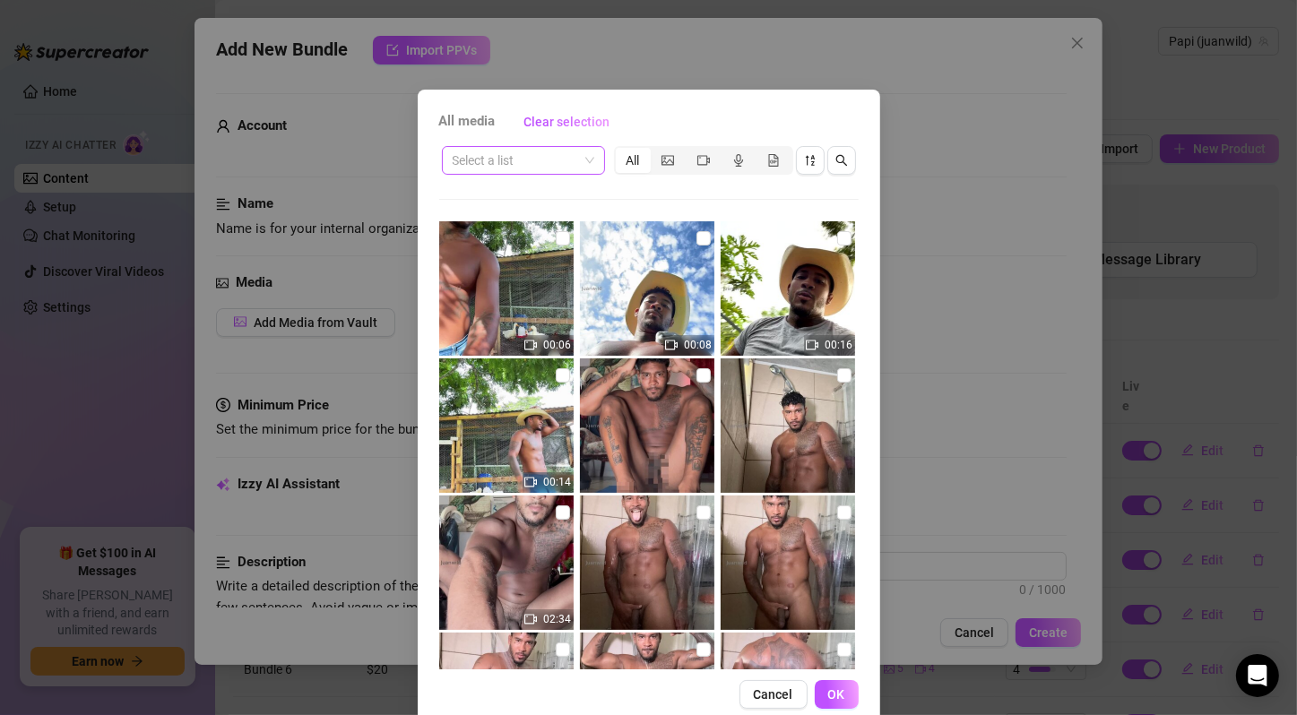
click at [539, 158] on input "search" at bounding box center [515, 160] width 125 height 27
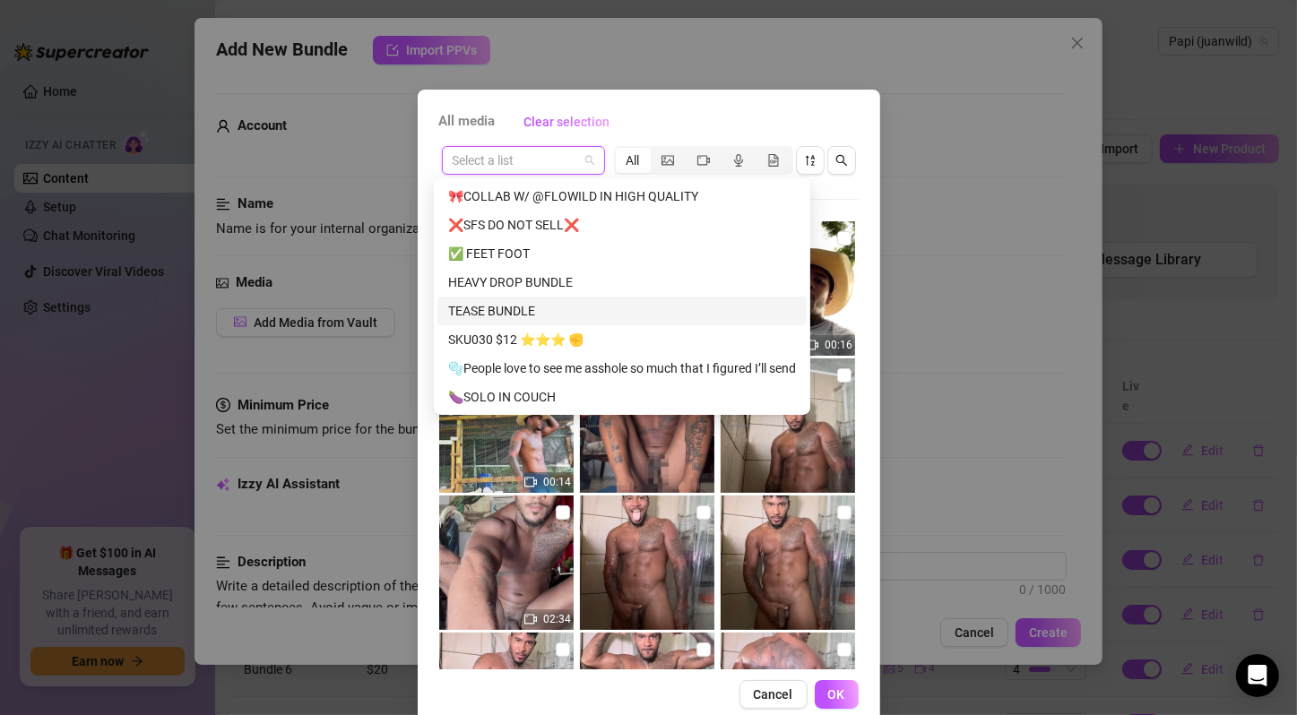
scroll to position [918, 0]
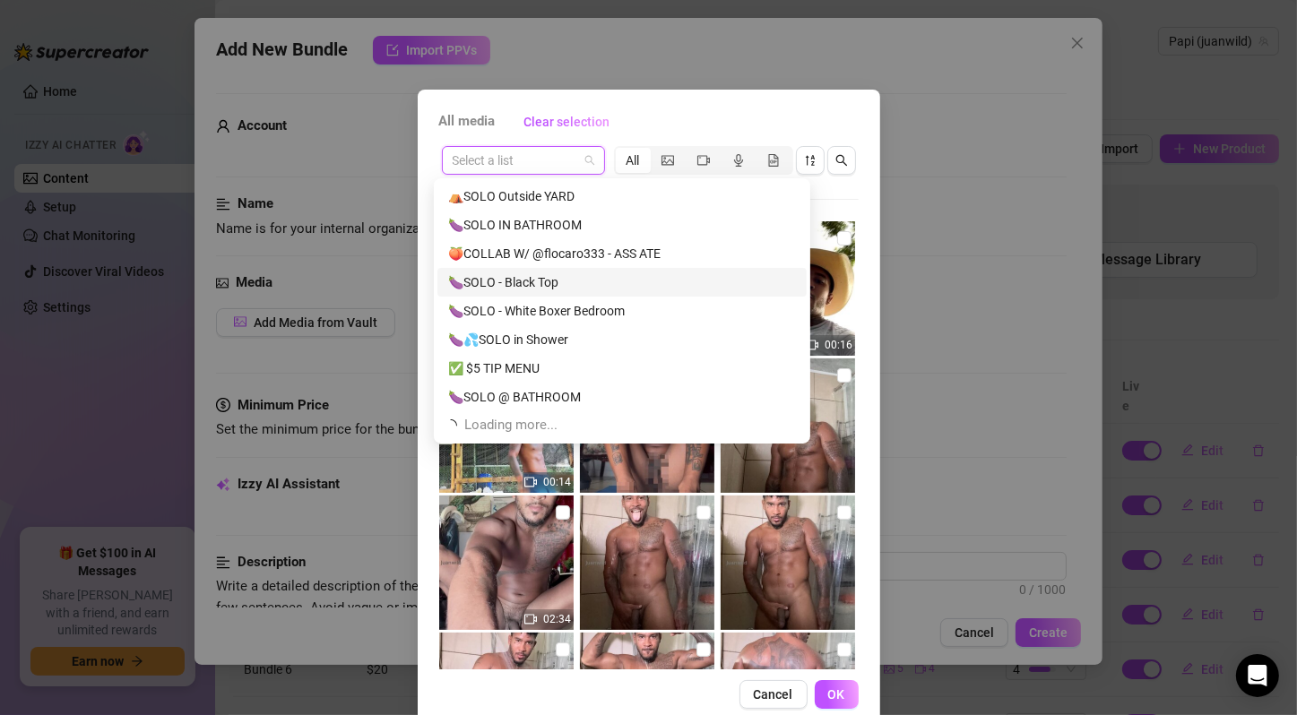
click at [531, 287] on div "🍆SOLO - Black Top" at bounding box center [622, 282] width 348 height 20
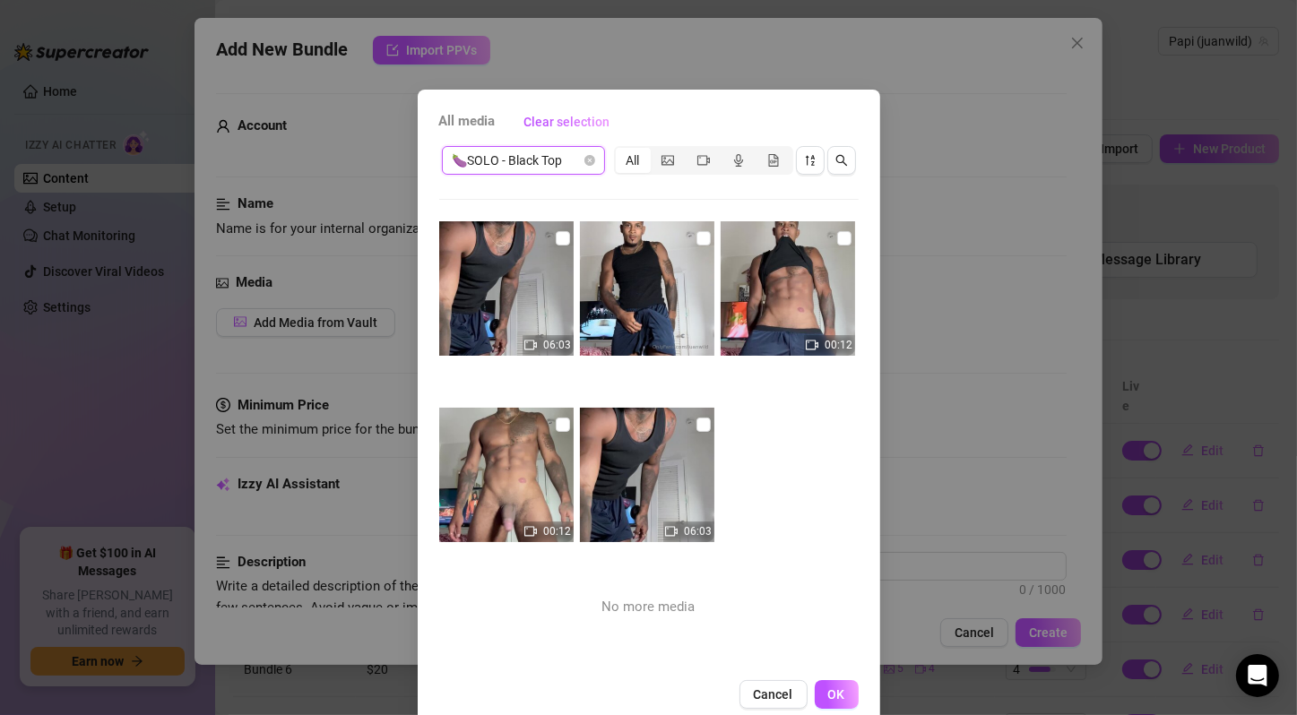
click at [556, 235] on input "checkbox" at bounding box center [563, 238] width 14 height 14
click at [696, 239] on input "checkbox" at bounding box center [703, 238] width 14 height 14
click at [837, 240] on input "checkbox" at bounding box center [844, 238] width 14 height 14
click at [556, 423] on input "checkbox" at bounding box center [563, 425] width 14 height 14
click at [696, 425] on input "checkbox" at bounding box center [703, 425] width 14 height 14
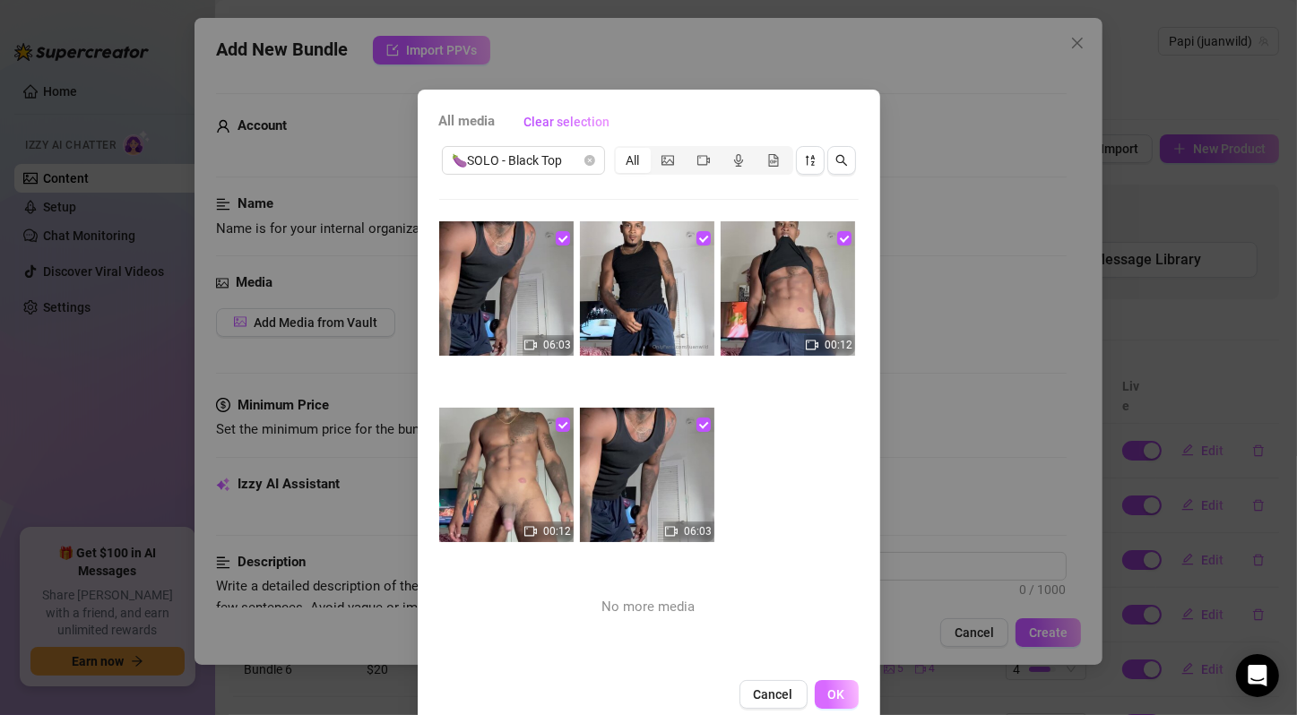
click at [834, 685] on button "OK" at bounding box center [837, 694] width 44 height 29
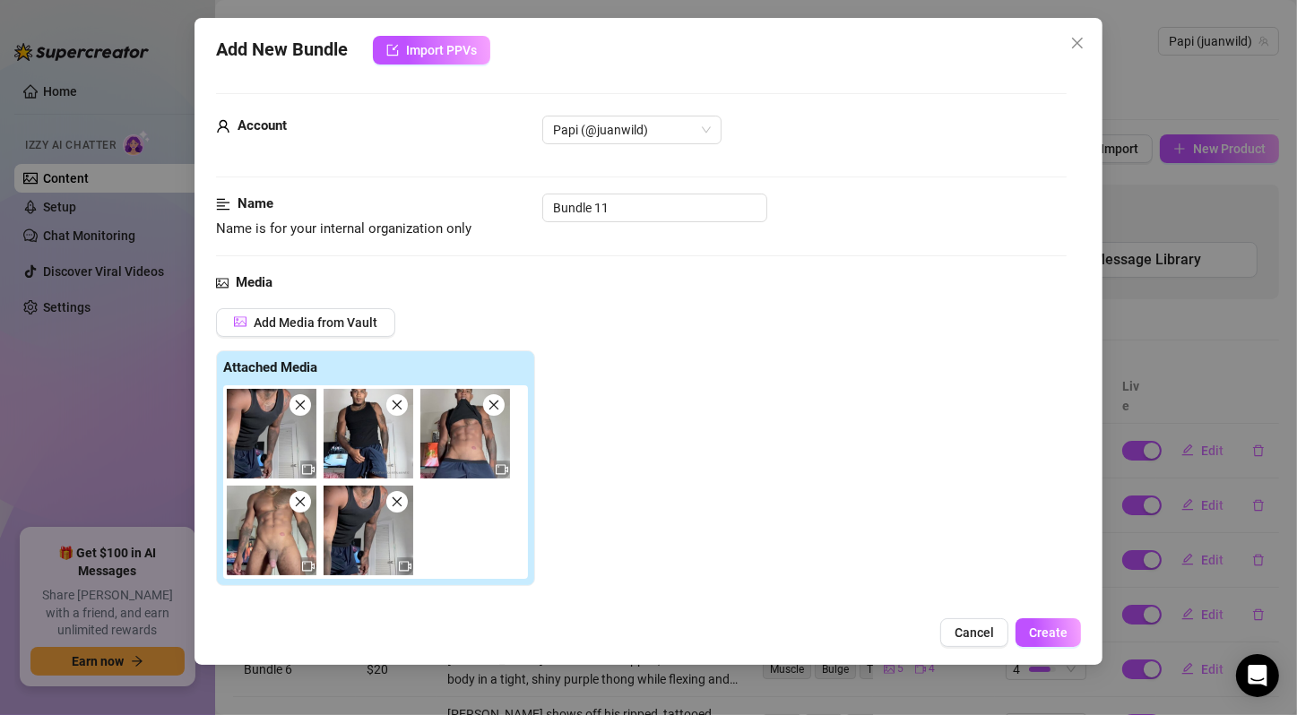
scroll to position [298, 0]
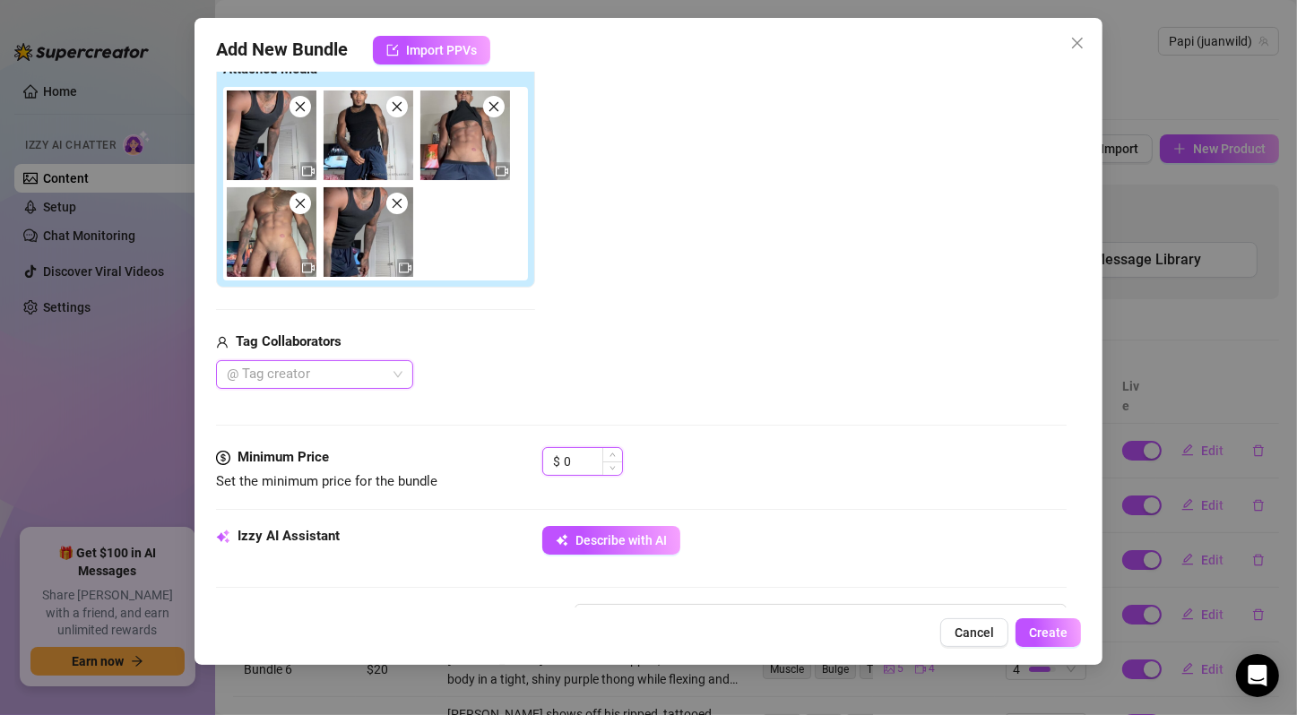
click at [564, 462] on input "0" at bounding box center [593, 461] width 58 height 27
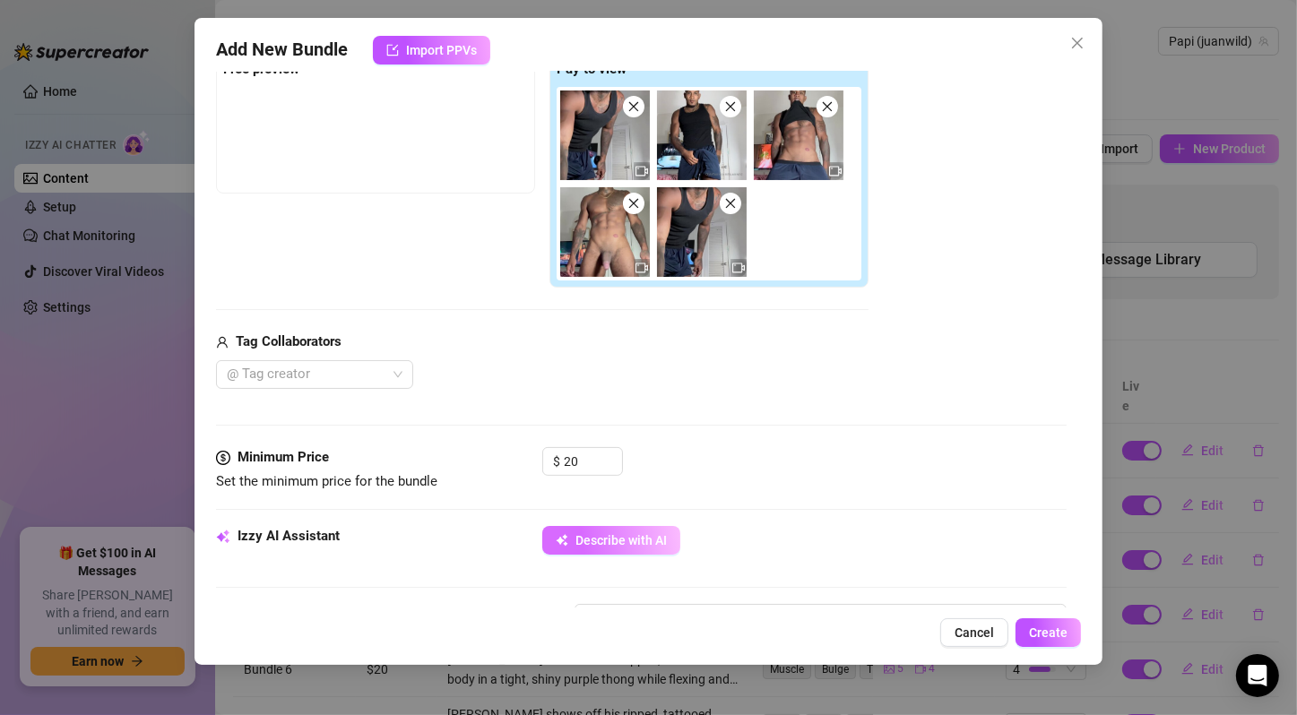
click at [689, 429] on div "Media Add Media from Vault Free preview Pay to view Tag Collaborators @ Tag cre…" at bounding box center [641, 210] width 850 height 473
click at [642, 529] on button "Describe with AI" at bounding box center [611, 540] width 138 height 29
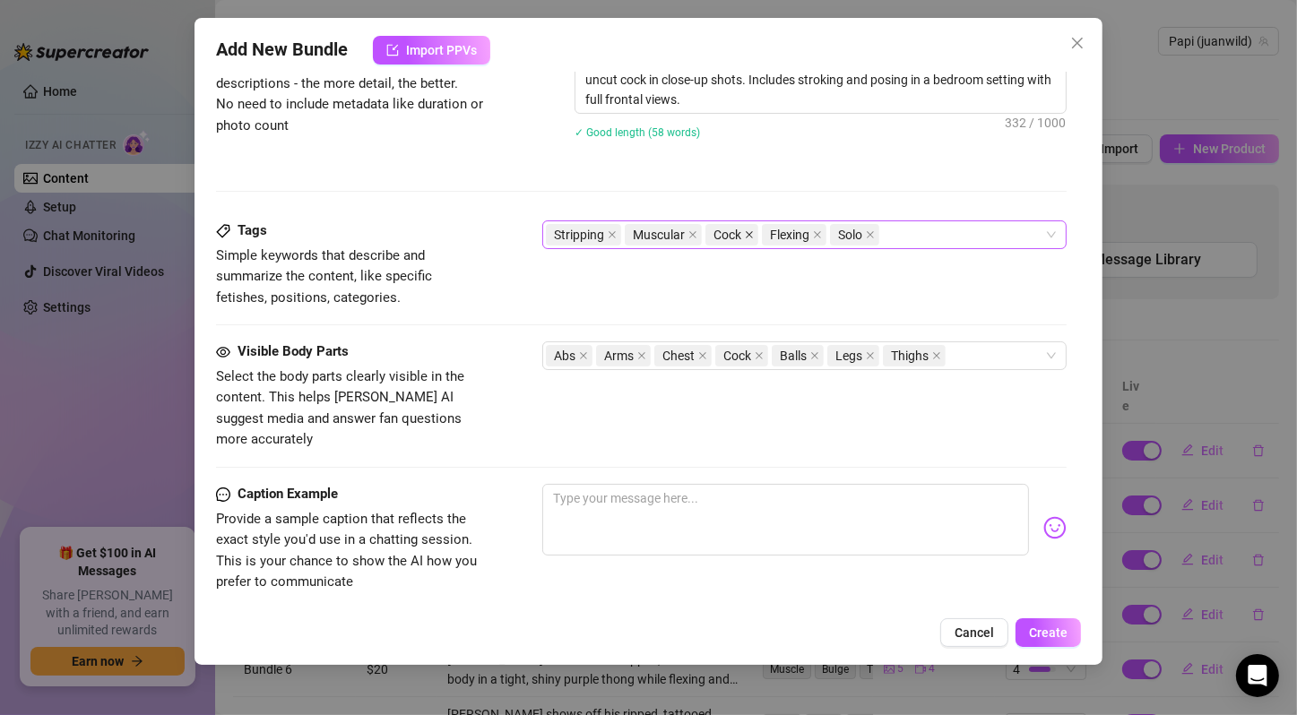
scroll to position [1111, 0]
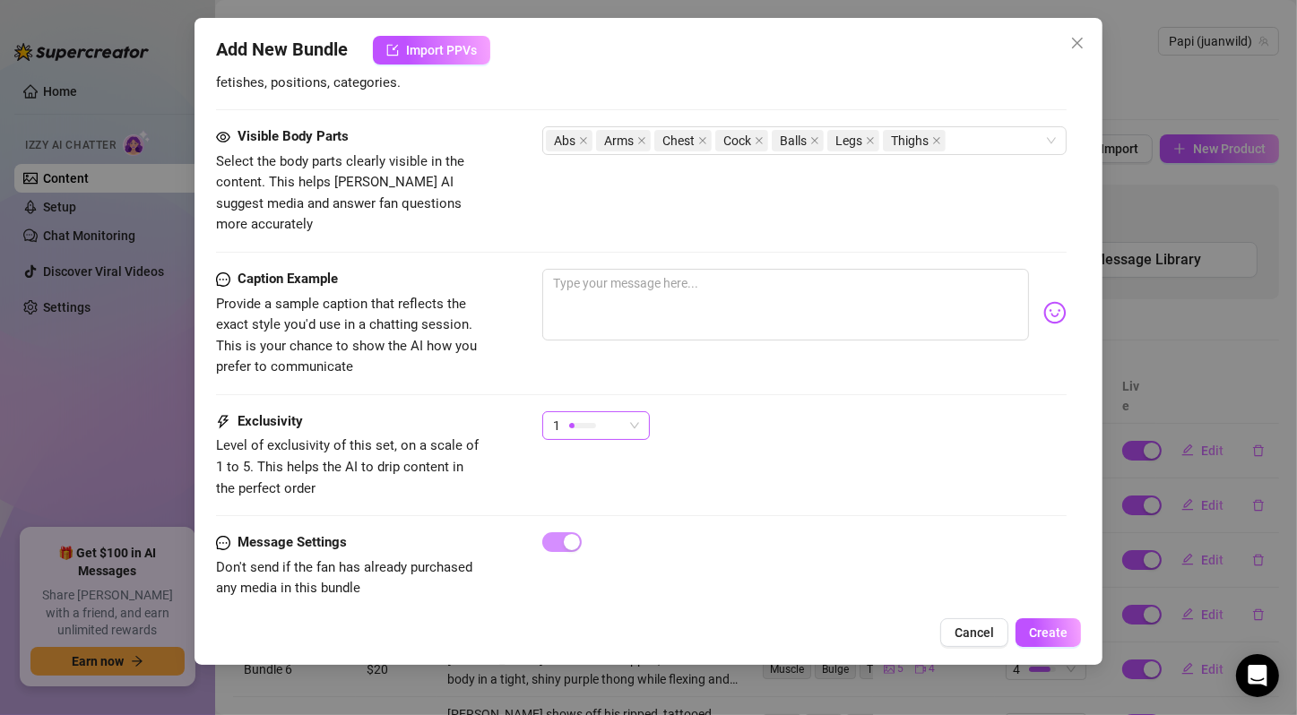
click at [626, 412] on span "1" at bounding box center [596, 425] width 86 height 27
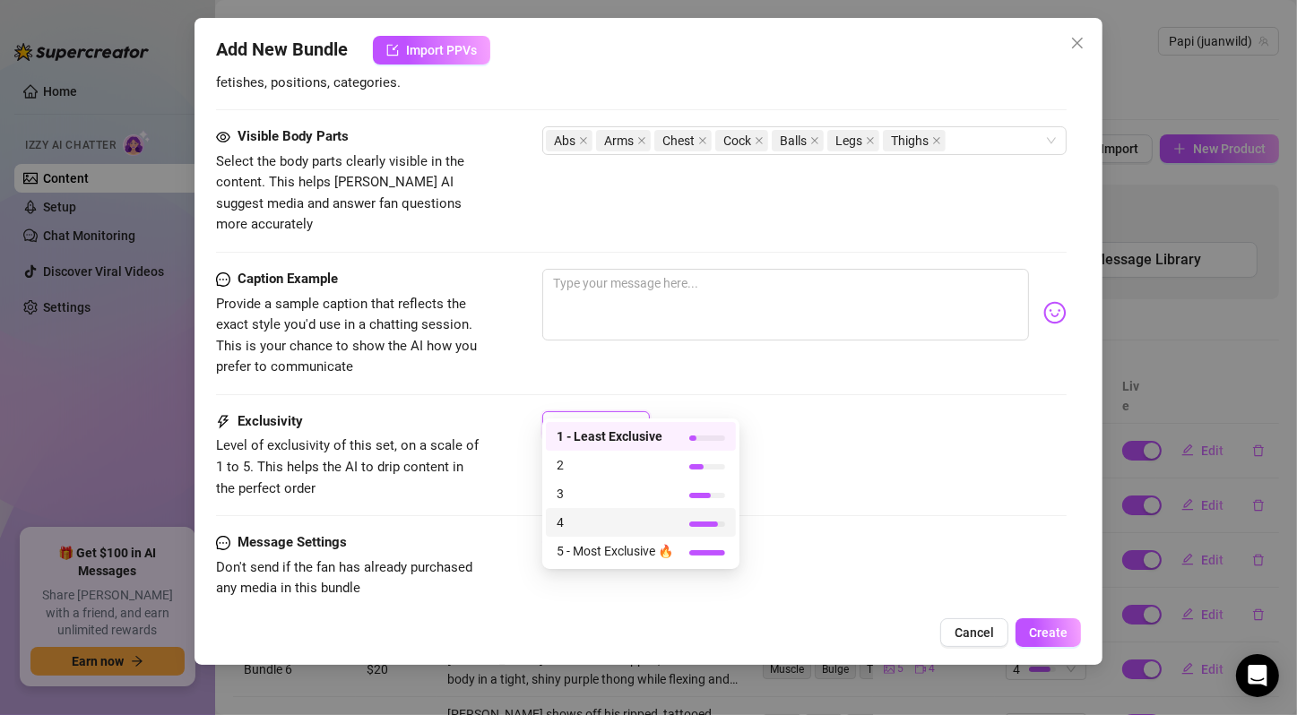
click at [620, 523] on span "4" at bounding box center [614, 523] width 116 height 20
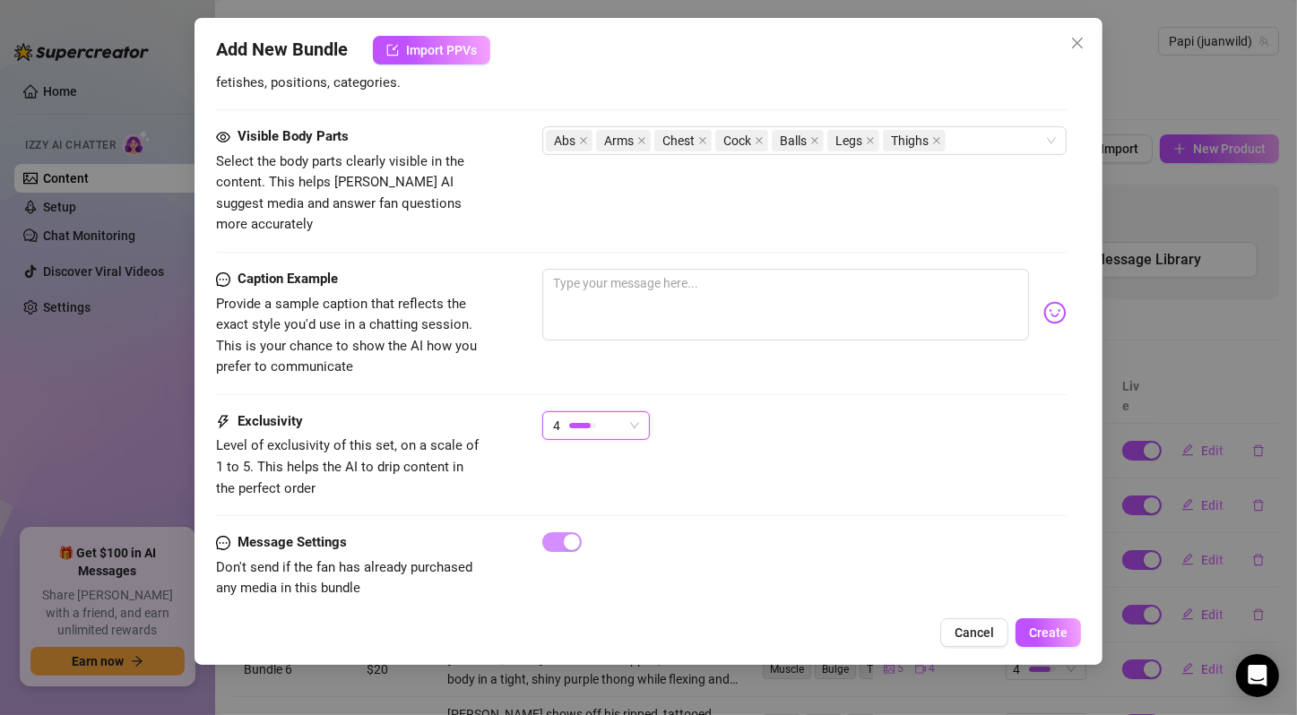
drag, startPoint x: 1065, startPoint y: 630, endPoint x: 985, endPoint y: 672, distance: 90.2
click at [1065, 629] on span "Create" at bounding box center [1048, 632] width 39 height 14
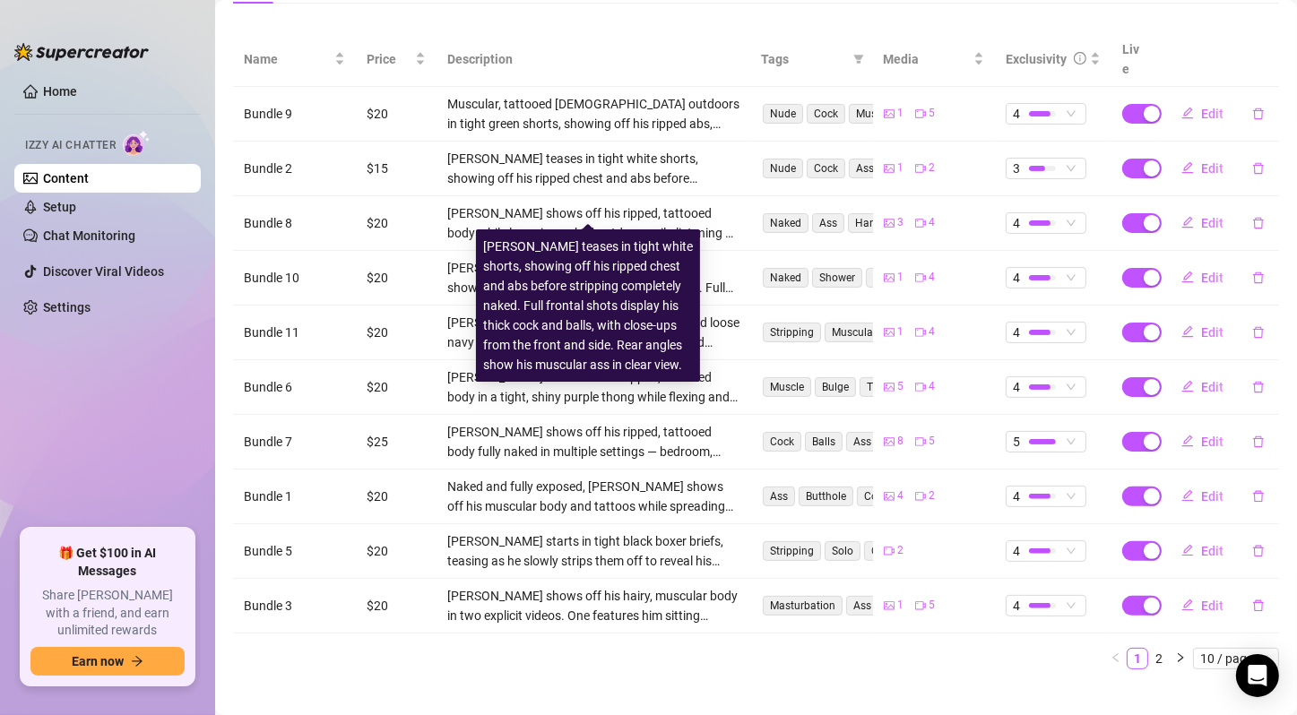
scroll to position [0, 0]
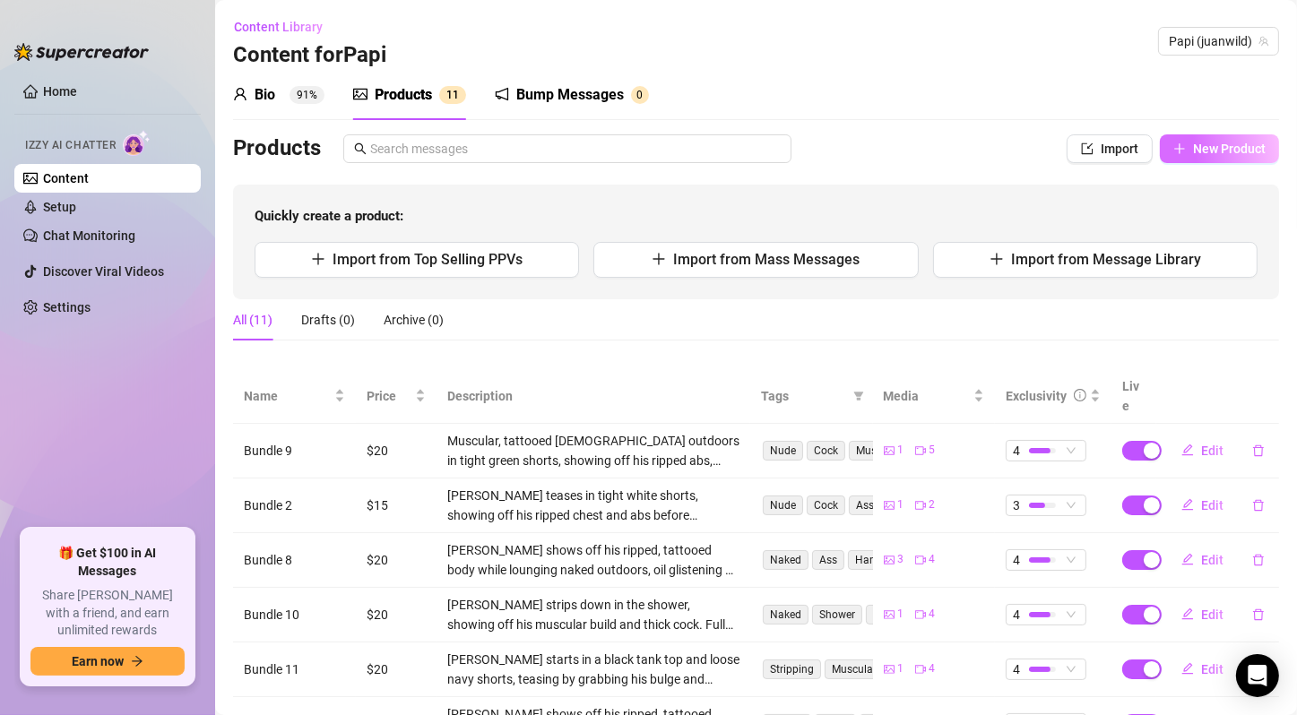
click at [1240, 151] on span "New Product" at bounding box center [1229, 149] width 73 height 14
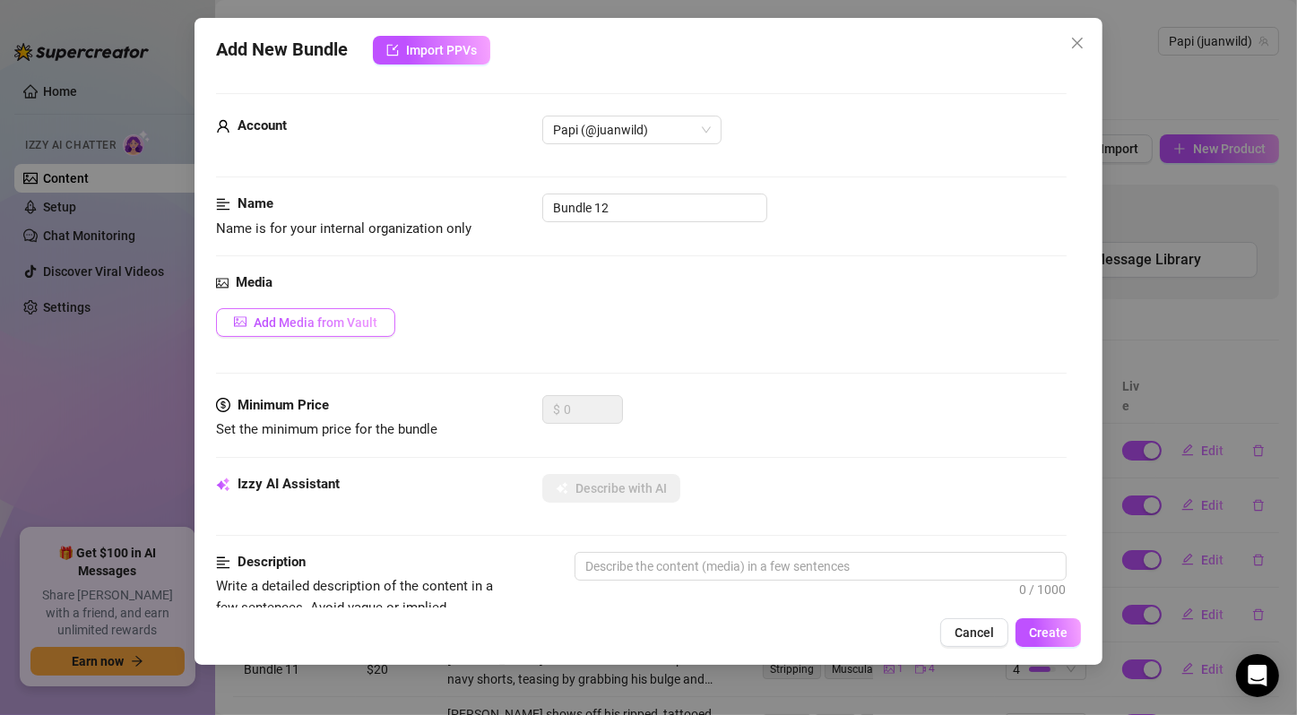
click at [362, 317] on span "Add Media from Vault" at bounding box center [316, 322] width 124 height 14
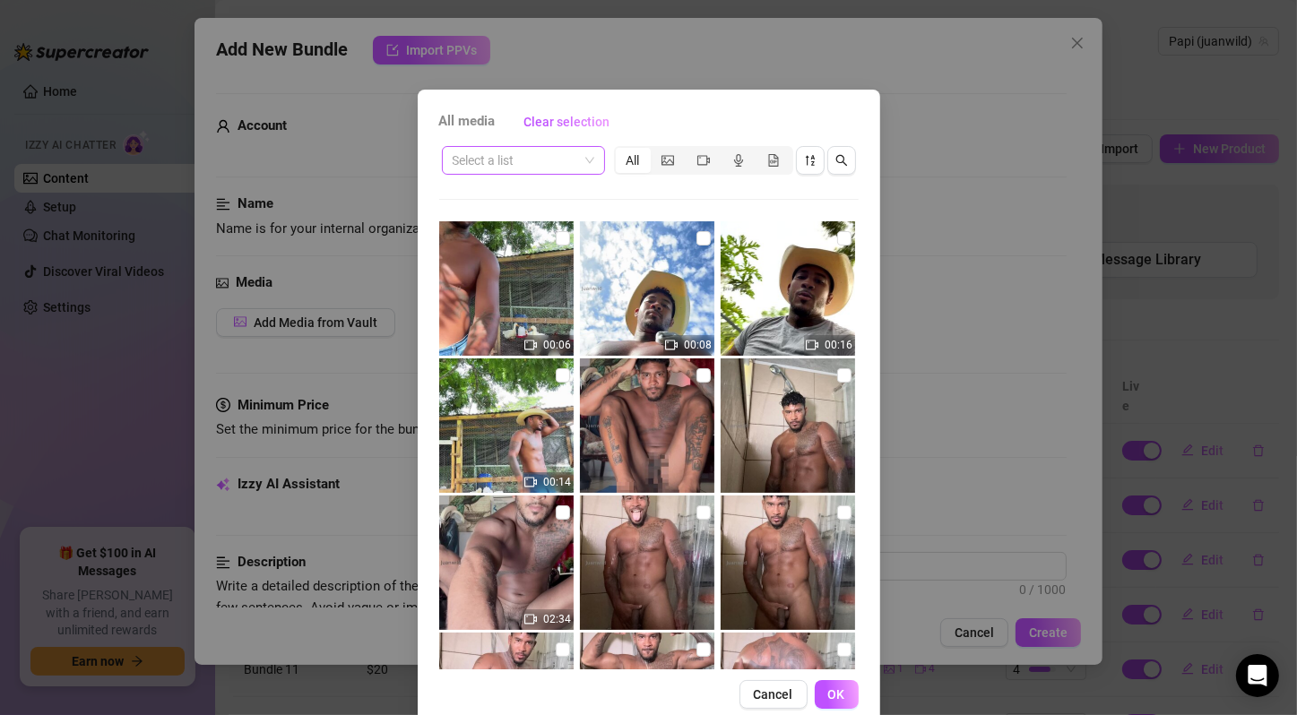
click at [579, 151] on span at bounding box center [524, 160] width 142 height 27
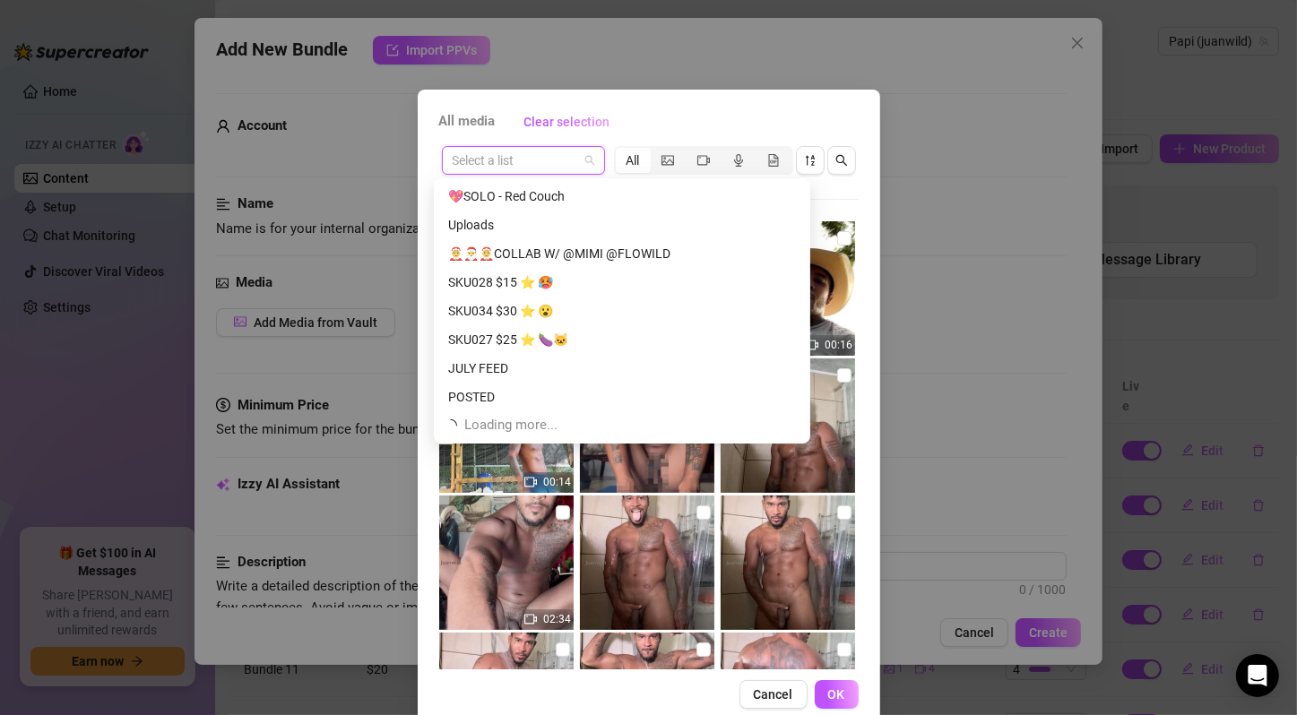
scroll to position [1491, 0]
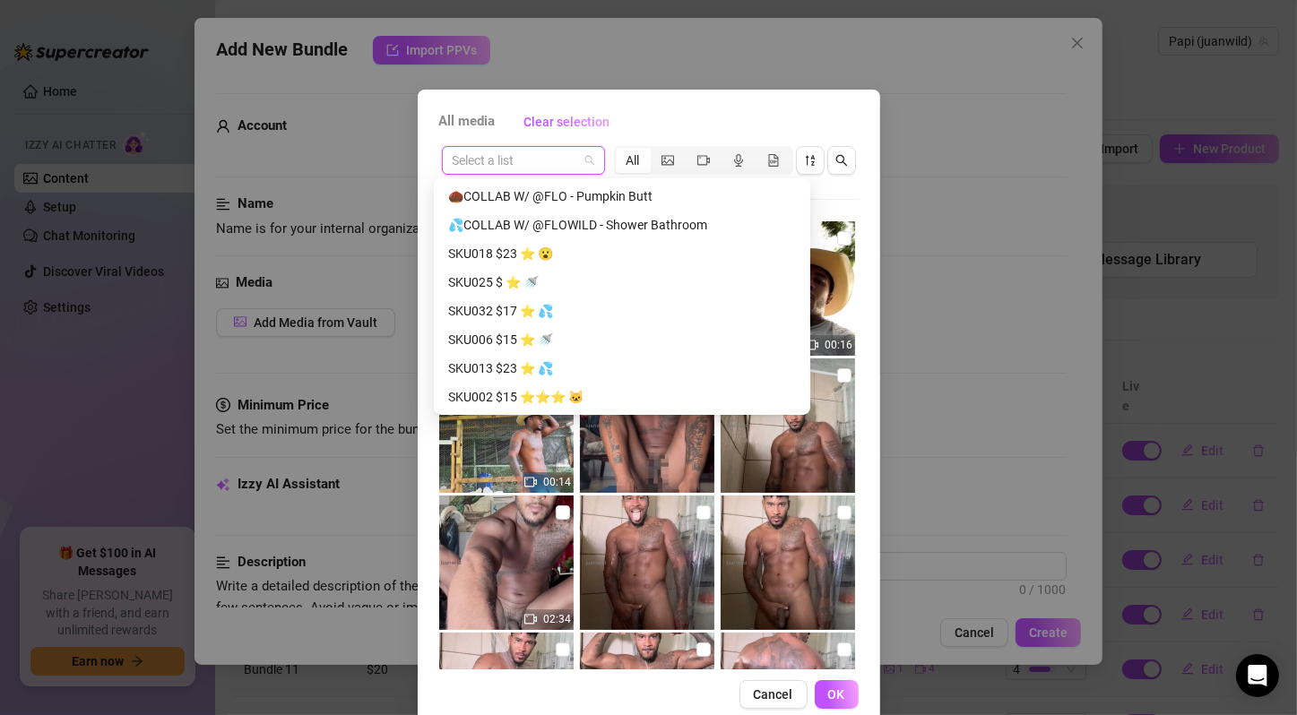
click at [529, 335] on div "SKU006 $15 ⭐️ 🚿" at bounding box center [622, 340] width 348 height 20
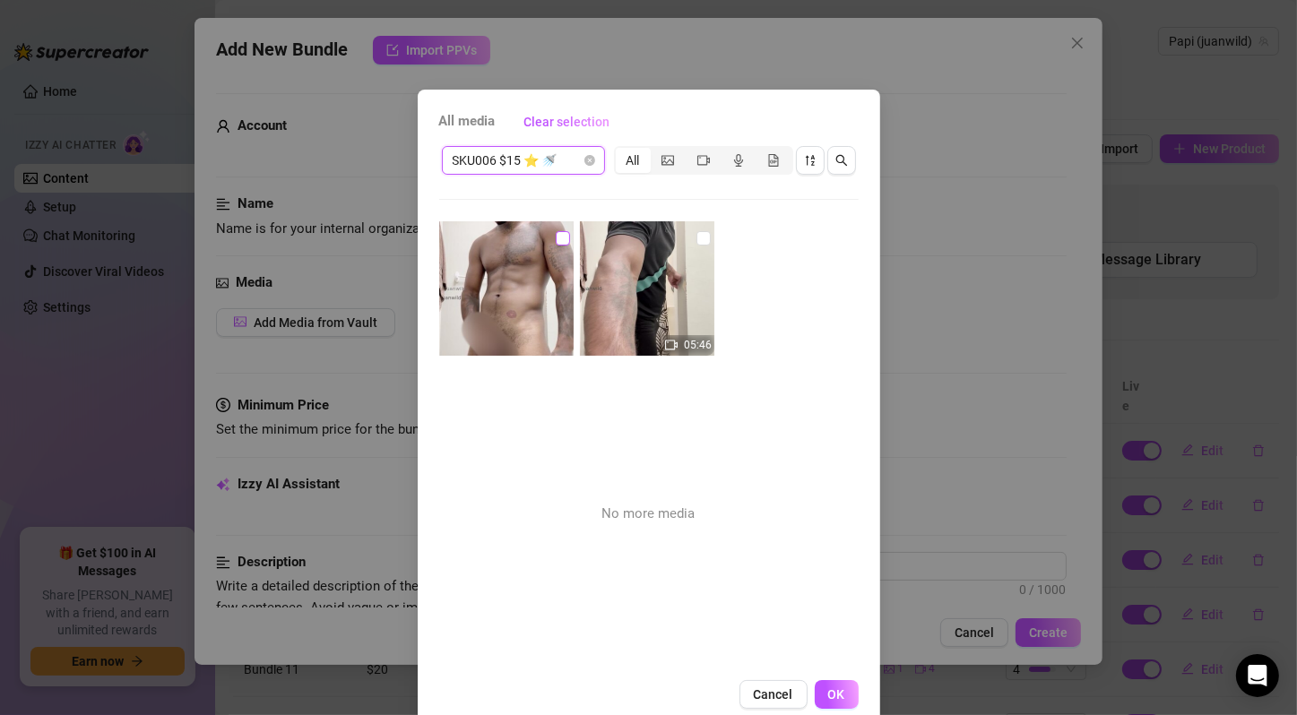
click at [556, 242] on input "checkbox" at bounding box center [563, 238] width 14 height 14
click at [696, 237] on input "checkbox" at bounding box center [703, 238] width 14 height 14
click at [836, 696] on span "OK" at bounding box center [836, 694] width 17 height 14
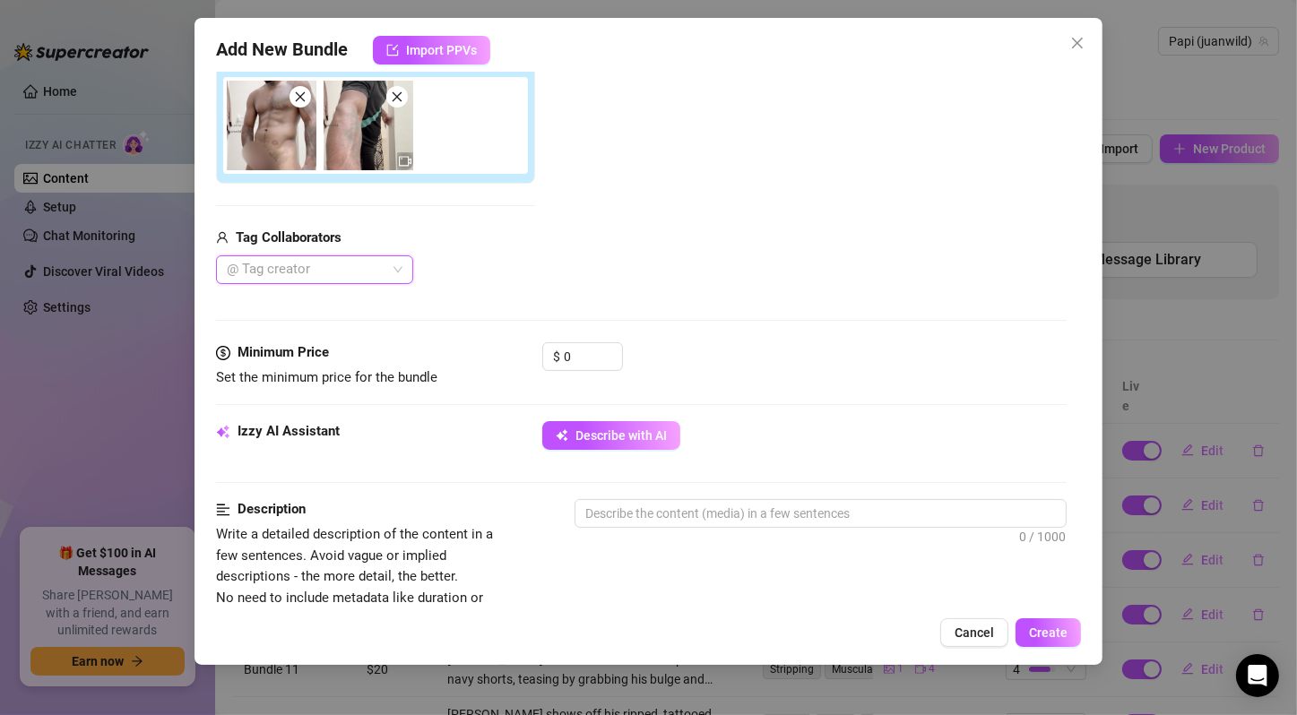
scroll to position [298, 0]
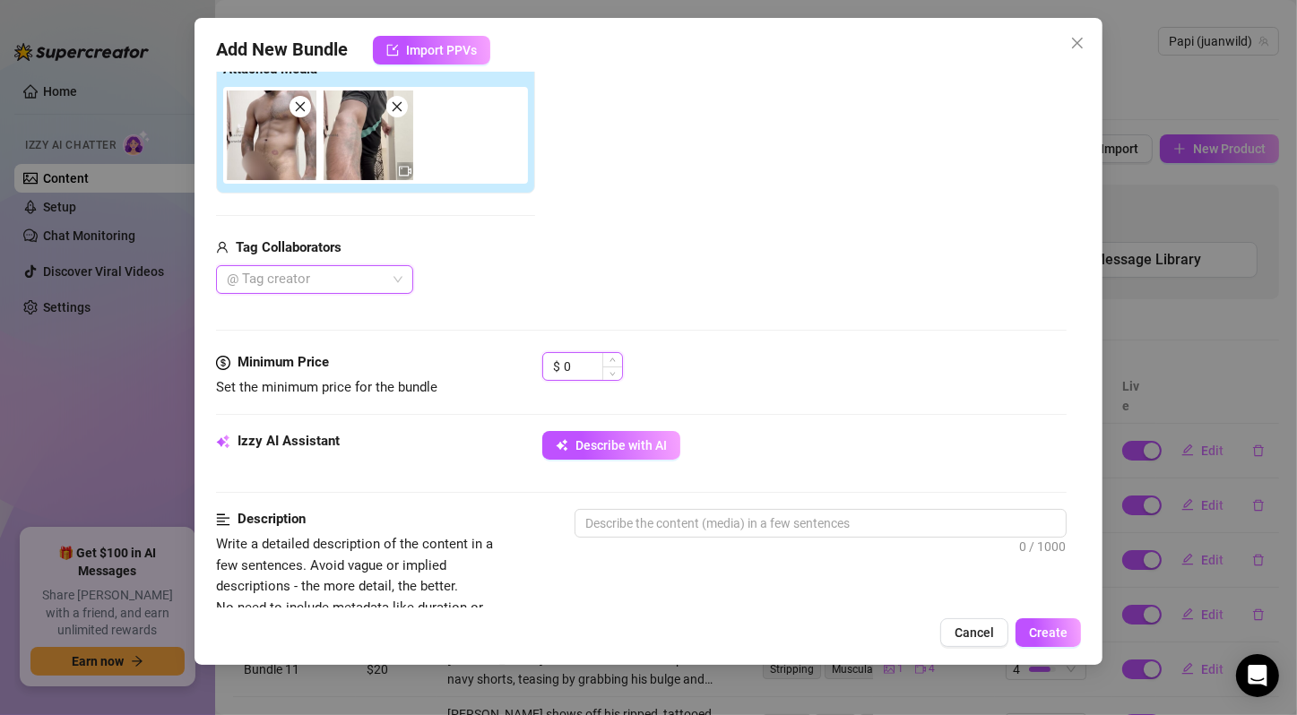
click at [569, 360] on input "0" at bounding box center [593, 366] width 58 height 27
click at [562, 359] on div "$ 0" at bounding box center [582, 366] width 81 height 29
click at [564, 364] on input "0" at bounding box center [593, 366] width 58 height 27
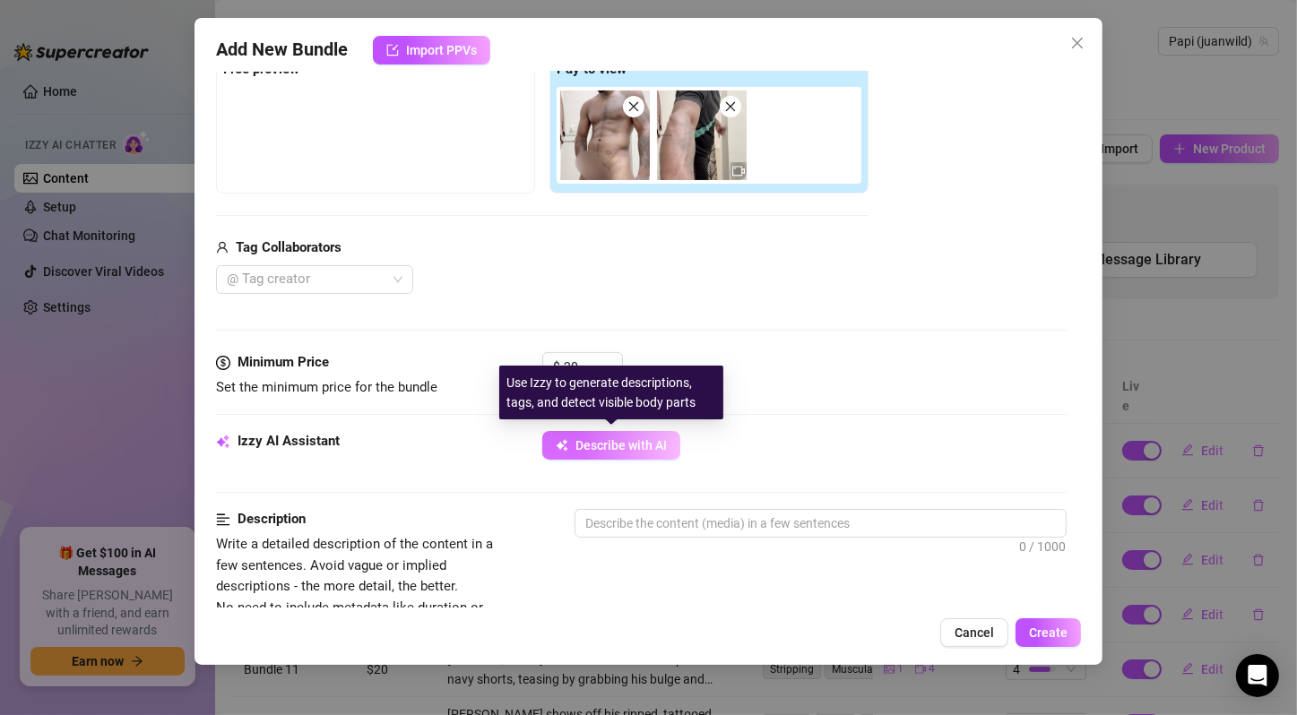
click at [598, 449] on span "Describe with AI" at bounding box center [620, 445] width 91 height 14
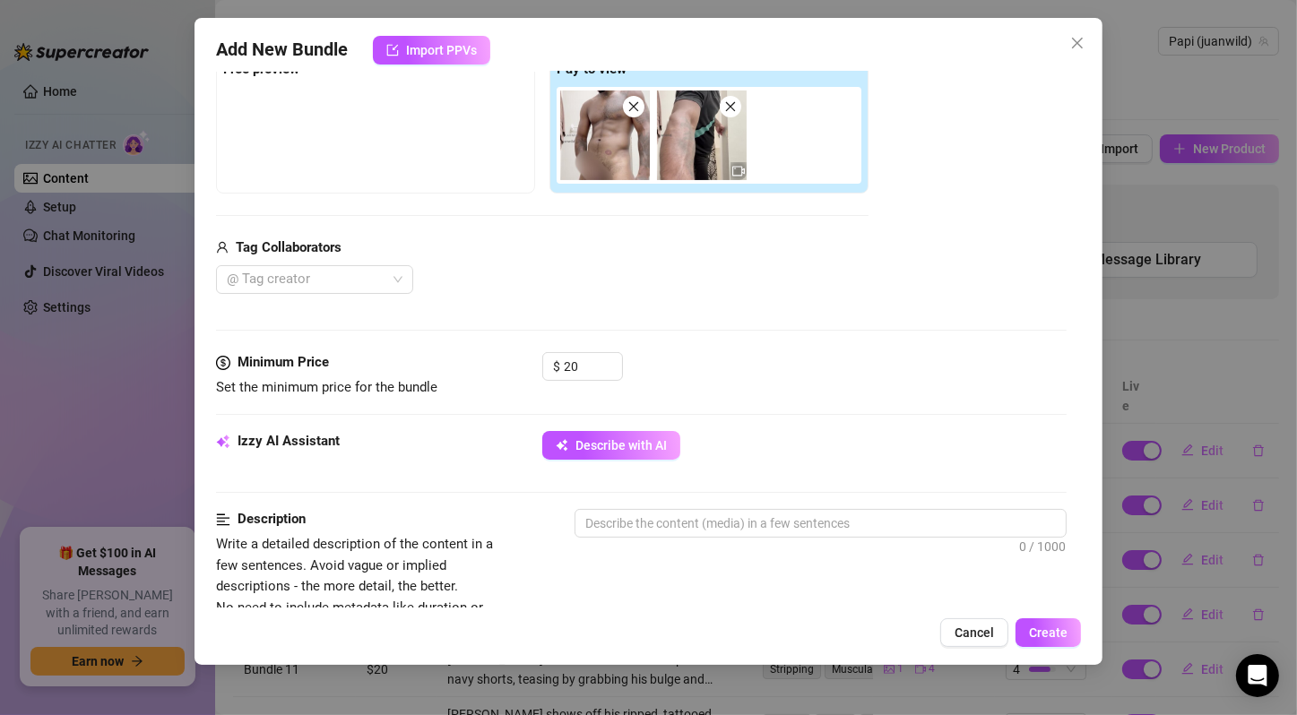
click at [781, 387] on div "$ 20" at bounding box center [804, 374] width 524 height 45
click at [643, 451] on span "Describe with AI" at bounding box center [620, 445] width 91 height 14
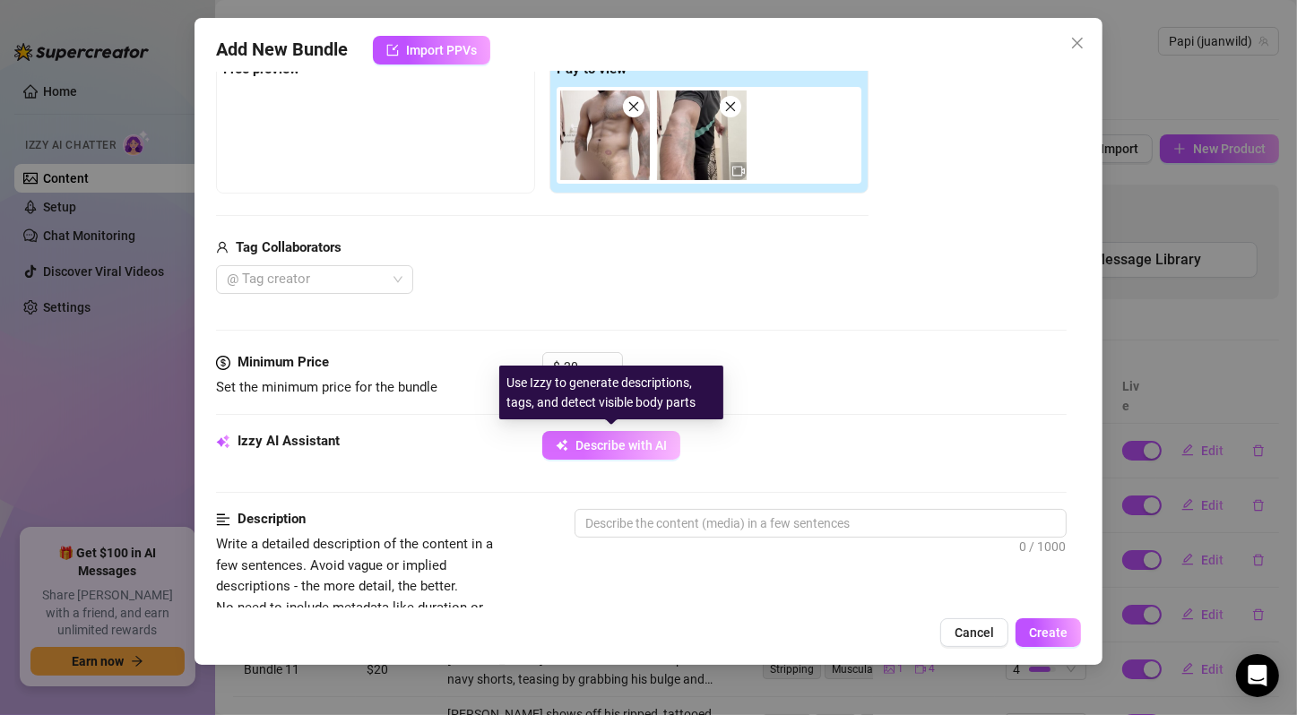
click at [660, 448] on span "Describe with AI" at bounding box center [620, 445] width 91 height 14
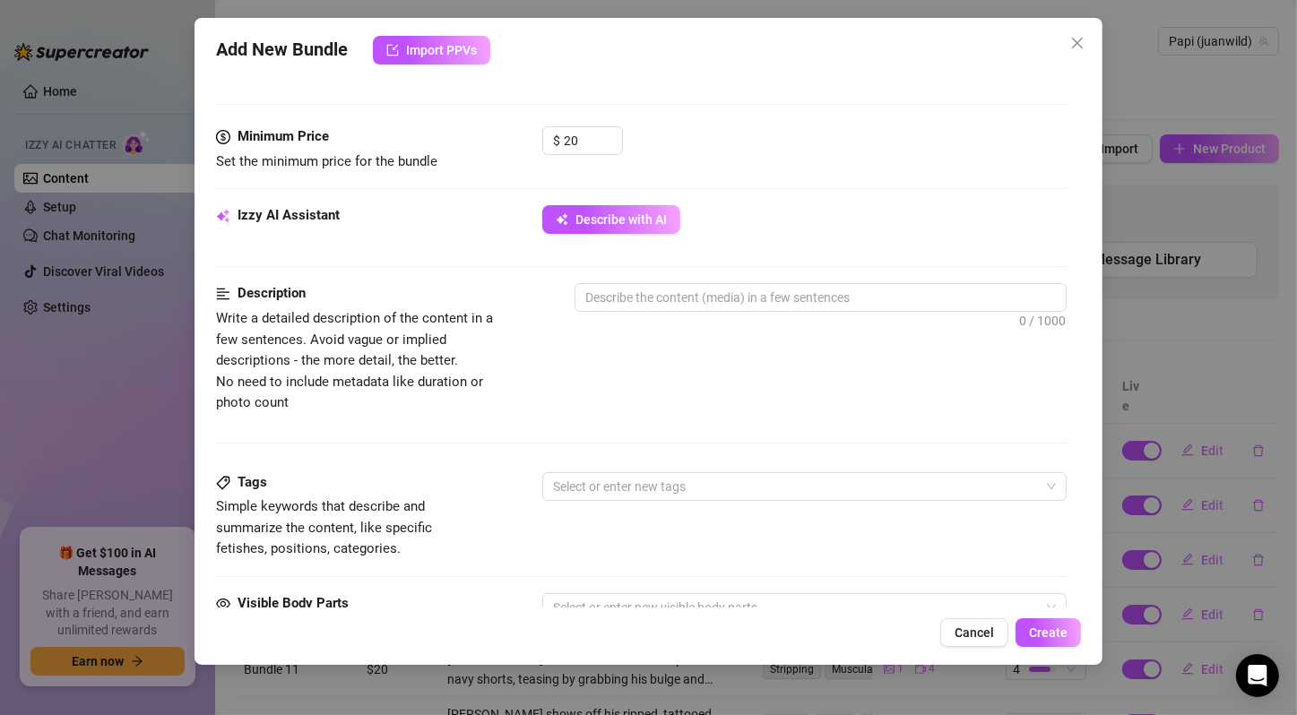
scroll to position [597, 0]
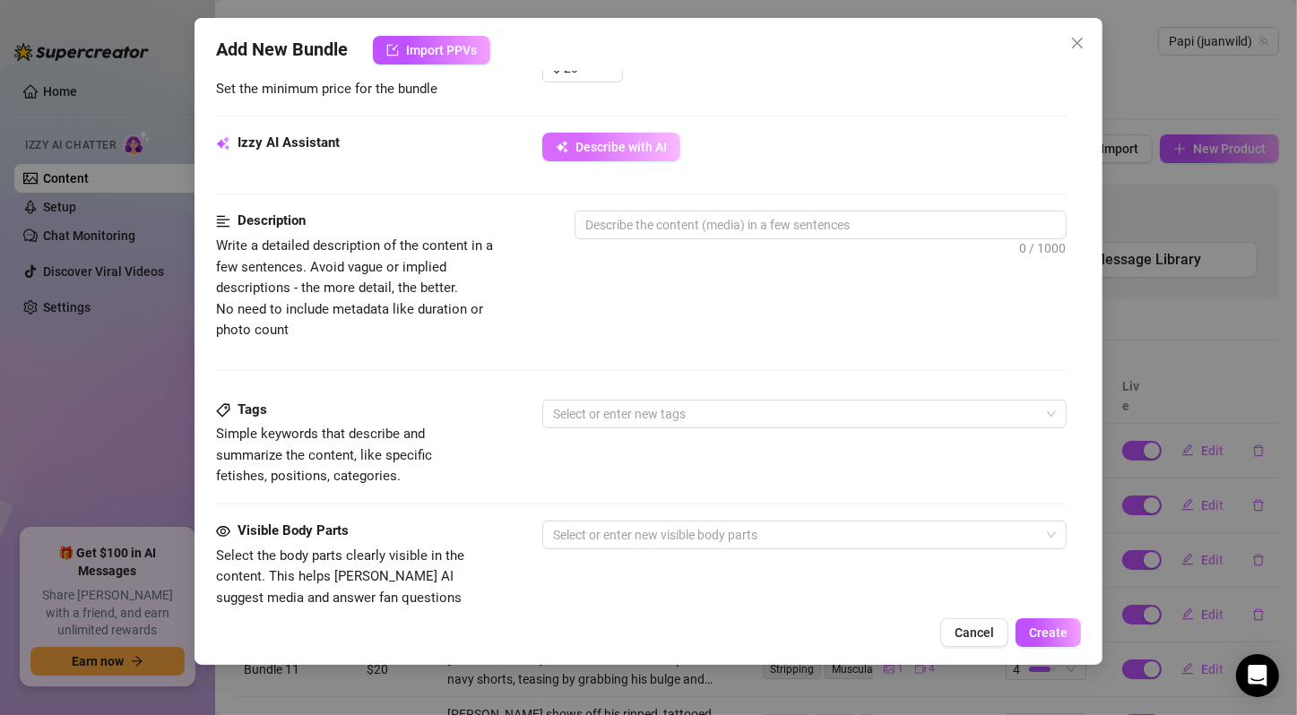
click at [599, 151] on span "Describe with AI" at bounding box center [620, 147] width 91 height 14
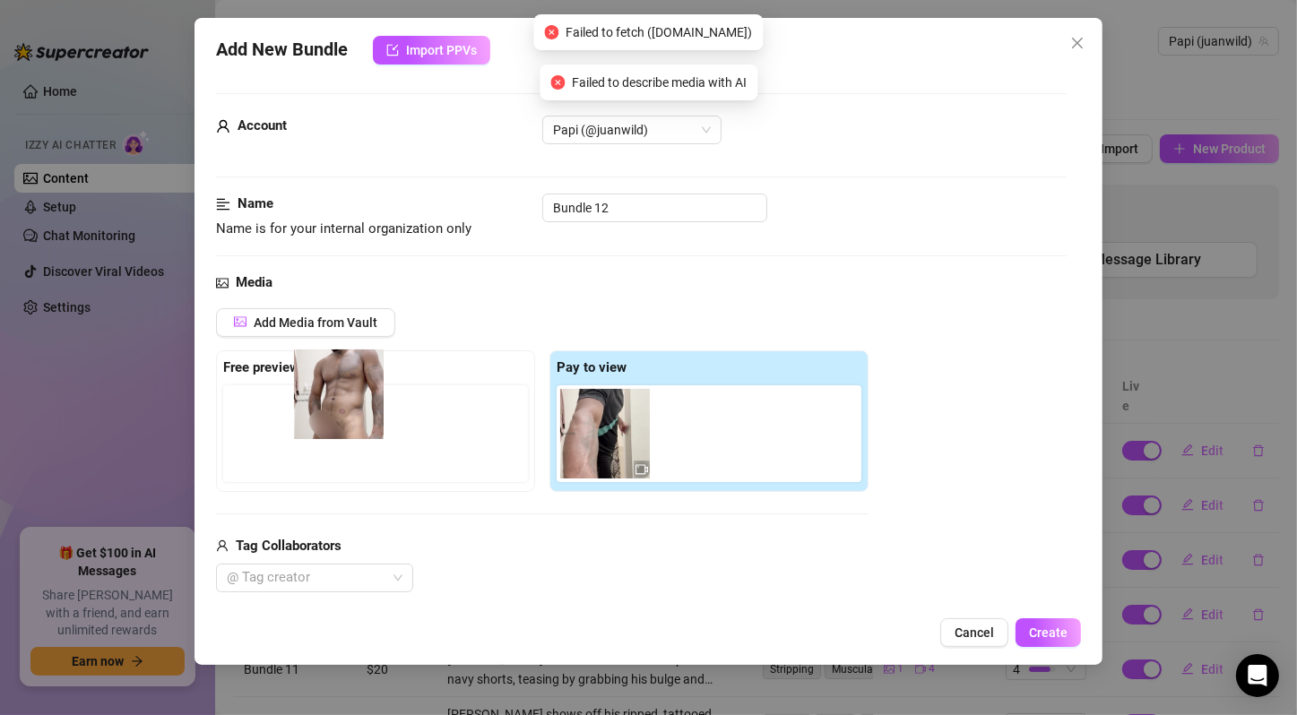
drag, startPoint x: 605, startPoint y: 444, endPoint x: 330, endPoint y: 408, distance: 277.6
click at [330, 408] on div "Free preview Pay to view" at bounding box center [542, 421] width 652 height 142
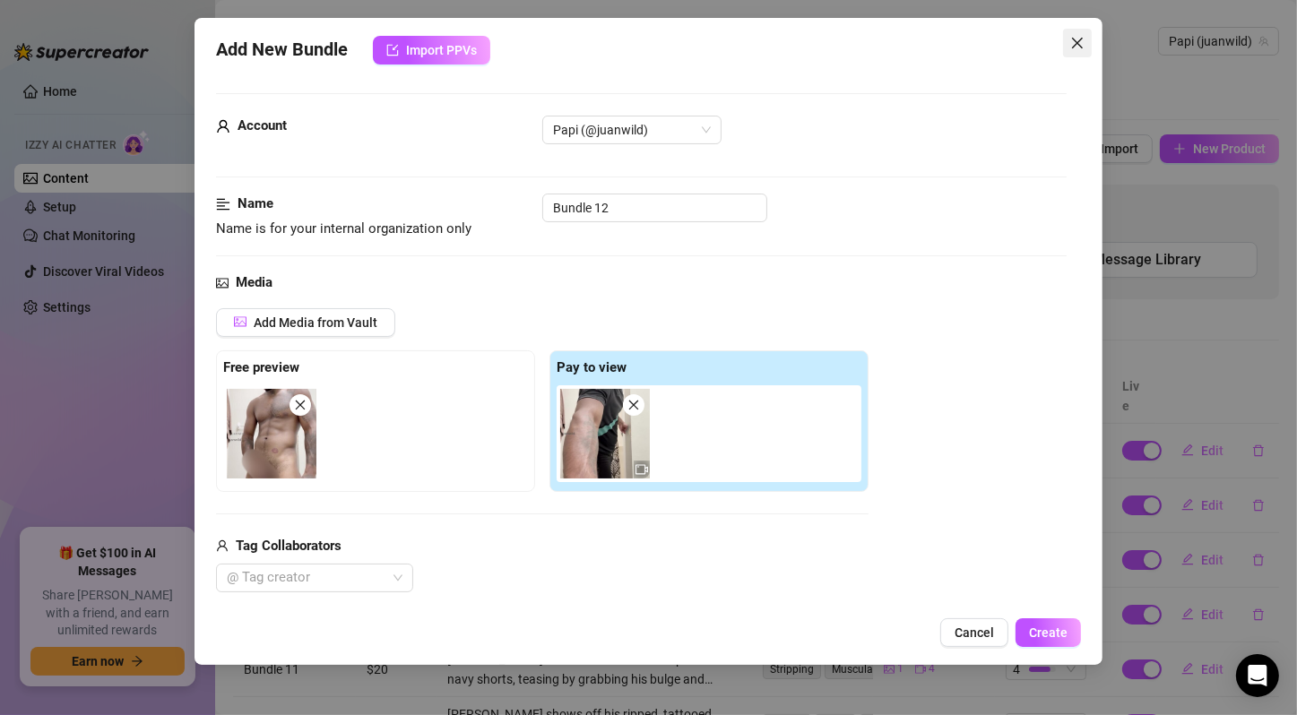
click at [1078, 40] on icon "close" at bounding box center [1077, 43] width 14 height 14
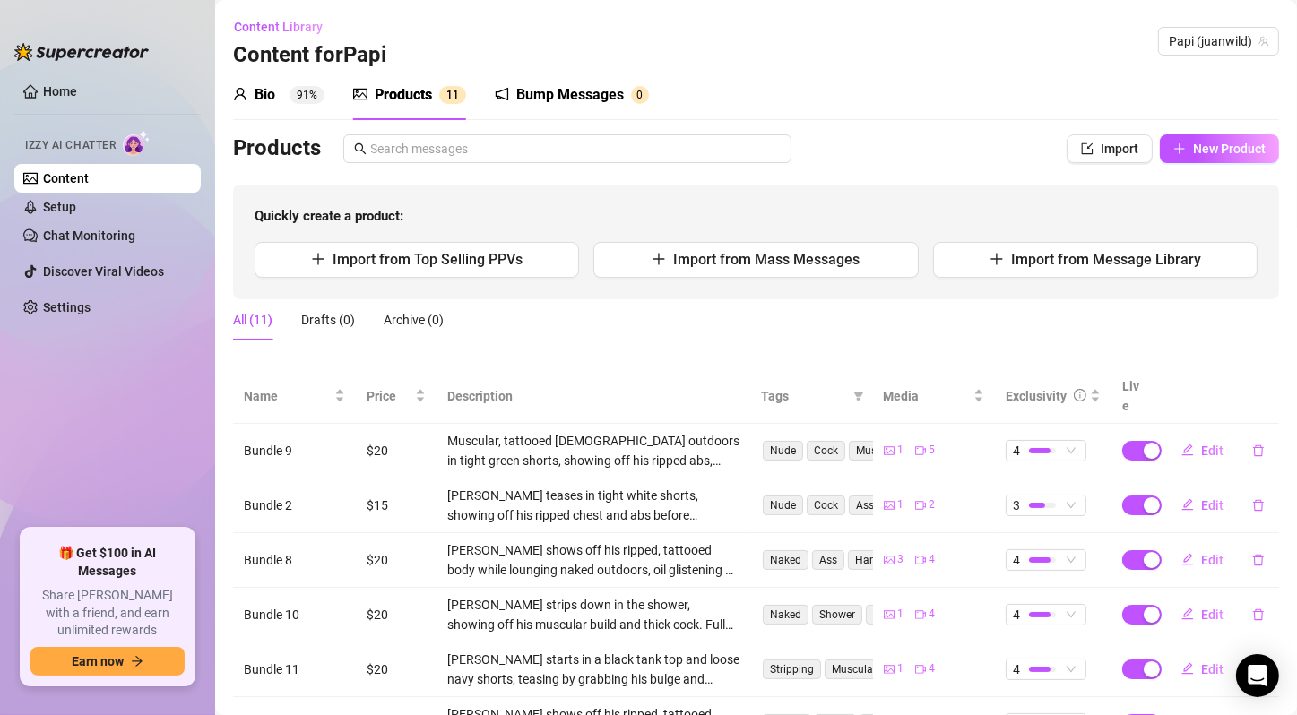
click at [947, 115] on div "Bio 91% Products 1 1 Bump Messages 0" at bounding box center [756, 95] width 1046 height 50
click at [1235, 155] on span "New Product" at bounding box center [1229, 149] width 73 height 14
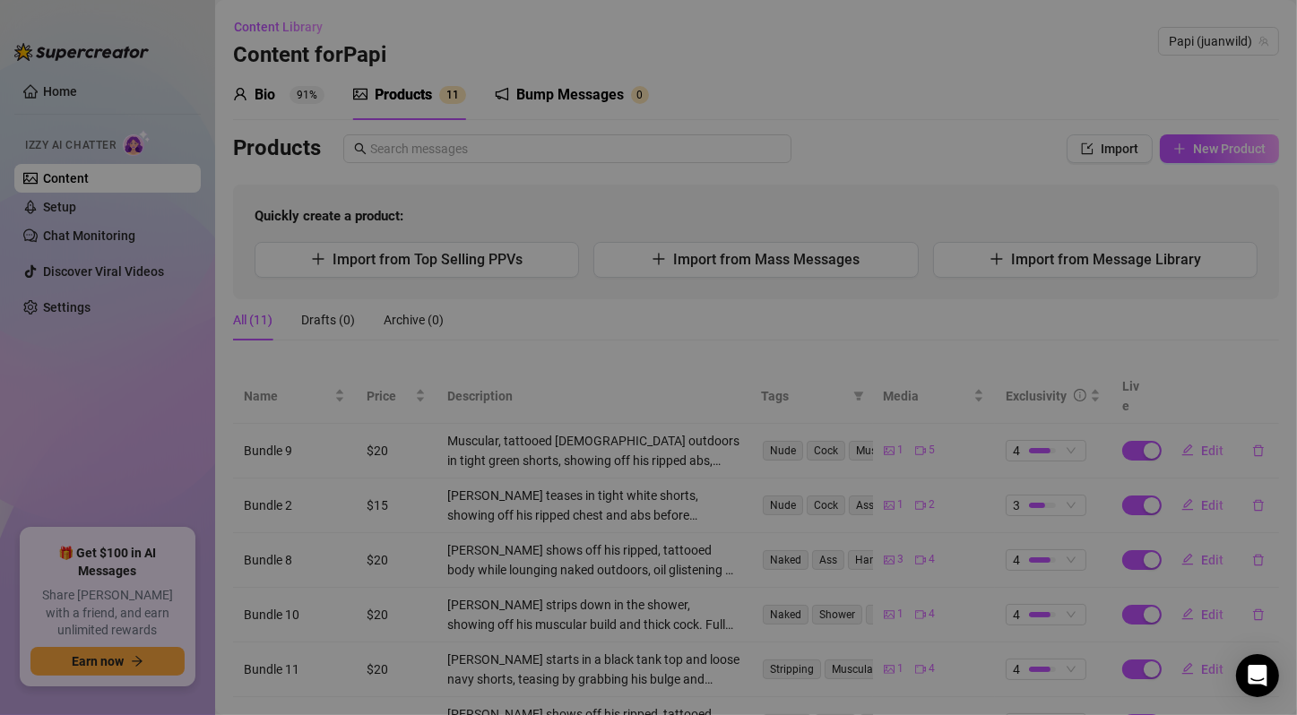
click at [1206, 154] on div "Add New Bundle Import PPVs Account Papi (@juanwild) Name Name is for your inter…" at bounding box center [648, 357] width 1297 height 715
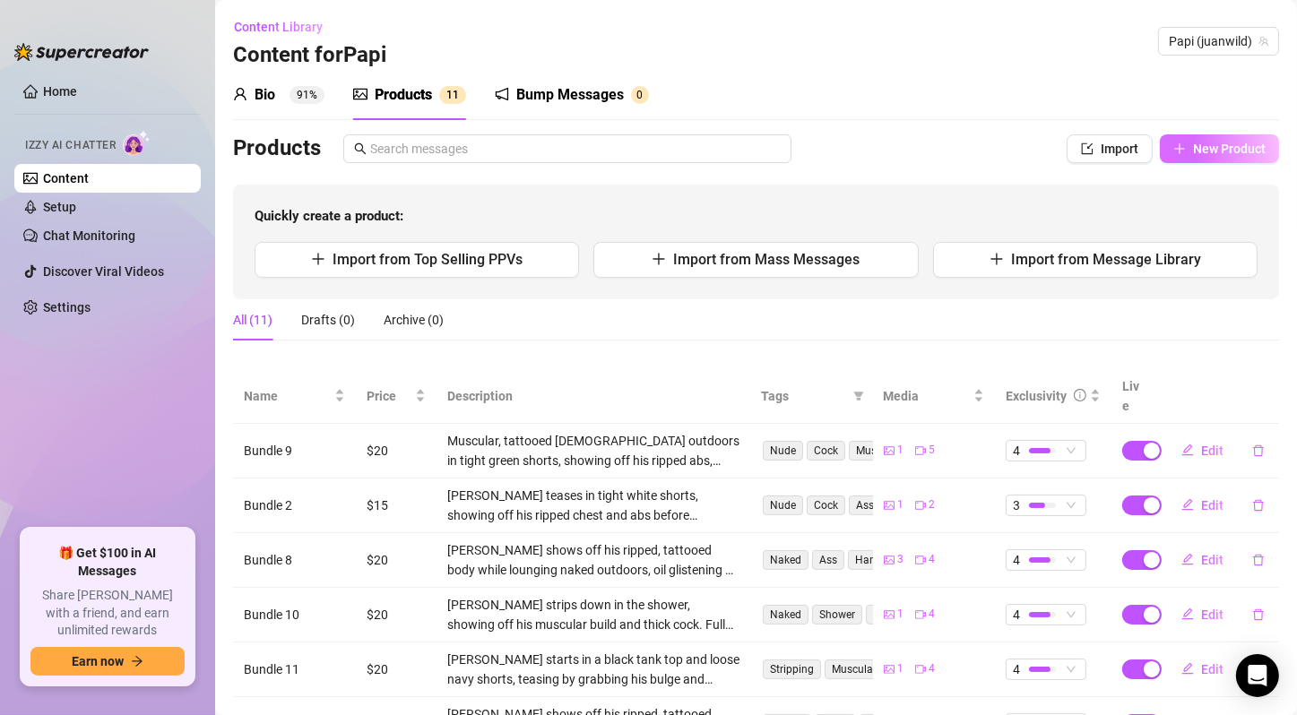
click at [1197, 156] on button "New Product" at bounding box center [1219, 148] width 119 height 29
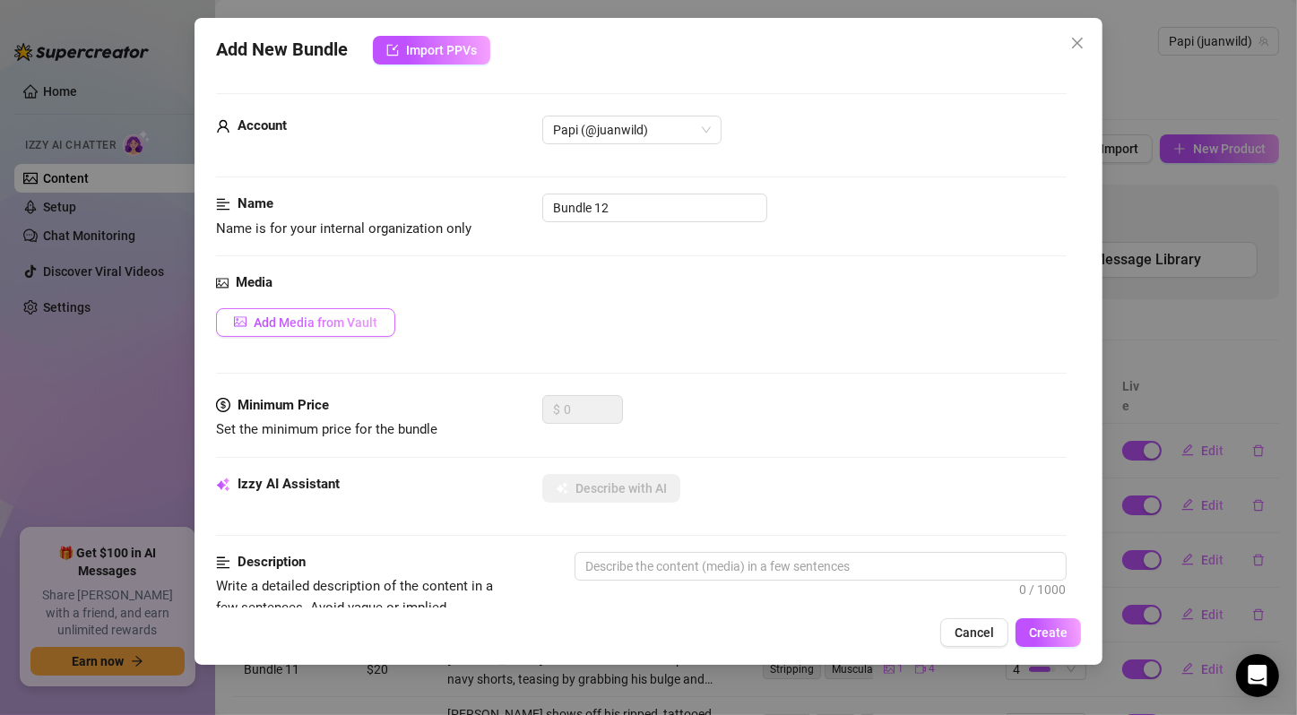
click at [299, 322] on span "Add Media from Vault" at bounding box center [316, 322] width 124 height 14
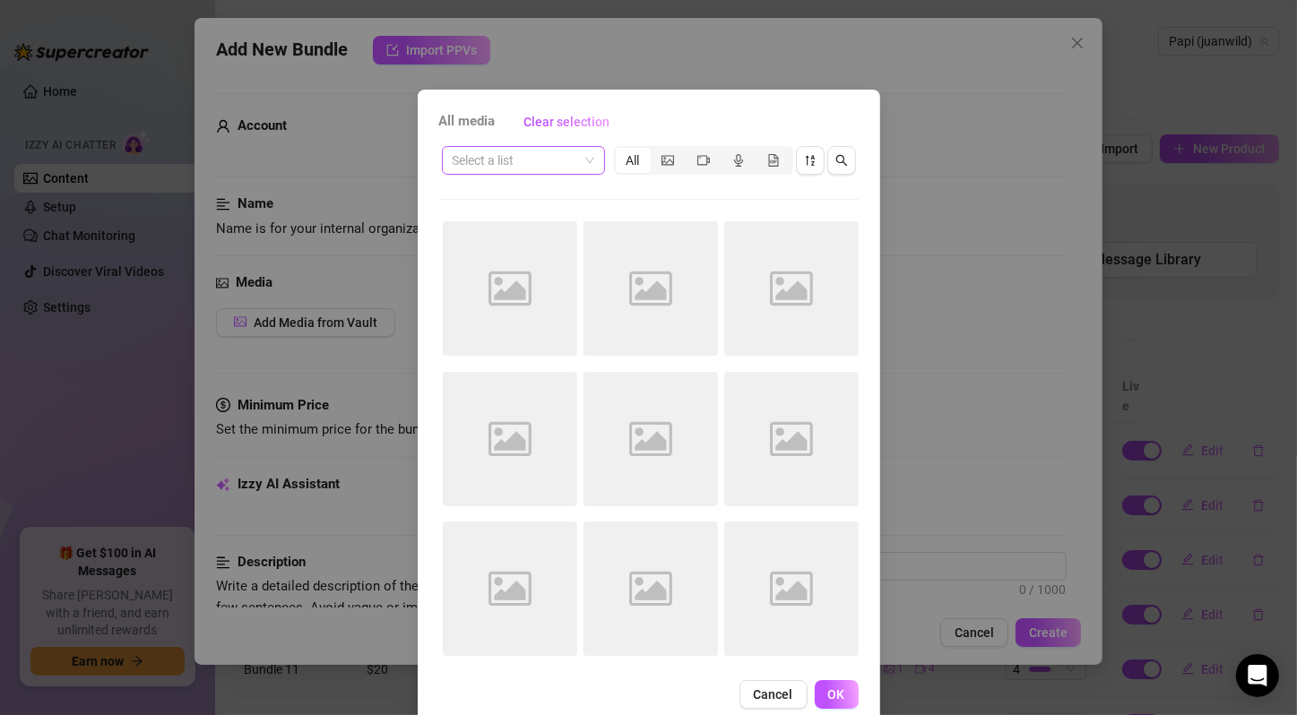
click at [539, 165] on input "search" at bounding box center [515, 160] width 125 height 27
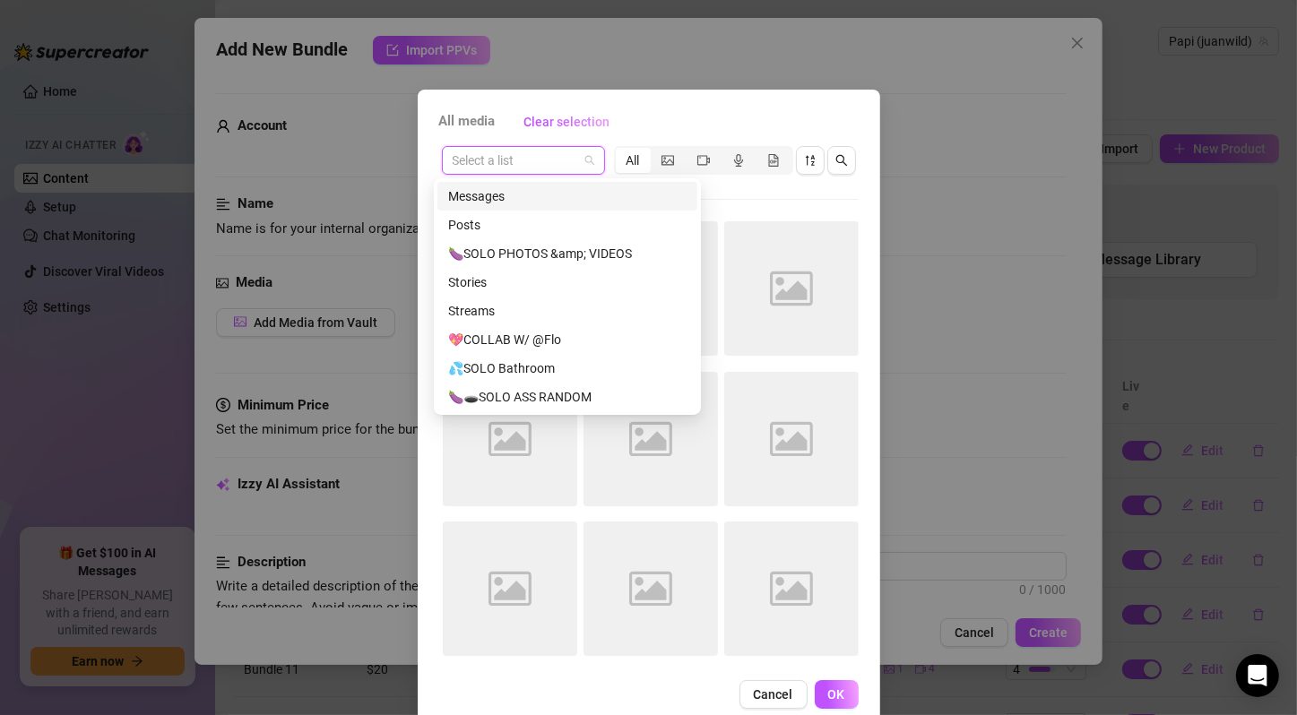
paste input "🍆💦SOLO Cum end"
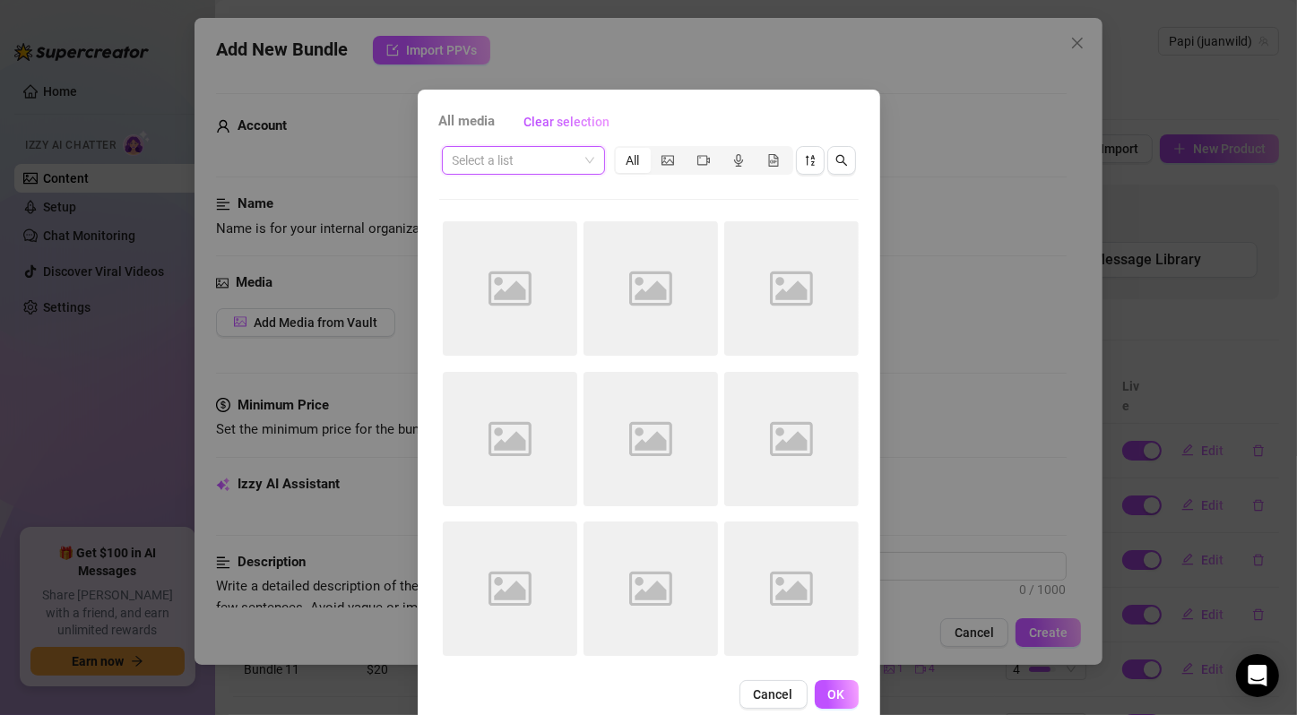
click at [532, 161] on input "search" at bounding box center [515, 160] width 125 height 27
click at [580, 161] on span at bounding box center [524, 160] width 142 height 27
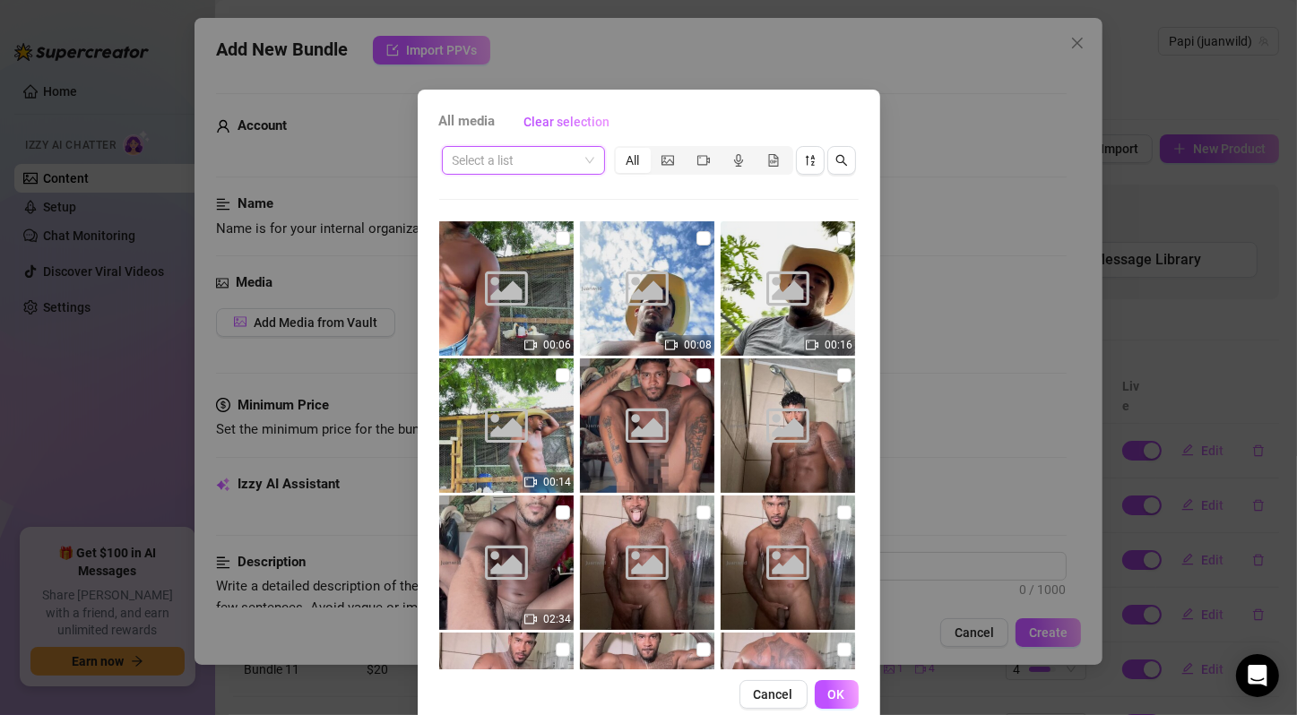
click at [580, 161] on span at bounding box center [524, 160] width 142 height 27
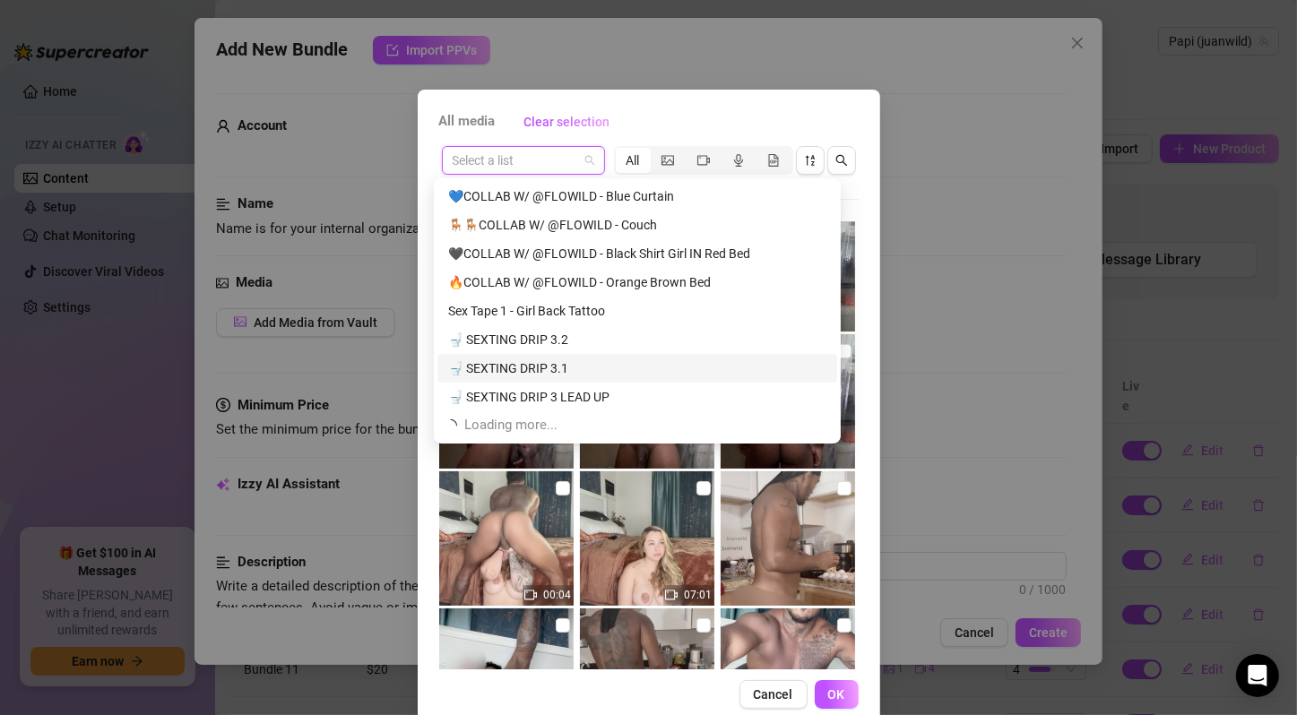
scroll to position [2912, 0]
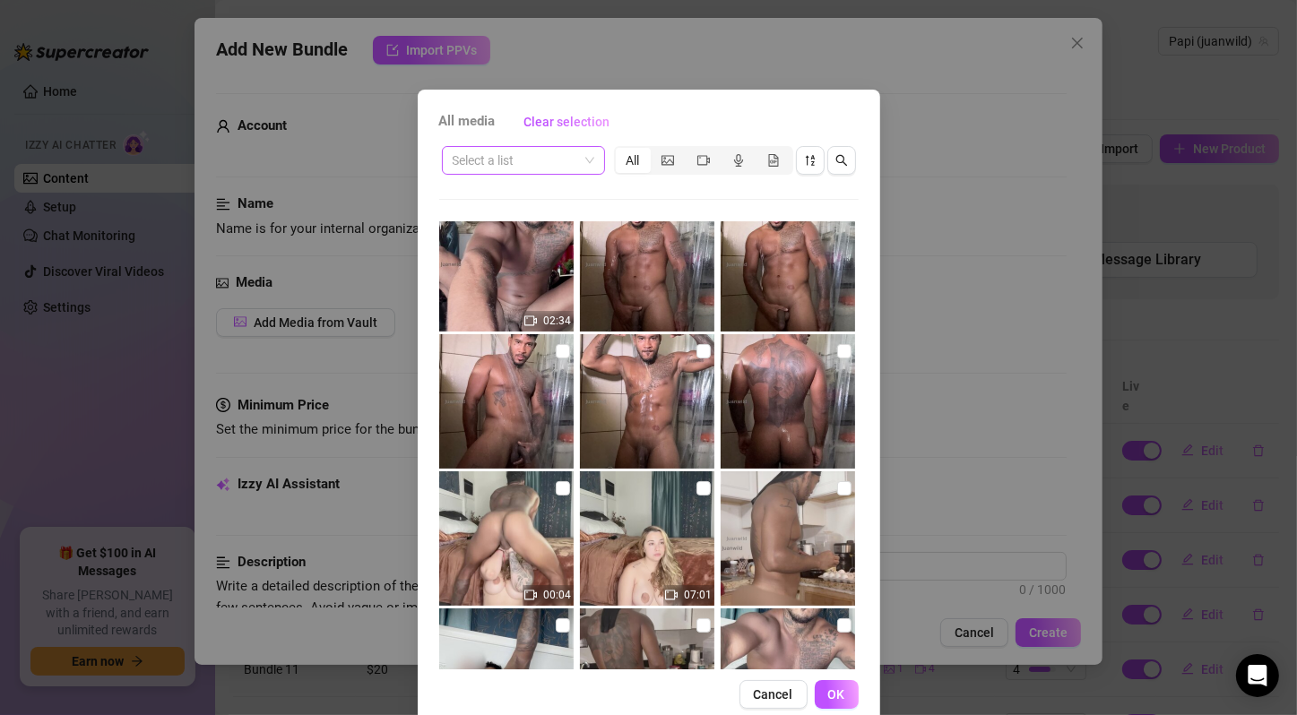
click at [581, 159] on span at bounding box center [524, 160] width 142 height 27
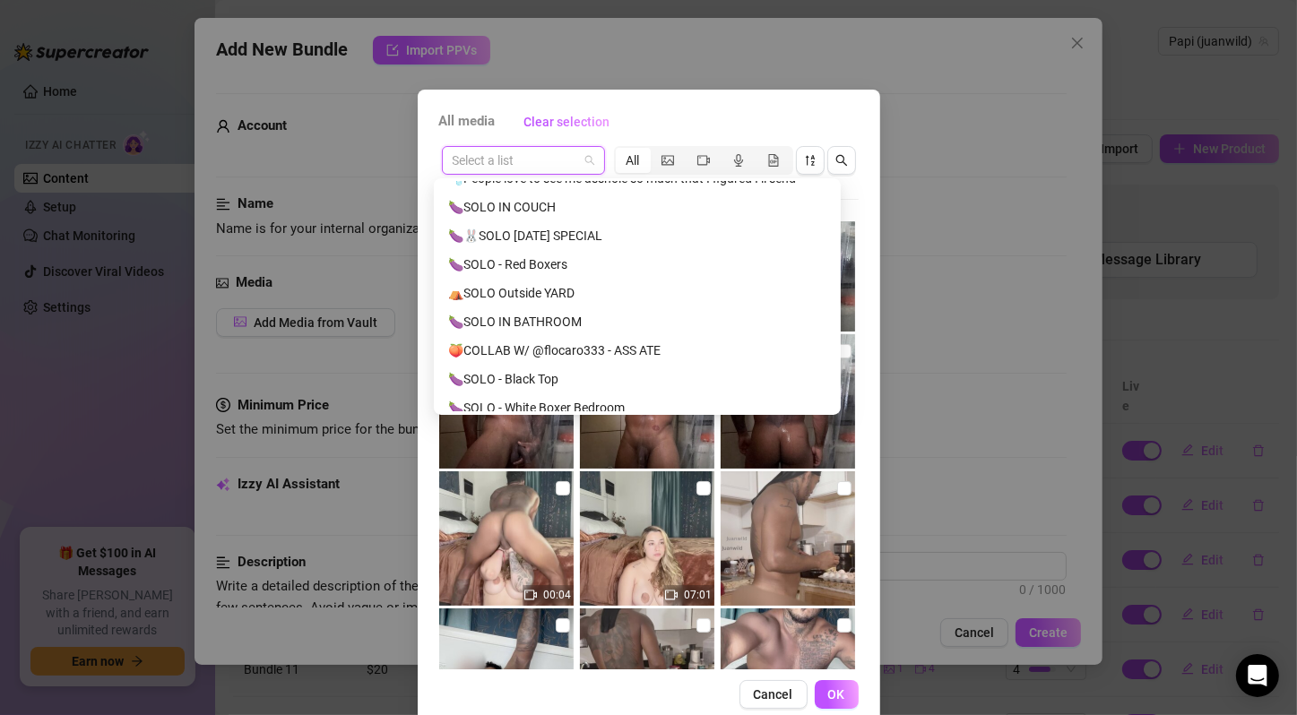
scroll to position [523, 0]
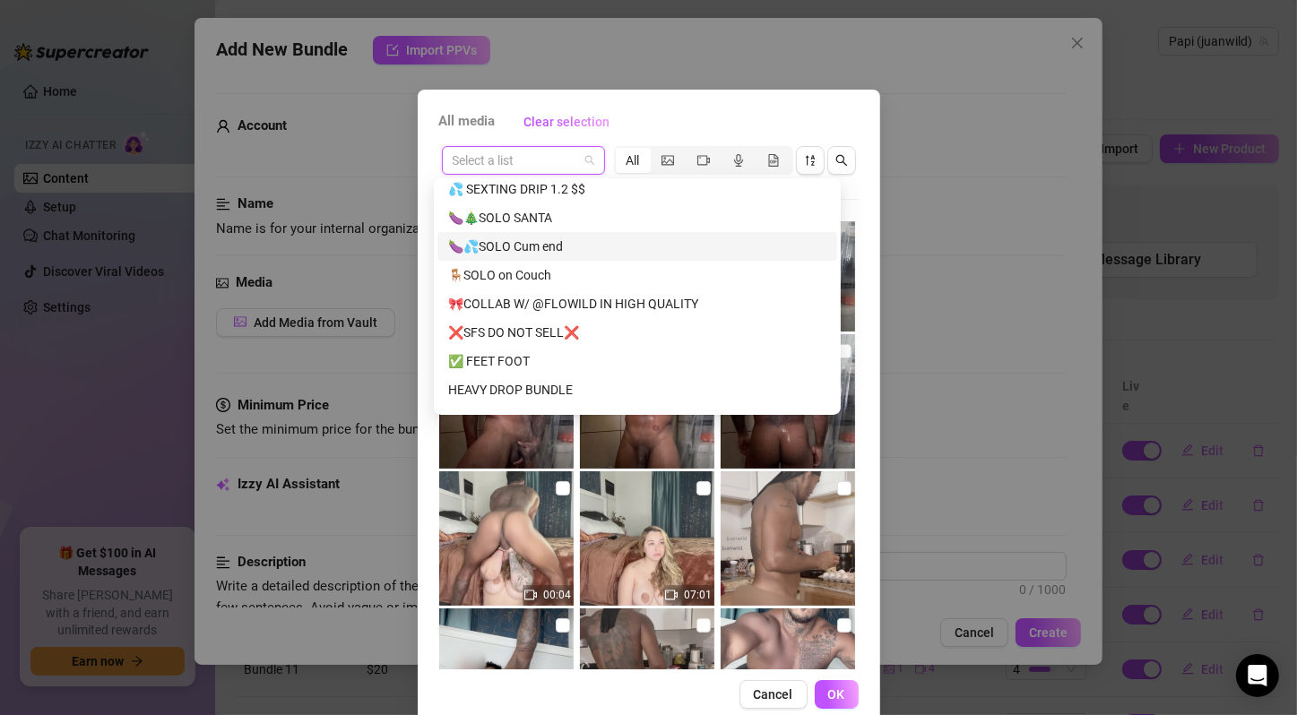
click at [591, 248] on div "🍆💦SOLO Cum end" at bounding box center [637, 247] width 378 height 20
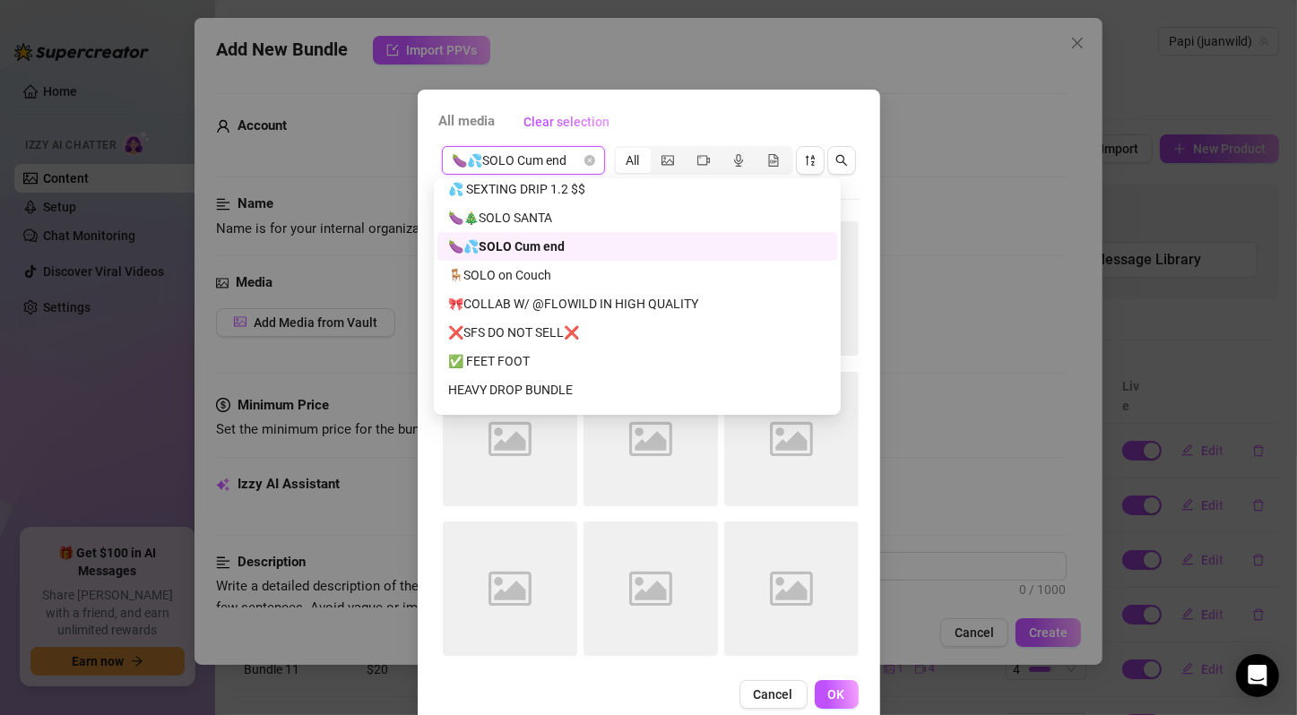
scroll to position [0, 0]
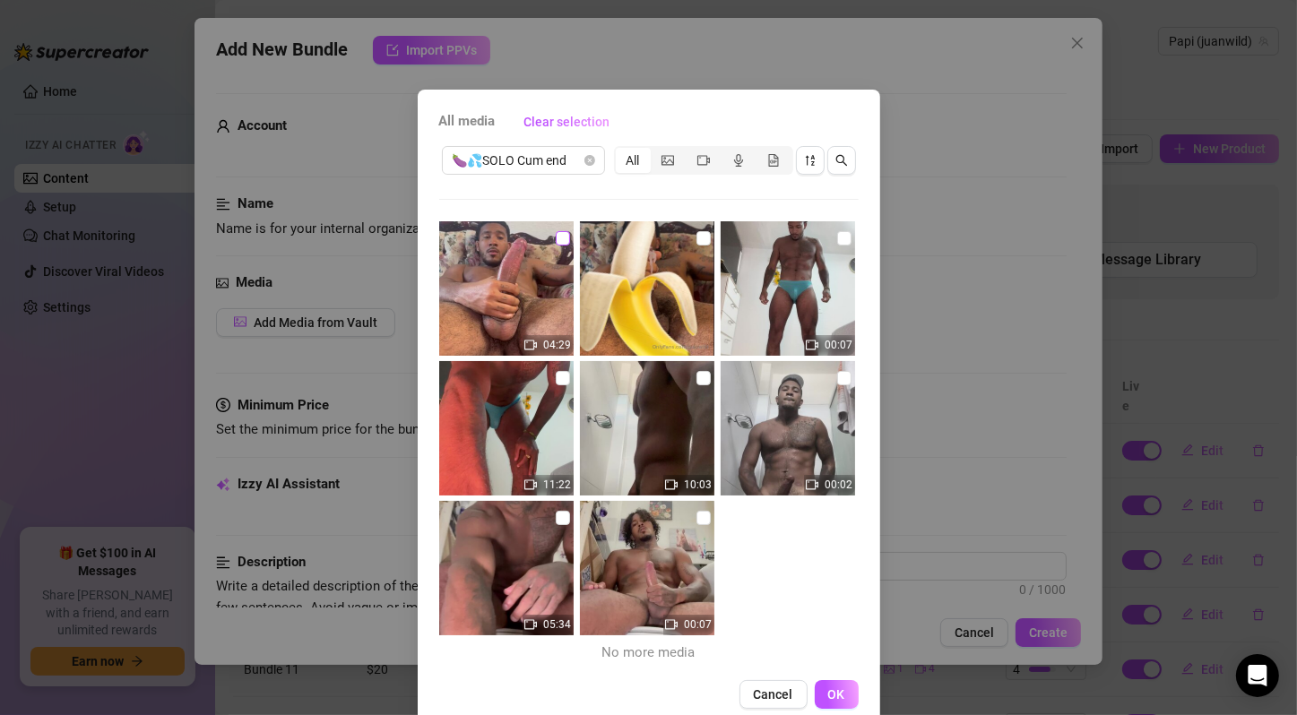
click at [556, 240] on input "checkbox" at bounding box center [563, 238] width 14 height 14
click at [696, 236] on input "checkbox" at bounding box center [703, 238] width 14 height 14
click at [837, 233] on input "checkbox" at bounding box center [844, 238] width 14 height 14
click at [556, 380] on input "checkbox" at bounding box center [563, 378] width 14 height 14
click at [696, 376] on input "checkbox" at bounding box center [703, 378] width 14 height 14
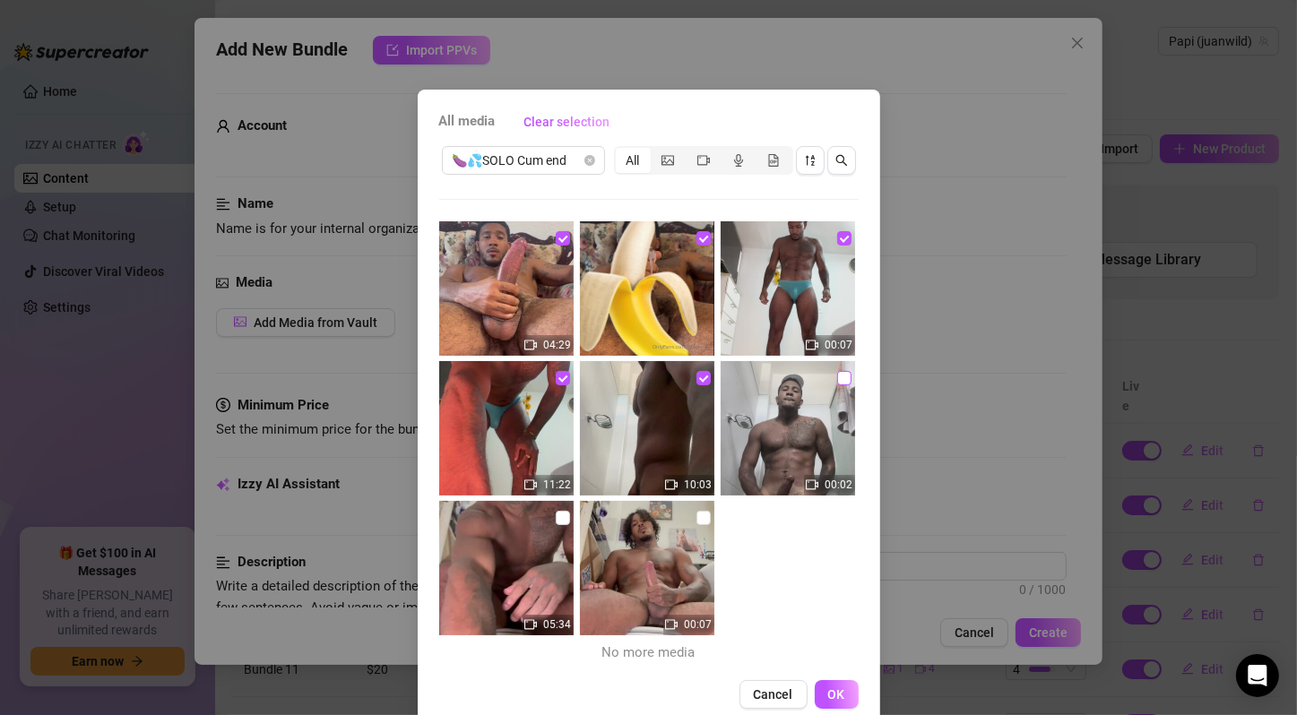
click at [837, 382] on input "checkbox" at bounding box center [844, 378] width 14 height 14
click at [556, 514] on input "checkbox" at bounding box center [563, 518] width 14 height 14
click at [696, 516] on input "checkbox" at bounding box center [703, 518] width 14 height 14
click at [828, 689] on span "OK" at bounding box center [836, 694] width 17 height 14
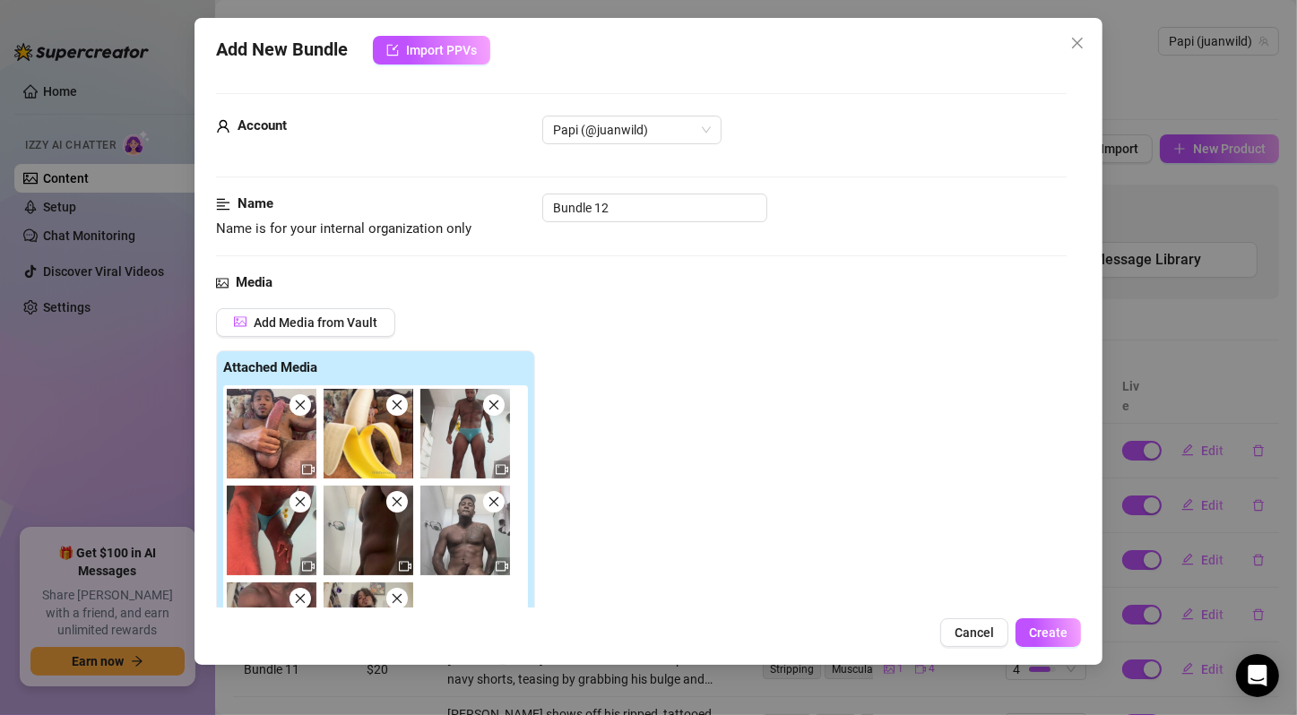
scroll to position [298, 0]
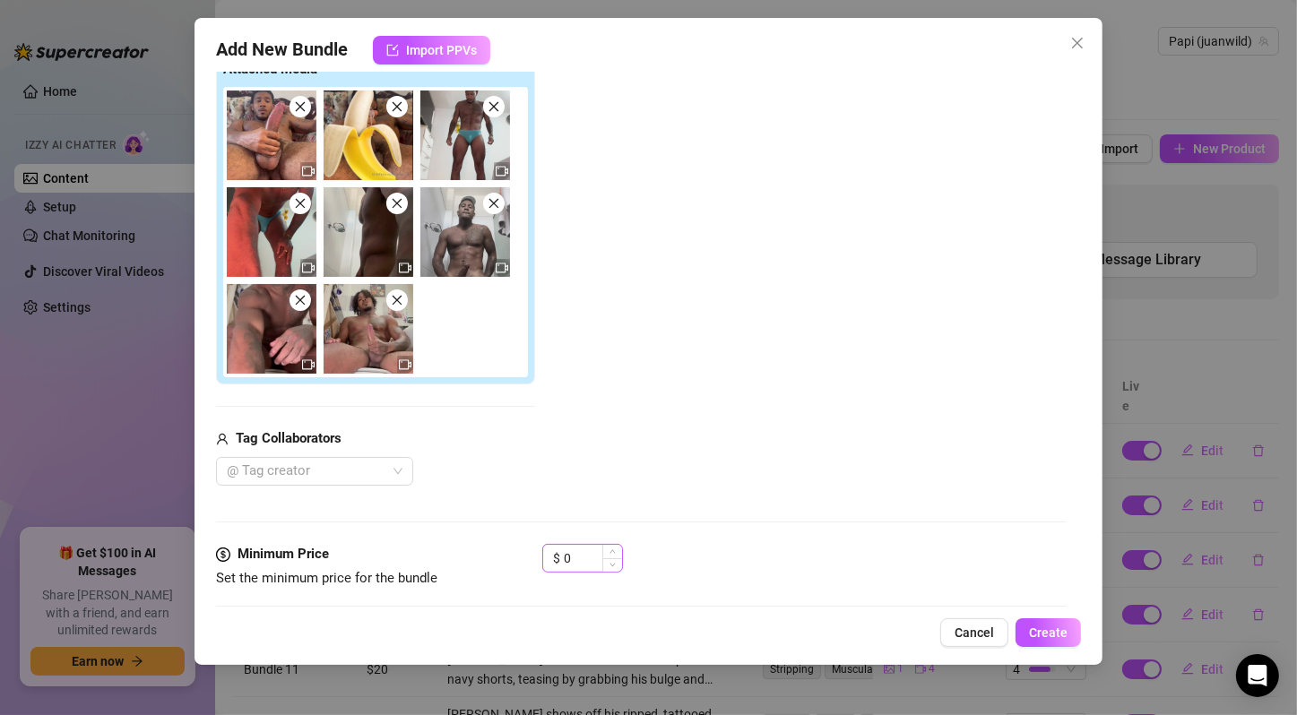
click at [555, 556] on div "$ 0" at bounding box center [582, 558] width 81 height 29
click at [565, 556] on input "0" at bounding box center [593, 558] width 58 height 27
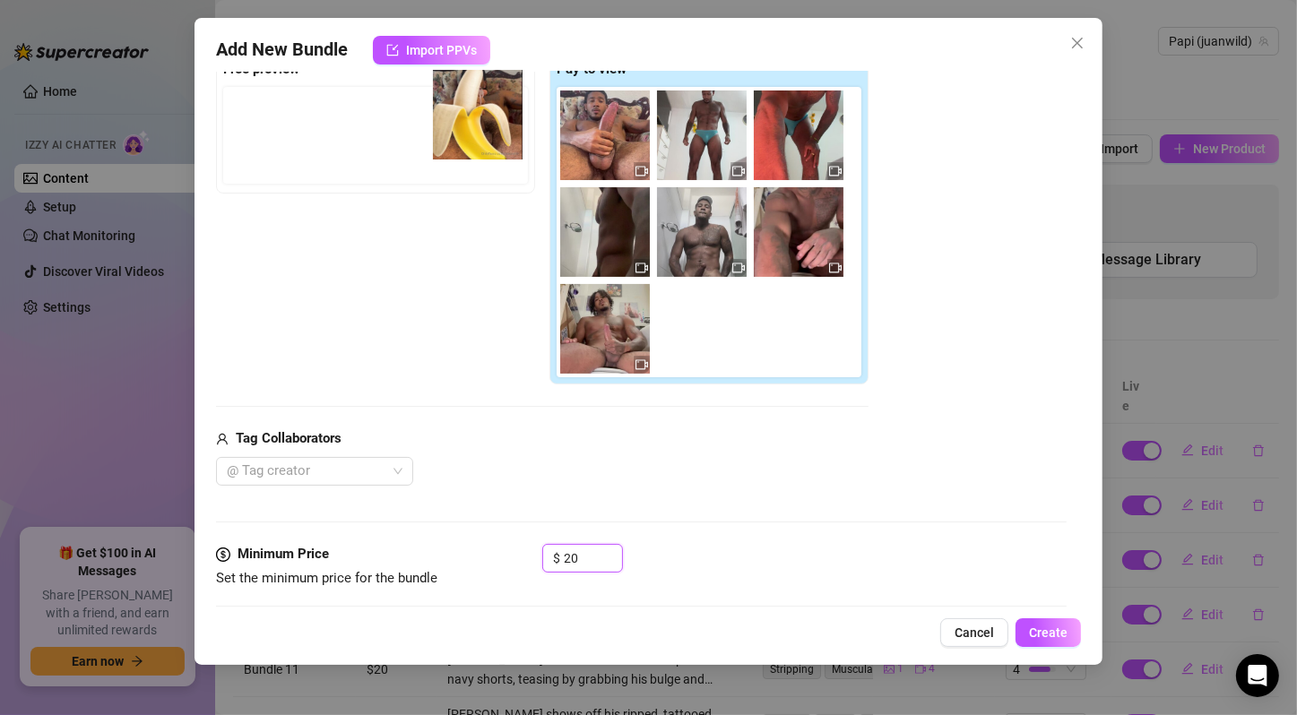
drag, startPoint x: 702, startPoint y: 151, endPoint x: 470, endPoint y: 136, distance: 232.5
click at [470, 130] on div "Free preview Pay to view" at bounding box center [542, 218] width 652 height 333
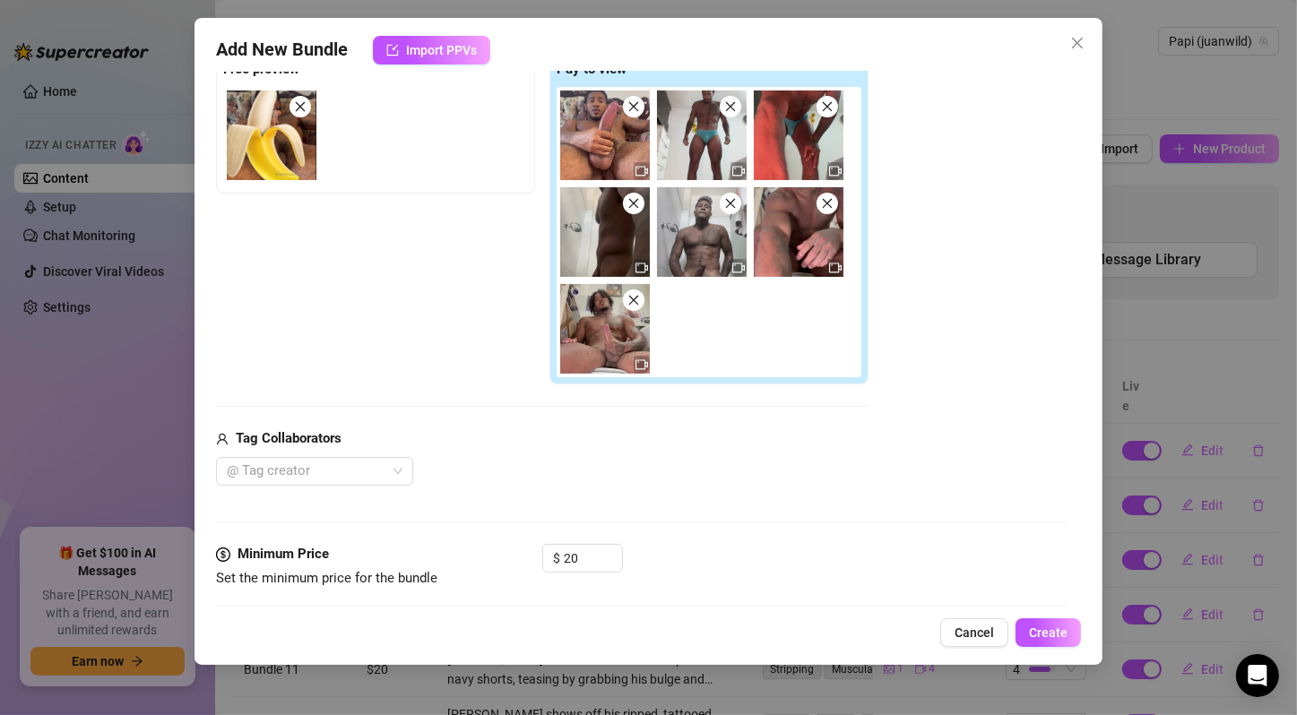
click at [688, 484] on div "Media Add Media from Vault Free preview Pay to view Tag Collaborators @ Tag cre…" at bounding box center [641, 259] width 850 height 570
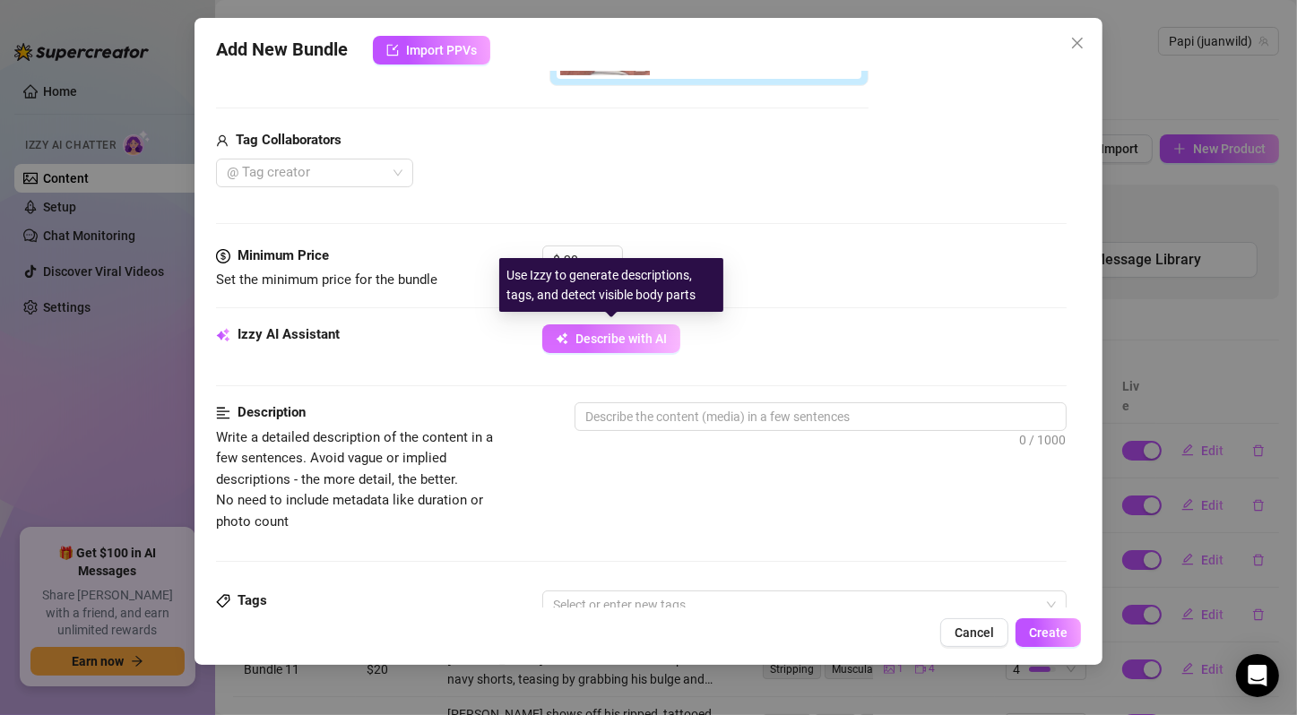
click at [641, 337] on span "Describe with AI" at bounding box center [620, 339] width 91 height 14
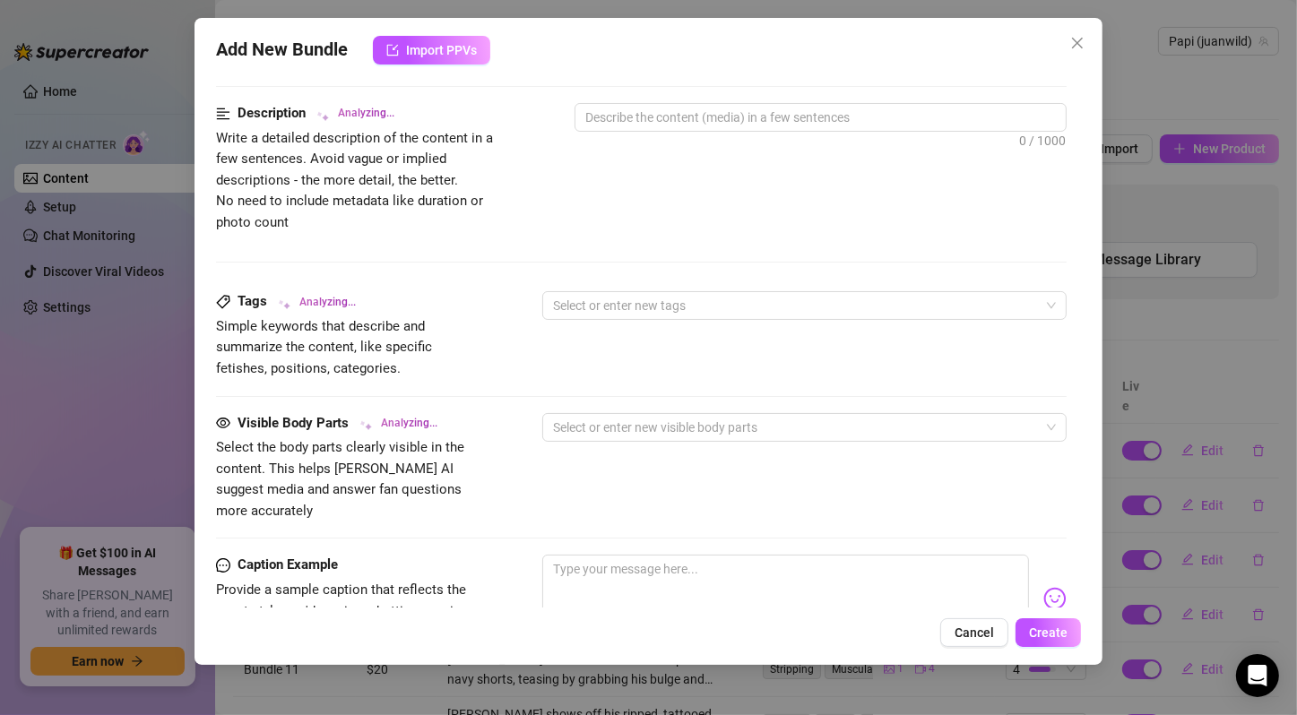
scroll to position [1183, 0]
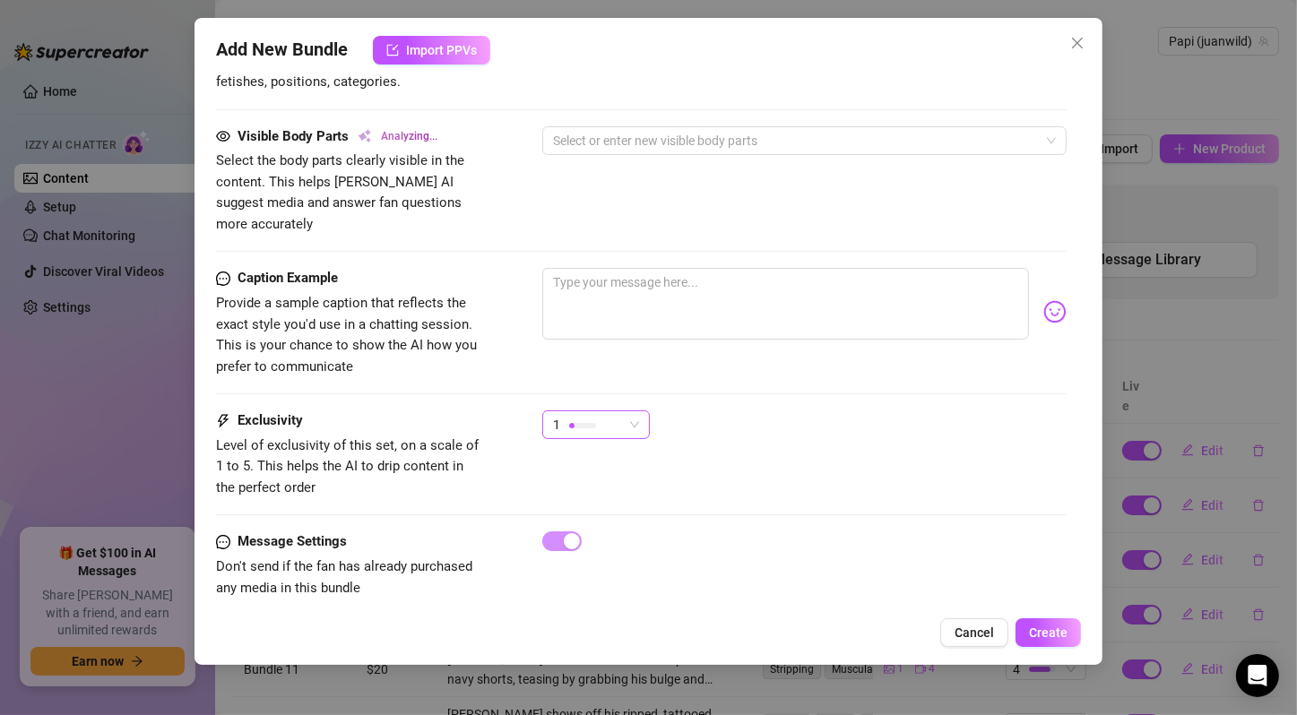
click at [608, 411] on div "1" at bounding box center [588, 424] width 70 height 27
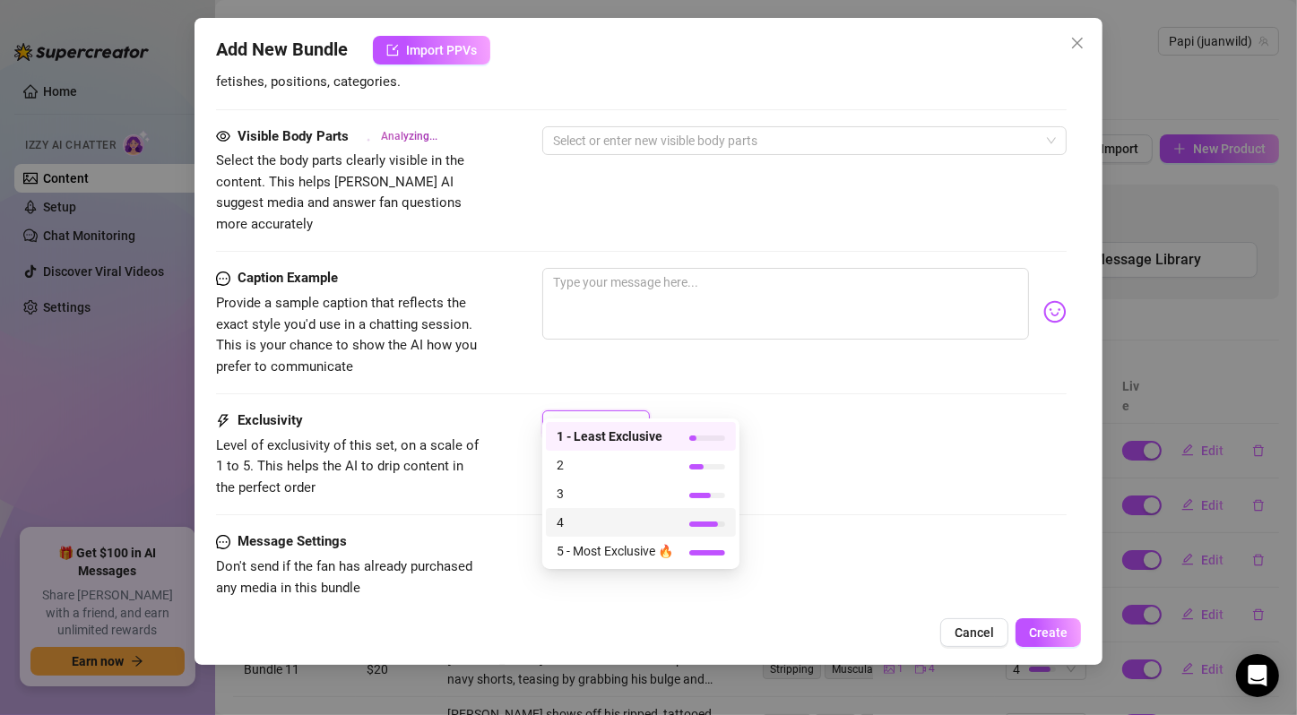
click at [614, 529] on span "4" at bounding box center [614, 523] width 116 height 20
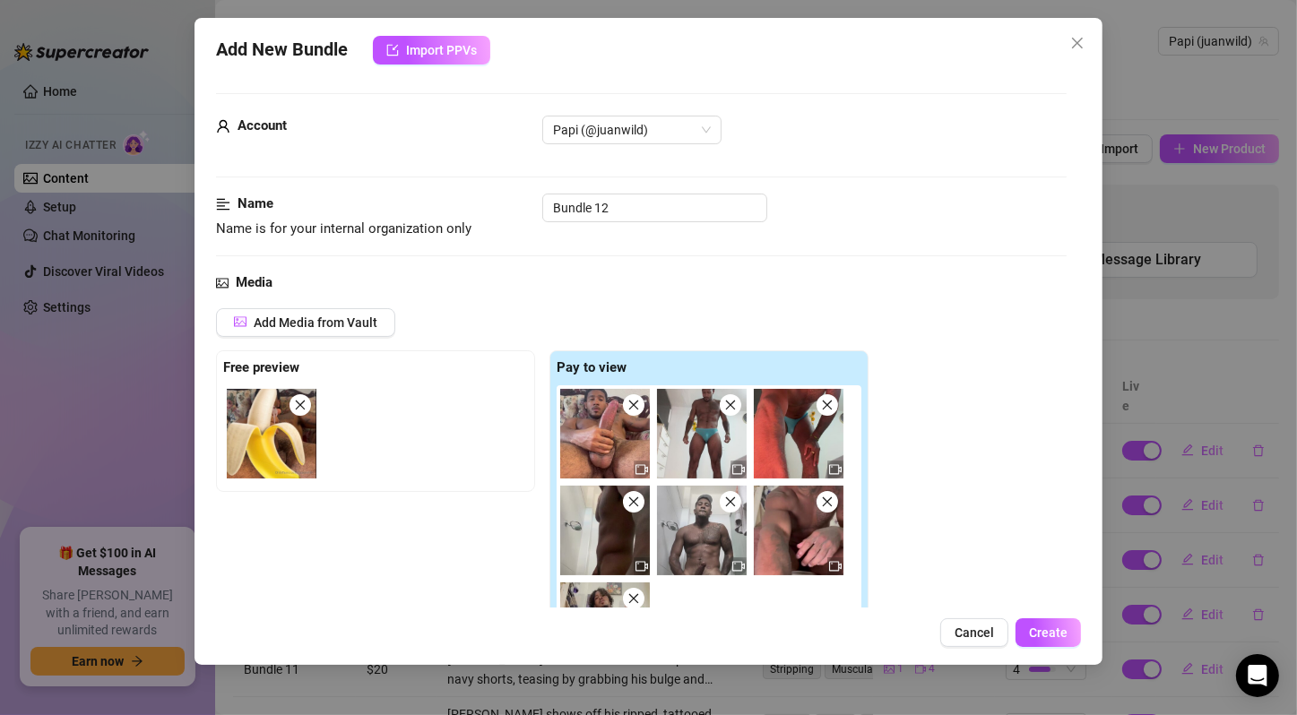
scroll to position [298, 0]
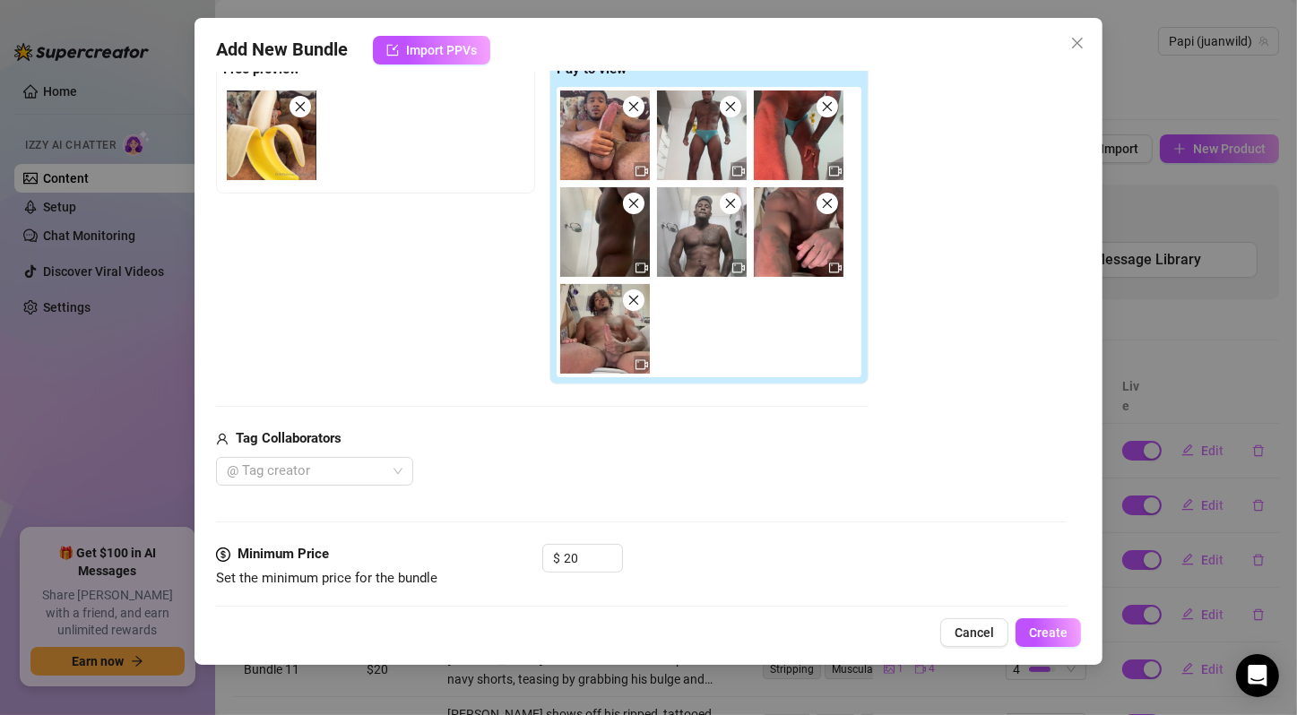
click at [637, 197] on icon "close" at bounding box center [633, 203] width 13 height 13
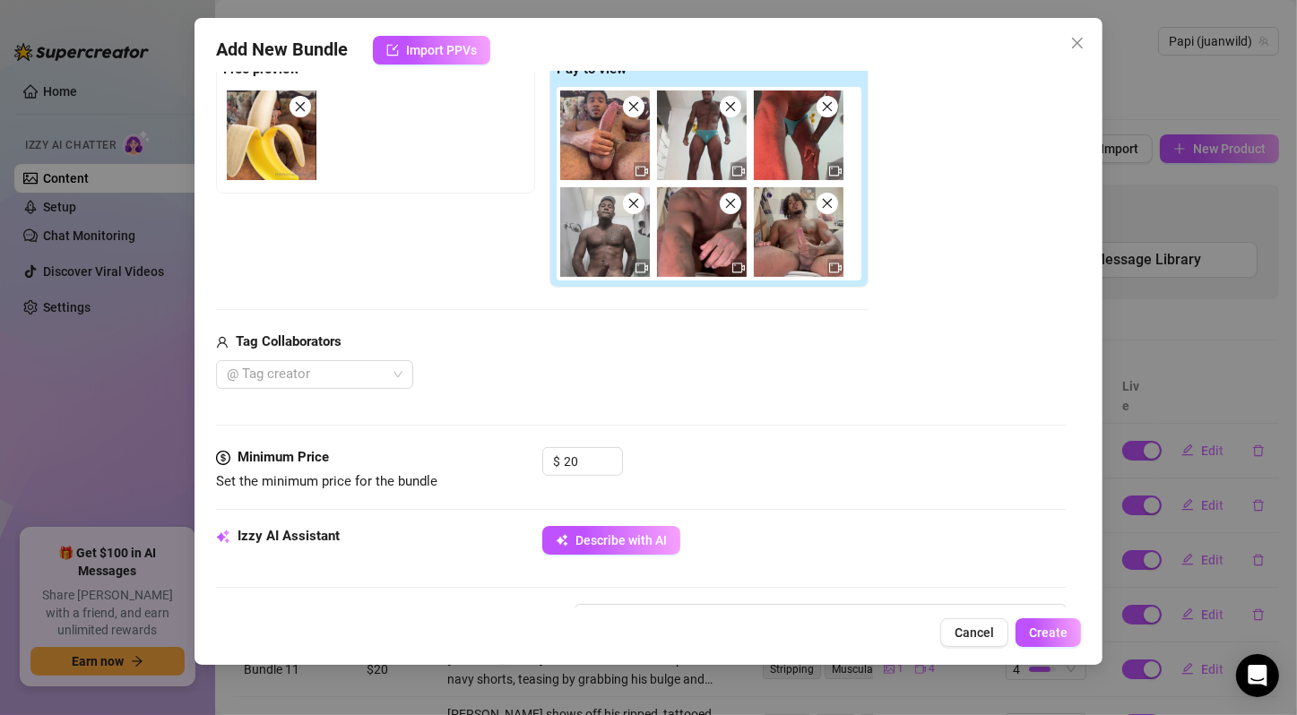
click at [637, 197] on icon "close" at bounding box center [633, 203] width 13 height 13
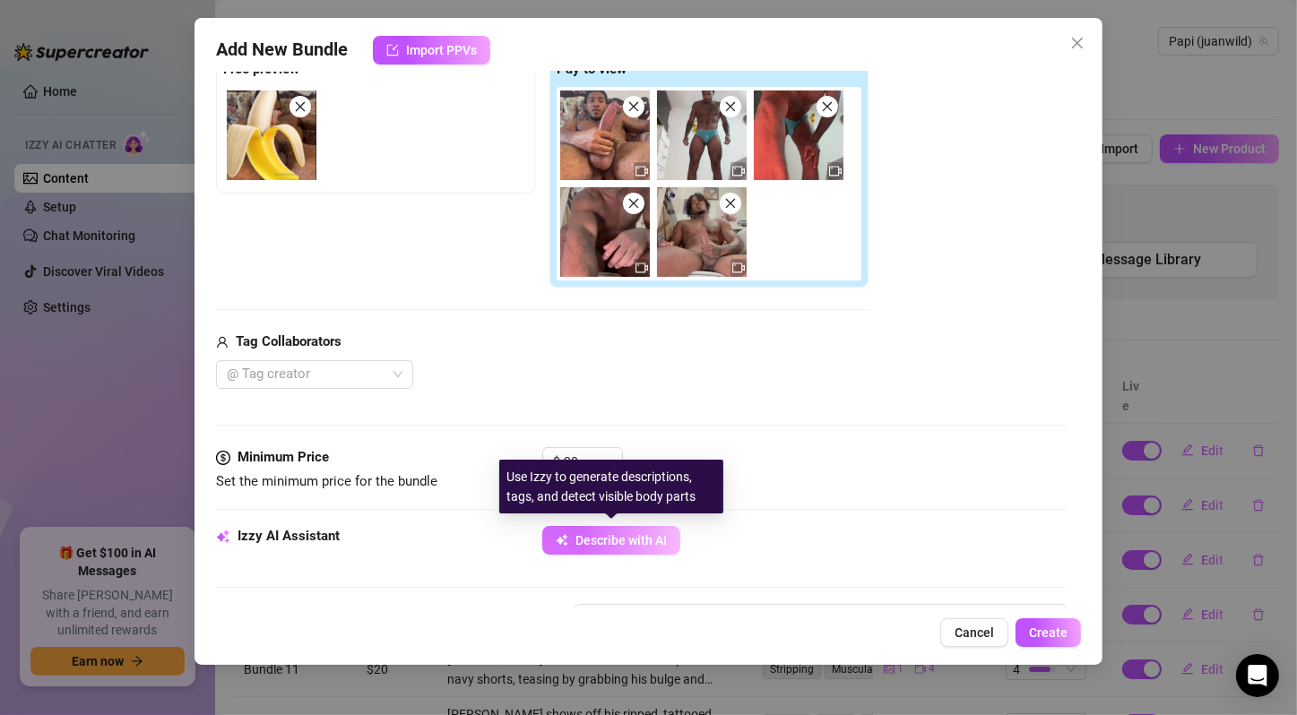
click at [637, 533] on span "Describe with AI" at bounding box center [620, 540] width 91 height 14
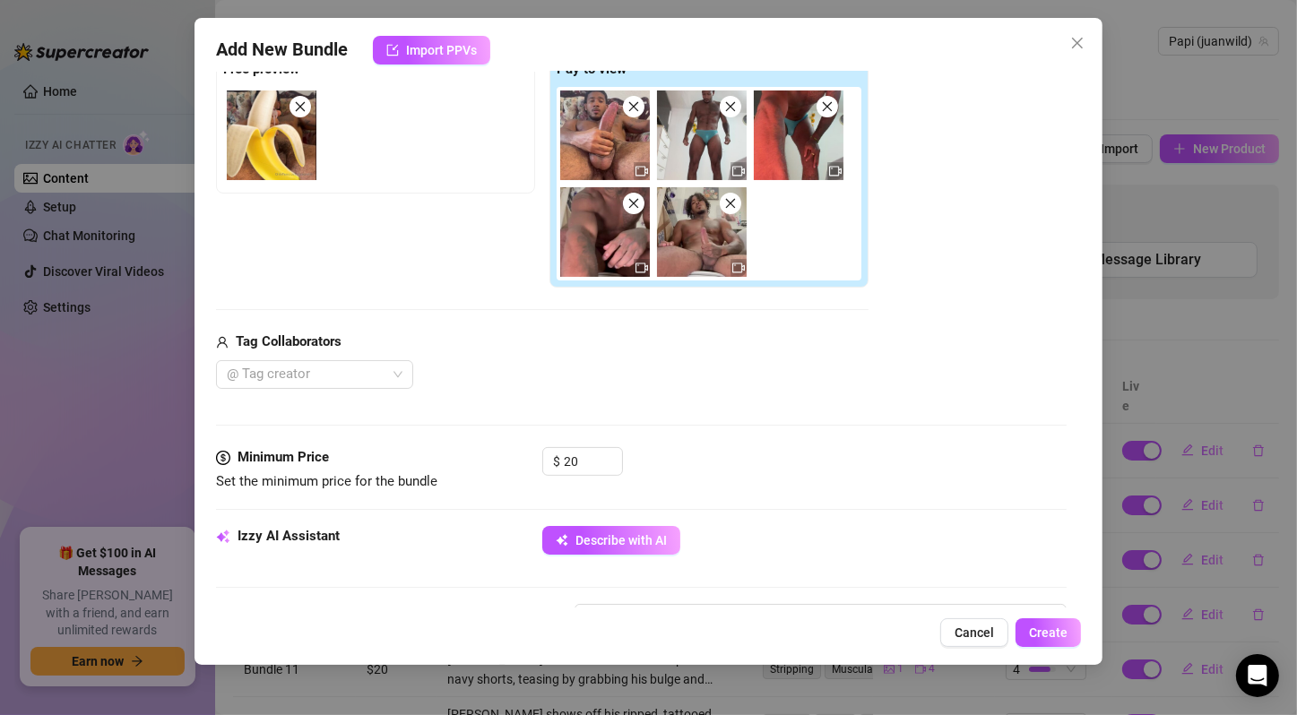
scroll to position [0, 0]
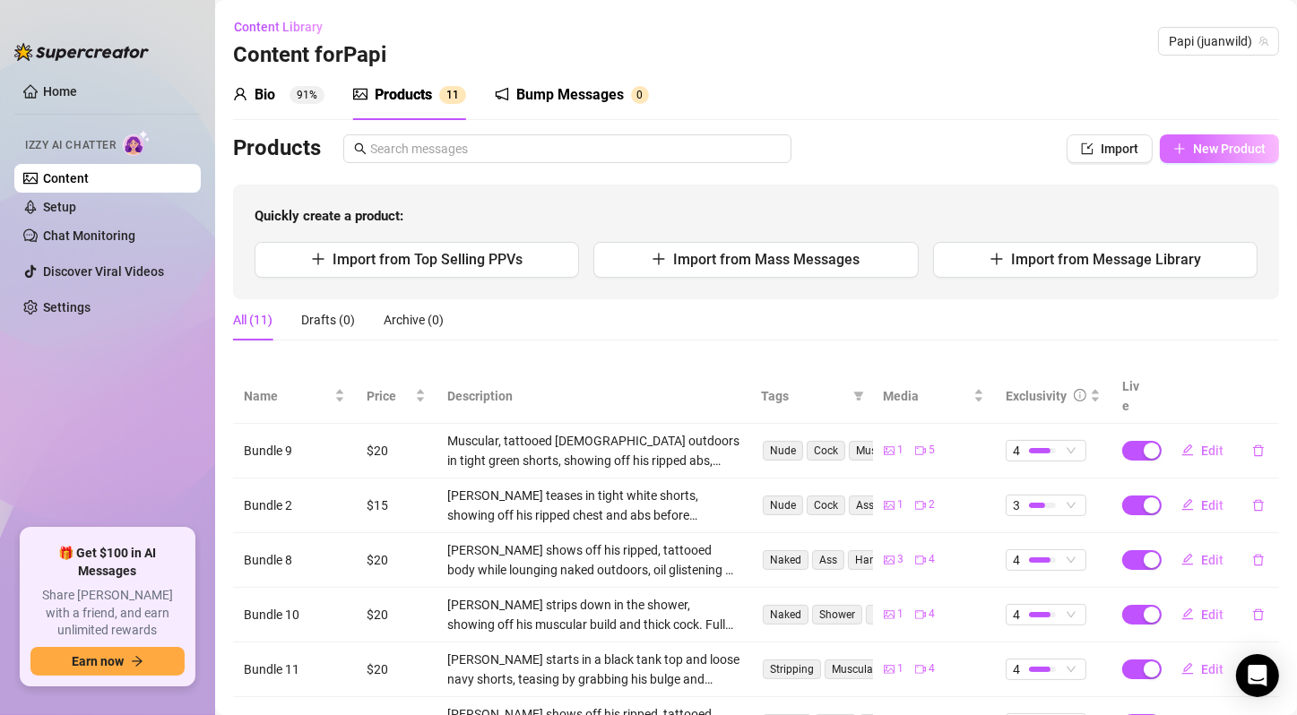
click at [1186, 158] on button "New Product" at bounding box center [1219, 148] width 119 height 29
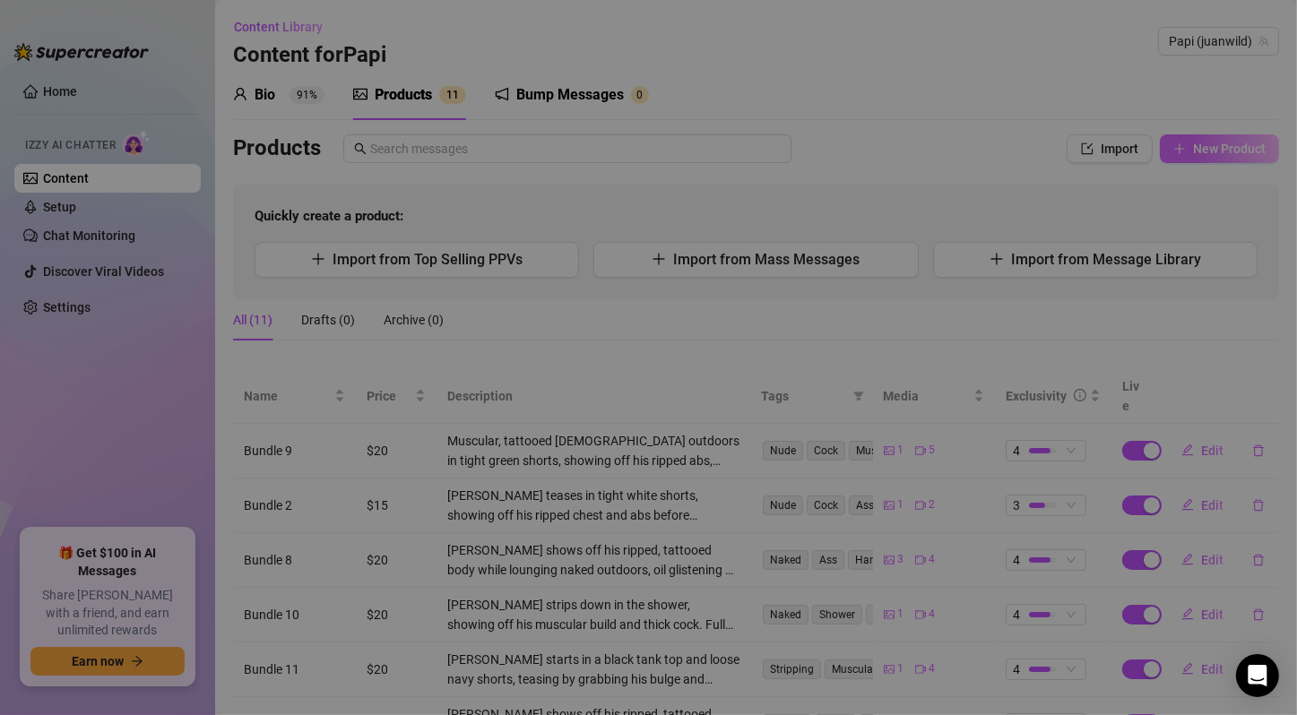
type textarea "Type your message here..."
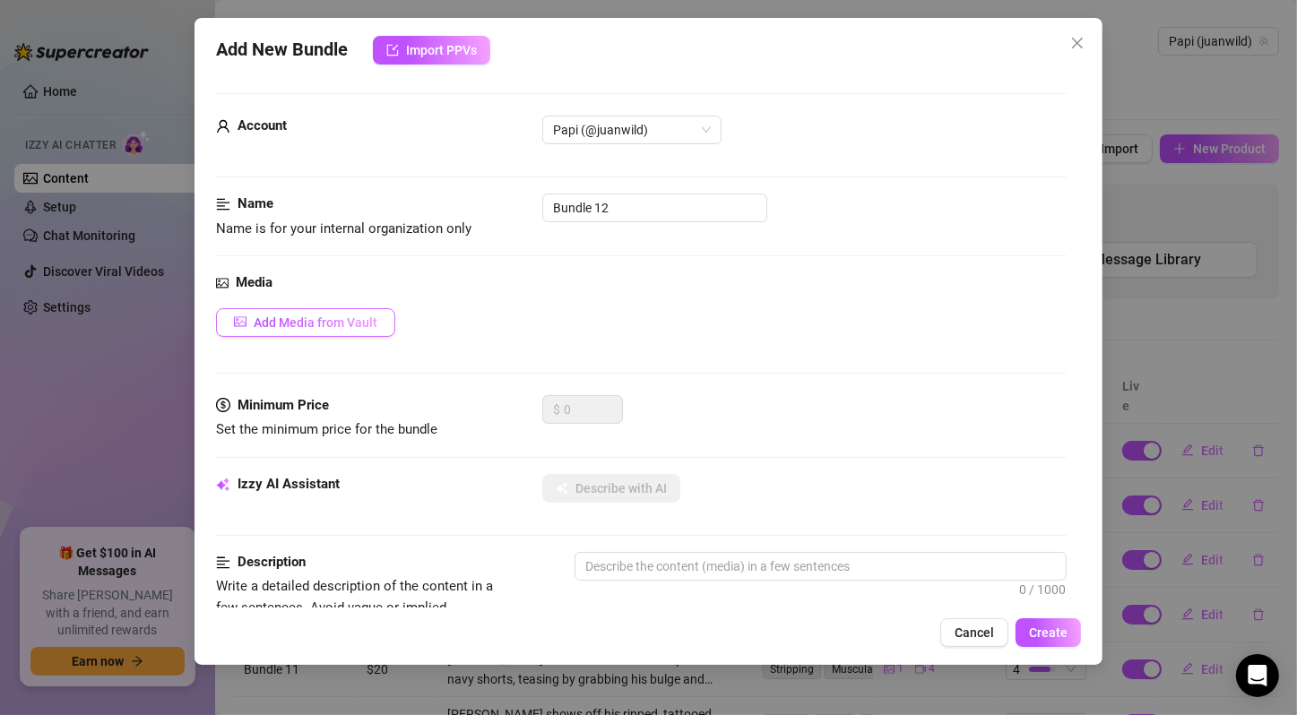
click at [293, 324] on span "Add Media from Vault" at bounding box center [316, 322] width 124 height 14
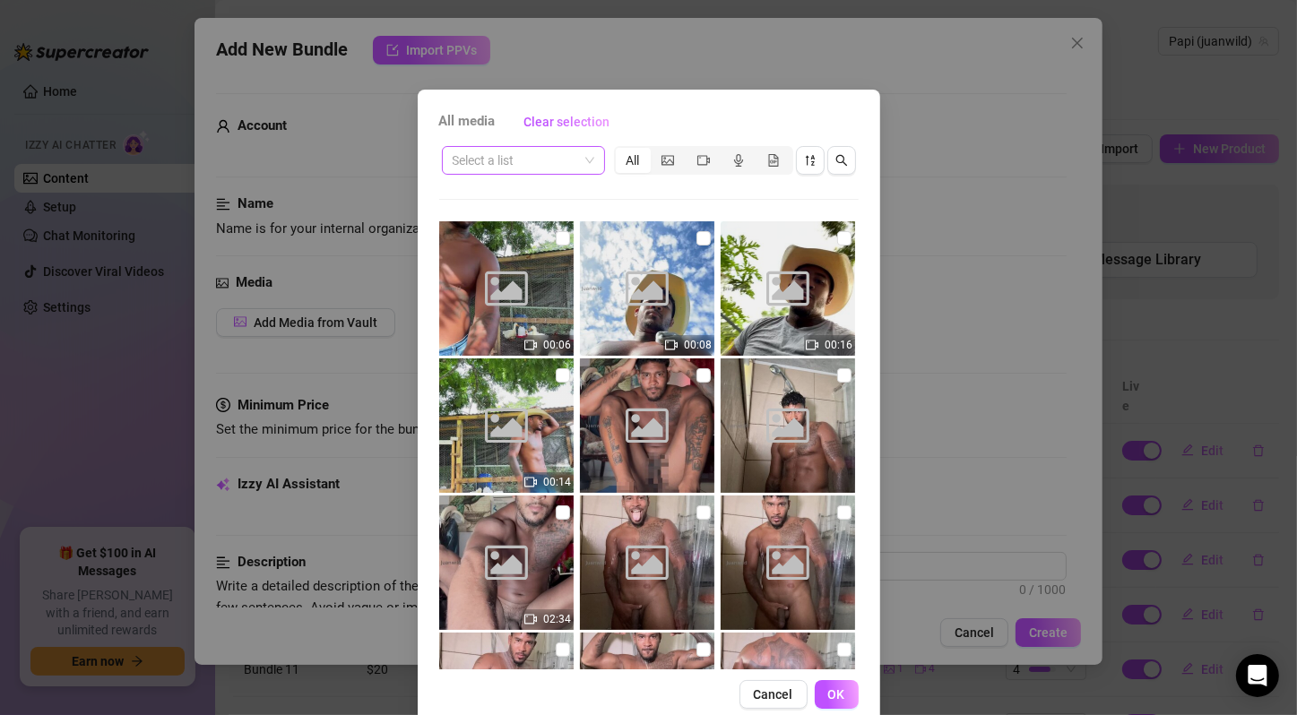
click at [584, 164] on span at bounding box center [524, 160] width 142 height 27
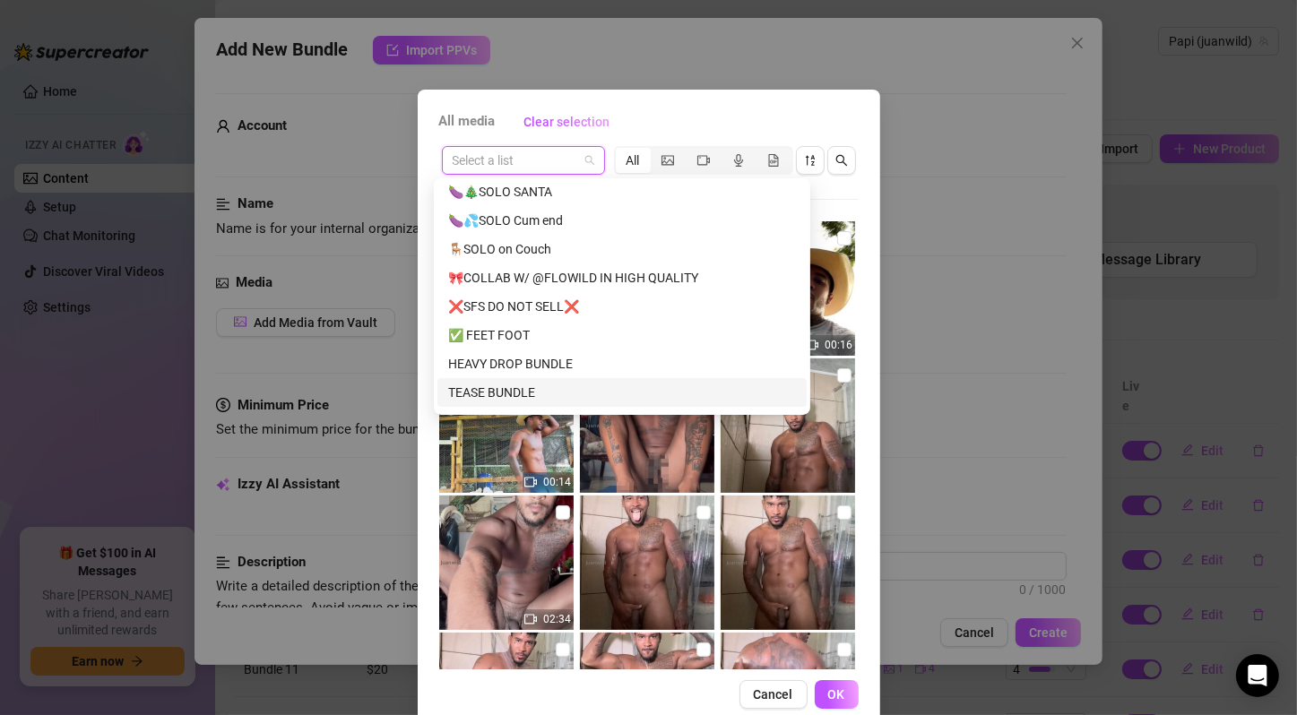
scroll to position [499, 0]
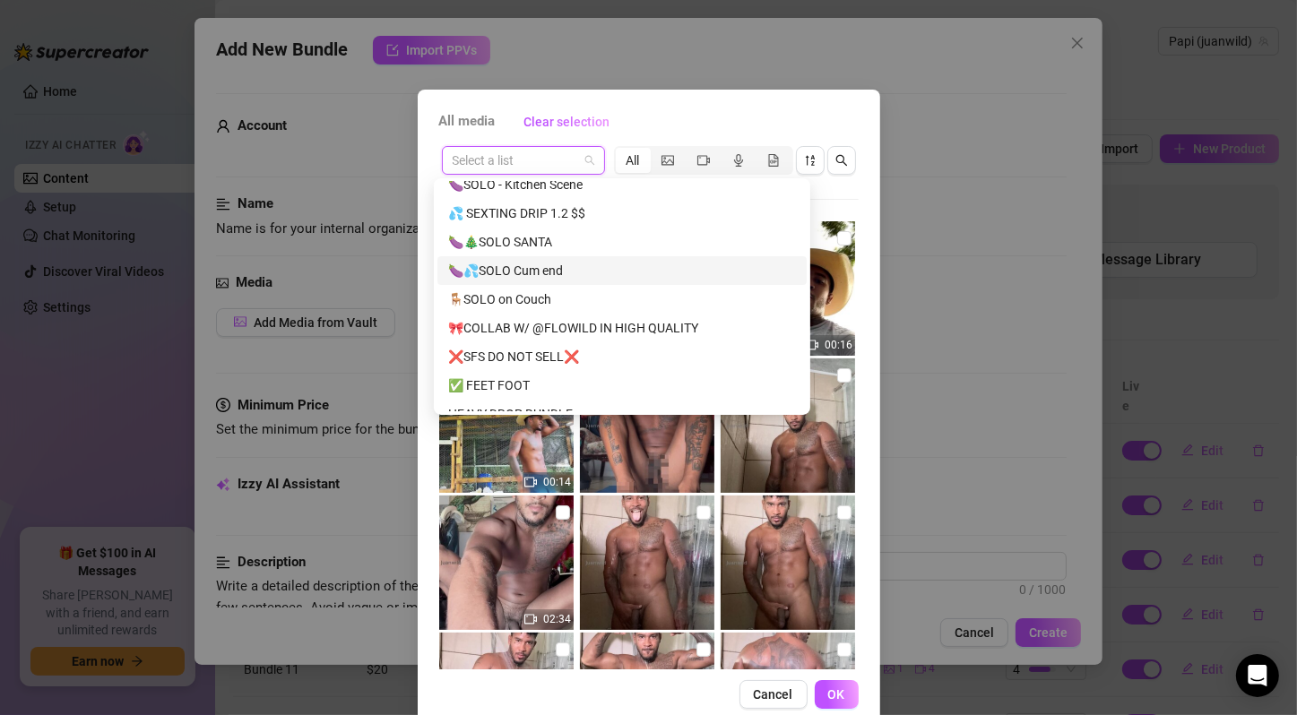
click at [608, 262] on div "🍆💦SOLO Cum end" at bounding box center [622, 271] width 348 height 20
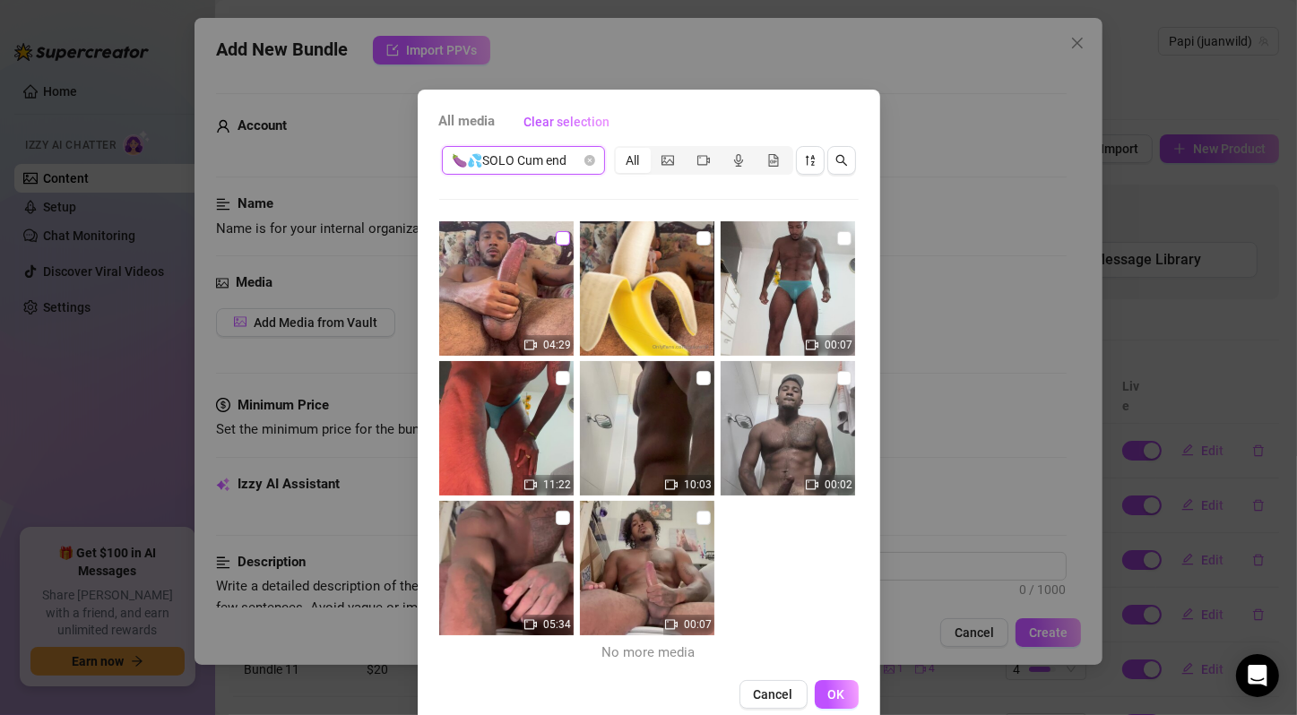
click at [556, 237] on input "checkbox" at bounding box center [563, 238] width 14 height 14
checkbox input "true"
click at [696, 237] on input "checkbox" at bounding box center [703, 238] width 14 height 14
checkbox input "true"
click at [837, 237] on input "checkbox" at bounding box center [844, 238] width 14 height 14
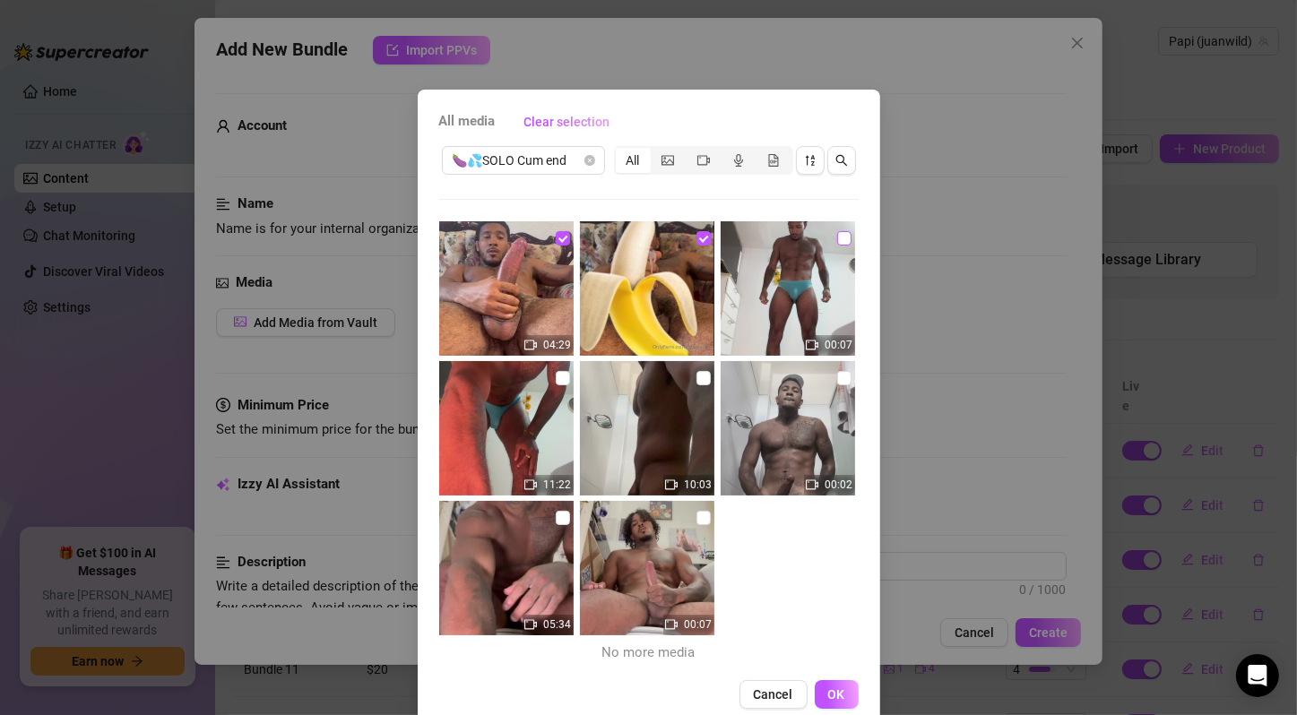
checkbox input "true"
click at [837, 375] on input "checkbox" at bounding box center [844, 378] width 14 height 14
checkbox input "true"
click at [556, 518] on input "checkbox" at bounding box center [563, 518] width 14 height 14
checkbox input "true"
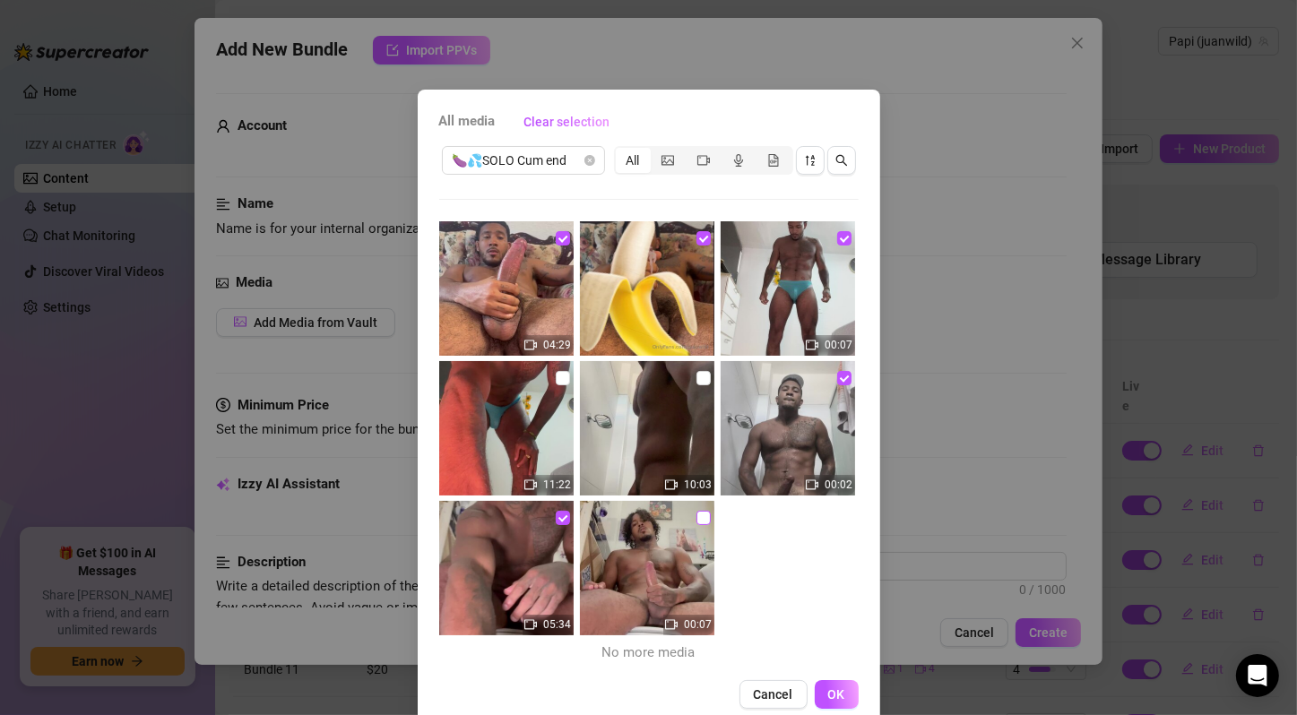
click at [696, 513] on input "checkbox" at bounding box center [703, 518] width 14 height 14
checkbox input "true"
click at [828, 682] on button "OK" at bounding box center [837, 694] width 44 height 29
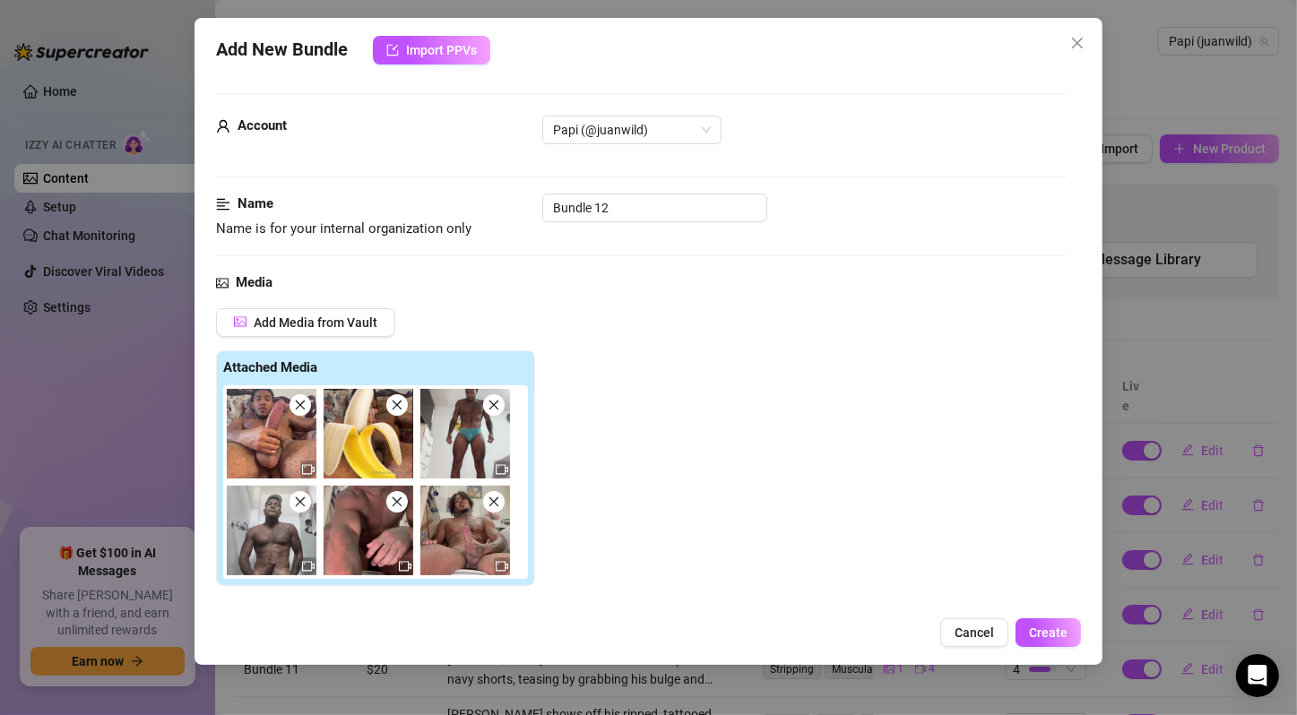
click at [368, 437] on img at bounding box center [369, 434] width 90 height 90
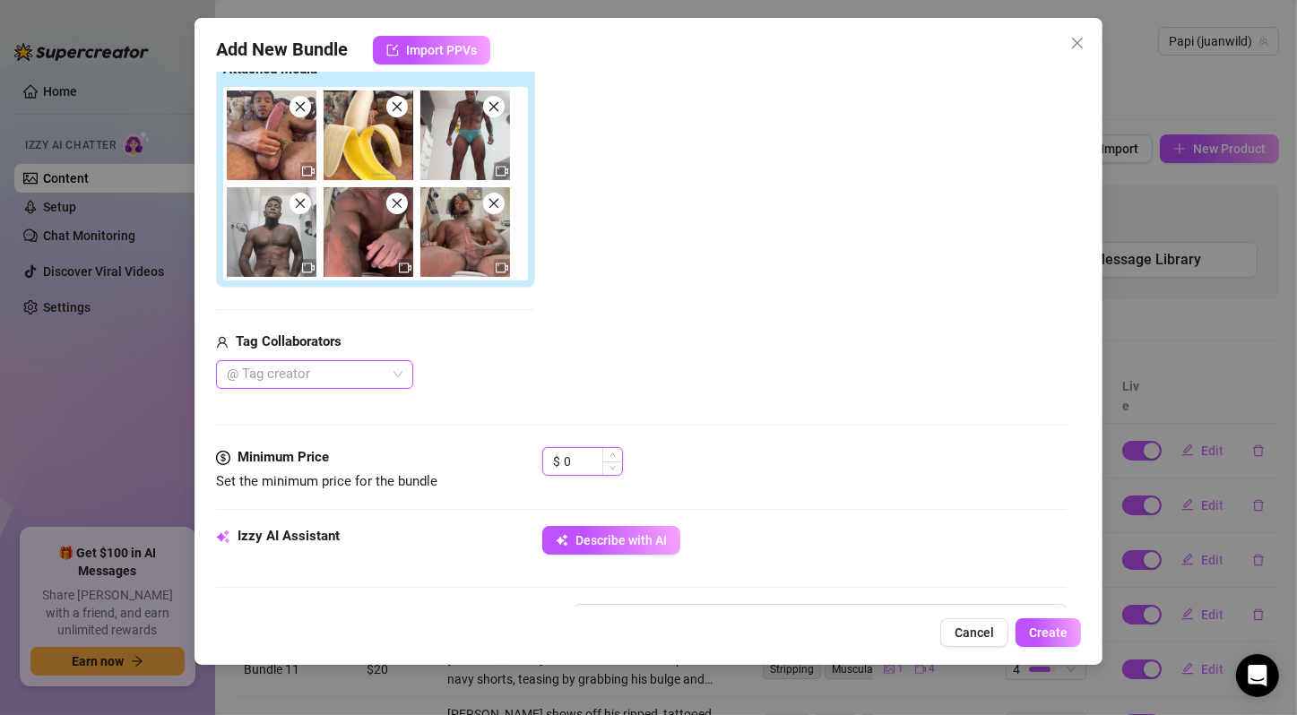
click at [565, 454] on input "0" at bounding box center [593, 461] width 58 height 27
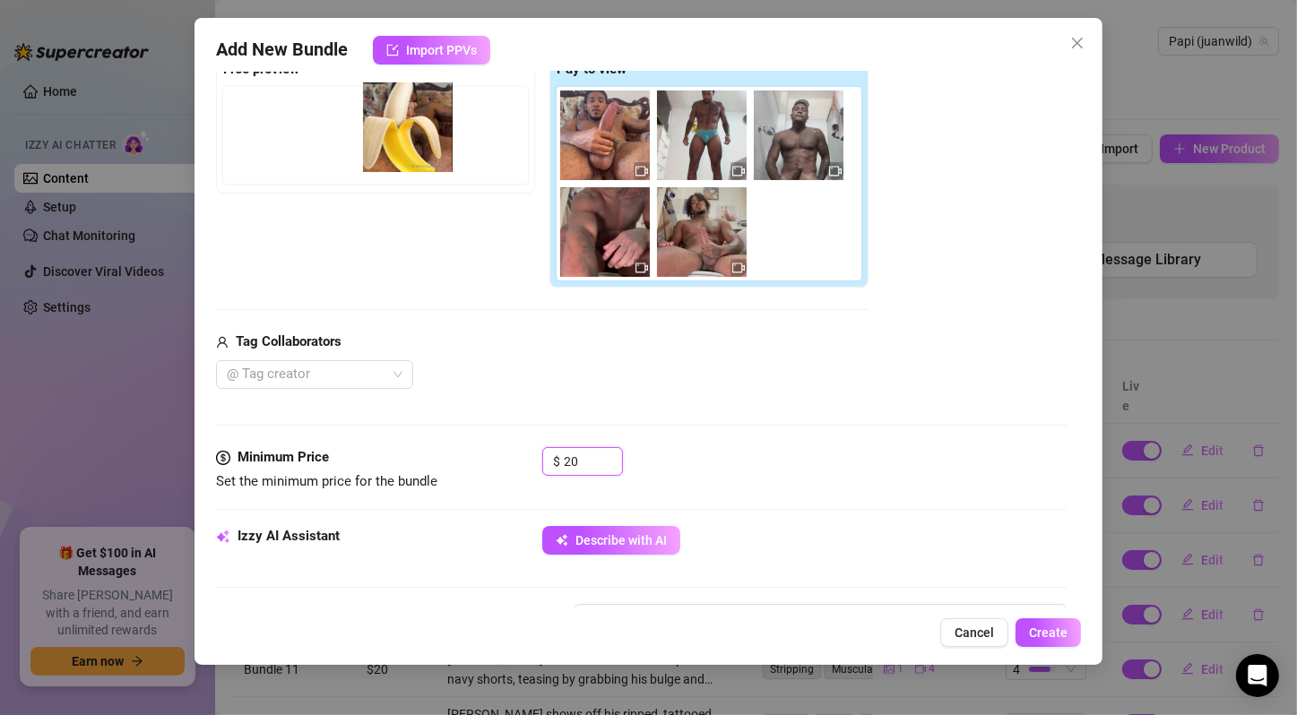
drag, startPoint x: 695, startPoint y: 151, endPoint x: 397, endPoint y: 146, distance: 298.4
click at [397, 146] on div "Free preview Pay to view" at bounding box center [542, 170] width 652 height 237
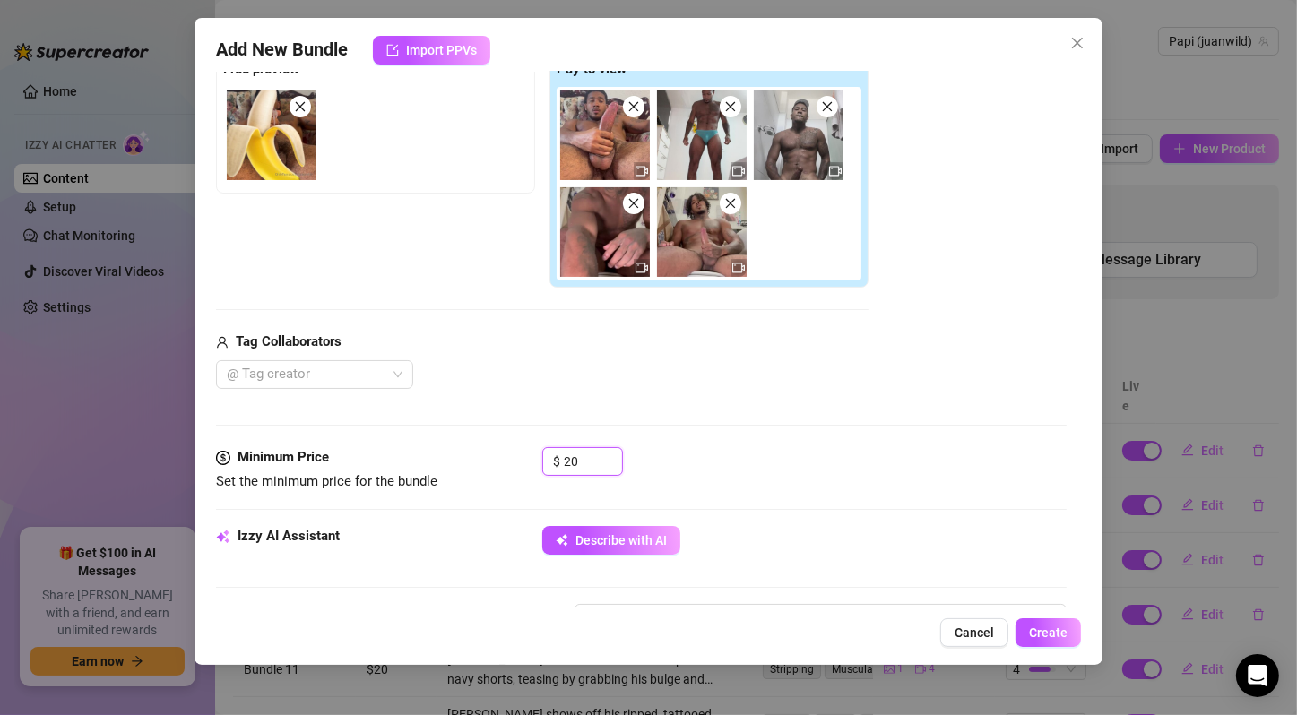
type input "20"
click at [672, 470] on div "$ 20" at bounding box center [804, 469] width 524 height 45
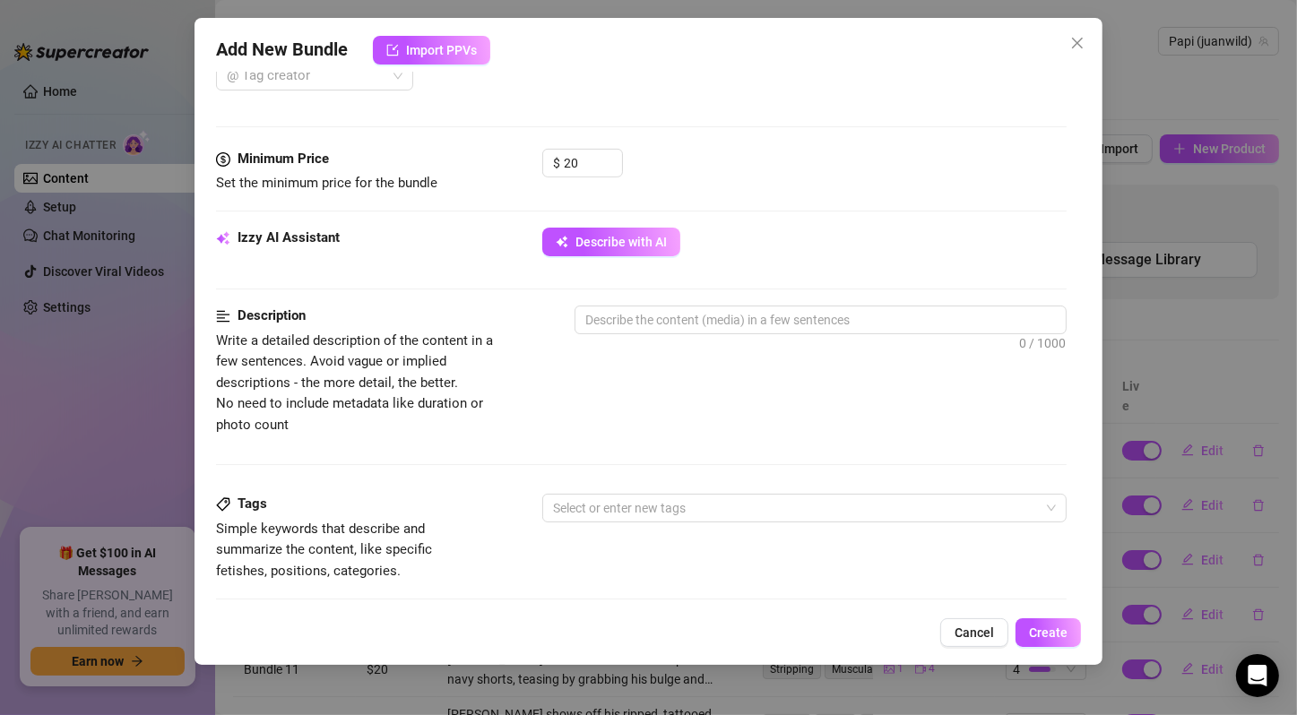
scroll to position [896, 0]
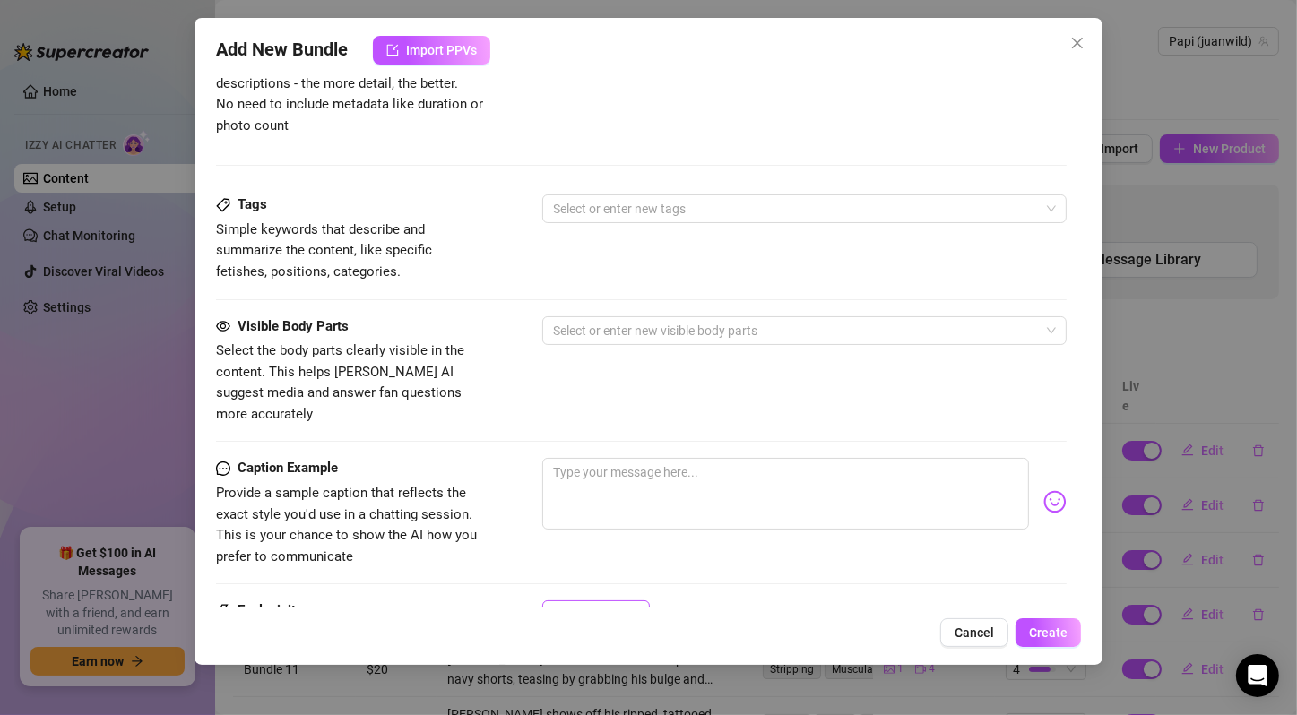
click at [581, 613] on div at bounding box center [582, 615] width 27 height 5
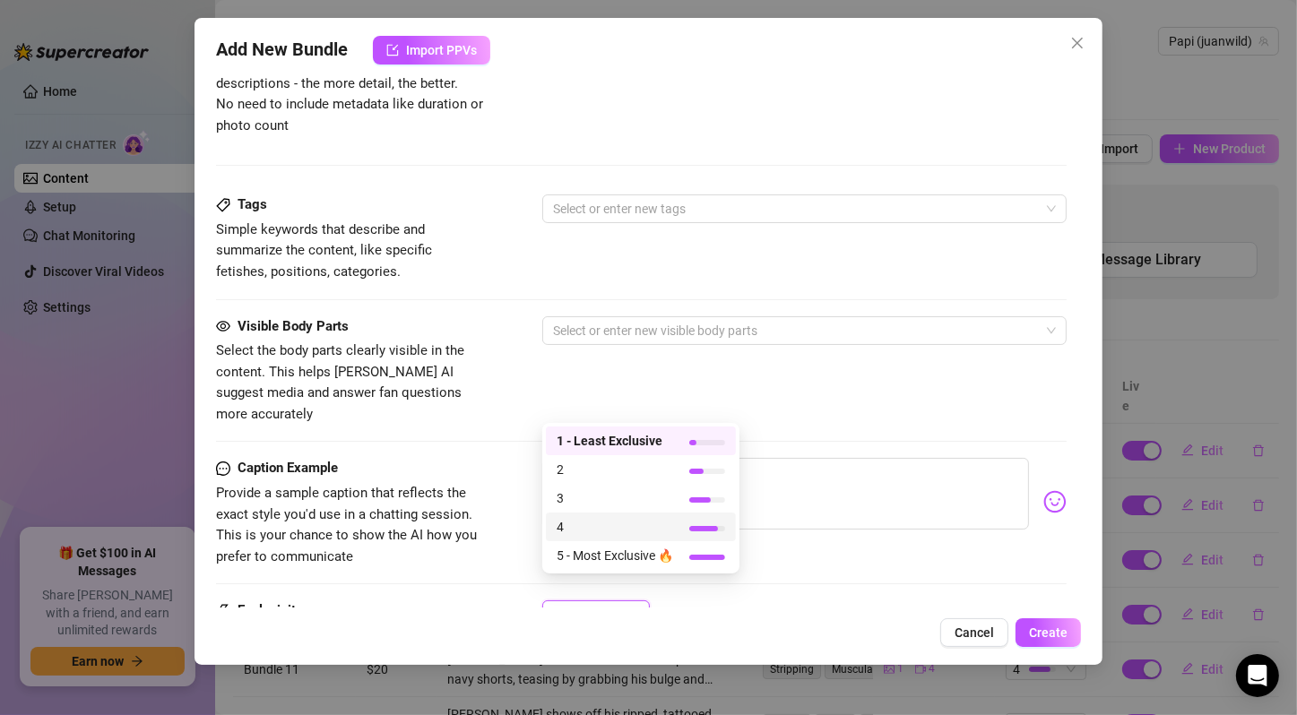
click at [586, 533] on span "4" at bounding box center [614, 527] width 116 height 20
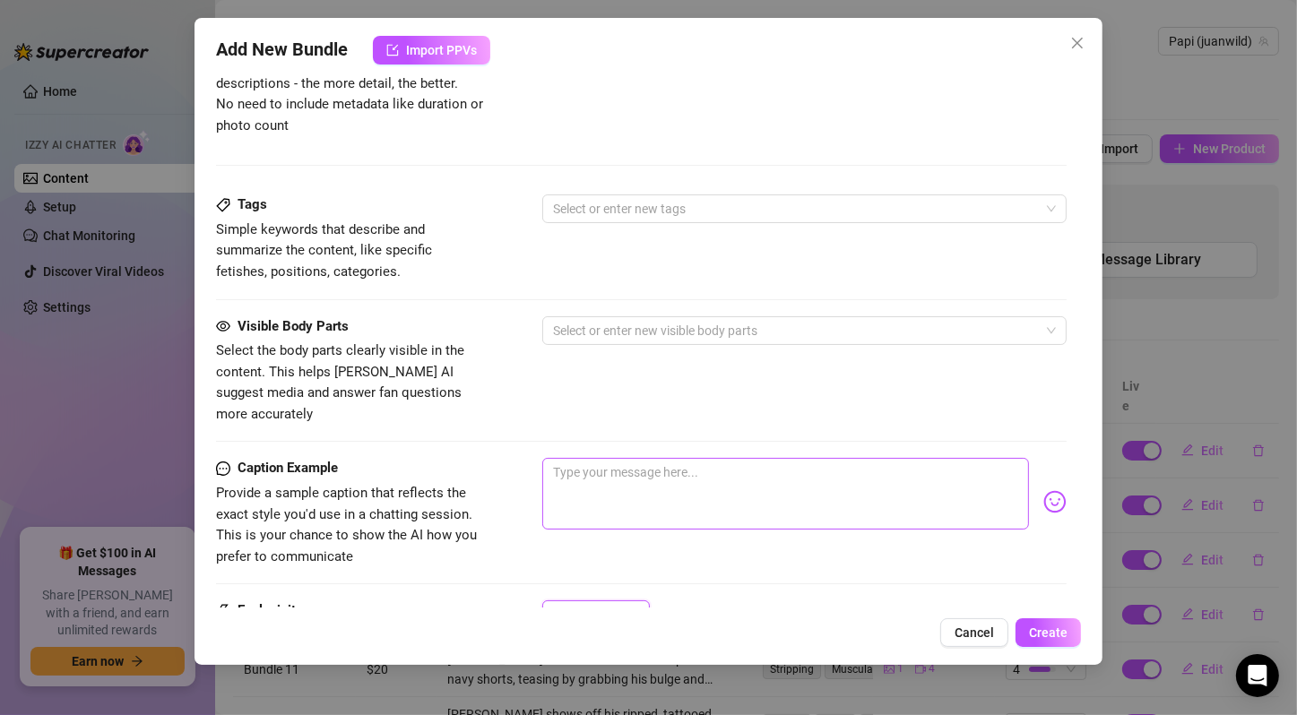
scroll to position [597, 0]
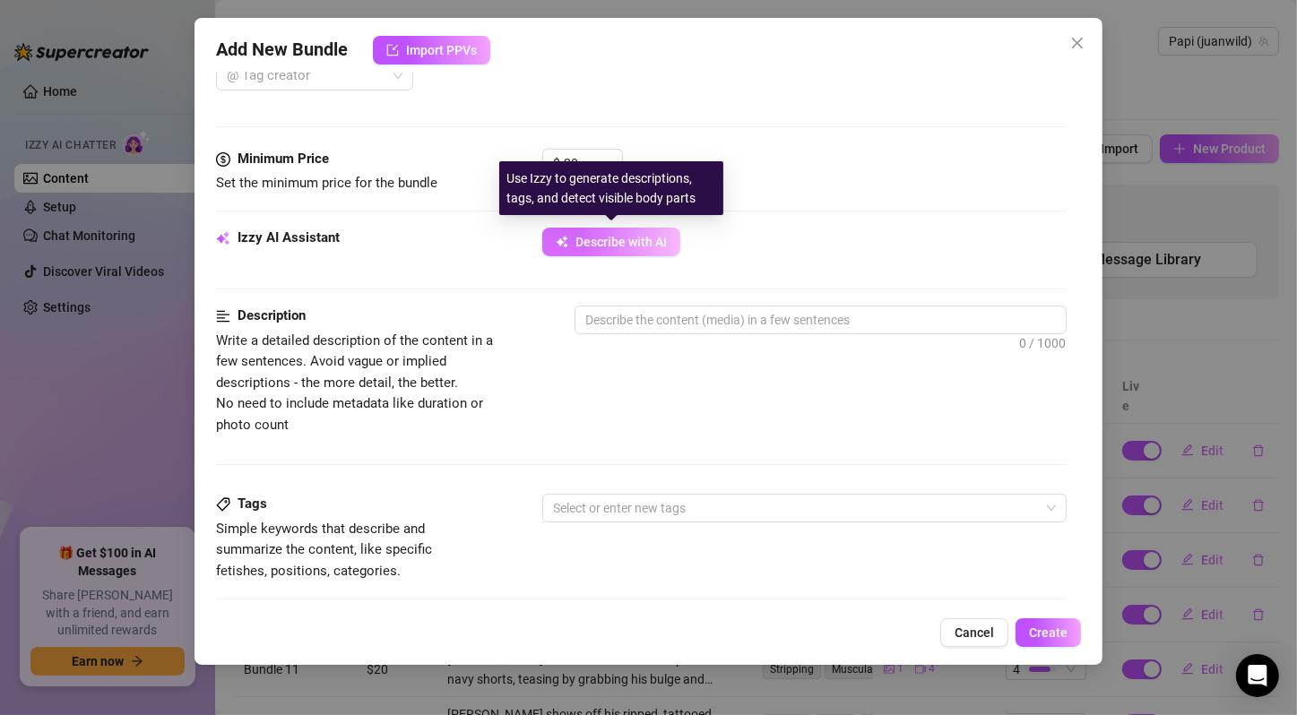
click at [570, 244] on button "Describe with AI" at bounding box center [611, 242] width 138 height 29
type textarea "[PERSON_NAME]"
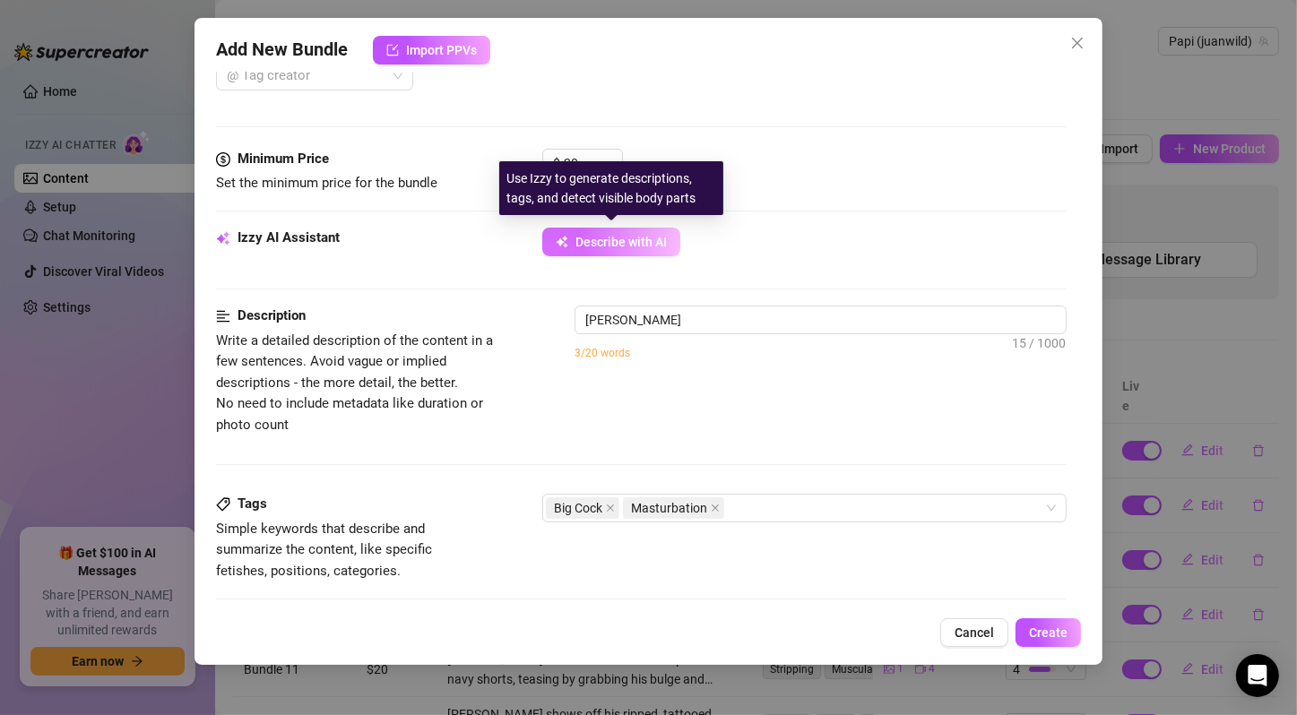
type textarea "[PERSON_NAME] shows"
type textarea "[PERSON_NAME] shows off"
type textarea "[PERSON_NAME] shows off his"
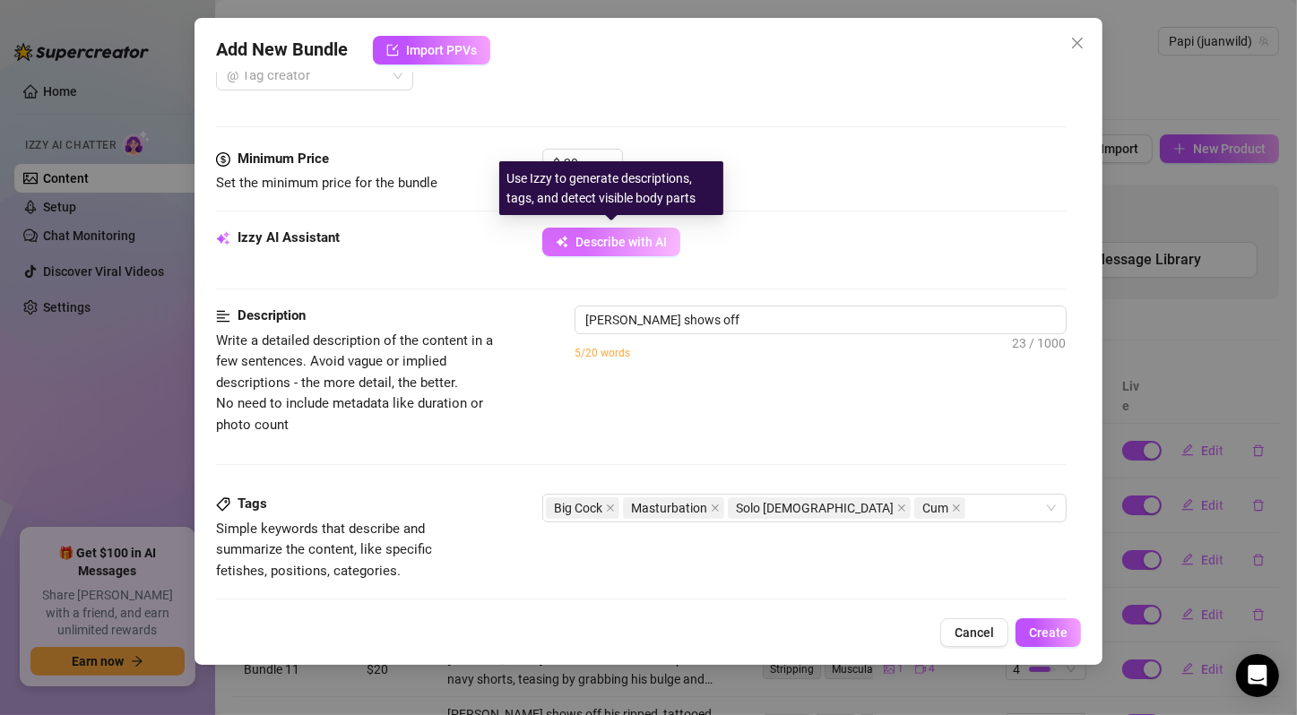
type textarea "[PERSON_NAME] shows off his"
type textarea "Juan Wild shows off his ripped"
type textarea "Juan Wild shows off his ripped body"
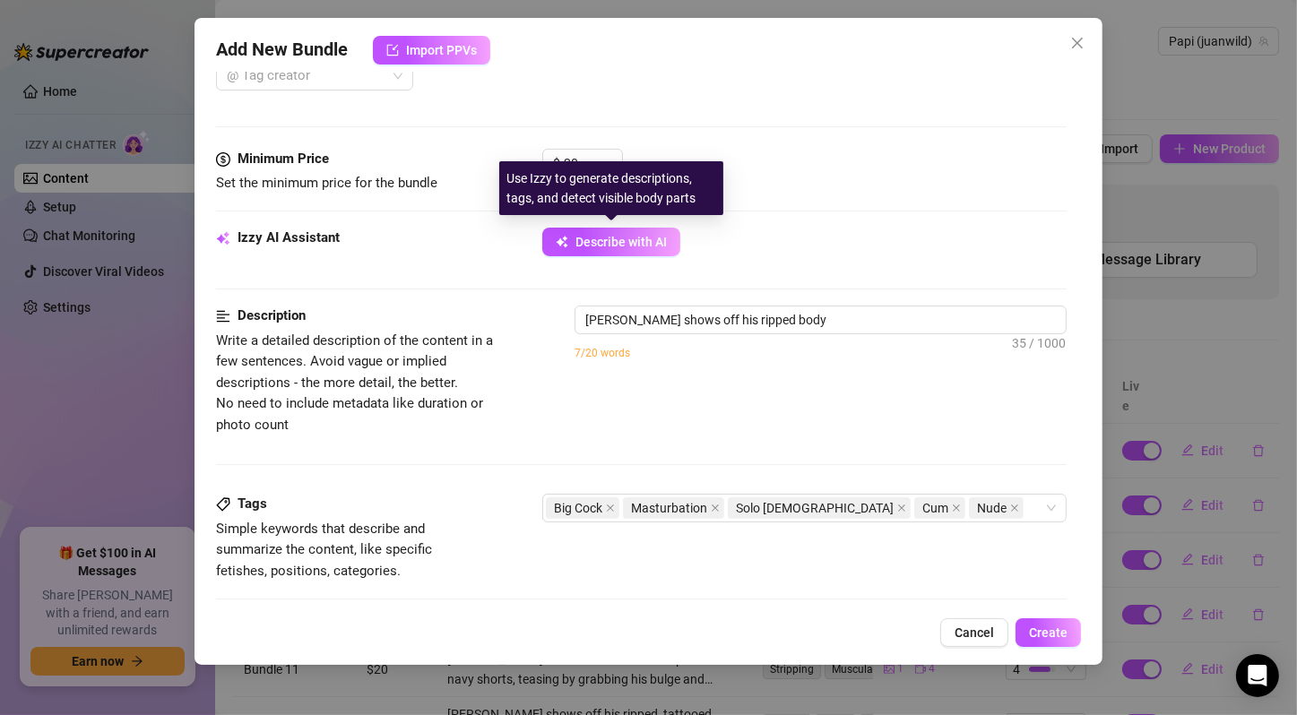
type textarea "Juan Wild shows off his ripped body and"
type textarea "Juan Wild shows off his ripped body and big"
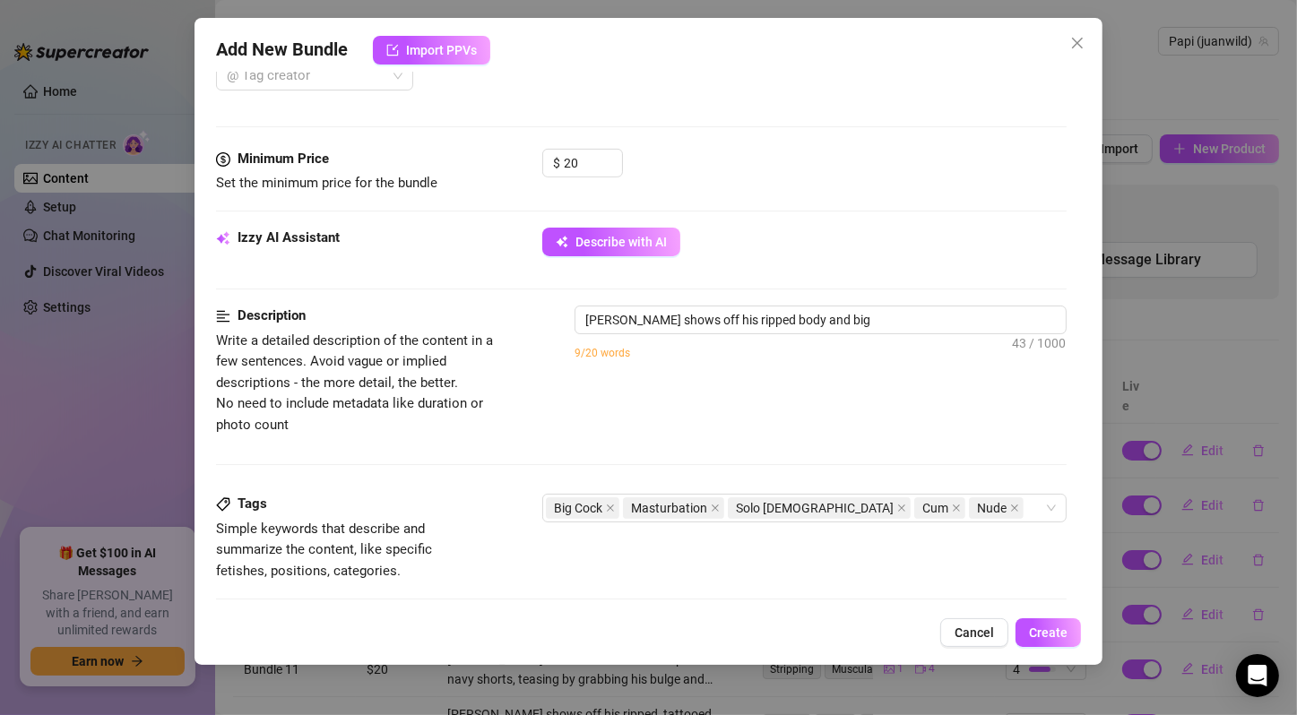
type textarea "Juan Wild shows off his ripped body and big cock"
type textarea "Juan Wild shows off his ripped body and big cock in"
type textarea "Juan Wild shows off his ripped body and big cock in four"
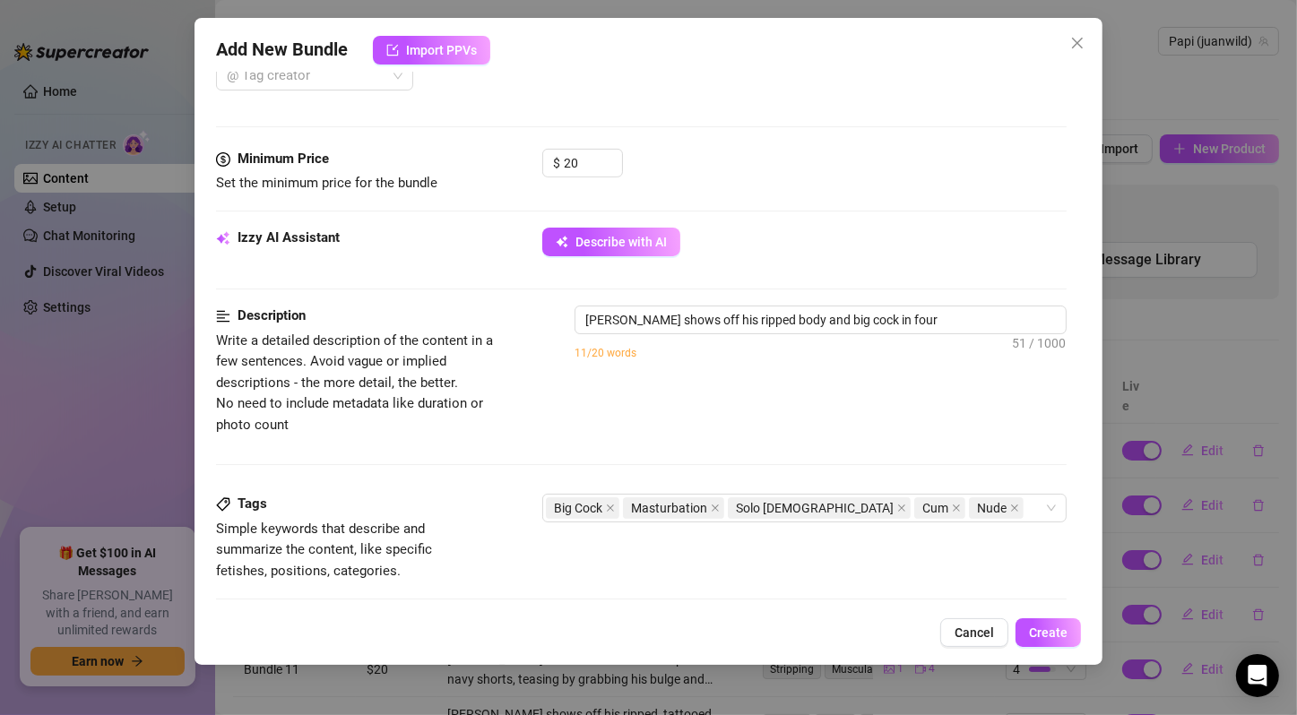
type textarea "Juan Wild shows off his ripped body and big cock in four"
type textarea "Juan Wild shows off his ripped body and big cock in four explicit"
type textarea "Juan Wild shows off his ripped body and big cock in four explicit jerk-off"
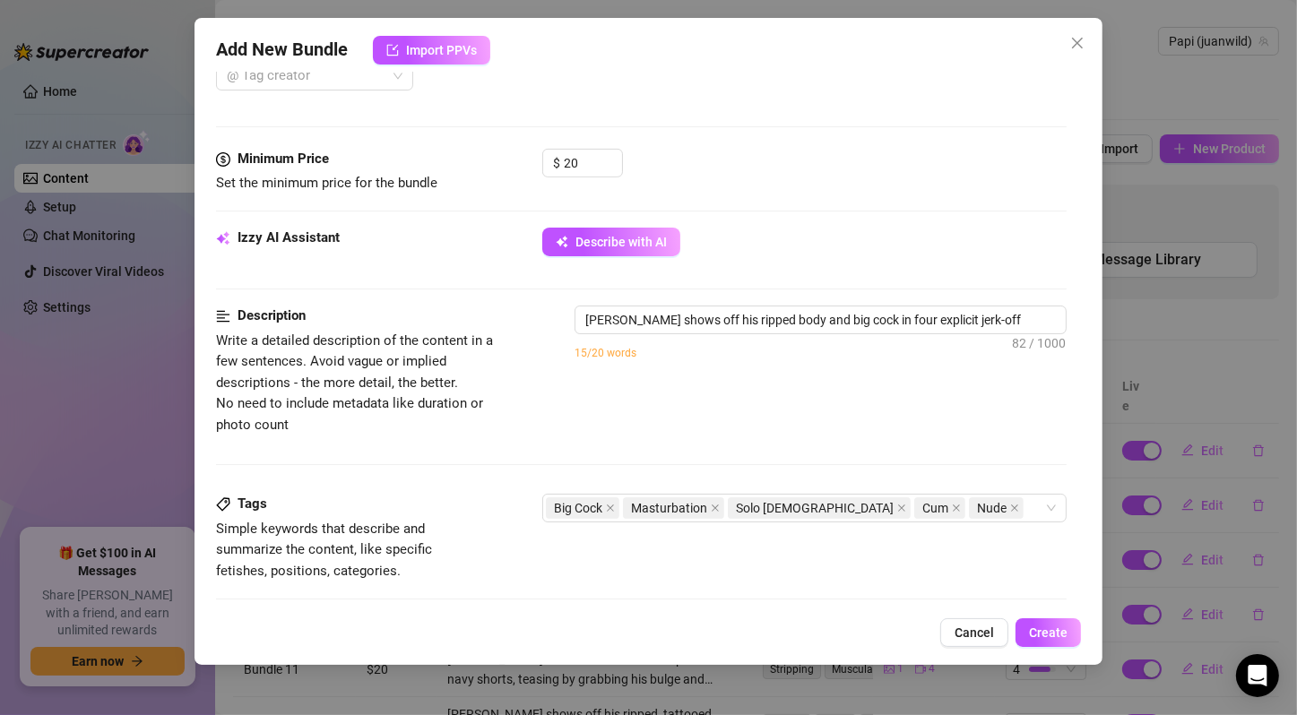
type textarea "Juan Wild shows off his ripped body and big cock in four explicit jerk-off vide…"
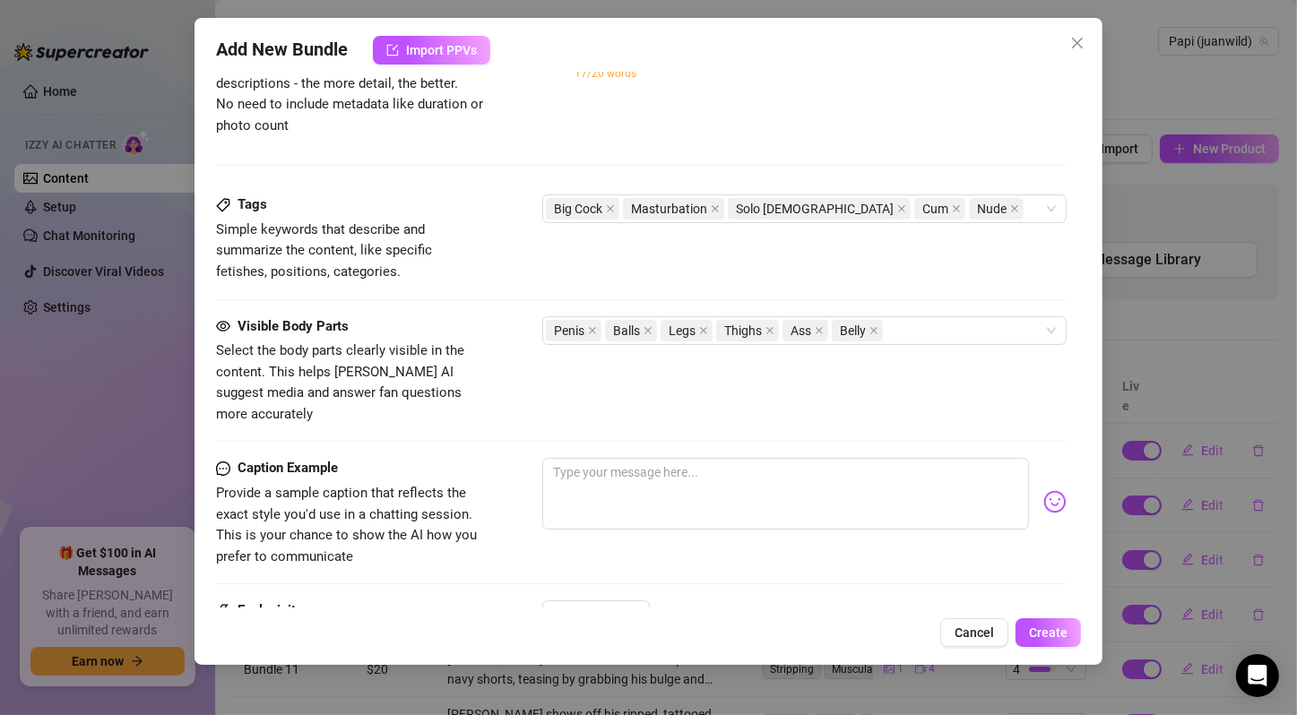
type textarea "Juan Wild shows off his ripped body and big cock in four explicit jerk-off vide…"
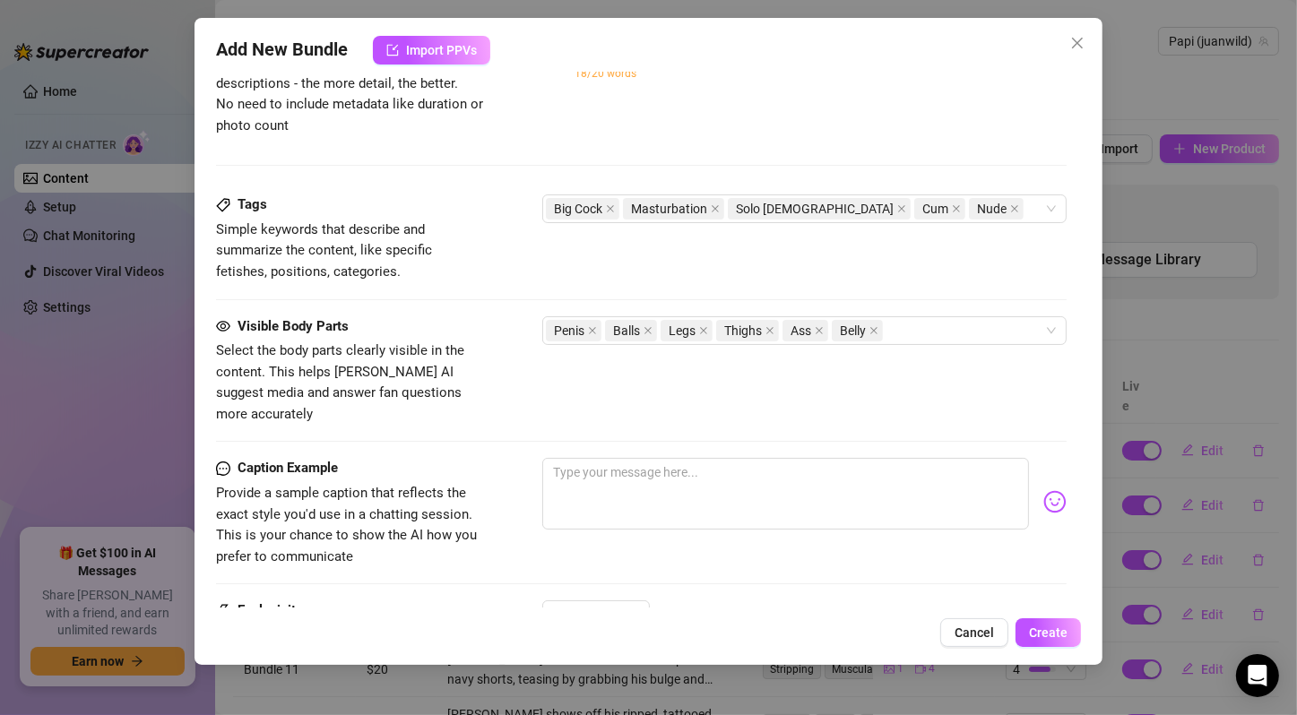
type textarea "Juan Wild shows off his ripped body and big cock in four explicit jerk-off vide…"
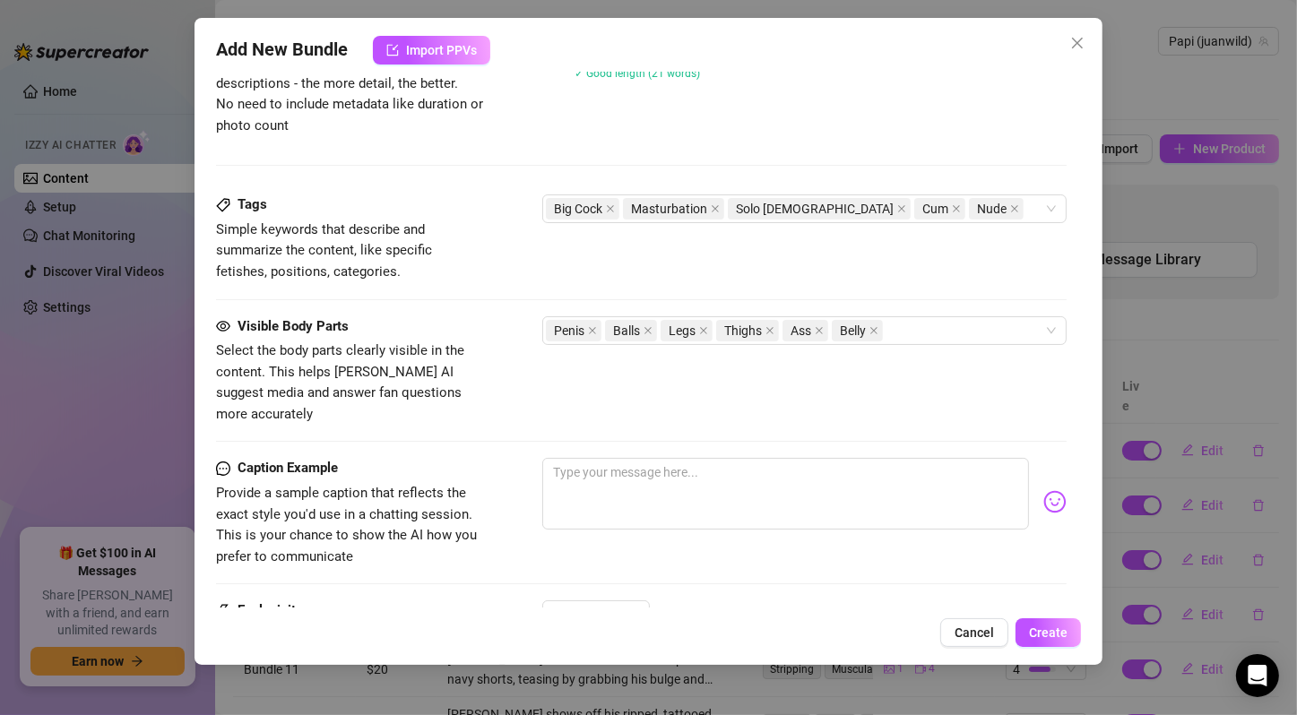
type textarea "Juan Wild shows off his ripped body and big cock in four explicit jerk-off vide…"
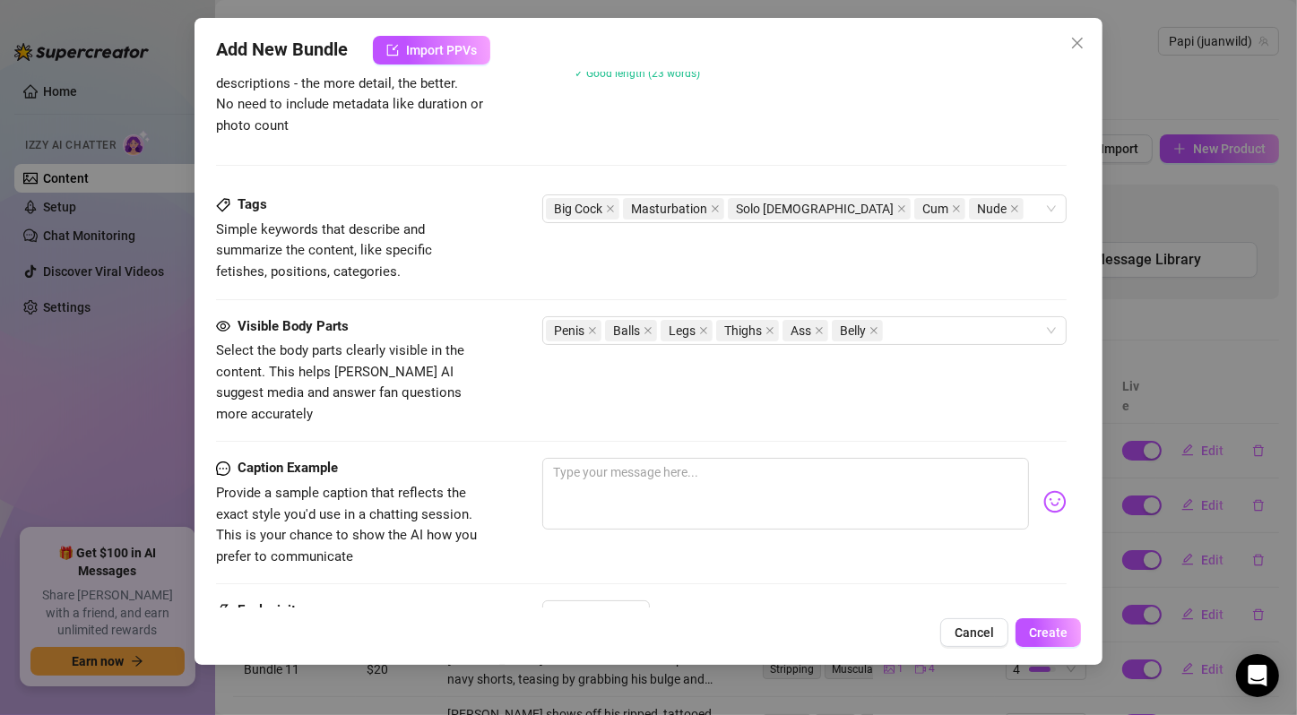
type textarea "Juan Wild shows off his ripped body and big cock in four explicit jerk-off vide…"
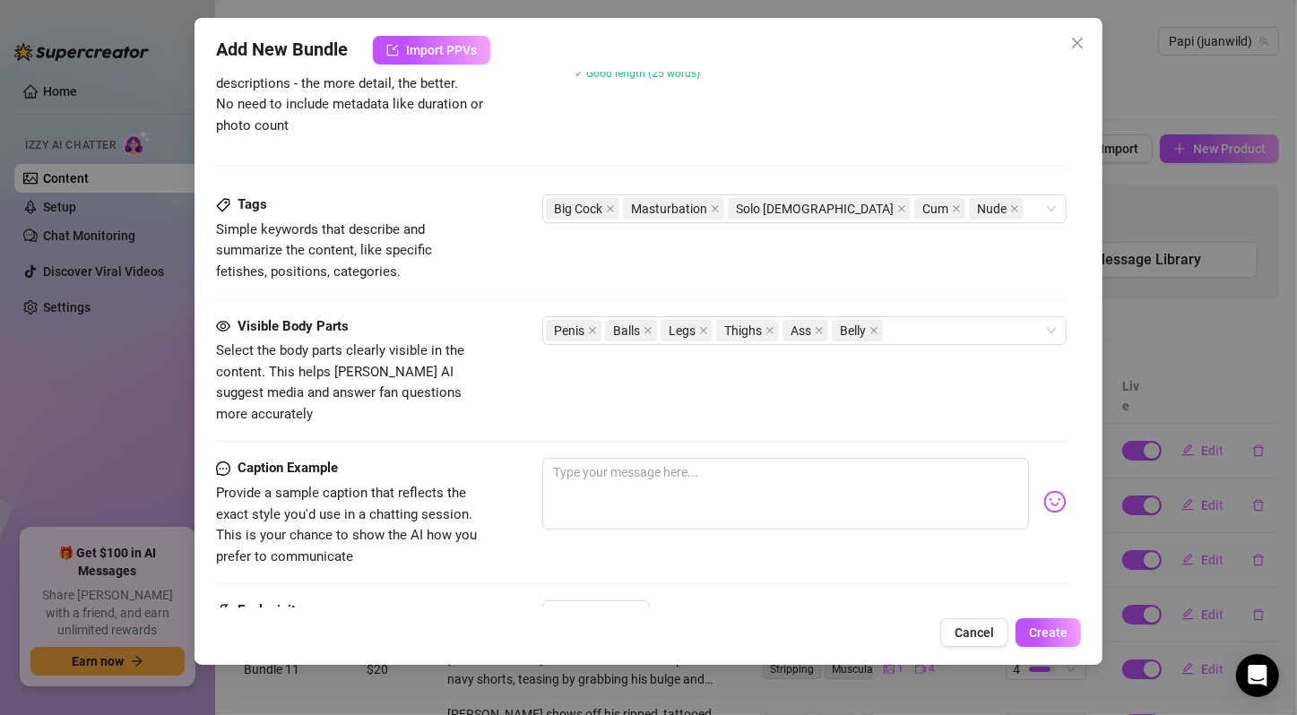
type textarea "Juan Wild shows off his ripped body and big cock in four explicit jerk-off vide…"
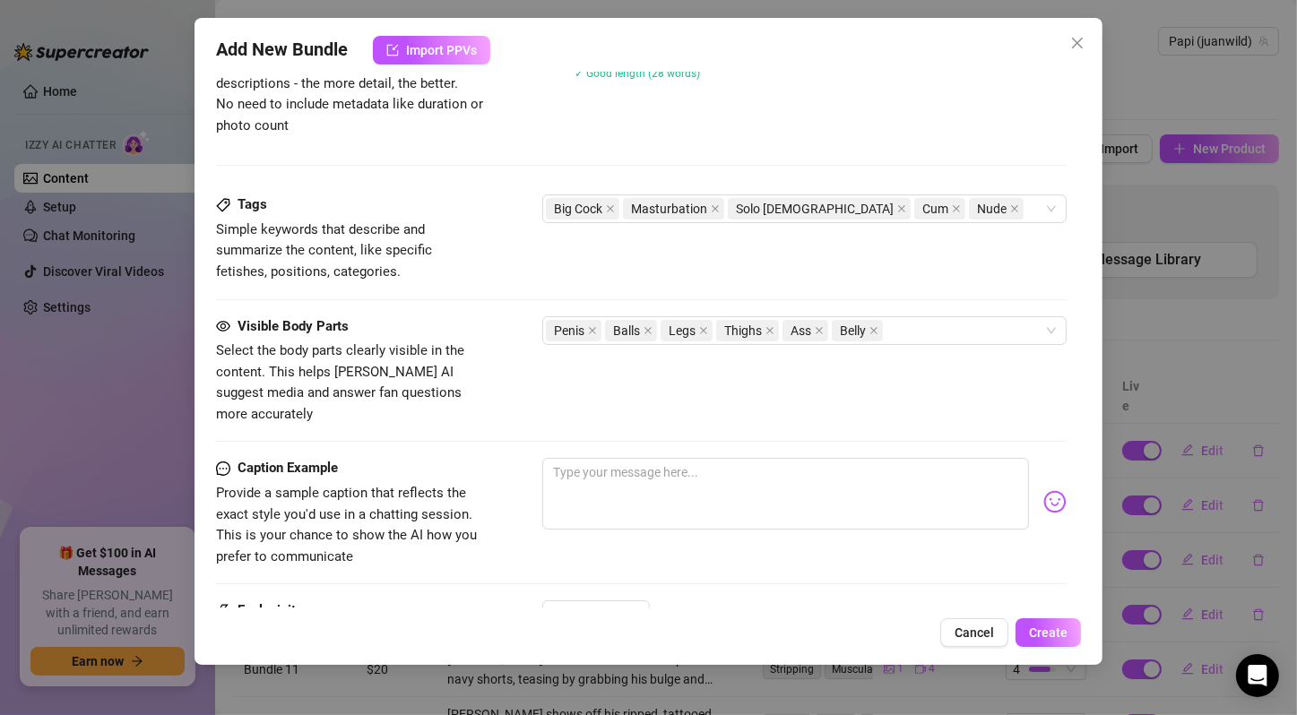
type textarea "Juan Wild shows off his ripped body and big cock in four explicit jerk-off vide…"
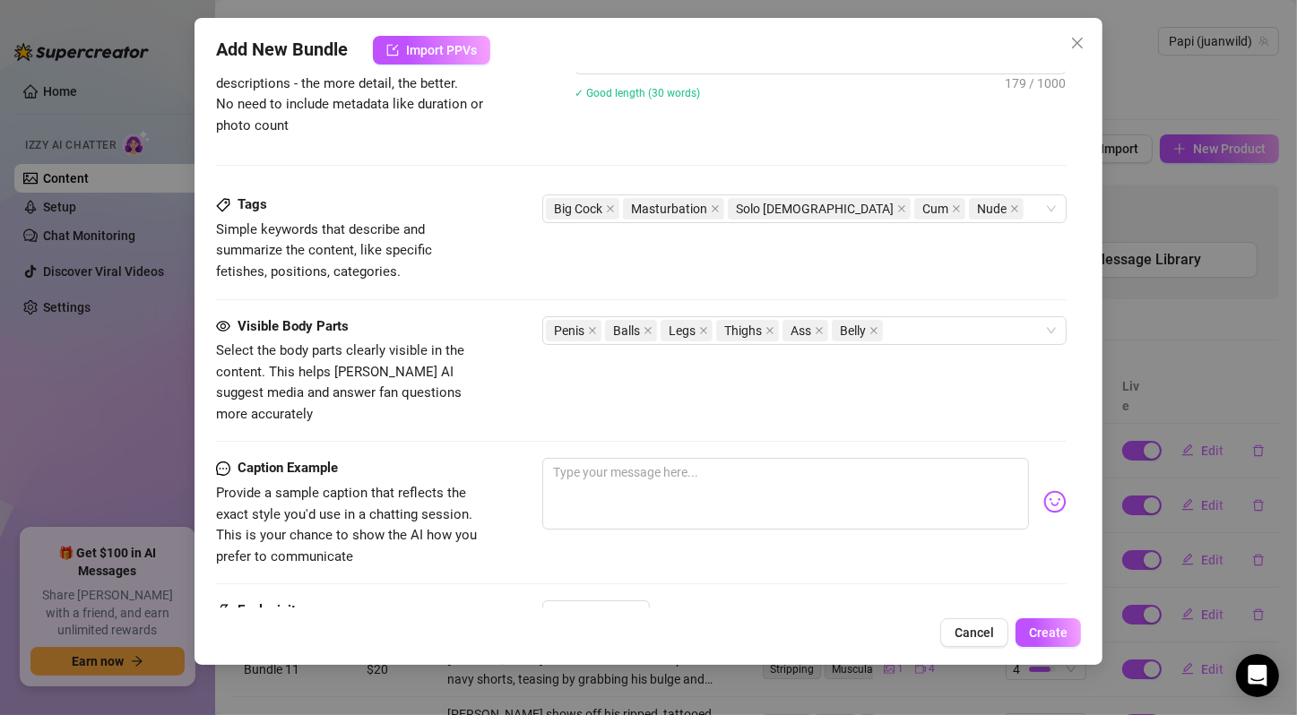
type textarea "Juan Wild shows off his ripped body and big cock in four explicit jerk-off vide…"
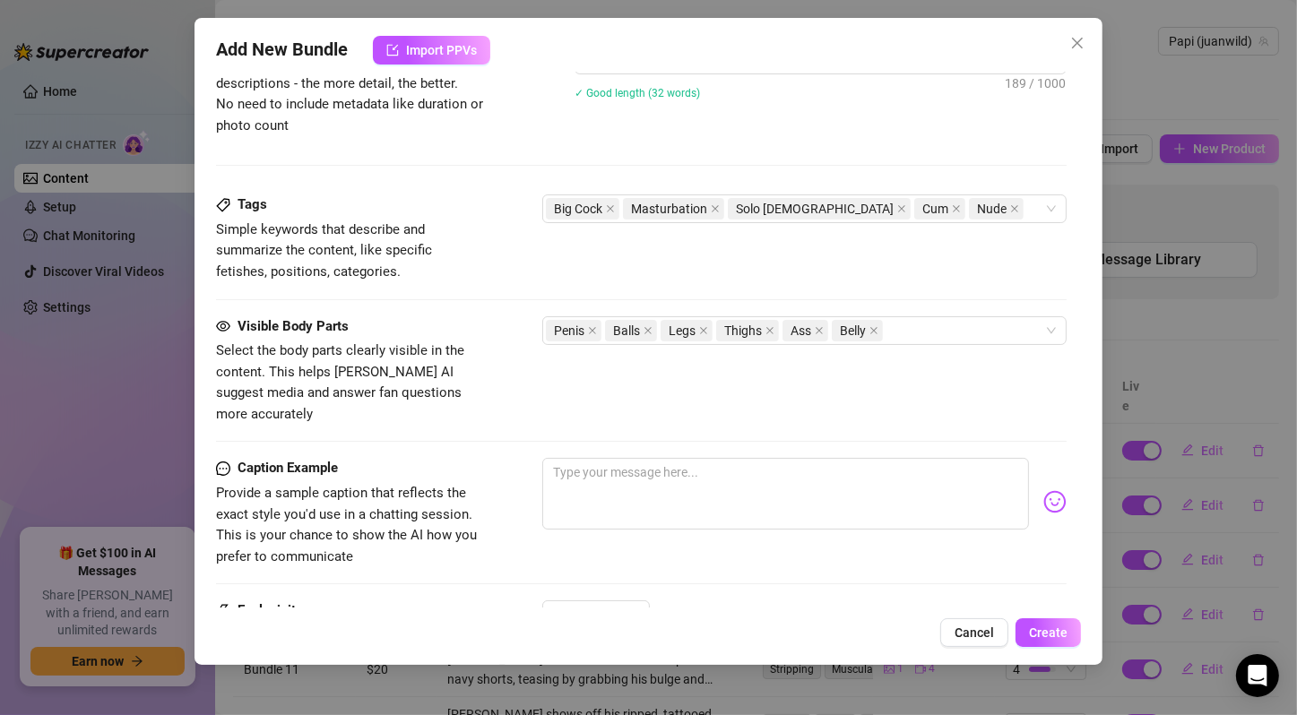
type textarea "Juan Wild shows off his ripped body and big cock in four explicit jerk-off vide…"
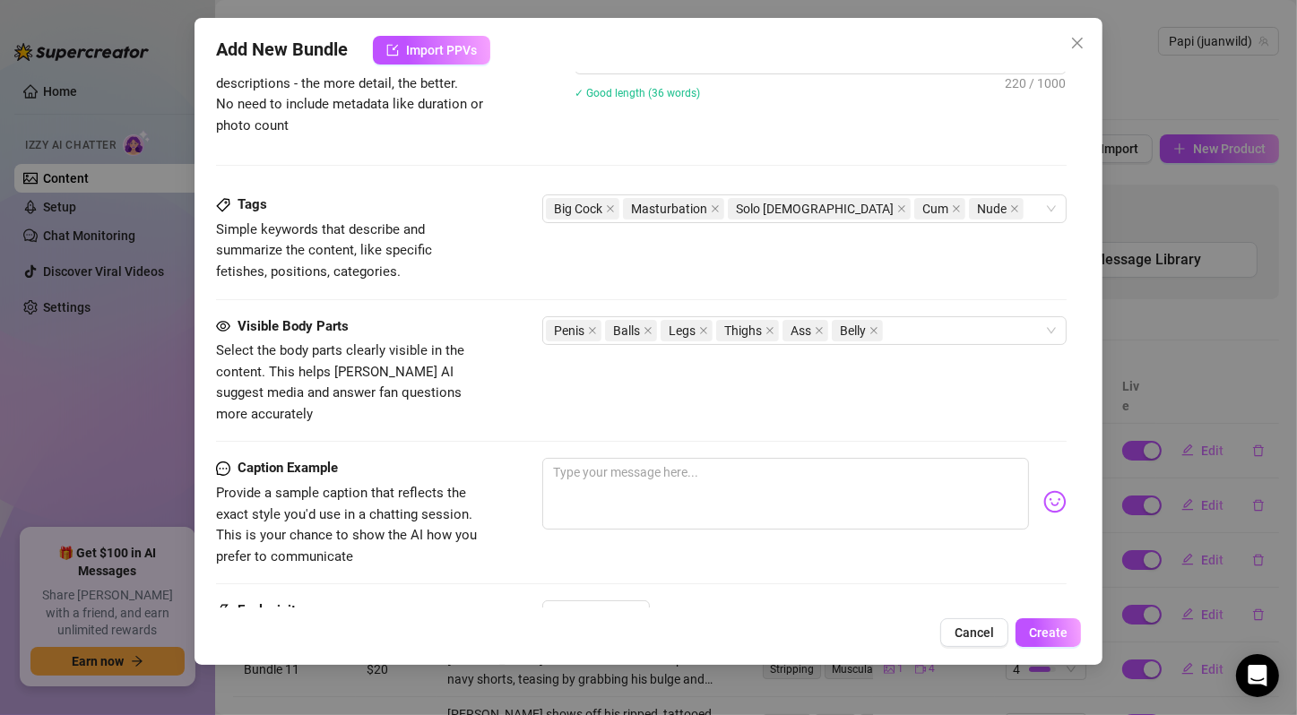
type textarea "Juan Wild shows off his ripped body and big cock in four explicit jerk-off vide…"
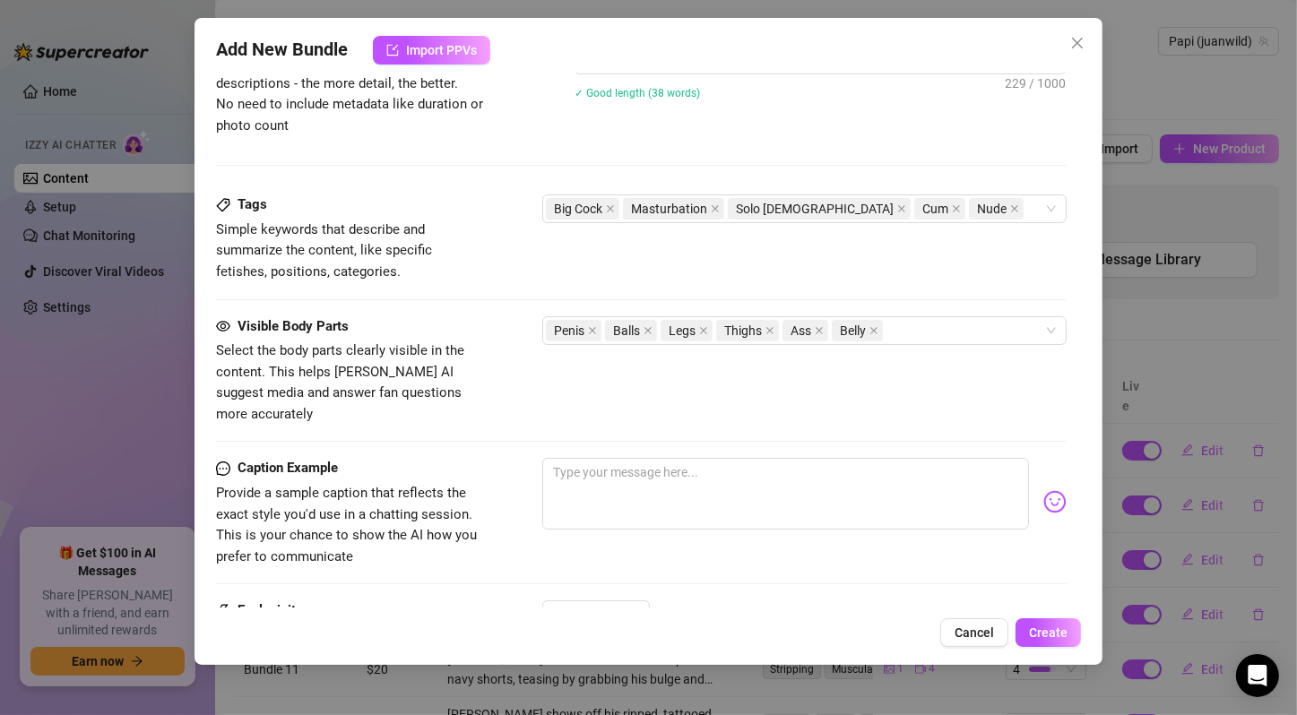
type textarea "Juan Wild shows off his ripped body and big cock in four explicit jerk-off vide…"
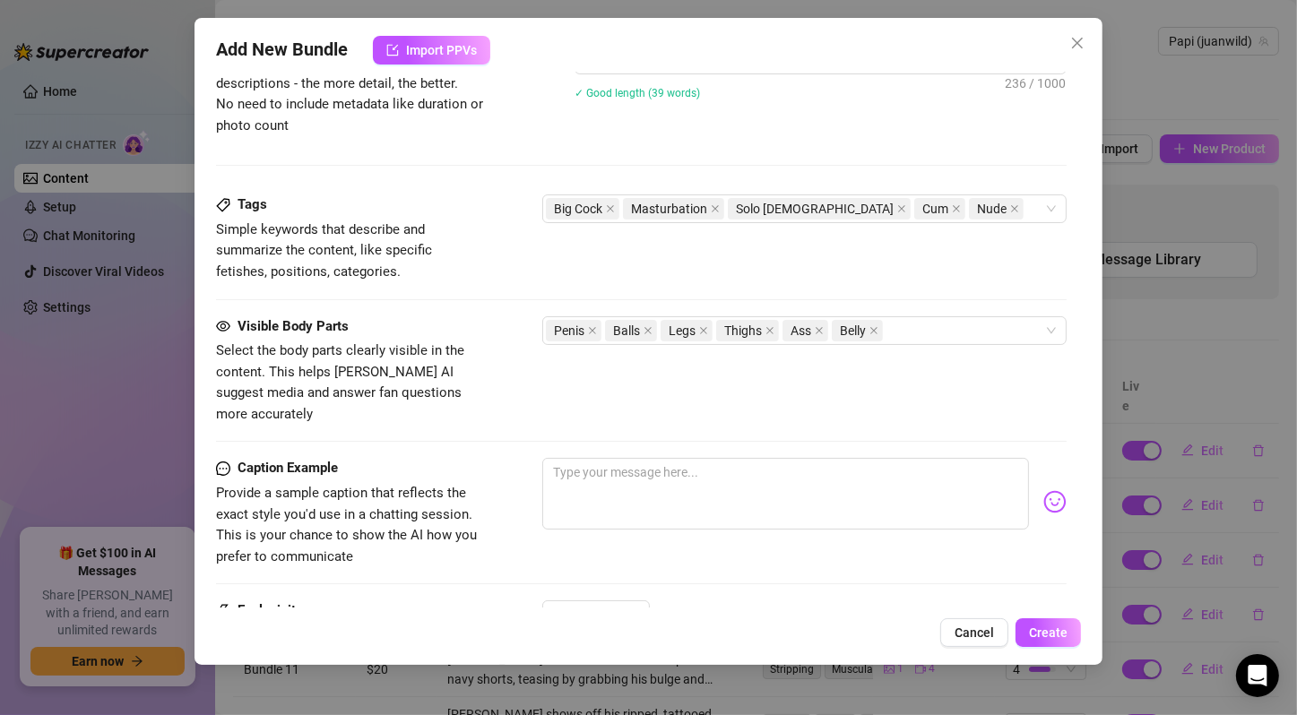
type textarea "Juan Wild shows off his ripped body and big cock in four explicit jerk-off vide…"
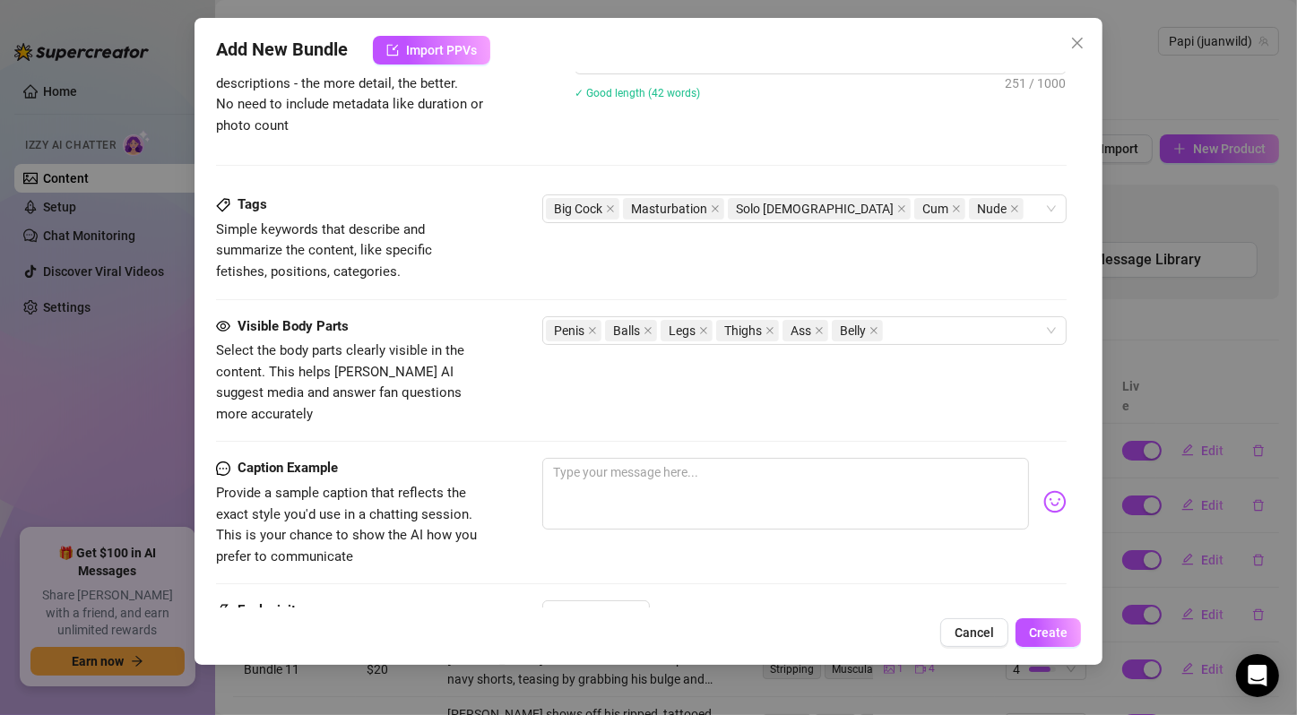
type textarea "Juan Wild shows off his ripped body and big cock in four explicit jerk-off vide…"
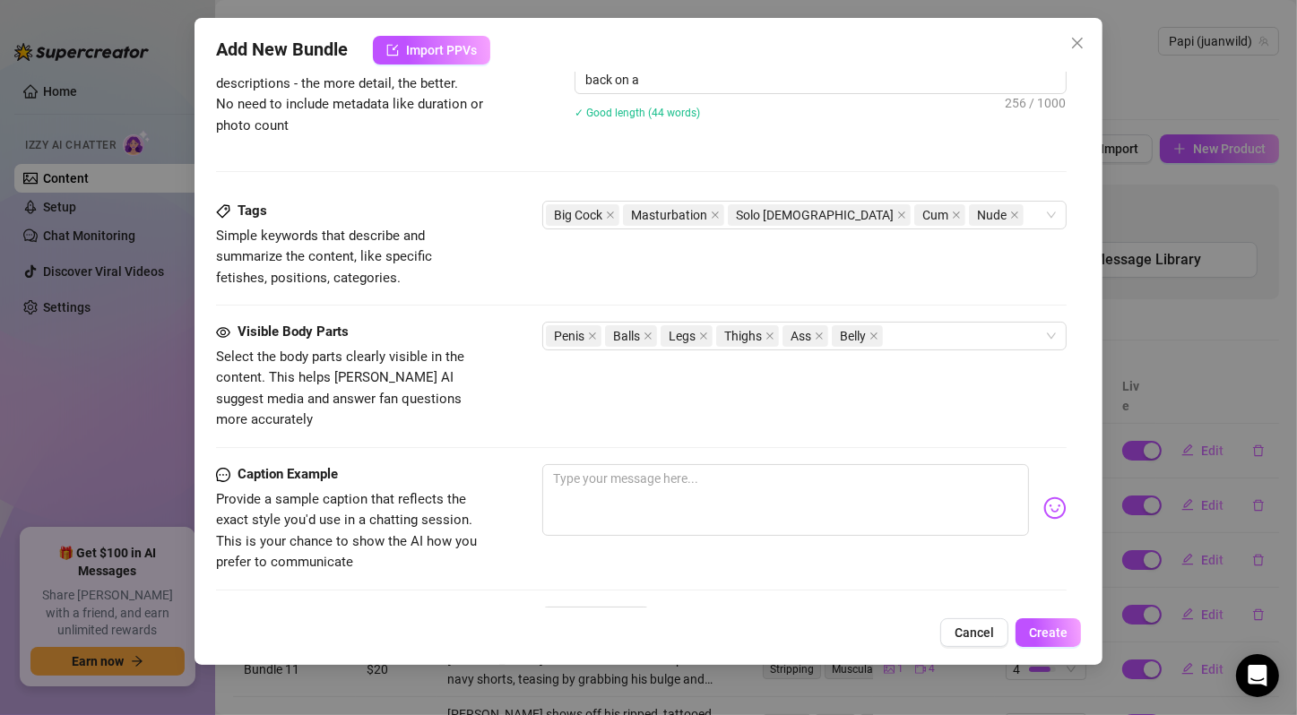
type textarea "Juan Wild shows off his ripped body and big cock in four explicit jerk-off vide…"
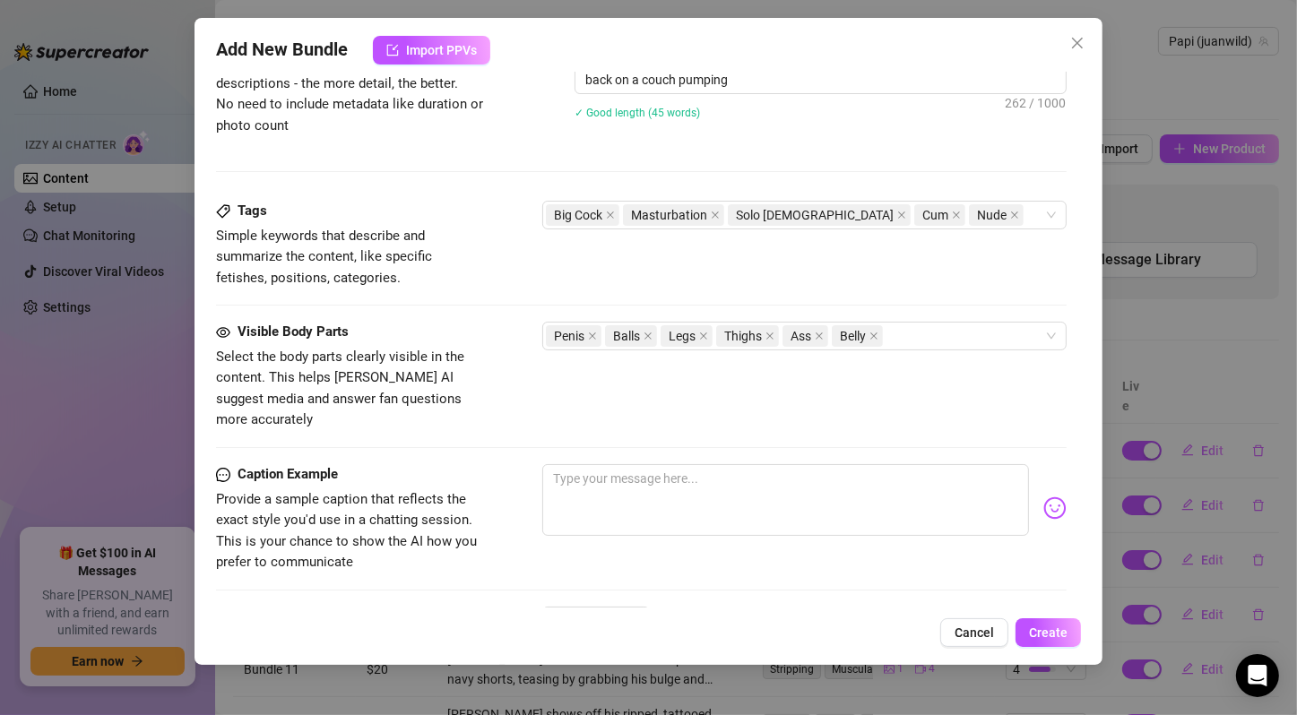
type textarea "Juan Wild shows off his ripped body and big cock in four explicit jerk-off vide…"
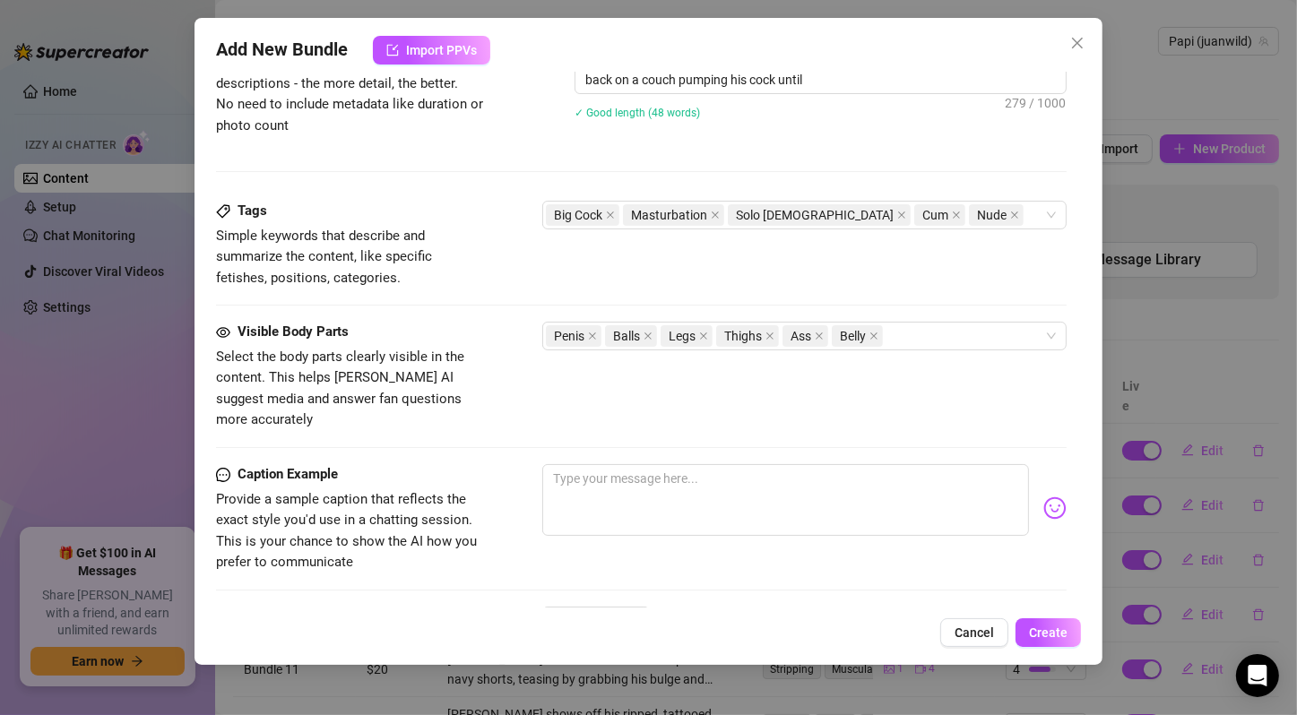
type textarea "Juan Wild shows off his ripped body and big cock in four explicit jerk-off vide…"
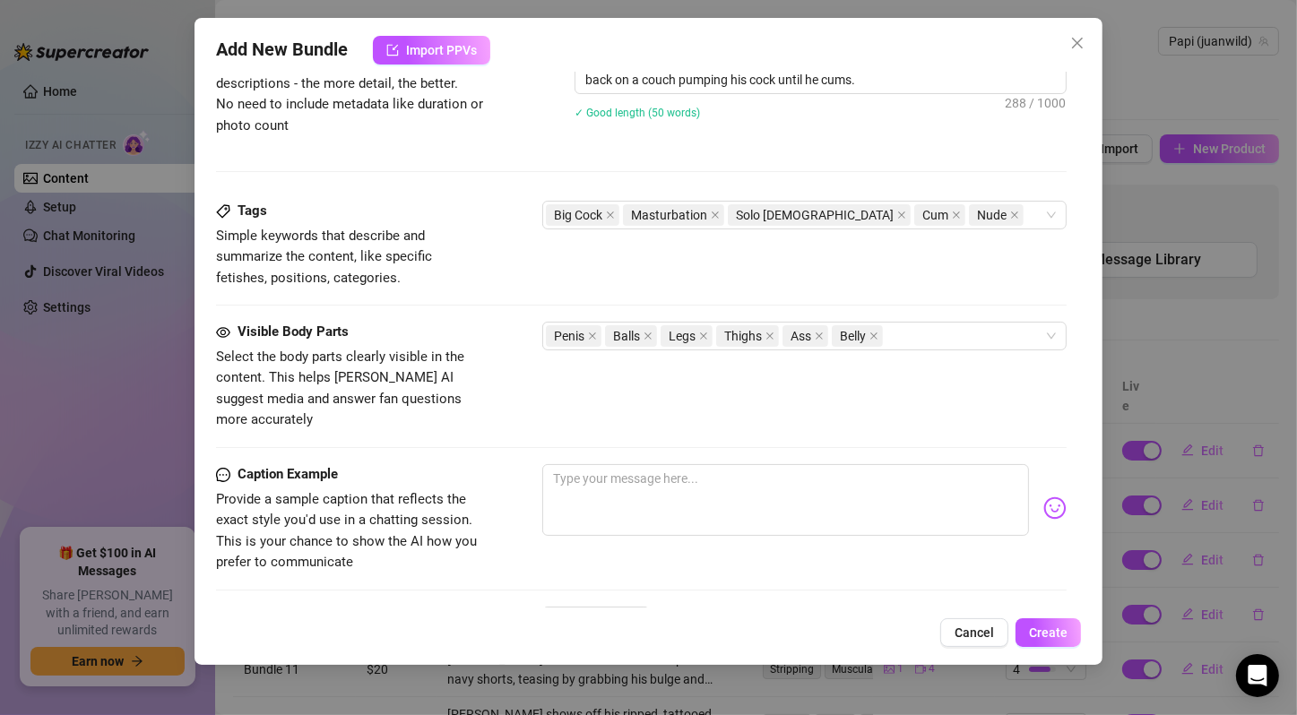
type textarea "Juan Wild shows off his ripped body and big cock in four explicit jerk-off vide…"
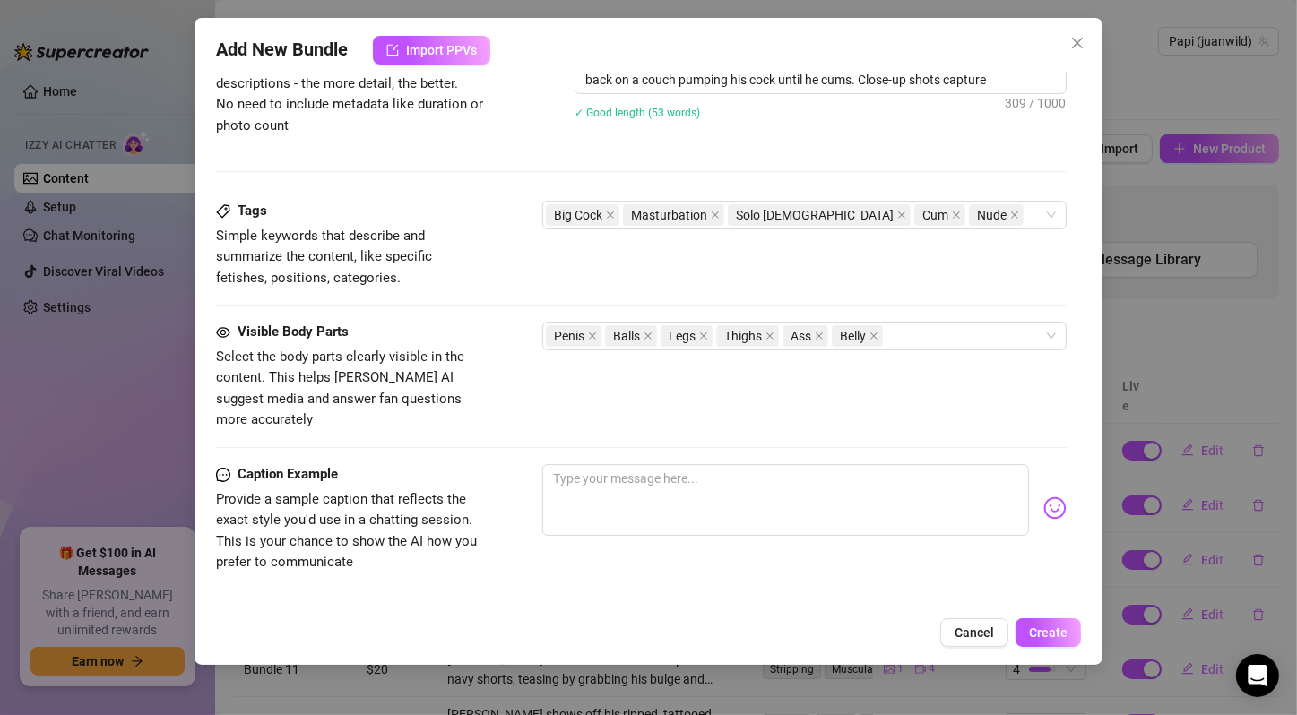
type textarea "Juan Wild shows off his ripped body and big cock in four explicit jerk-off vide…"
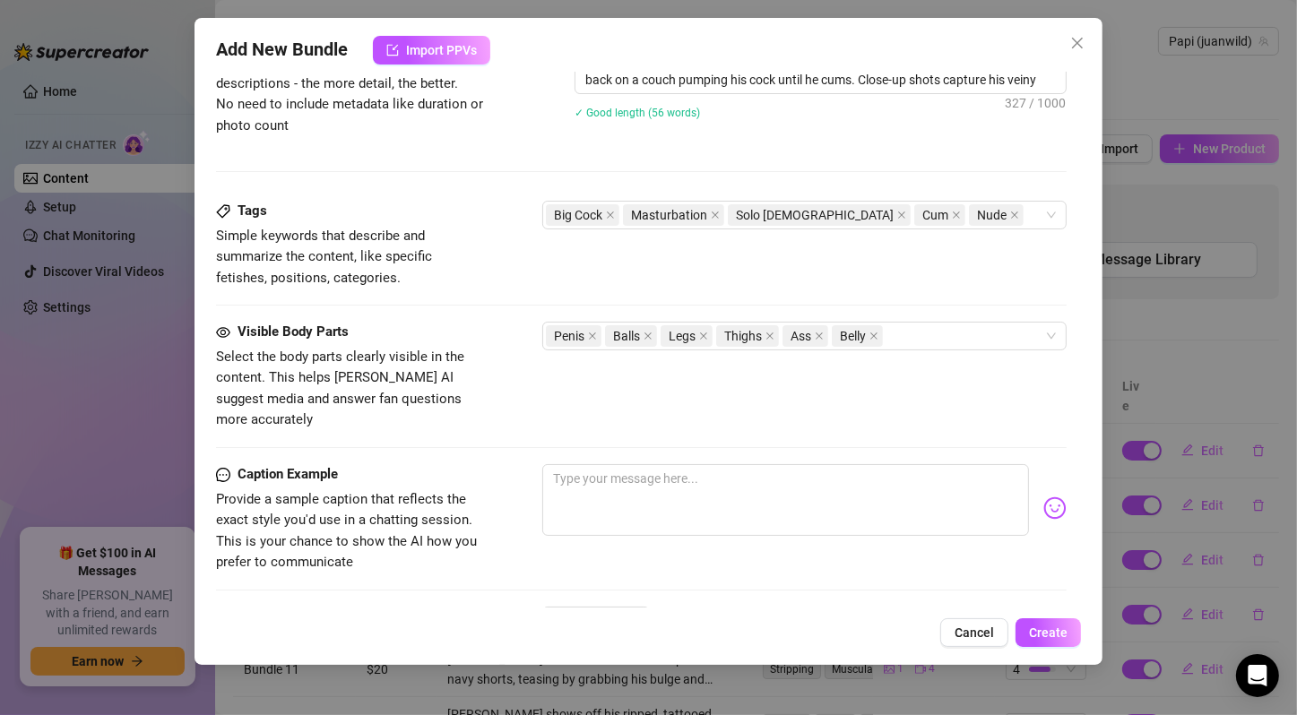
type textarea "Juan Wild shows off his ripped body and big cock in four explicit jerk-off vide…"
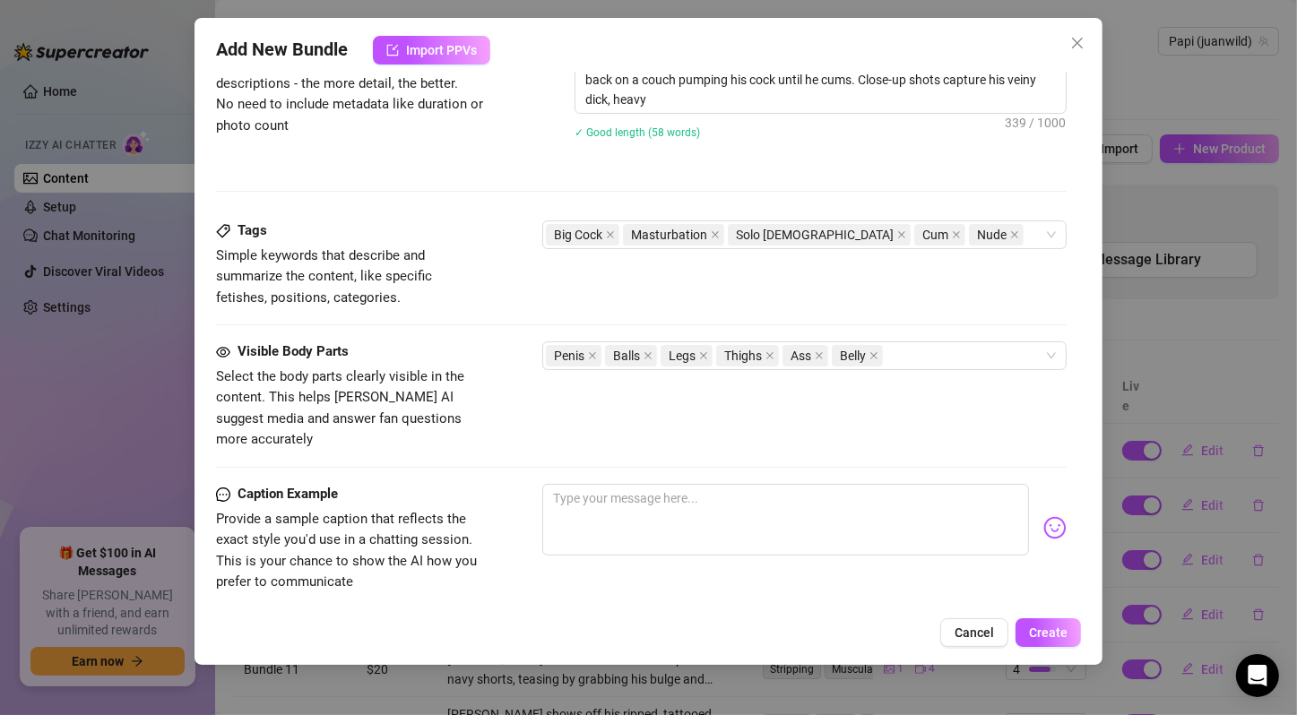
type textarea "Juan Wild shows off his ripped body and big cock in four explicit jerk-off vide…"
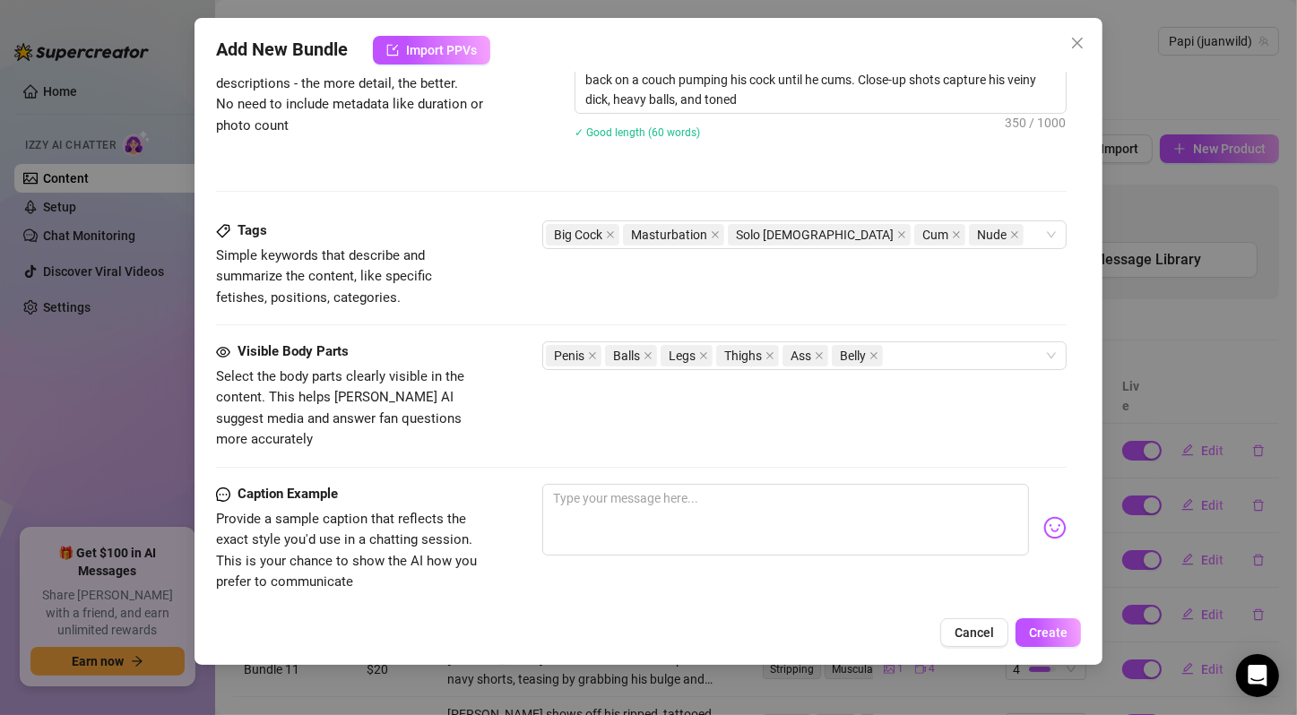
type textarea "Juan Wild shows off his ripped body and big cock in four explicit jerk-off vide…"
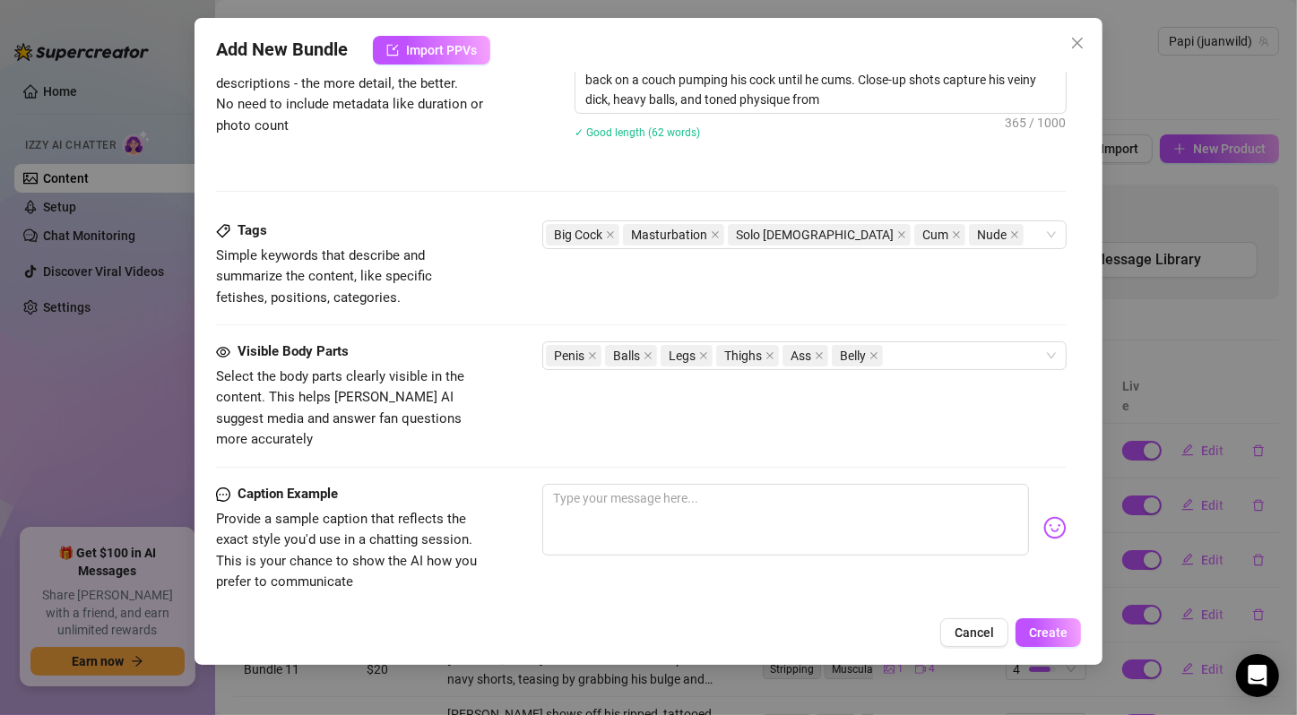
type textarea "Juan Wild shows off his ripped body and big cock in four explicit jerk-off vide…"
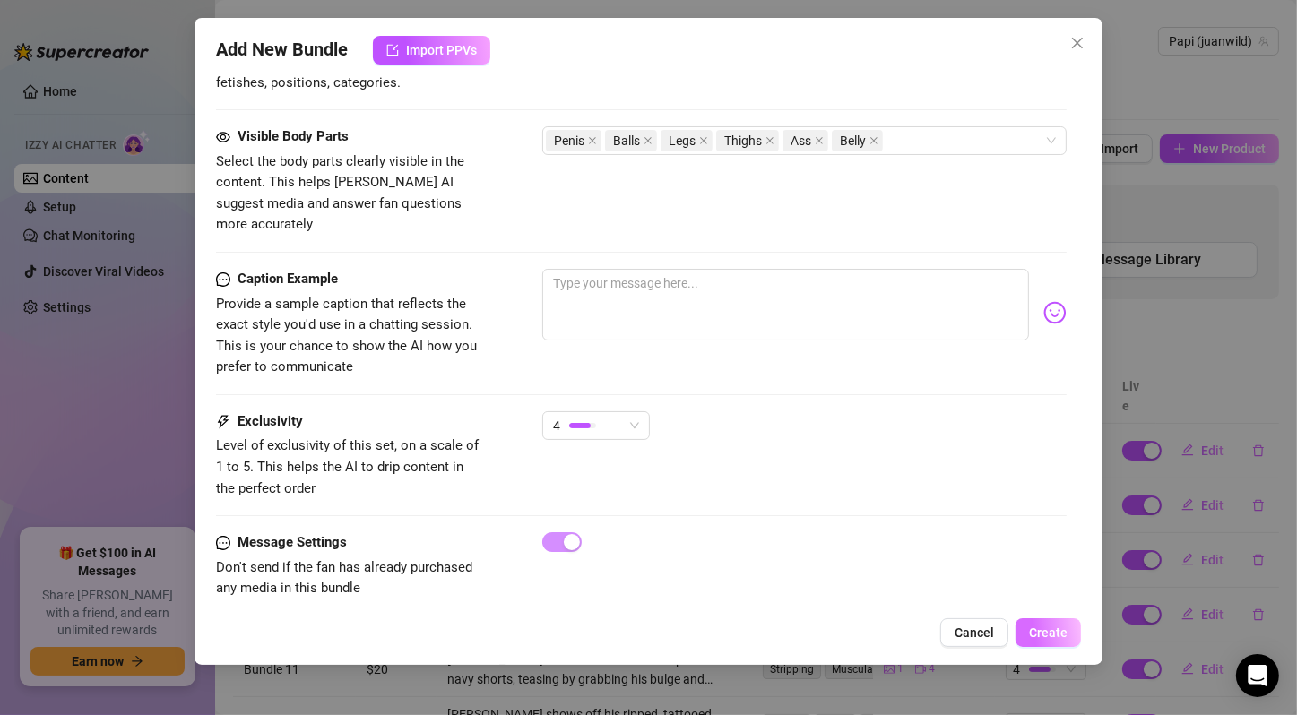
click at [1060, 634] on span "Create" at bounding box center [1048, 632] width 39 height 14
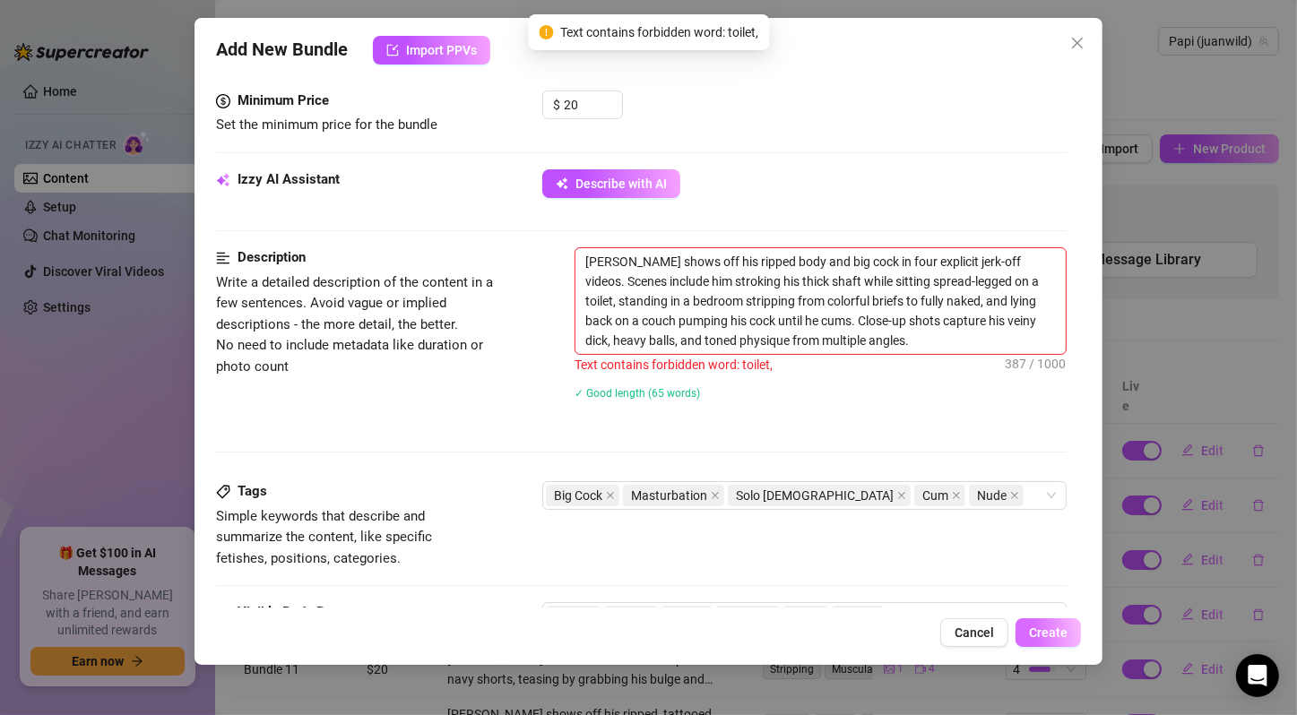
scroll to position [613, 0]
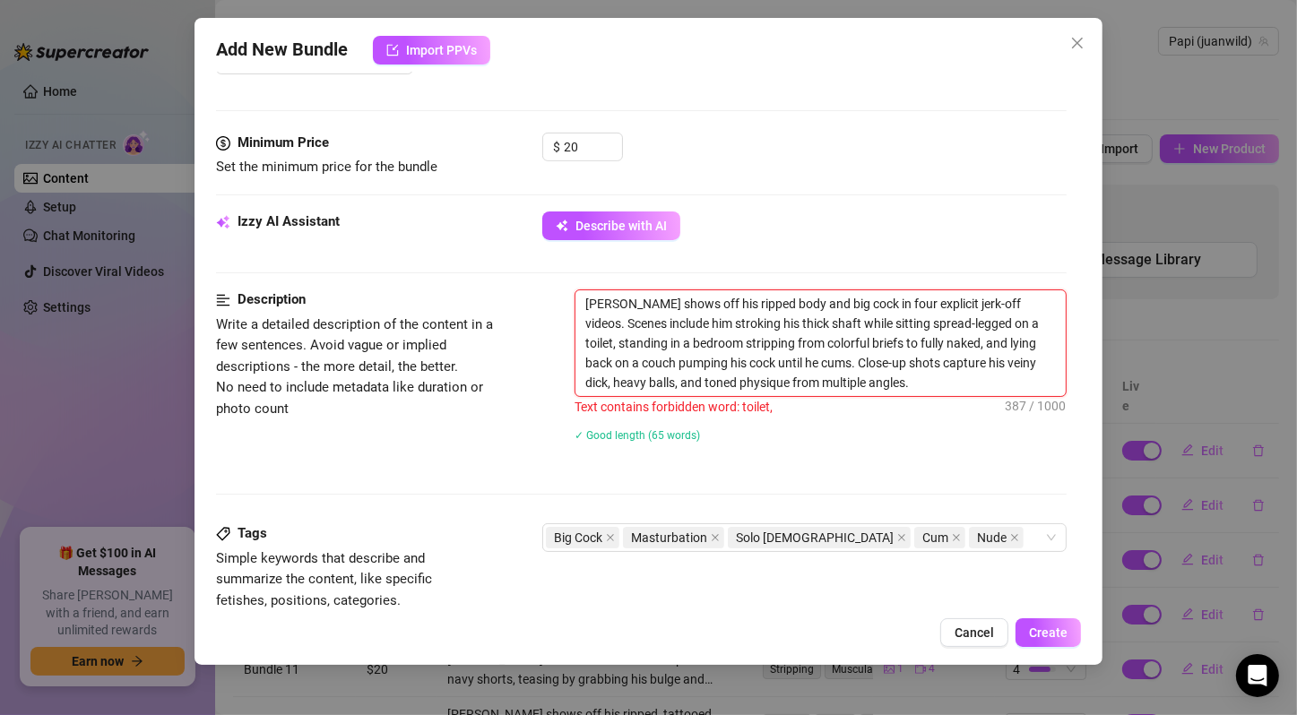
click at [1014, 319] on textarea "Juan Wild shows off his ripped body and big cock in four explicit jerk-off vide…" at bounding box center [820, 343] width 490 height 106
type textarea "Juan Wild shows off his ripped body and big cock in four explicit jerk-off vide…"
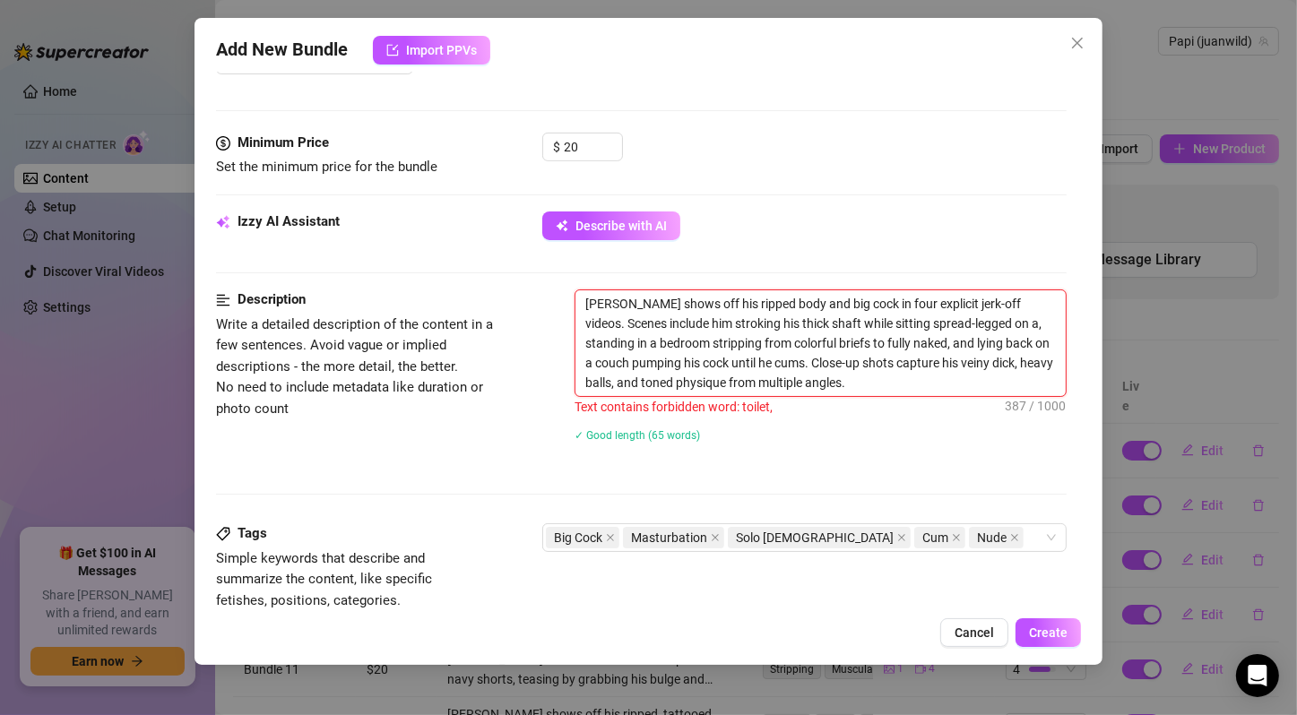
type textarea "Juan Wild shows off his ripped body and big cock in four explicit jerk-off vide…"
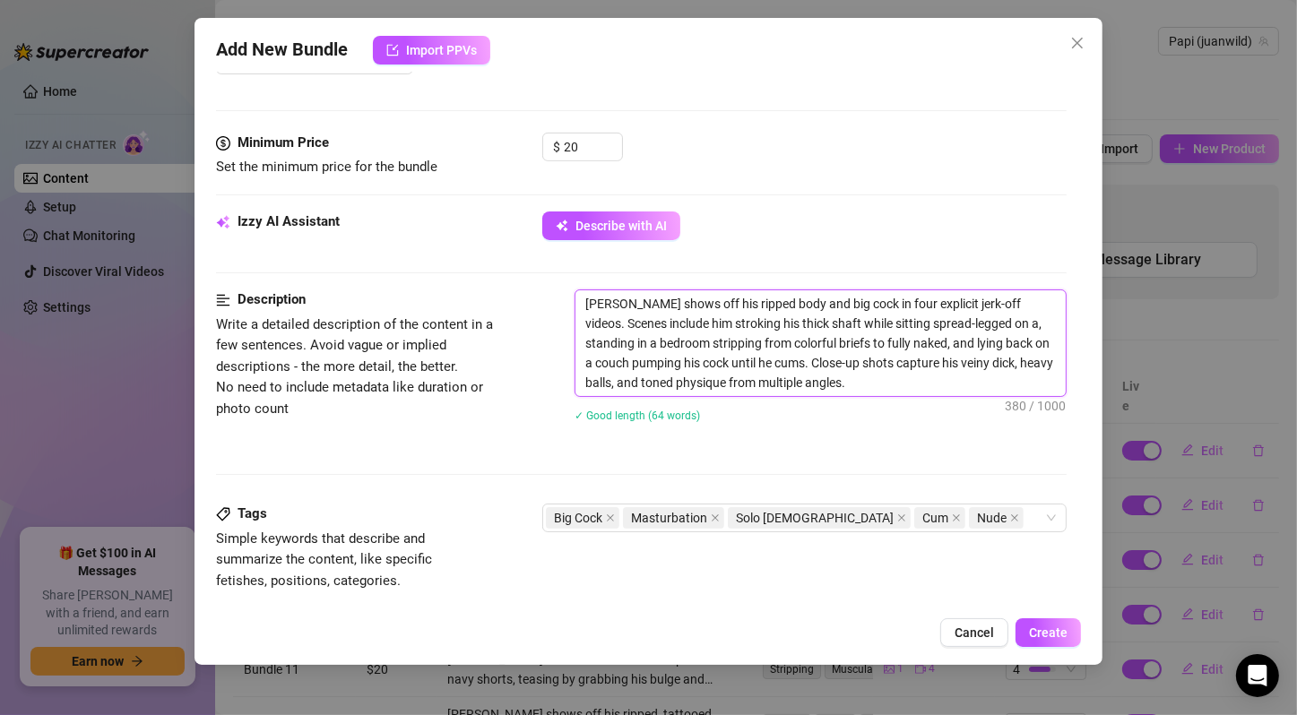
type textarea "Juan Wild shows off his ripped body and big cock in four explicit jerk-off vide…"
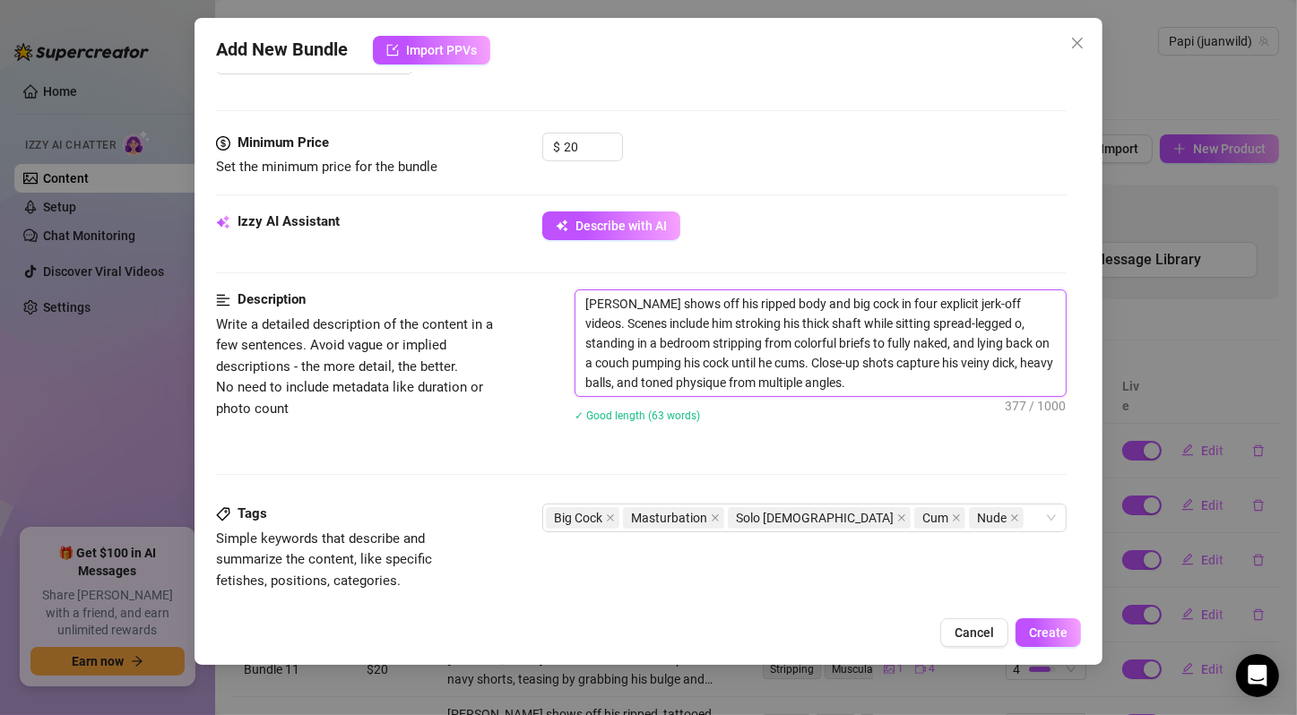
type textarea "Juan Wild shows off his ripped body and big cock in four explicit jerk-off vide…"
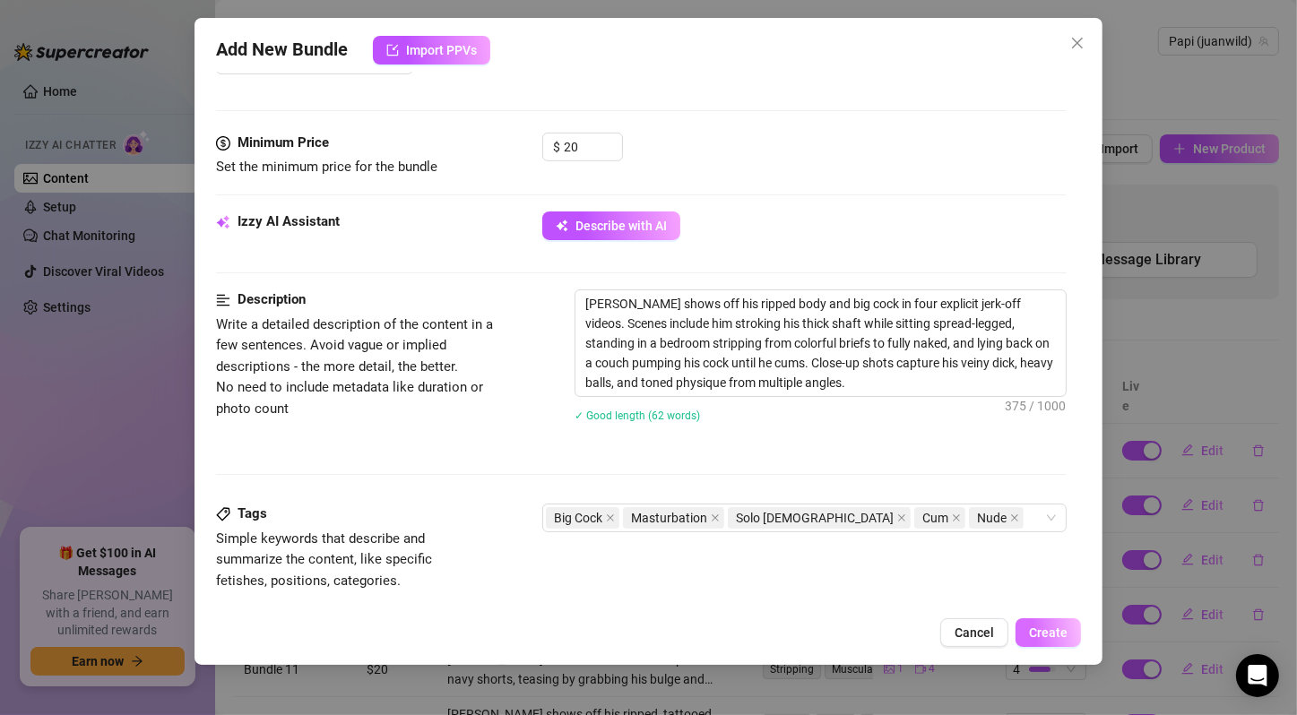
click at [1047, 624] on button "Create" at bounding box center [1047, 632] width 65 height 29
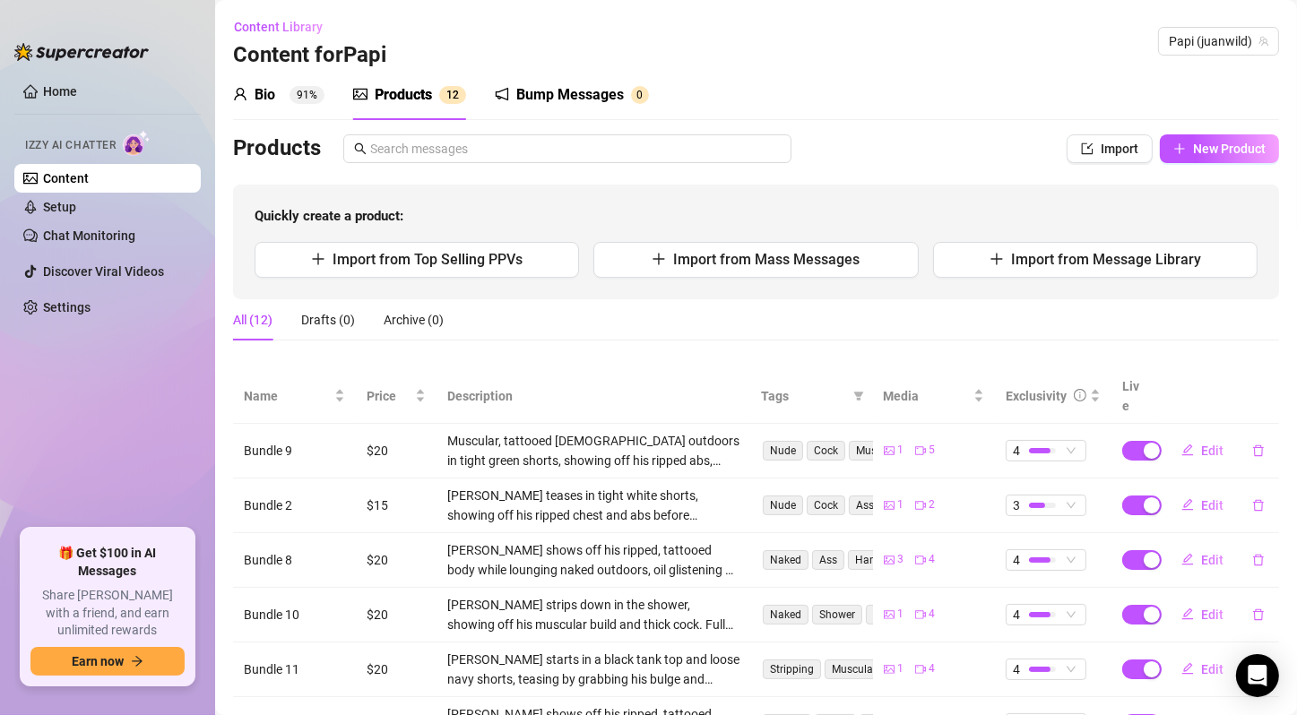
click at [139, 371] on ul "Home Izzy AI Chatter Content Setup Chat Monitoring Discover Viral Videos Settin…" at bounding box center [107, 296] width 186 height 452
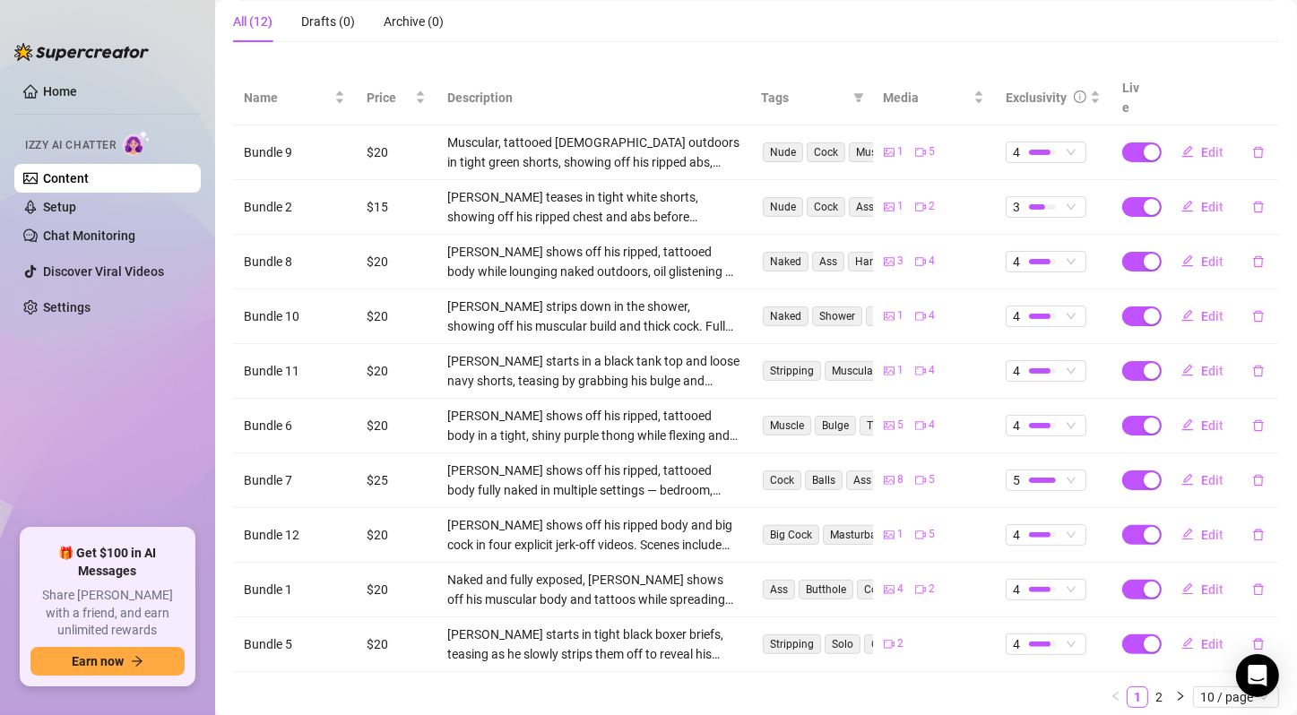
scroll to position [0, 0]
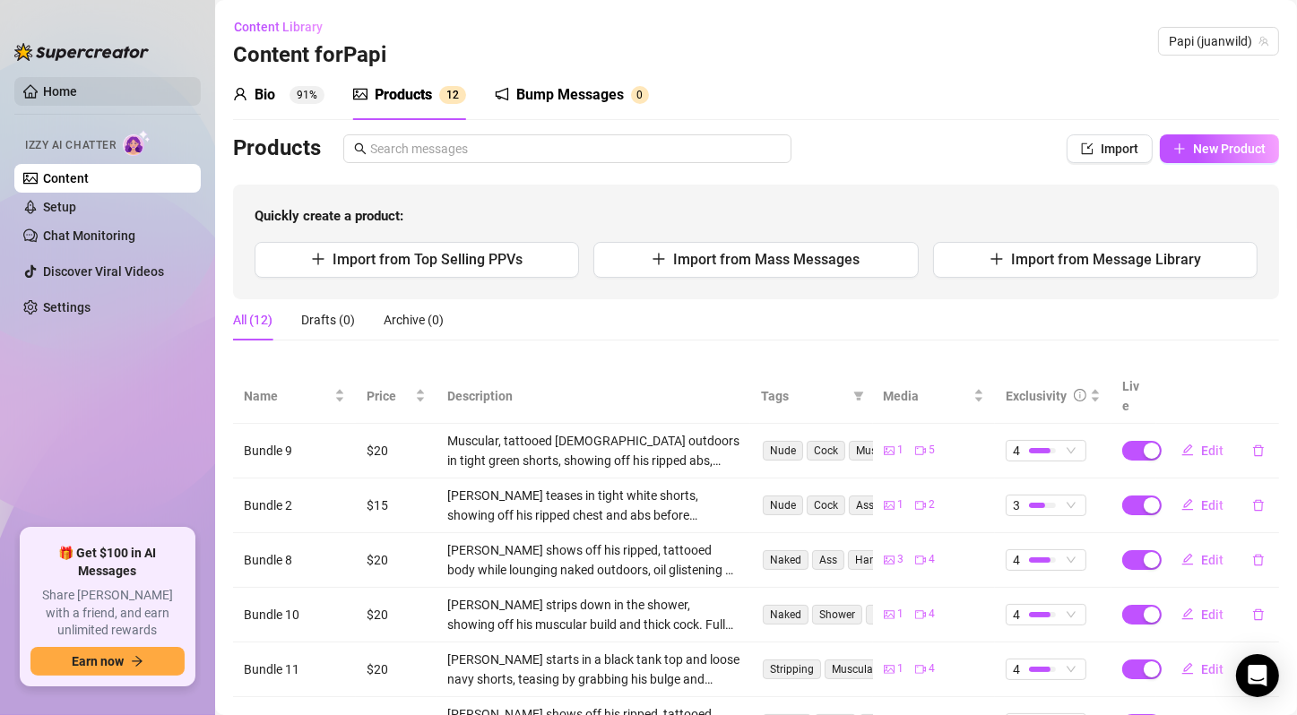
click at [66, 94] on link "Home" at bounding box center [60, 91] width 34 height 14
